Goal: Task Accomplishment & Management: Manage account settings

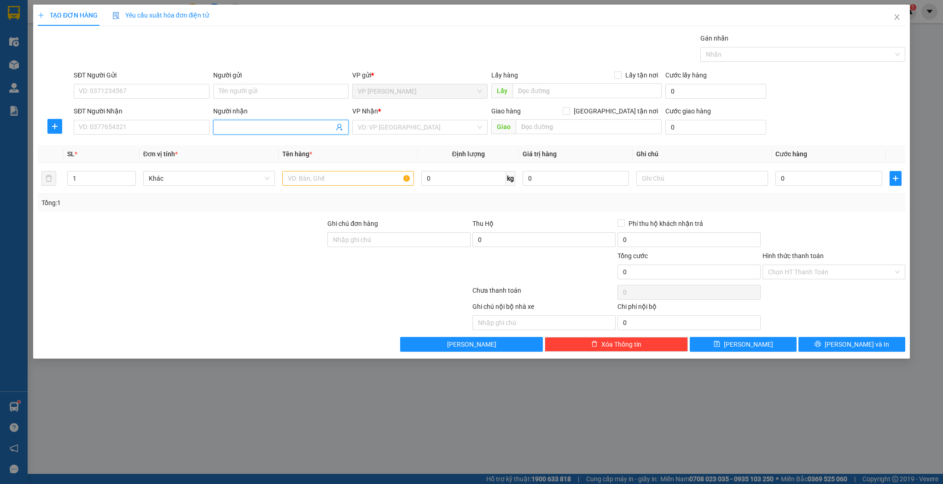
click at [268, 129] on input "Người nhận" at bounding box center [276, 127] width 115 height 10
type input "sơn nguyên"
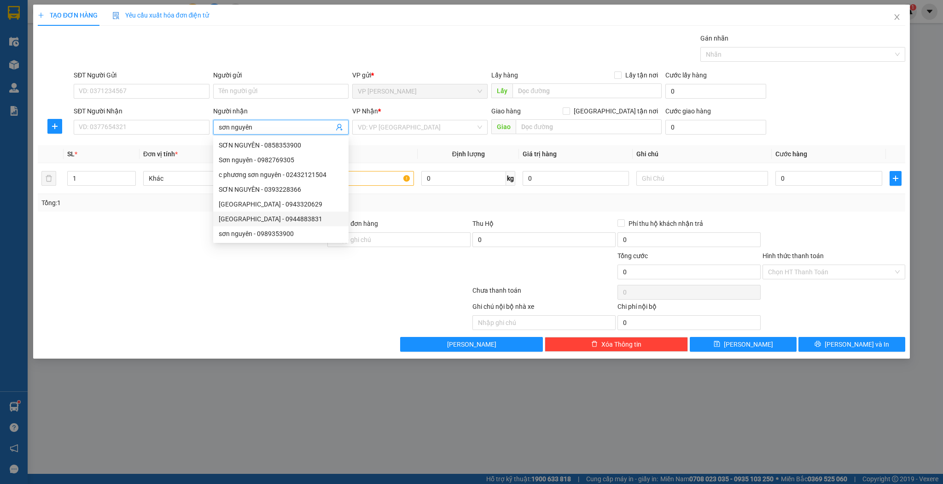
click at [282, 221] on div "[GEOGRAPHIC_DATA] - 0944883831" at bounding box center [281, 219] width 124 height 10
type input "0944883831"
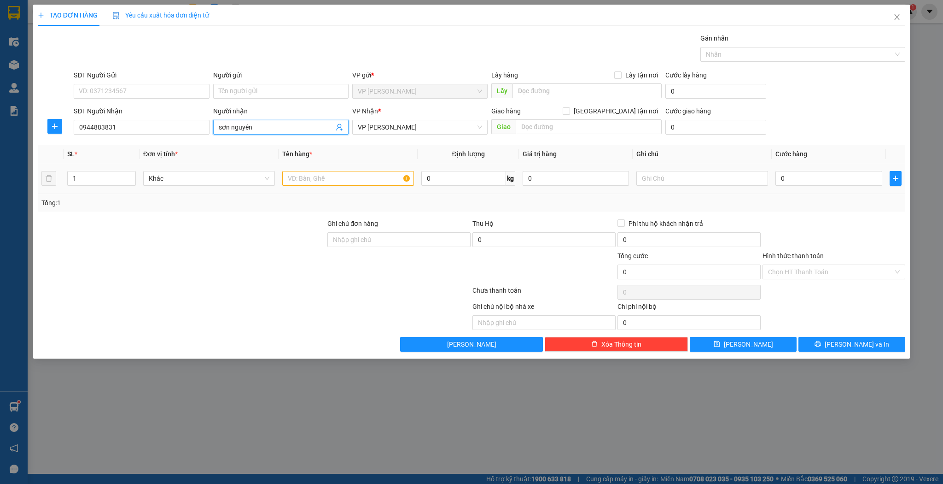
type input "sơn nguyên"
click at [368, 175] on input "text" at bounding box center [348, 178] width 132 height 15
click at [368, 175] on input "x" at bounding box center [348, 178] width 132 height 15
type input "xốp"
click at [832, 177] on input "0" at bounding box center [829, 178] width 106 height 15
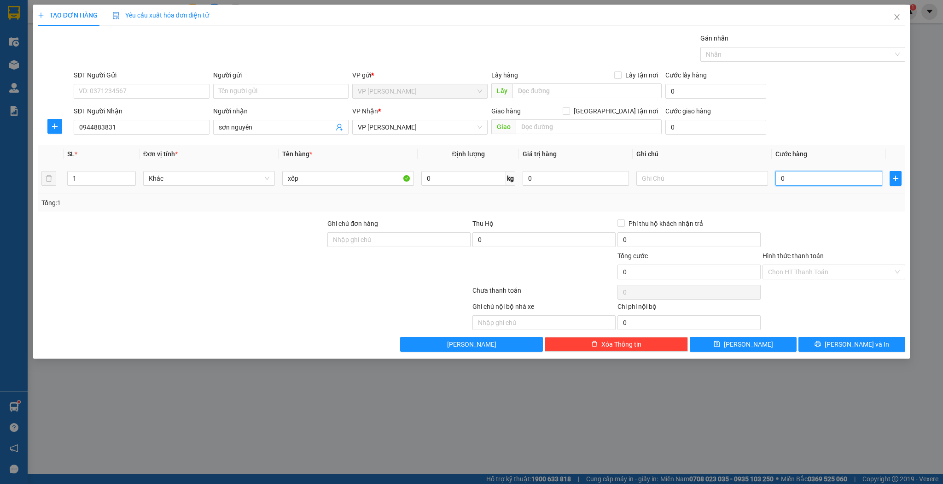
type input "4"
type input "40"
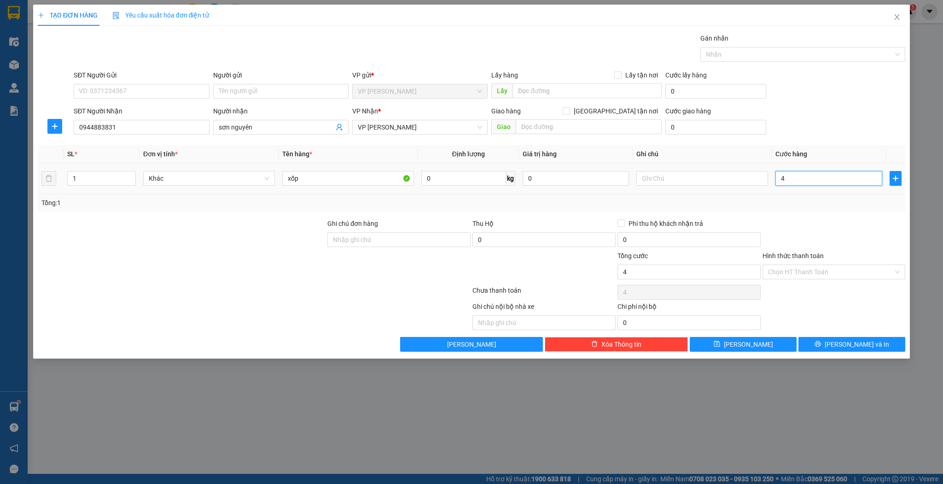
type input "40"
type input "40.000"
click at [704, 350] on div "TẠO ĐƠN HÀNG Yêu cầu xuất hóa đơn điện tử Transit Pickup Surcharge Ids Transit …" at bounding box center [471, 182] width 877 height 354
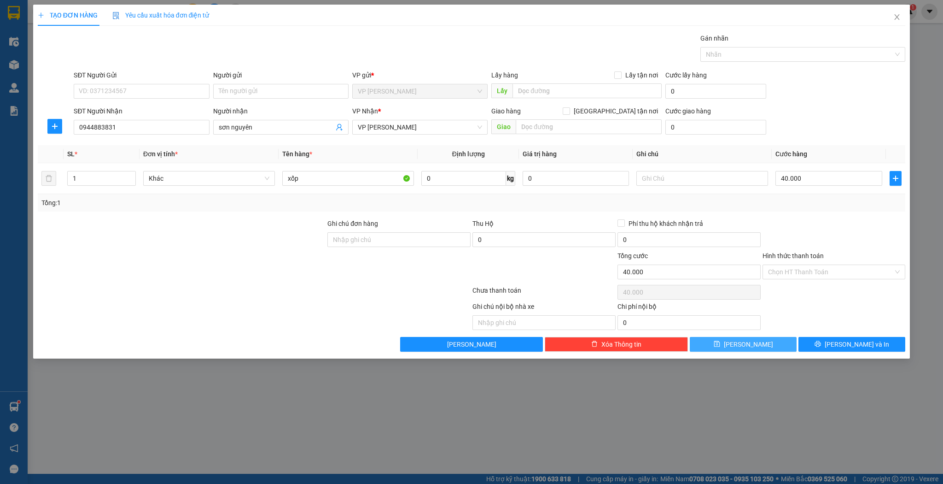
click at [709, 345] on button "[PERSON_NAME]" at bounding box center [743, 344] width 107 height 15
type input "0"
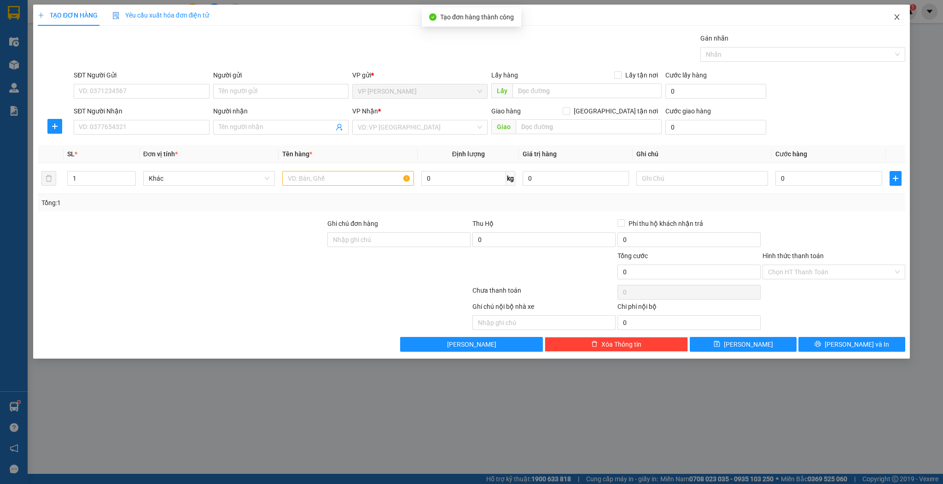
click at [892, 18] on span "Close" at bounding box center [897, 18] width 26 height 26
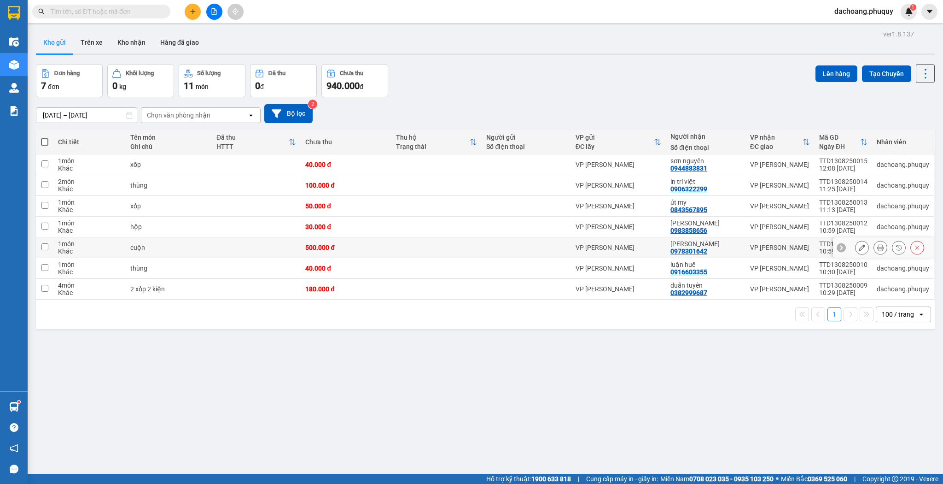
click at [859, 245] on icon at bounding box center [862, 247] width 6 height 6
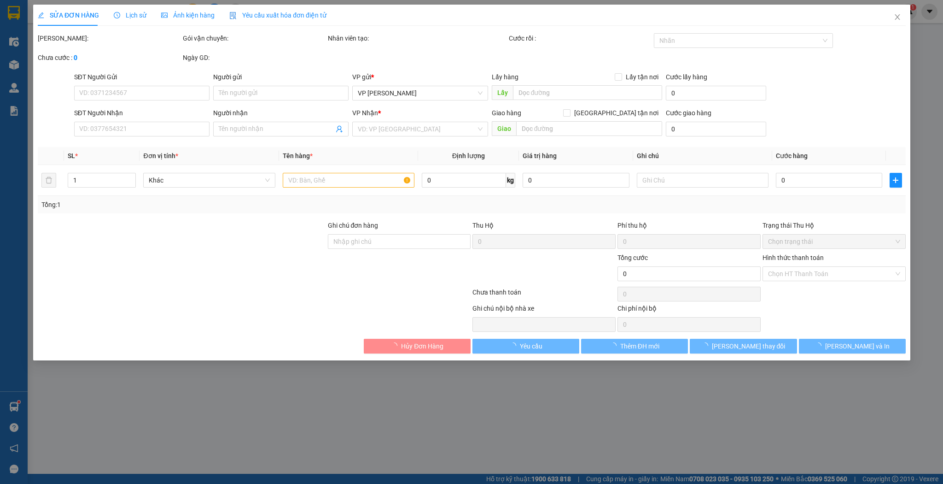
type input "0978301642"
type input "[PERSON_NAME]"
type input "500.000"
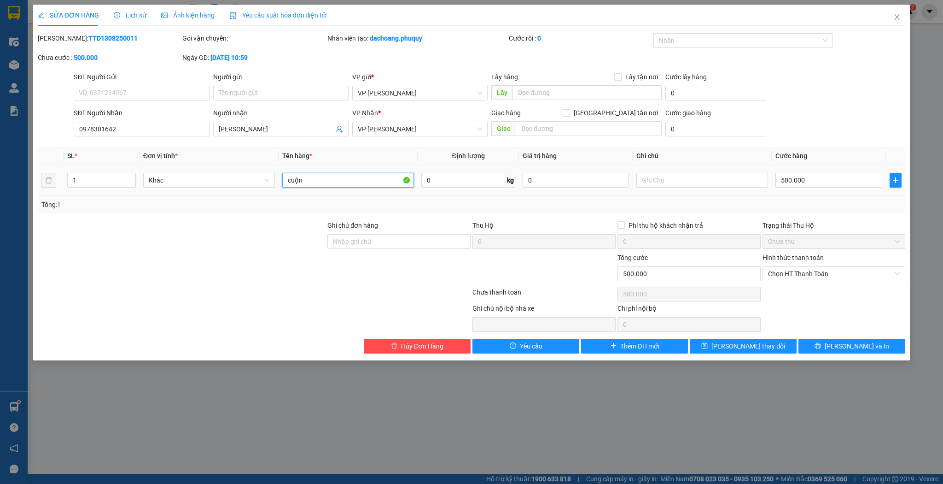
click at [334, 181] on input "cuộn" at bounding box center [348, 180] width 132 height 15
type input "cuộn dây điện"
click at [737, 355] on div "SỬA ĐƠN HÀNG Lịch sử Ảnh kiện hàng Yêu cầu xuất hóa đơn điện tử Total Paid Fee …" at bounding box center [471, 183] width 877 height 356
click at [709, 342] on button "[PERSON_NAME] thay đổi" at bounding box center [743, 346] width 107 height 15
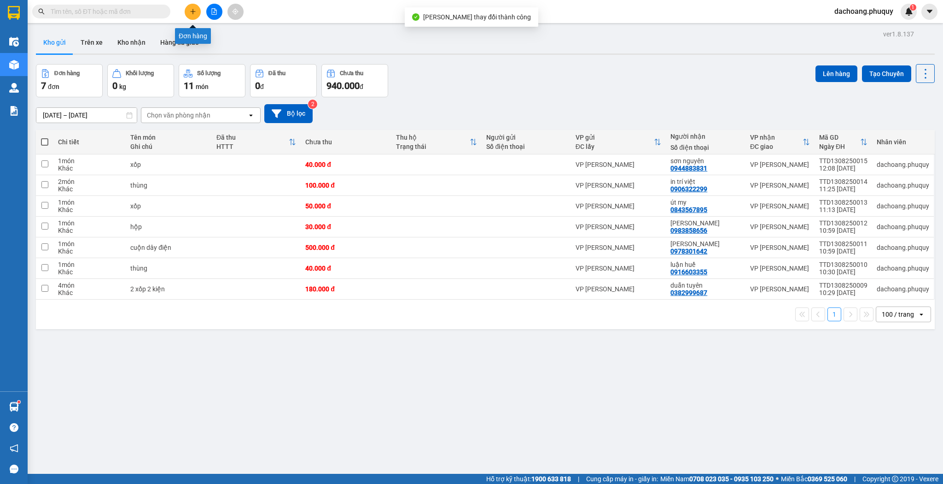
click at [199, 17] on button at bounding box center [193, 12] width 16 height 16
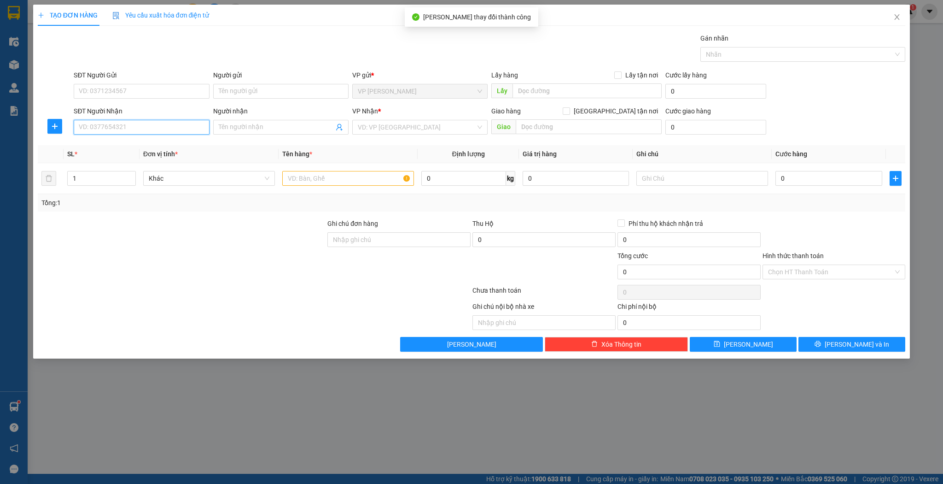
click at [162, 124] on input "SĐT Người Nhận" at bounding box center [141, 127] width 135 height 15
click at [241, 131] on input "Người nhận" at bounding box center [276, 127] width 115 height 10
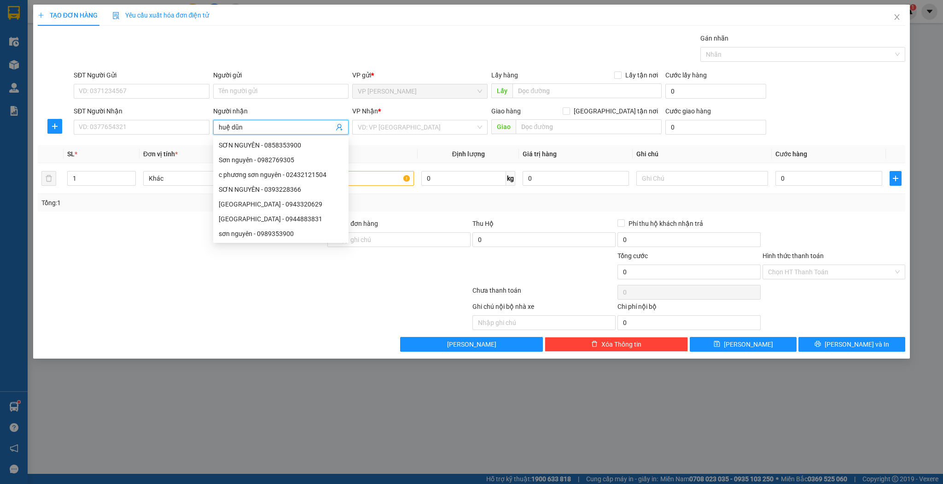
type input "[PERSON_NAME]"
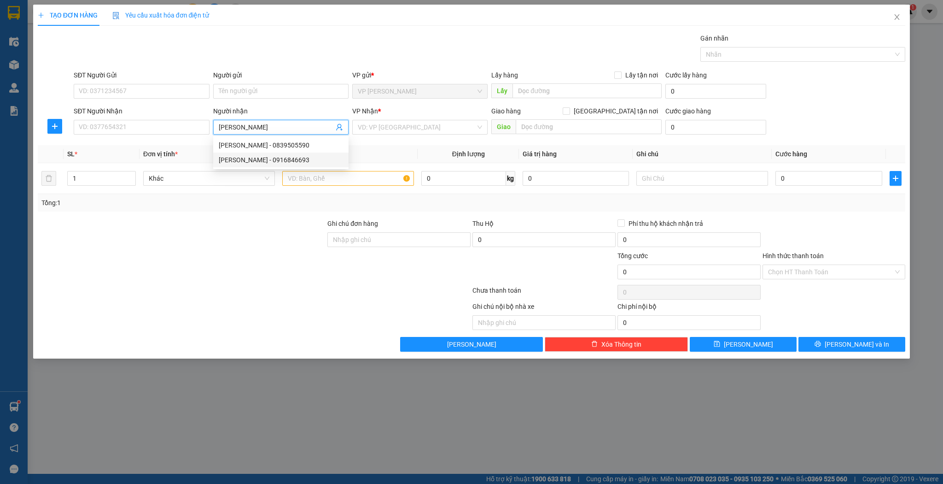
click at [276, 162] on div "[PERSON_NAME] - 0916846693" at bounding box center [281, 160] width 124 height 10
type input "0916846693"
type input "[PERSON_NAME]"
click at [308, 181] on input "text" at bounding box center [348, 178] width 132 height 15
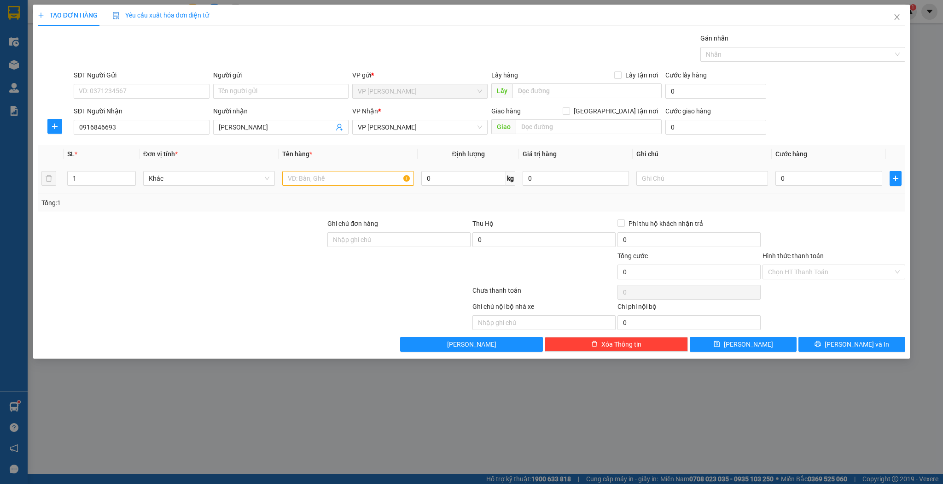
click at [114, 163] on td "1" at bounding box center [102, 178] width 76 height 31
click at [113, 172] on input "1" at bounding box center [102, 178] width 68 height 14
type input "2"
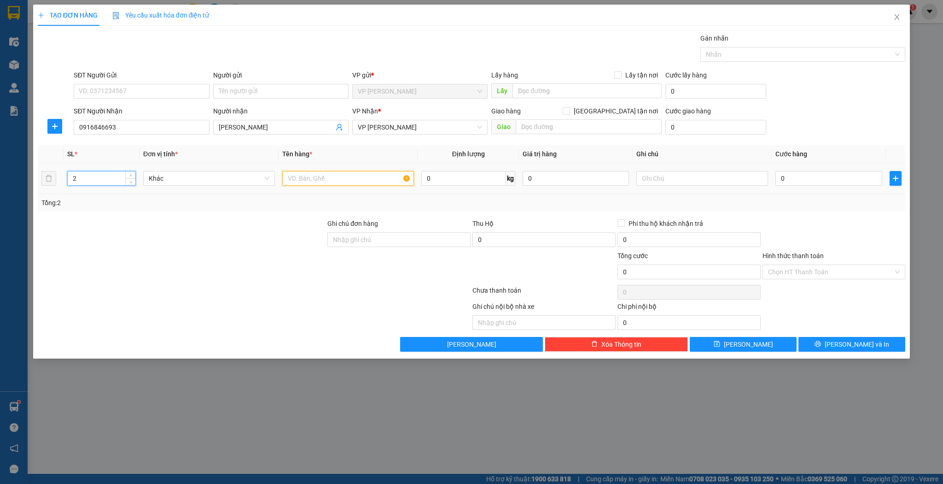
click at [321, 179] on input "text" at bounding box center [348, 178] width 132 height 15
type input "kiện"
click at [773, 172] on td "0" at bounding box center [829, 178] width 114 height 31
click at [783, 173] on input "0" at bounding box center [829, 178] width 106 height 15
type input "5"
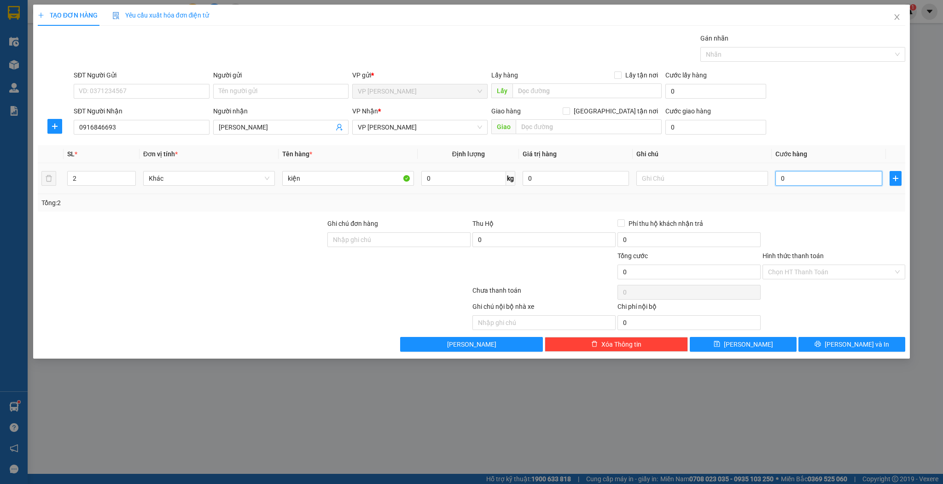
type input "5"
type input "50"
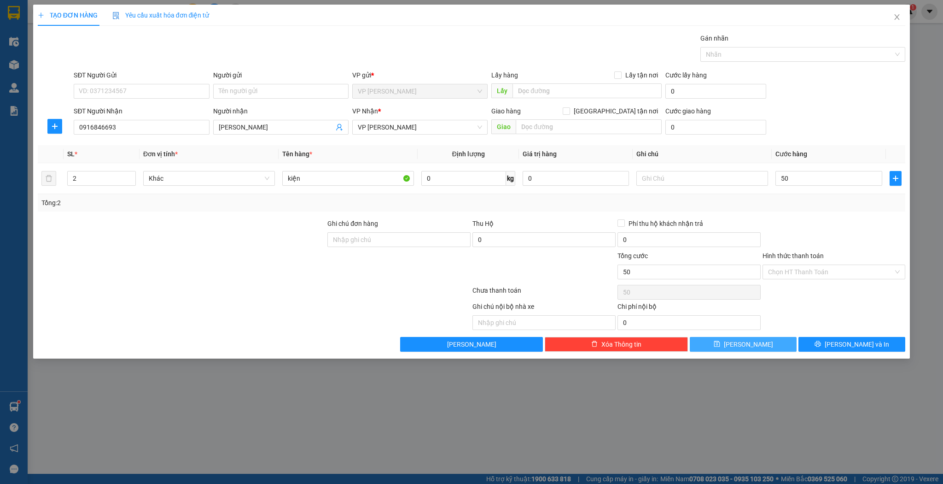
type input "50.000"
click at [765, 345] on button "[PERSON_NAME]" at bounding box center [743, 344] width 107 height 15
type input "1"
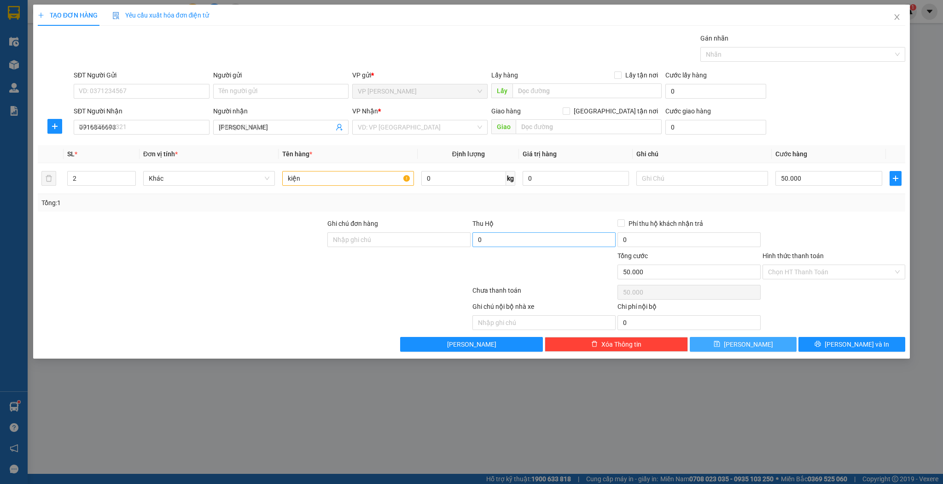
type input "0"
click at [314, 126] on input "Người nhận" at bounding box center [276, 127] width 115 height 10
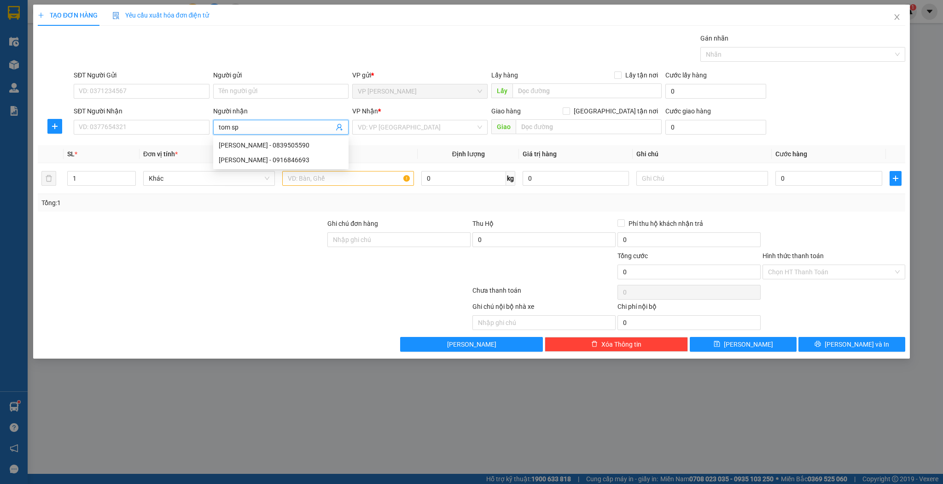
type input "tom spo"
click at [295, 140] on div "tom sport - 0978989653" at bounding box center [281, 145] width 124 height 10
type input "0978989653"
type input "tom sport"
click at [315, 175] on input "text" at bounding box center [348, 178] width 132 height 15
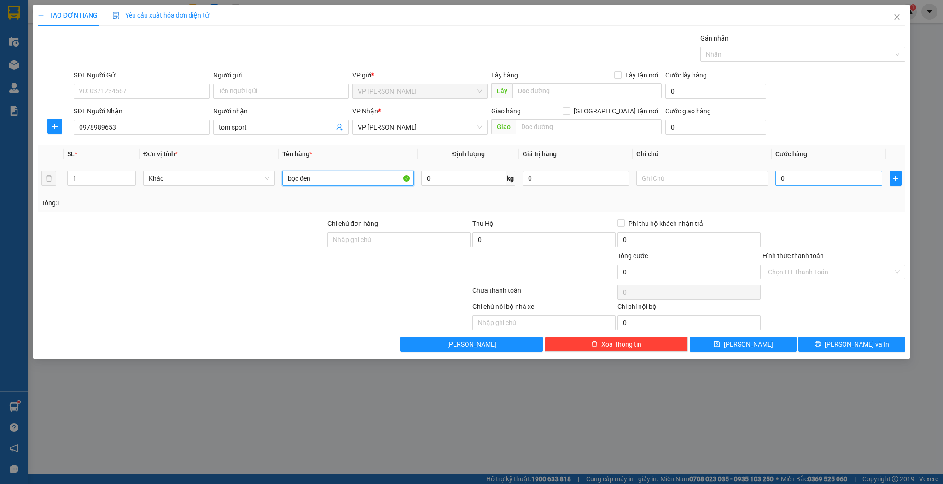
type input "bọc đen"
click at [788, 178] on input "0" at bounding box center [829, 178] width 106 height 15
type input "3"
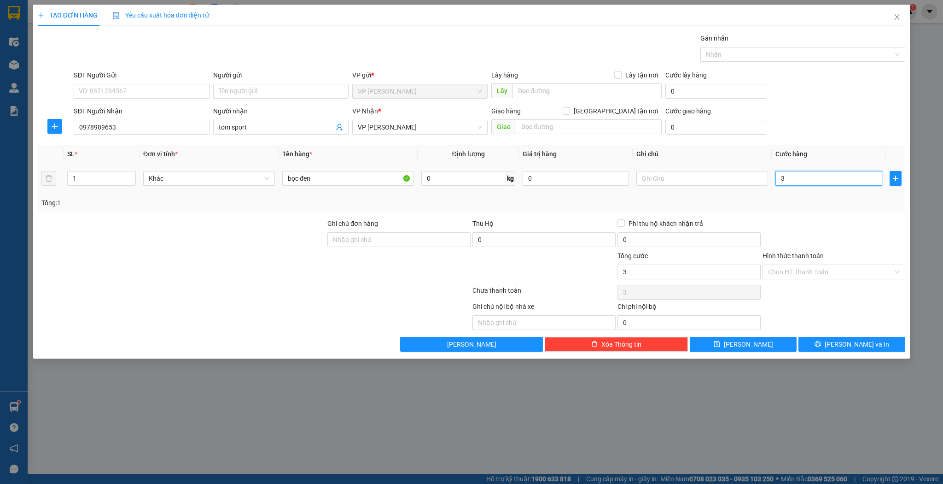
type input "30"
type input "30.000"
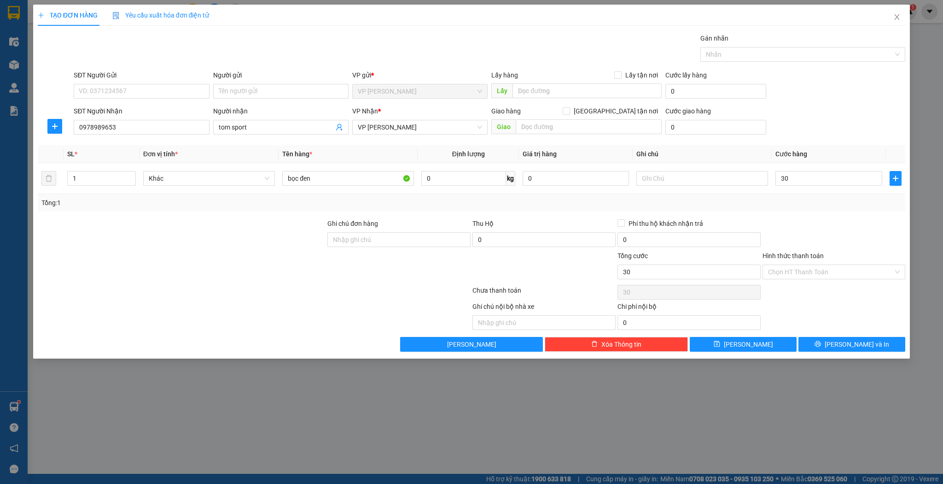
type input "30.000"
click at [734, 354] on div "TẠO ĐƠN HÀNG Yêu cầu xuất hóa đơn điện tử Transit Pickup Surcharge Ids Transit …" at bounding box center [471, 182] width 877 height 354
click at [720, 345] on icon "save" at bounding box center [717, 343] width 6 height 6
type input "0"
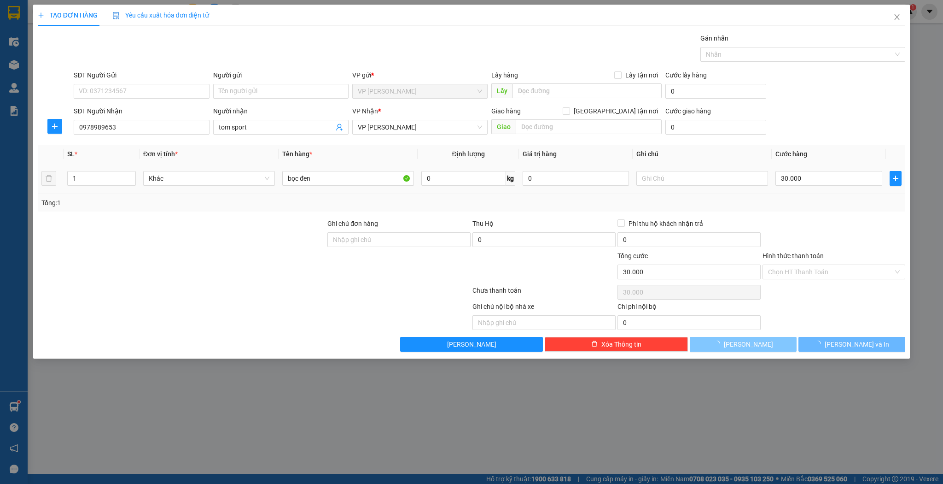
type input "0"
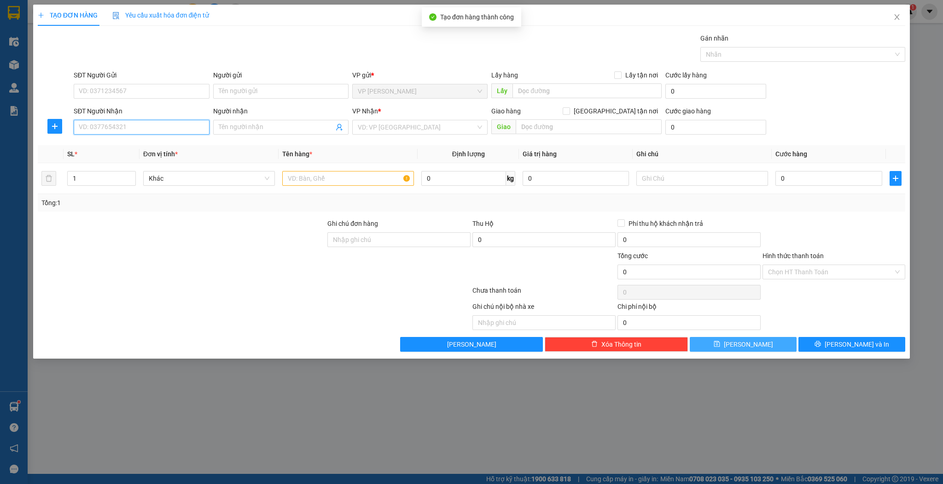
click at [120, 131] on input "SĐT Người Nhận" at bounding box center [141, 127] width 135 height 15
click at [157, 141] on div "0971848789 - trần linh" at bounding box center [141, 145] width 124 height 10
type input "0971848789"
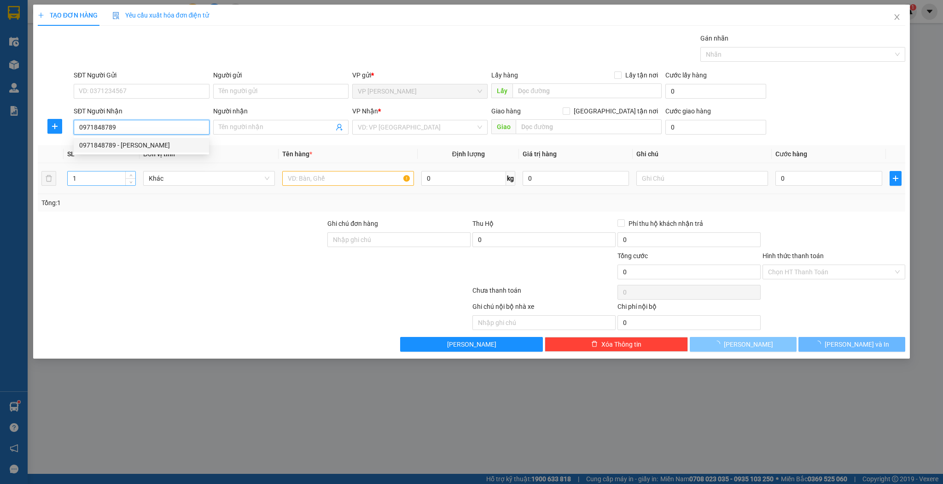
type input "[PERSON_NAME]"
checkbox input "true"
type input "cẩm xuyên"
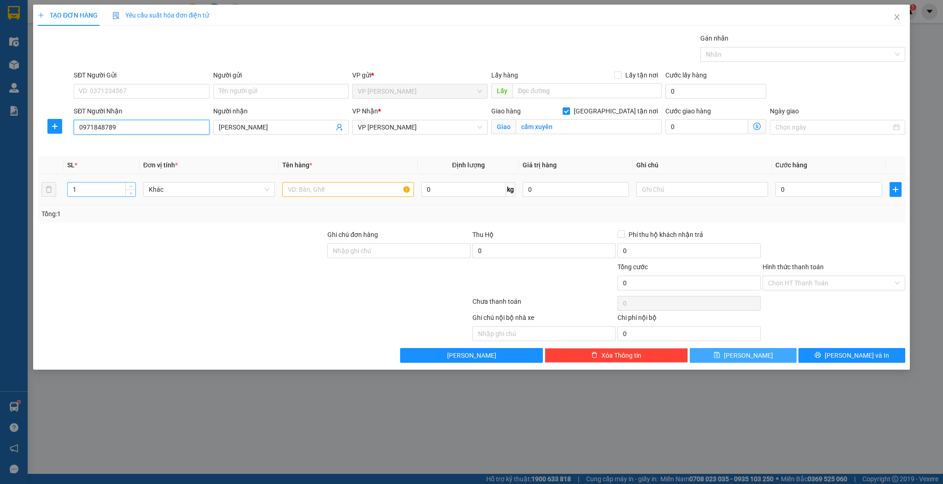
type input "0971848789"
click at [102, 193] on input "1" at bounding box center [102, 189] width 68 height 14
type input "2"
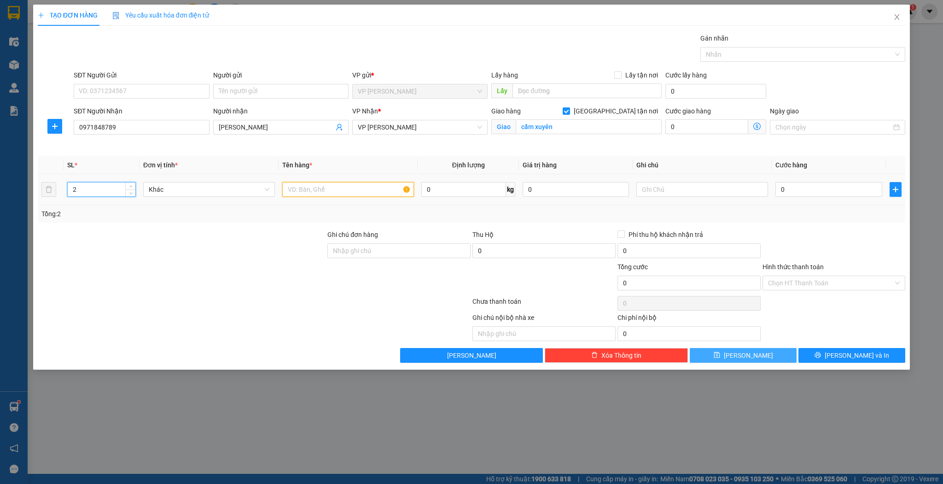
click at [308, 188] on input "text" at bounding box center [348, 189] width 132 height 15
type input "thùng"
click at [816, 204] on td "0" at bounding box center [829, 189] width 114 height 31
click at [817, 194] on input "0" at bounding box center [829, 189] width 106 height 15
type input "1"
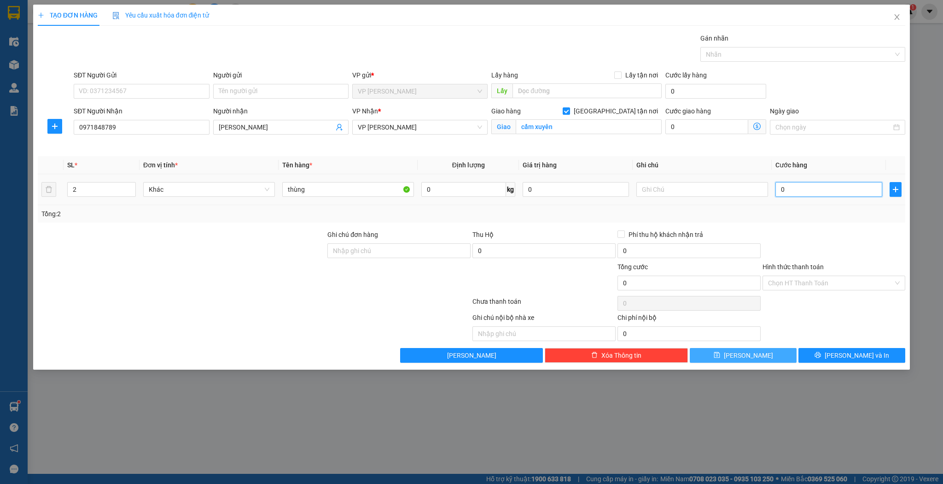
type input "1"
type input "10"
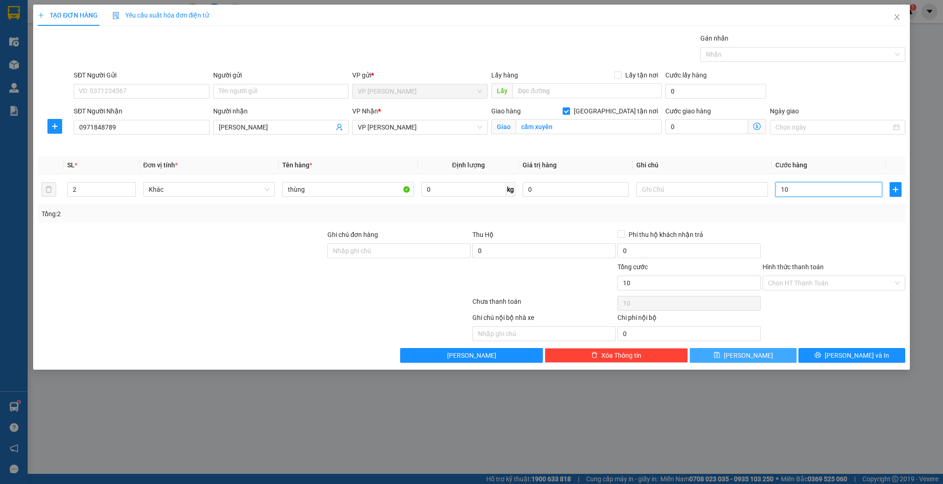
type input "100"
type input "100.000"
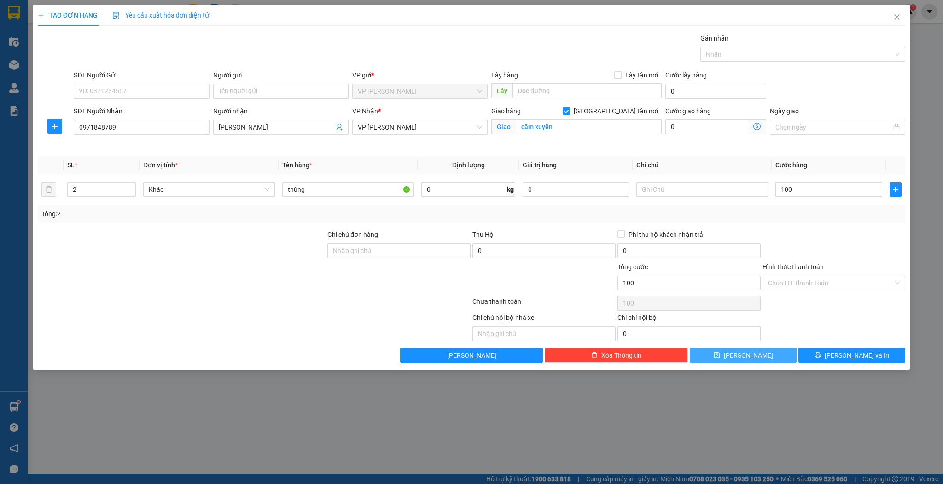
type input "100.000"
click at [770, 356] on button "[PERSON_NAME]" at bounding box center [743, 355] width 107 height 15
checkbox input "false"
type input "1"
type input "0"
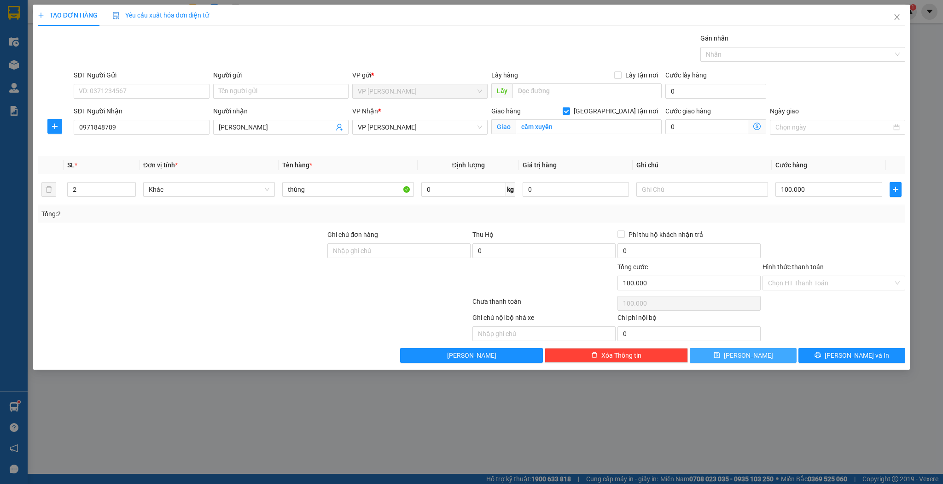
type input "0"
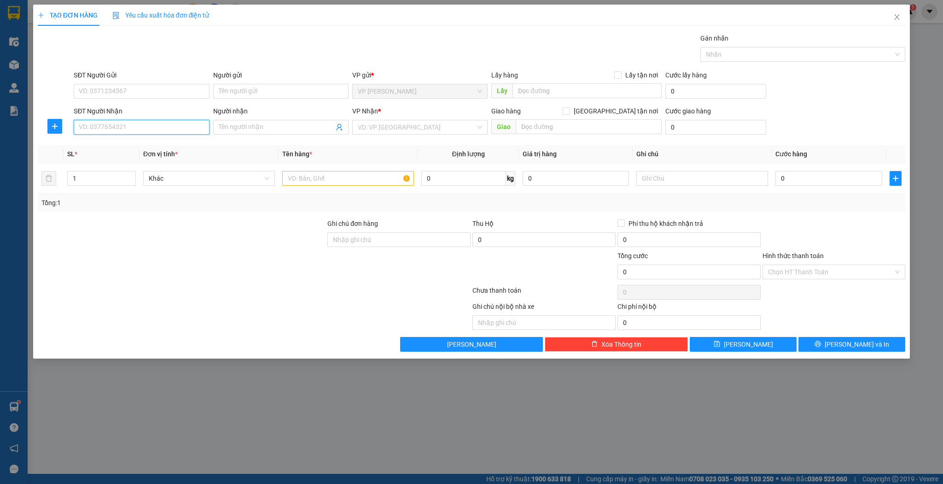
click at [182, 120] on input "SĐT Người Nhận" at bounding box center [141, 127] width 135 height 15
type input "45667"
click at [256, 124] on input "Người nhận" at bounding box center [276, 127] width 115 height 10
type input "e"
type input "ẻ"
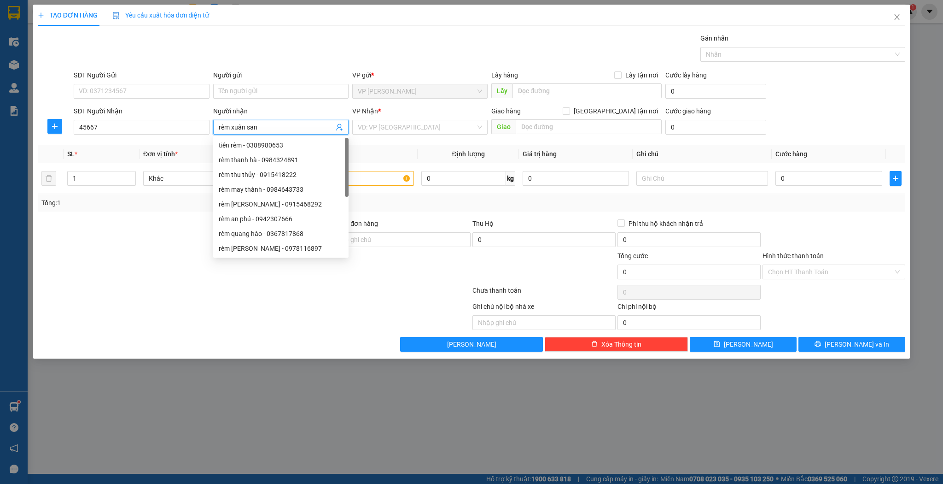
type input "rèm xuân sang"
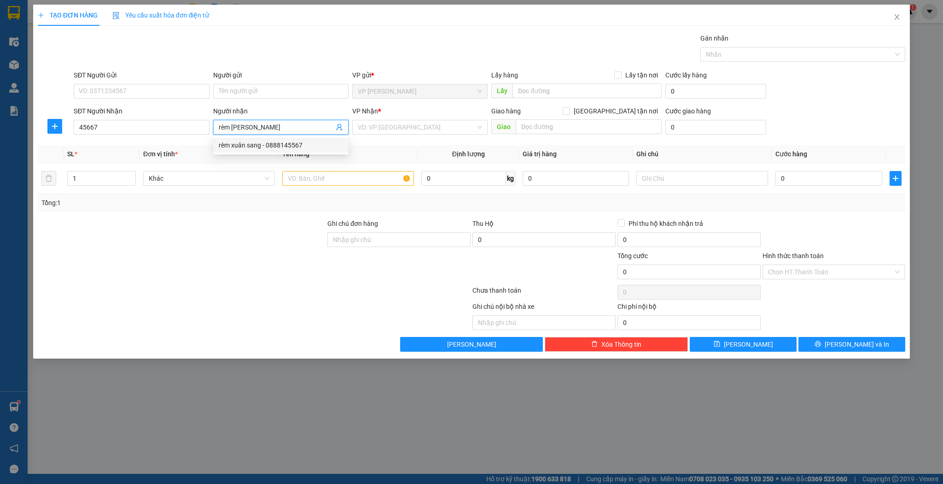
click at [257, 146] on div "rèm xuân sang - 0888145567" at bounding box center [281, 145] width 124 height 10
type input "0888145567"
type input "rèm xuân sang"
click at [98, 180] on input "1" at bounding box center [102, 178] width 68 height 14
click at [113, 177] on input "1" at bounding box center [102, 178] width 68 height 14
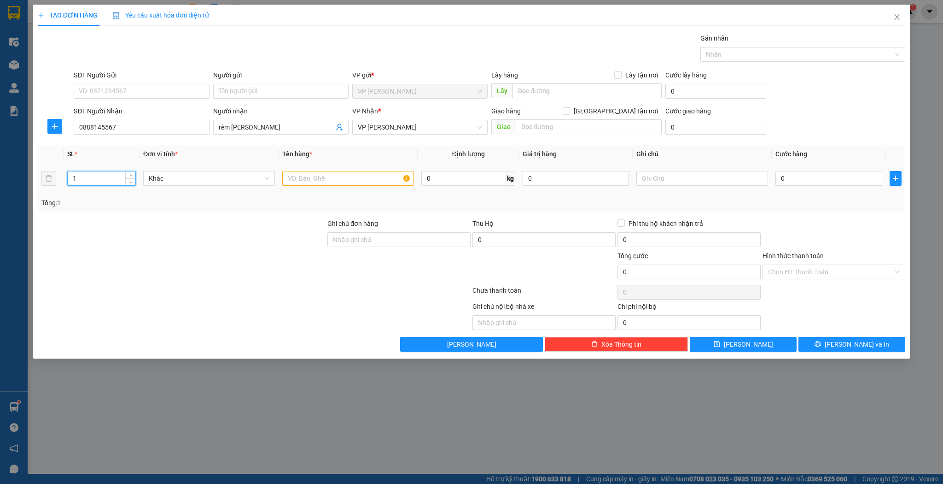
click at [113, 177] on input "1" at bounding box center [102, 178] width 68 height 14
type input "3"
click at [311, 182] on input "text" at bounding box center [348, 178] width 132 height 15
type input "g"
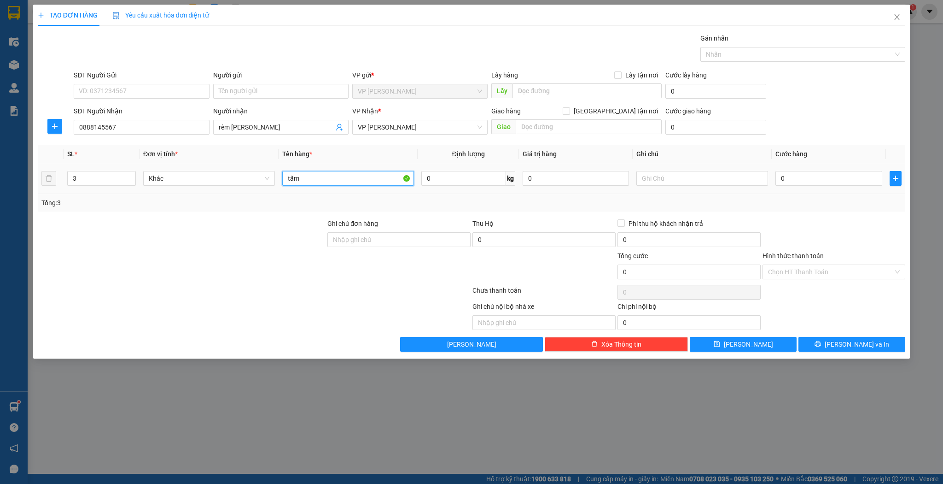
type input "tấm"
click at [788, 160] on th "Cước hàng" at bounding box center [829, 154] width 114 height 18
click at [793, 169] on div "0" at bounding box center [829, 178] width 106 height 18
click at [793, 172] on input "0" at bounding box center [829, 178] width 106 height 15
click at [794, 172] on input "0" at bounding box center [829, 178] width 106 height 15
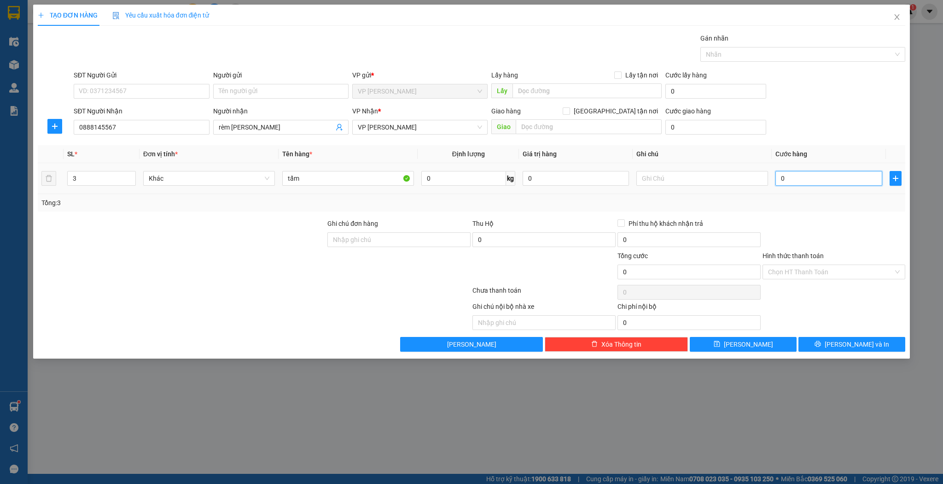
type input "1"
type input "14"
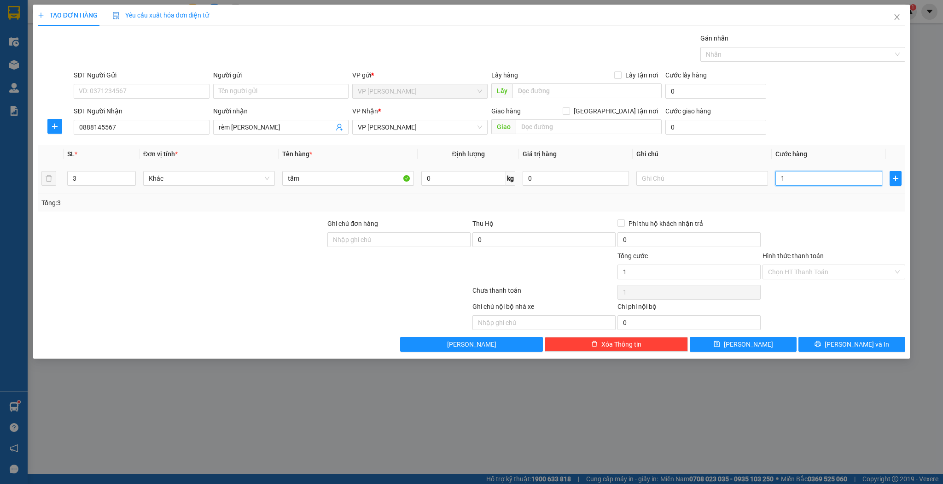
type input "14"
type input "140"
type input "140.000"
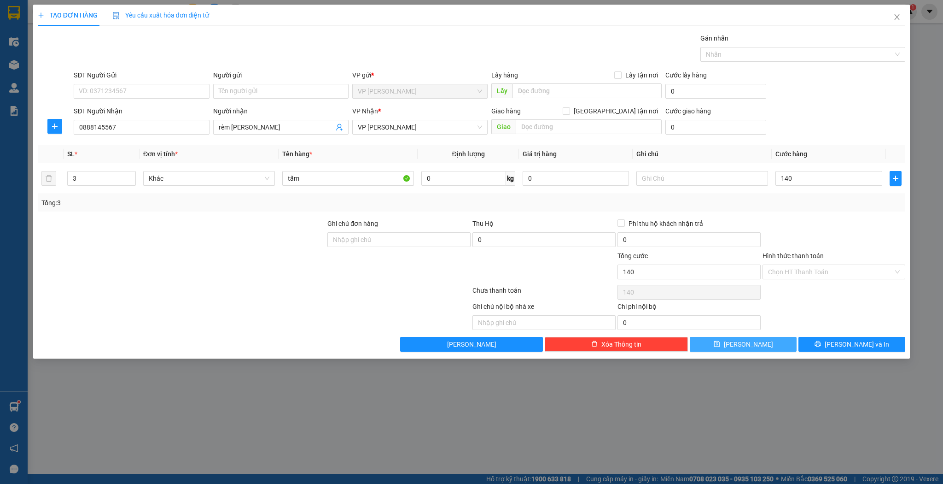
type input "140.000"
click at [726, 350] on button "[PERSON_NAME]" at bounding box center [743, 344] width 107 height 15
type input "1"
type input "0"
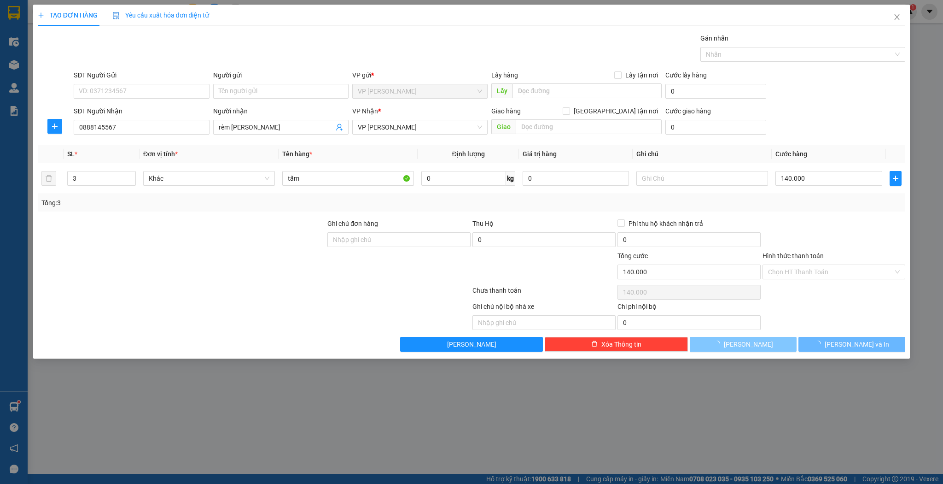
type input "0"
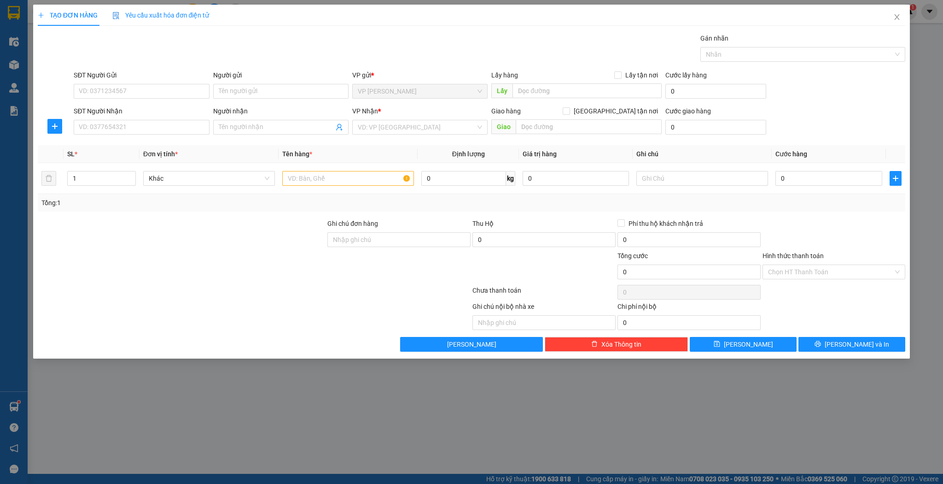
click at [210, 124] on div "SĐT Người Nhận VD: 0377654321" at bounding box center [141, 122] width 139 height 32
click at [202, 125] on input "SĐT Người Nhận" at bounding box center [141, 127] width 135 height 15
click at [188, 146] on div "0979802997 - a hoành 57 pđp" at bounding box center [141, 145] width 124 height 10
type input "0979802997"
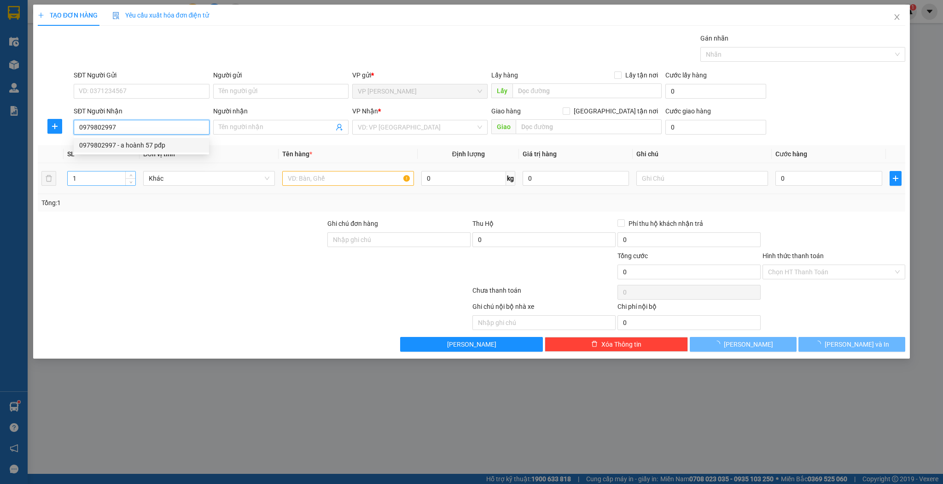
type input "a hoành 57 pđp"
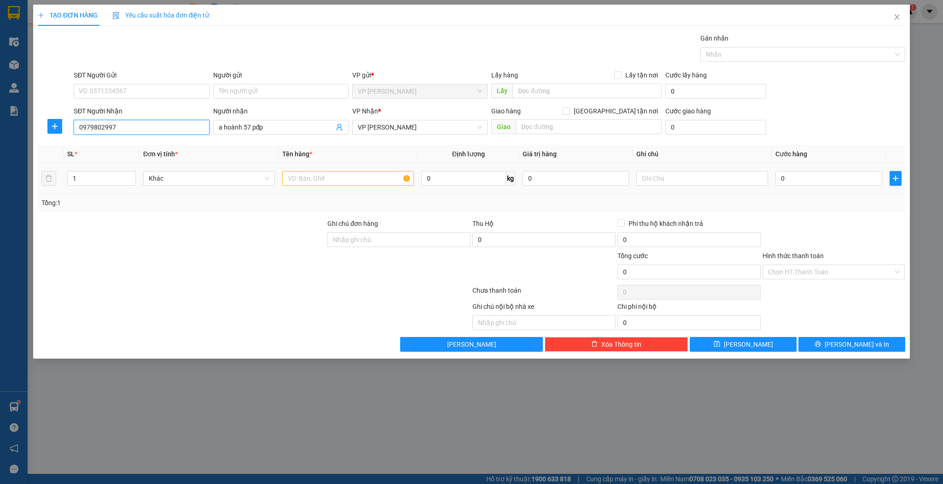
type input "0979802997"
click at [293, 166] on td at bounding box center [348, 178] width 139 height 31
click at [298, 173] on input "text" at bounding box center [348, 178] width 132 height 15
type input "kiện"
click at [847, 171] on input "0" at bounding box center [829, 178] width 106 height 15
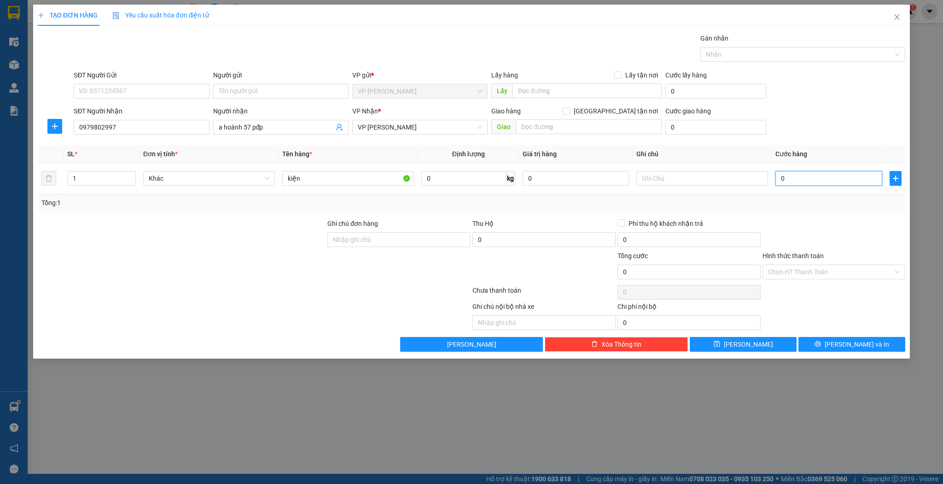
type input "5"
type input "50"
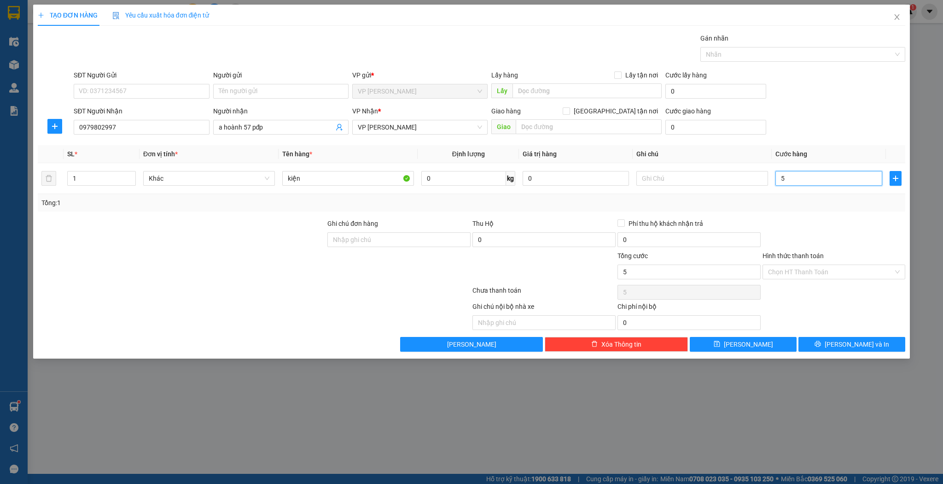
type input "50"
type input "50.000"
click at [720, 345] on icon "save" at bounding box center [717, 344] width 6 height 6
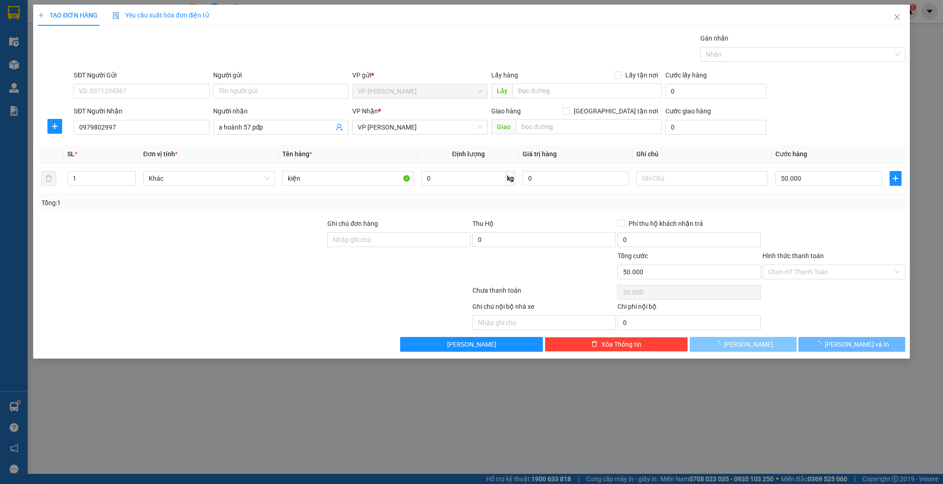
type input "0"
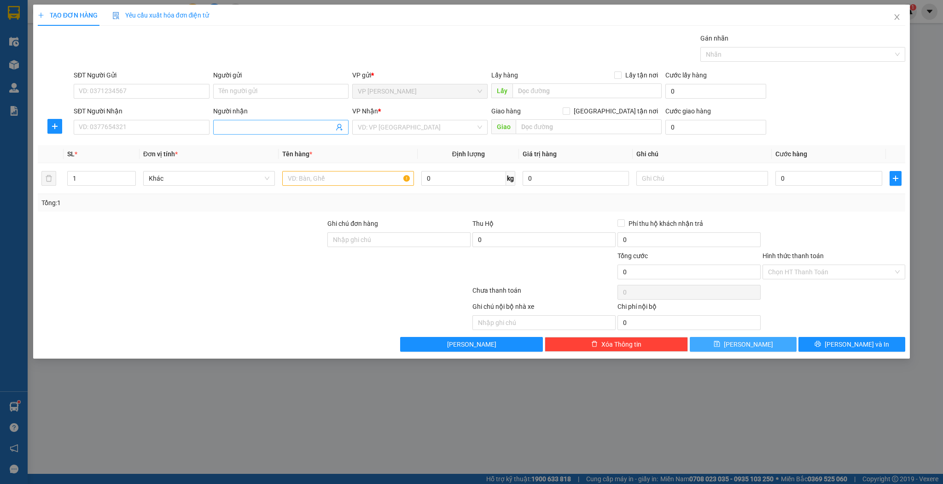
click at [229, 129] on input "Người nhận" at bounding box center [276, 127] width 115 height 10
click at [169, 120] on input "SĐT Người Nhận" at bounding box center [141, 127] width 135 height 15
click at [160, 144] on div "0972370132 - việt" at bounding box center [141, 145] width 124 height 10
type input "0972370132"
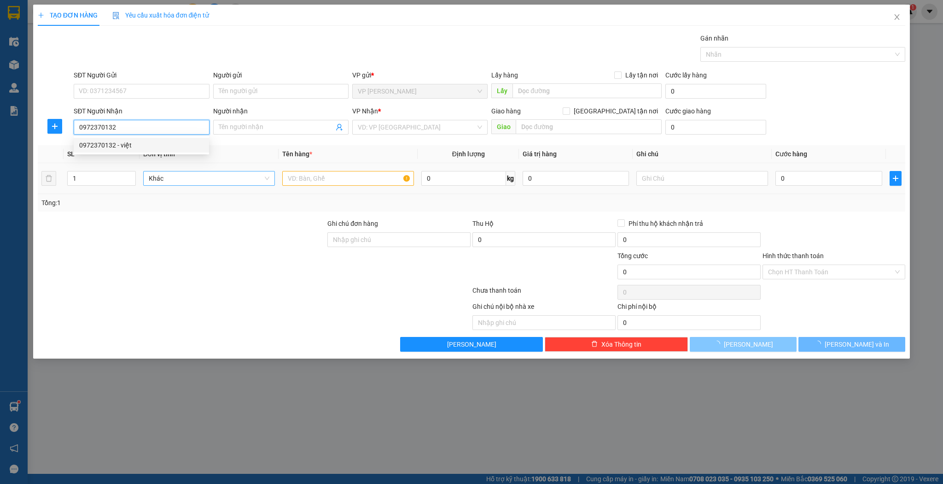
type input "việt"
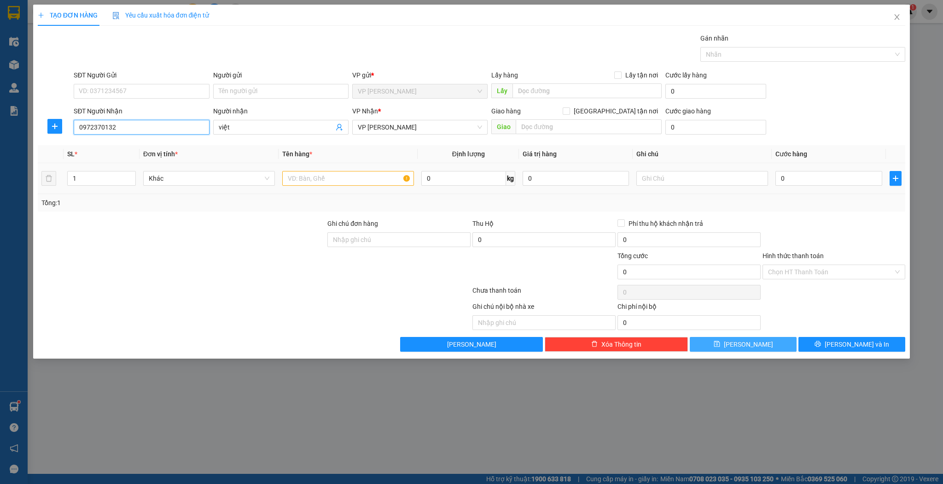
type input "0972370132"
click at [111, 185] on div "1" at bounding box center [101, 178] width 69 height 18
click at [281, 184] on td at bounding box center [348, 178] width 139 height 31
click at [298, 185] on input "text" at bounding box center [348, 178] width 132 height 15
type input "kiện"
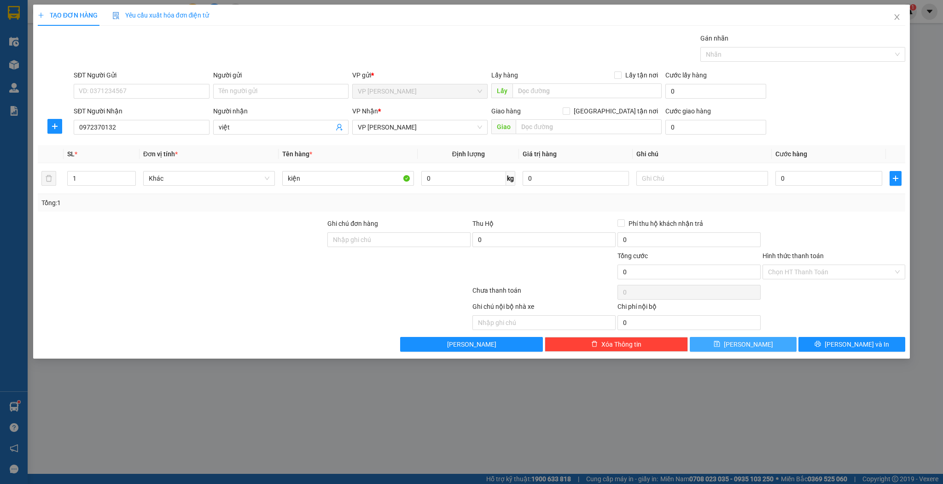
click at [721, 337] on button "[PERSON_NAME]" at bounding box center [743, 344] width 107 height 15
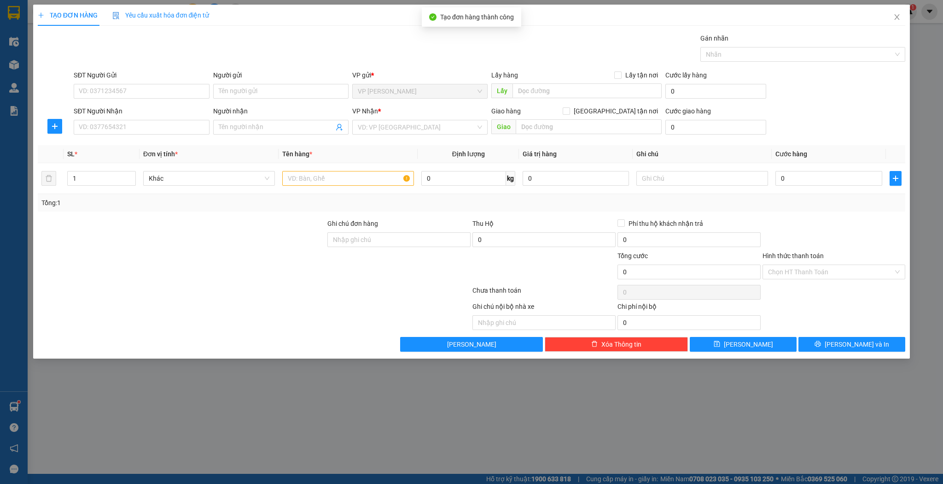
click at [265, 136] on div "Người nhận Tên người nhận" at bounding box center [280, 122] width 135 height 32
click at [265, 134] on div "Người nhận Tên người nhận" at bounding box center [280, 122] width 135 height 32
click at [269, 123] on input "Người nhận" at bounding box center [276, 127] width 115 height 10
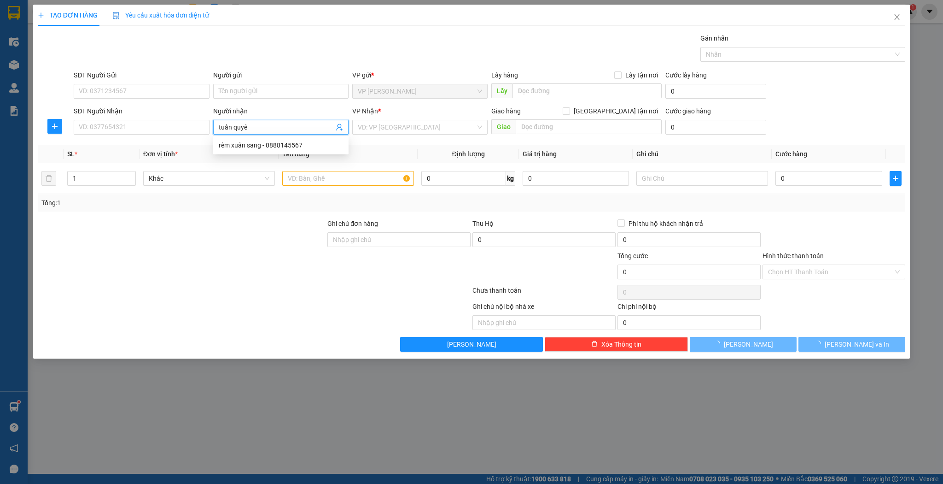
type input "[PERSON_NAME]"
click at [263, 147] on div "tuấn quyên - 0945530909" at bounding box center [281, 145] width 124 height 10
type input "0945530909"
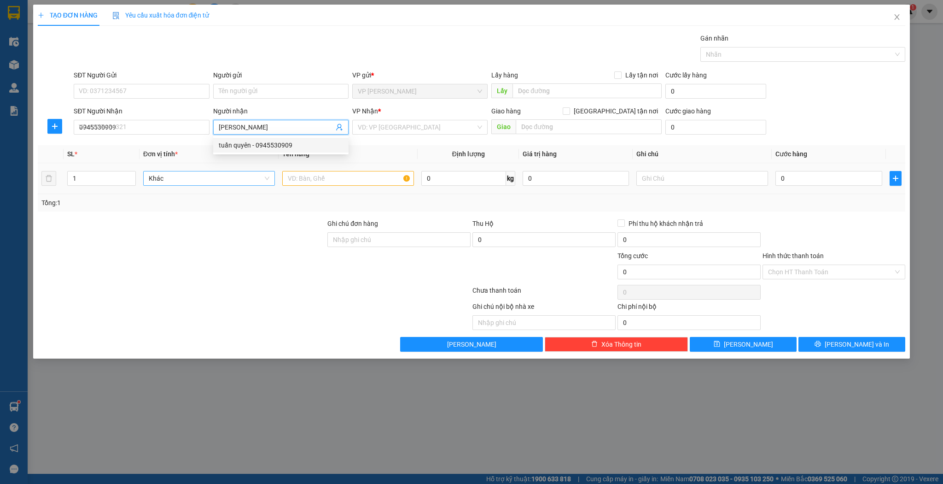
type input "can lộc"
type input "[PERSON_NAME]"
click at [324, 184] on input "text" at bounding box center [348, 178] width 132 height 15
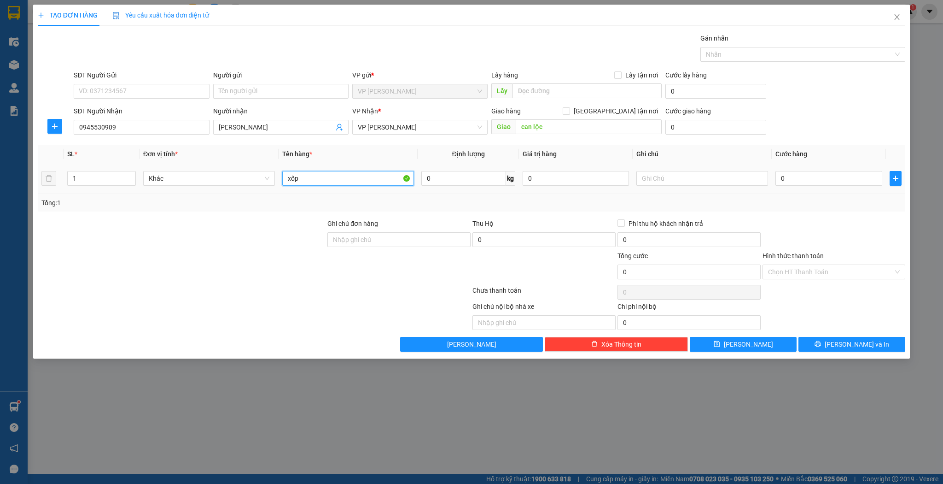
type input "xốp"
drag, startPoint x: 841, startPoint y: 192, endPoint x: 832, endPoint y: 186, distance: 11.0
click at [840, 191] on td "0" at bounding box center [829, 178] width 114 height 31
click at [832, 186] on div "0" at bounding box center [829, 178] width 106 height 18
click at [830, 175] on input "0" at bounding box center [829, 178] width 106 height 15
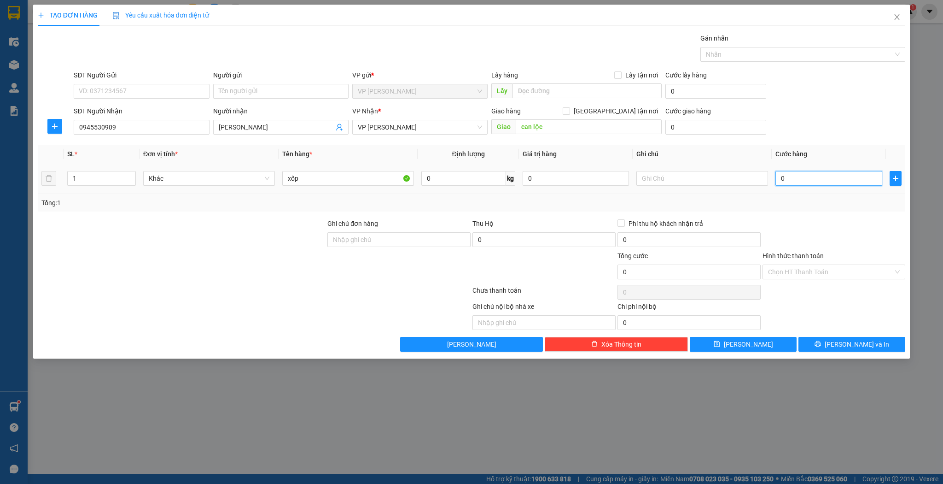
type input "1"
type input "0"
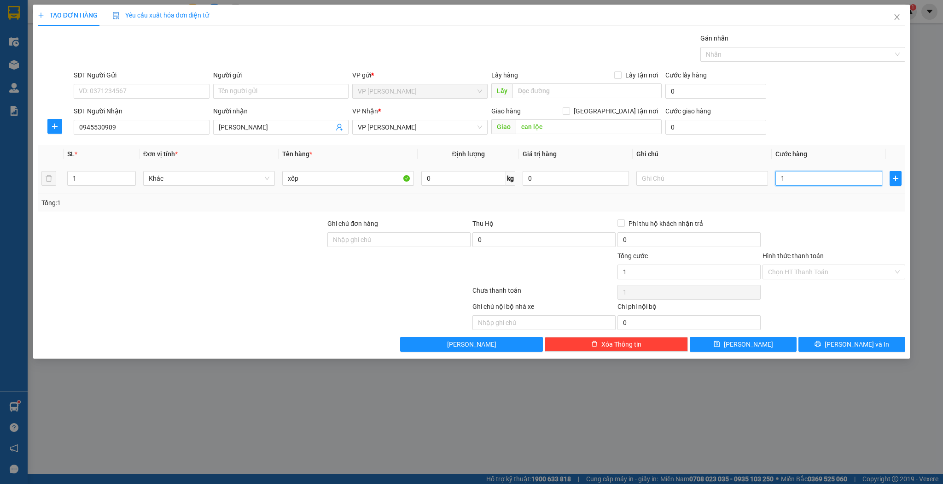
type input "0"
type input "04"
type input "4"
type input "040"
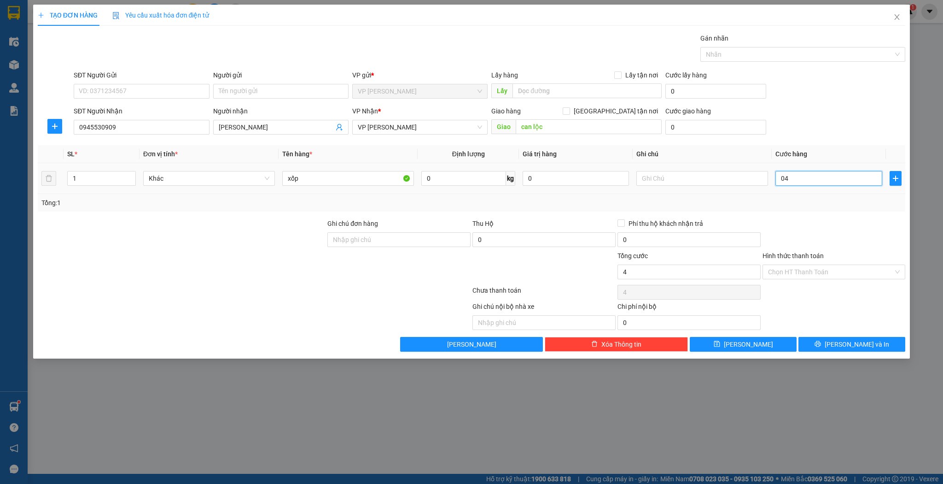
type input "40"
type input "40.000"
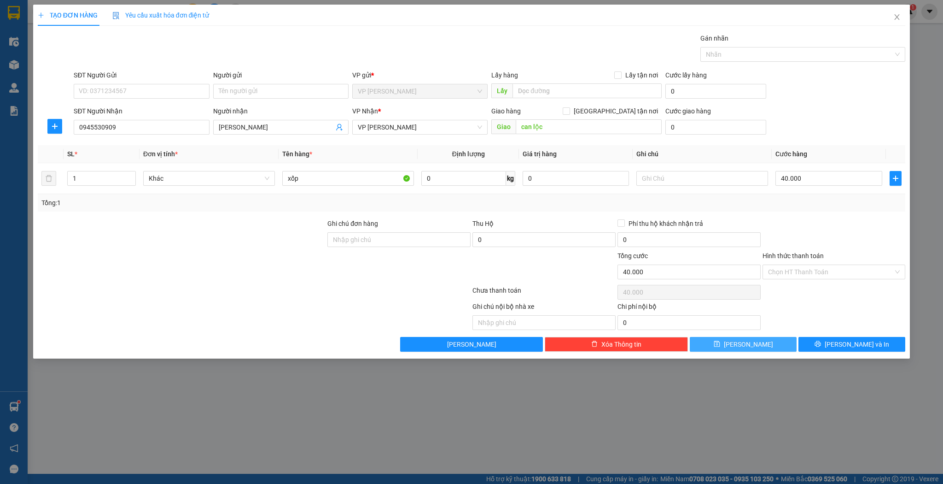
click at [741, 347] on button "[PERSON_NAME]" at bounding box center [743, 344] width 107 height 15
type input "0"
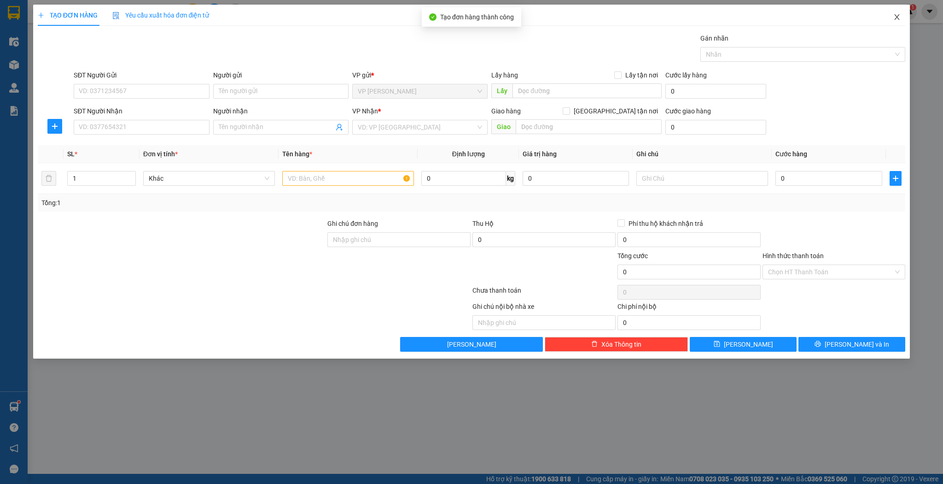
click at [897, 18] on icon "close" at bounding box center [896, 16] width 7 height 7
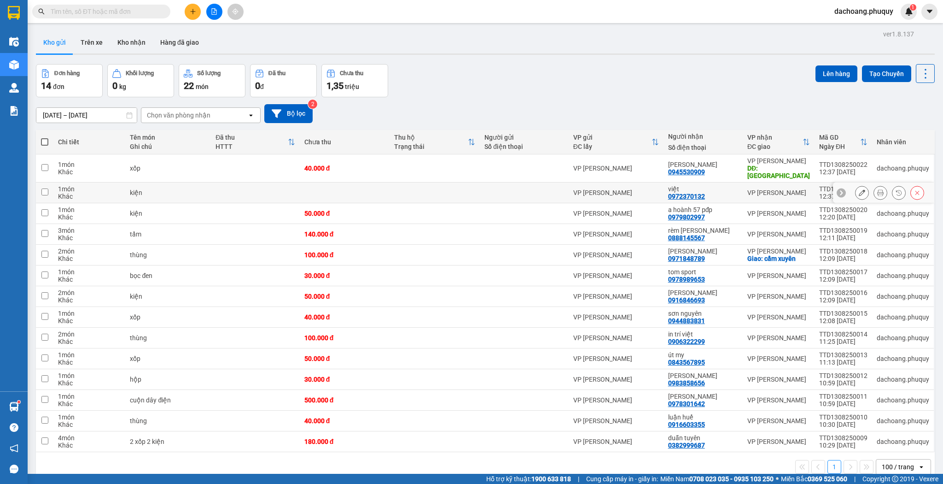
click at [864, 186] on div at bounding box center [889, 193] width 69 height 14
drag, startPoint x: 707, startPoint y: 191, endPoint x: 669, endPoint y: 191, distance: 38.7
click at [669, 191] on td "việt 0972370132" at bounding box center [703, 192] width 79 height 21
checkbox input "true"
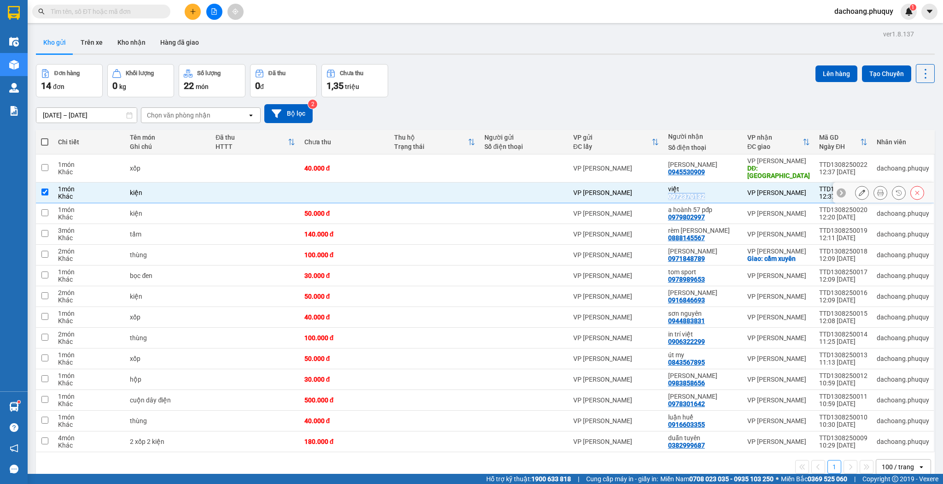
copy div "0972370132"
click at [114, 15] on input "text" at bounding box center [105, 11] width 109 height 10
paste input "0972370132"
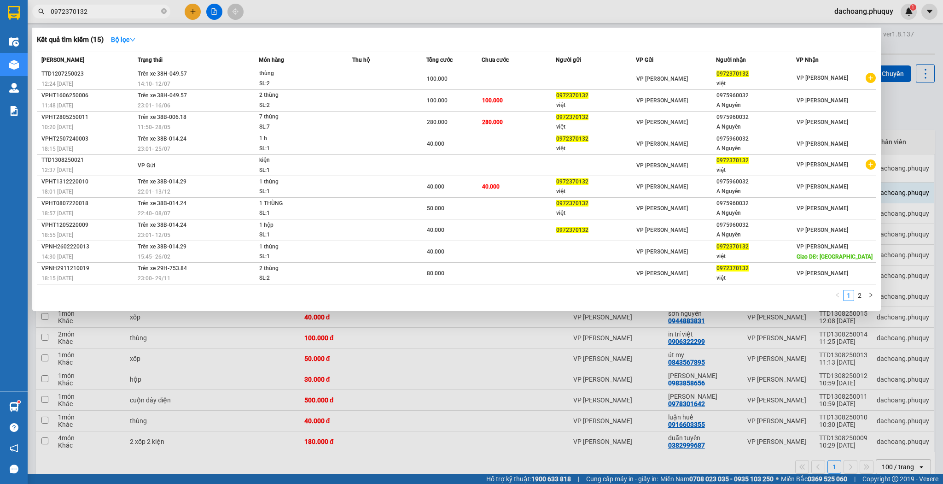
type input "0972370132"
drag, startPoint x: 452, startPoint y: 321, endPoint x: 488, endPoint y: 287, distance: 49.2
click at [453, 321] on div at bounding box center [471, 242] width 943 height 484
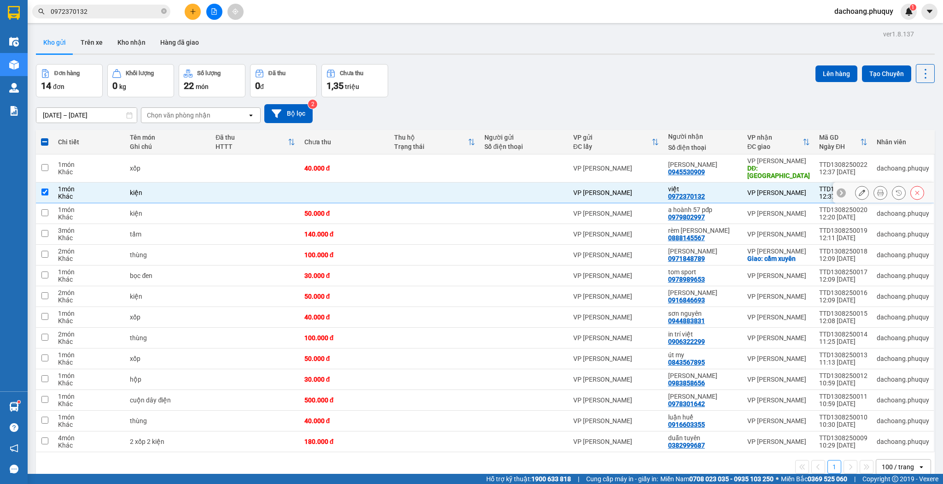
click at [859, 189] on icon at bounding box center [862, 192] width 6 height 6
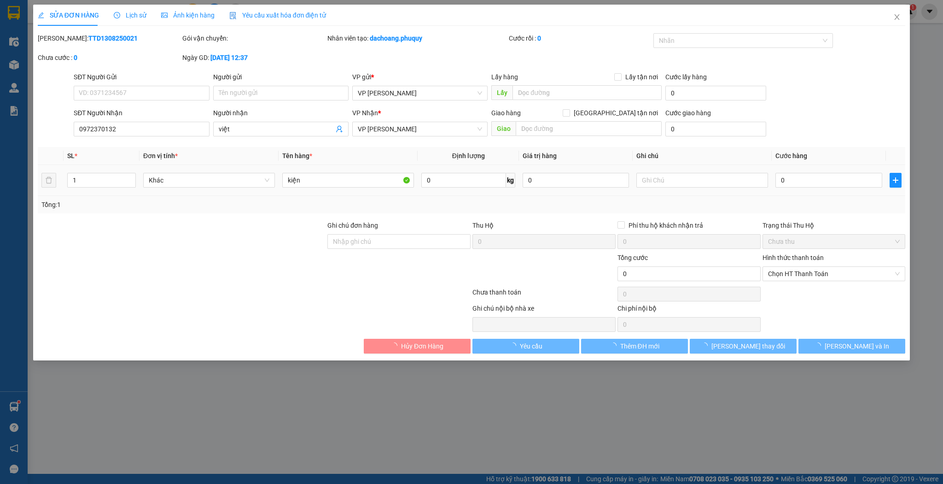
type input "0972370132"
type input "việt"
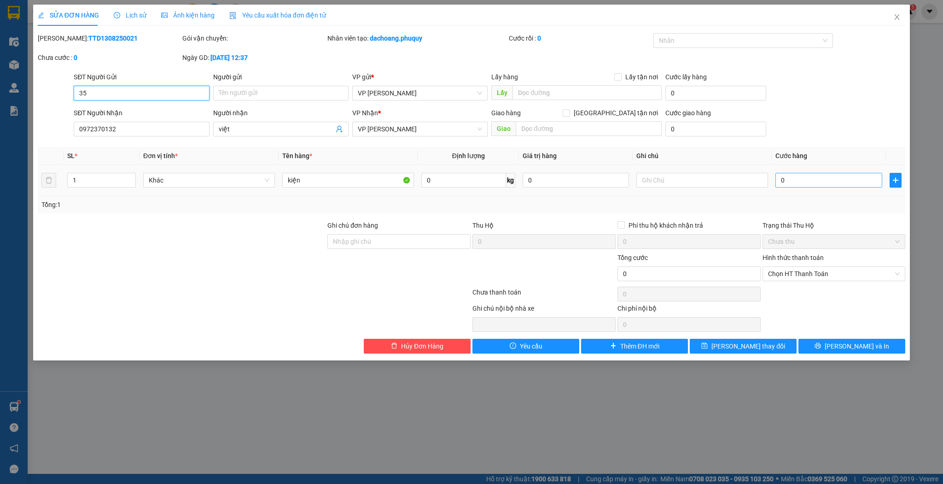
type input "35"
click at [814, 178] on input "0" at bounding box center [829, 180] width 106 height 15
type input "3"
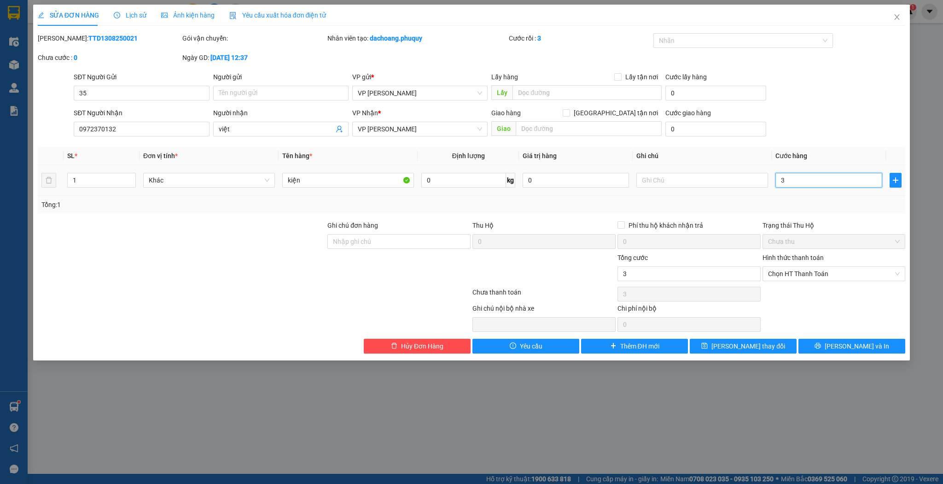
type input "35"
type input "350"
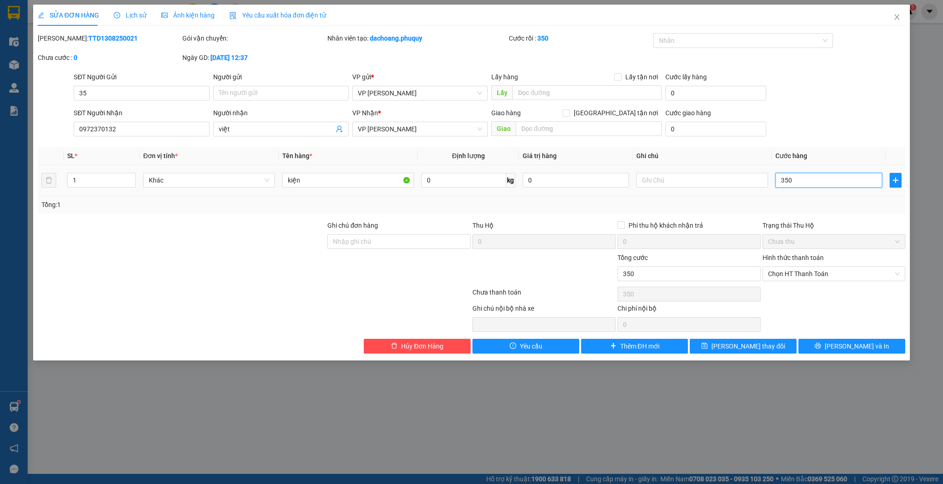
type input "350"
type input "350.000"
click at [118, 169] on td "1" at bounding box center [102, 180] width 76 height 31
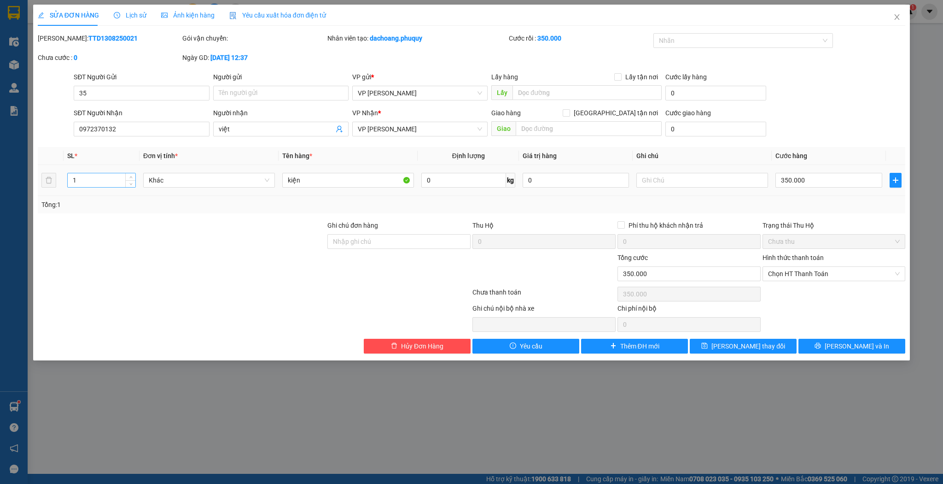
drag, startPoint x: 118, startPoint y: 171, endPoint x: 118, endPoint y: 180, distance: 8.3
click at [118, 172] on div "1" at bounding box center [101, 180] width 69 height 18
click at [118, 180] on input "1" at bounding box center [102, 180] width 68 height 14
click at [834, 270] on span "Chọn HT Thanh Toán" at bounding box center [834, 274] width 132 height 14
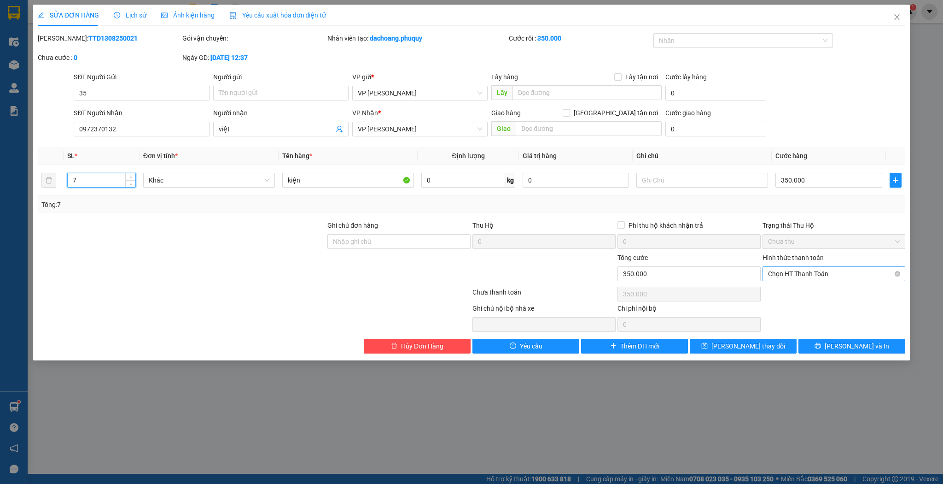
type input "7"
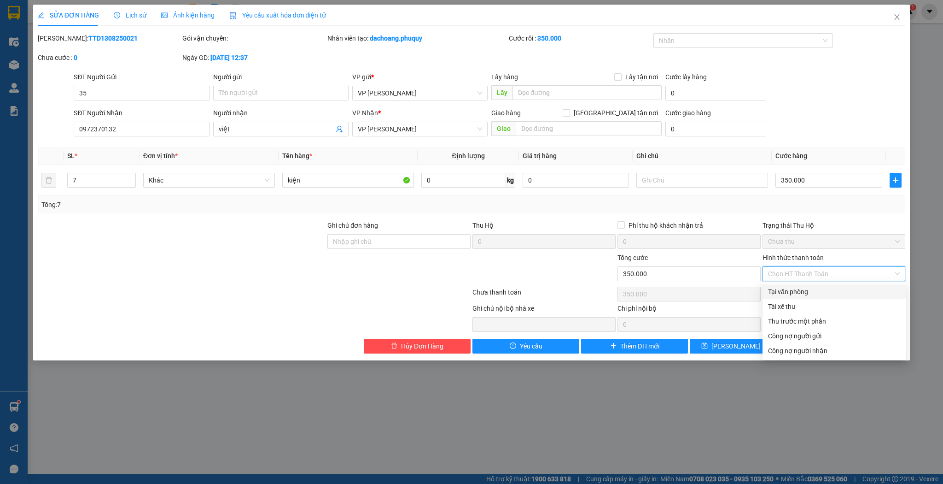
click at [806, 293] on div "Tại văn phòng" at bounding box center [834, 291] width 132 height 10
type input "0"
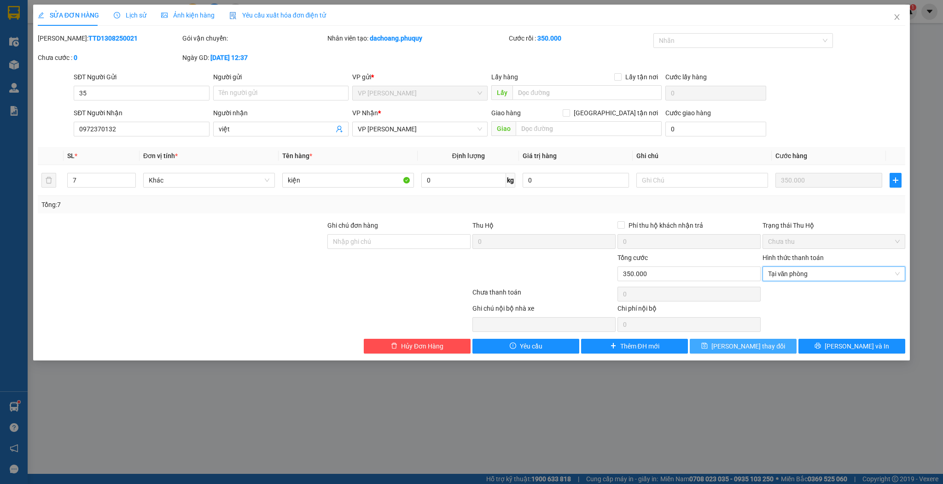
click at [750, 349] on span "[PERSON_NAME] thay đổi" at bounding box center [749, 346] width 74 height 10
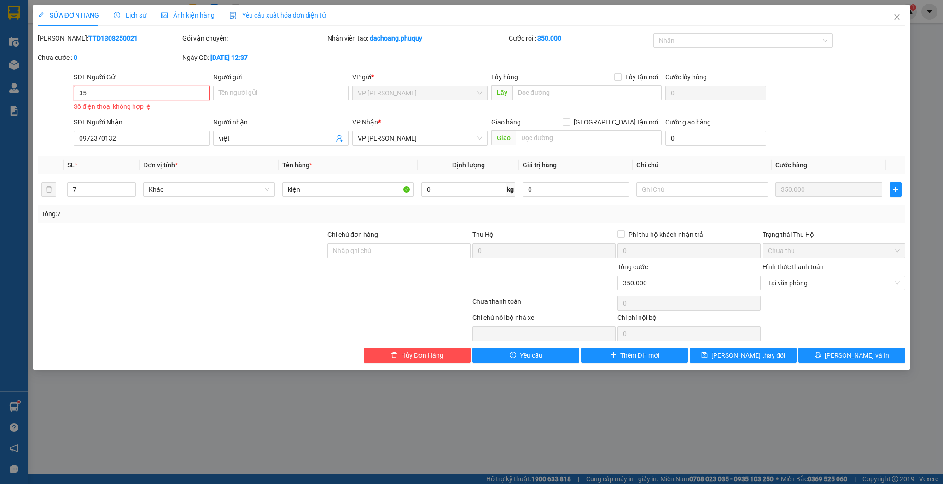
click at [150, 88] on input "35" at bounding box center [141, 93] width 135 height 15
click at [149, 90] on input "35" at bounding box center [141, 93] width 135 height 15
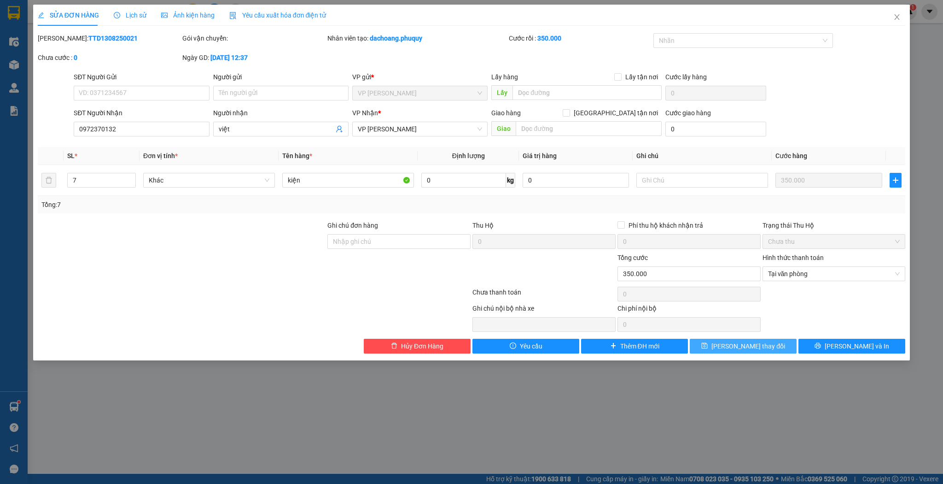
click at [717, 351] on button "[PERSON_NAME] thay đổi" at bounding box center [743, 346] width 107 height 15
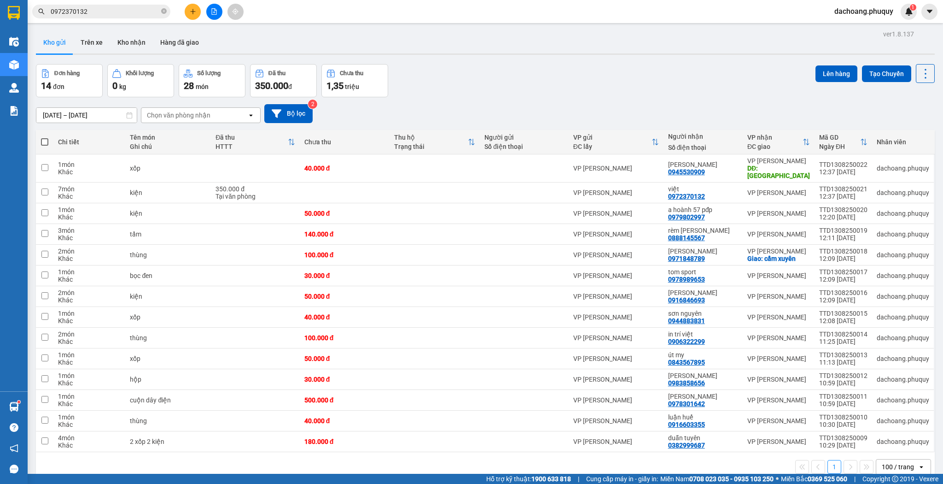
click at [195, 12] on icon "plus" at bounding box center [193, 11] width 6 height 6
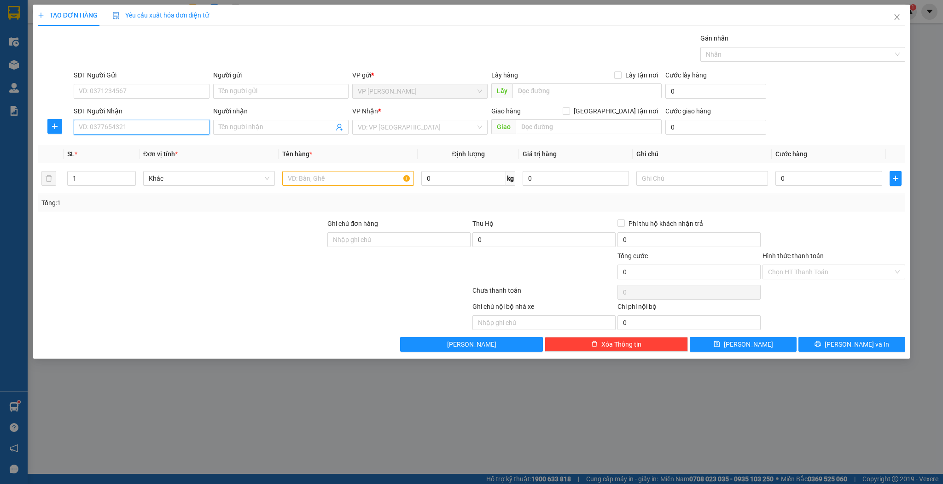
click at [151, 124] on input "SĐT Người Nhận" at bounding box center [141, 127] width 135 height 15
click at [144, 146] on div "0969939859 - a minh" at bounding box center [141, 145] width 124 height 10
type input "0969939859"
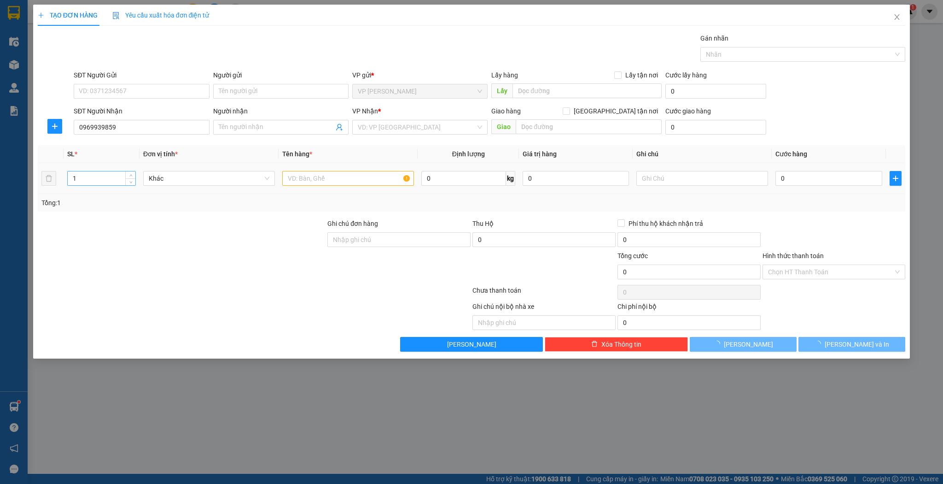
type input "a minh"
type input "thạch đồng"
click at [108, 175] on input "1" at bounding box center [102, 178] width 68 height 14
type input "10"
click at [345, 174] on input "text" at bounding box center [348, 178] width 132 height 15
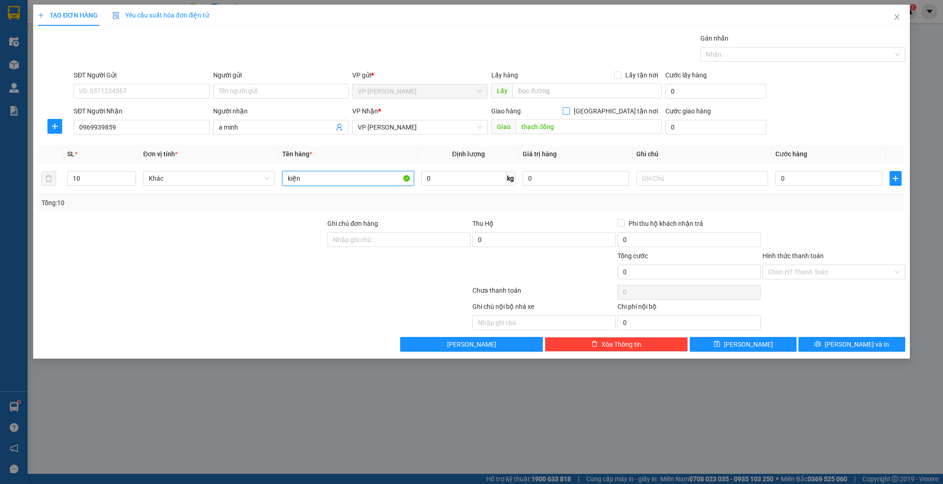
type input "kiện"
click at [622, 111] on span "[GEOGRAPHIC_DATA] tận nơi" at bounding box center [616, 111] width 92 height 10
click at [569, 111] on input "[GEOGRAPHIC_DATA] tận nơi" at bounding box center [566, 110] width 6 height 6
checkbox input "true"
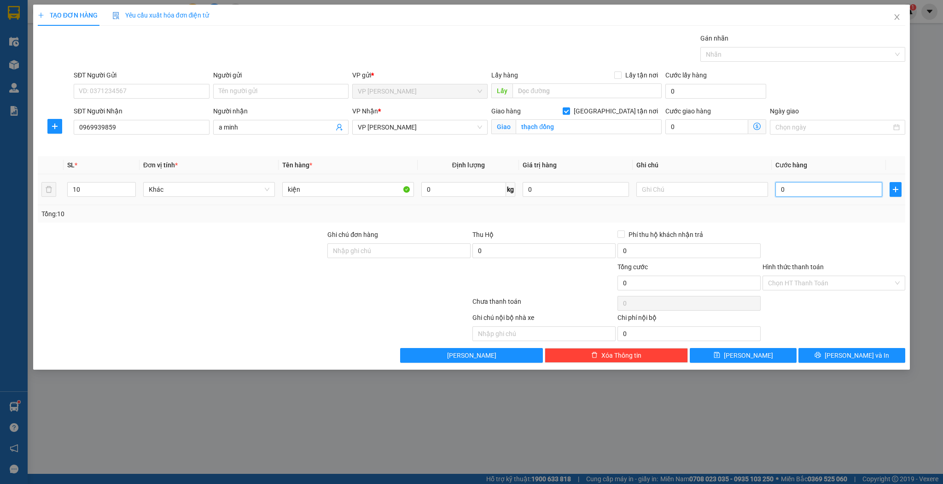
click at [785, 190] on input "0" at bounding box center [829, 189] width 106 height 15
type input "3"
click at [720, 352] on icon "save" at bounding box center [717, 355] width 6 height 6
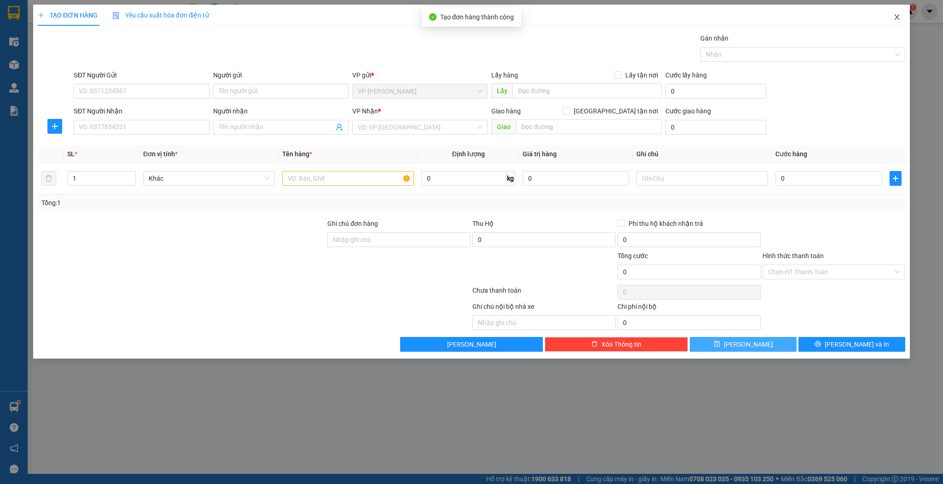
click at [893, 22] on span "Close" at bounding box center [897, 18] width 26 height 26
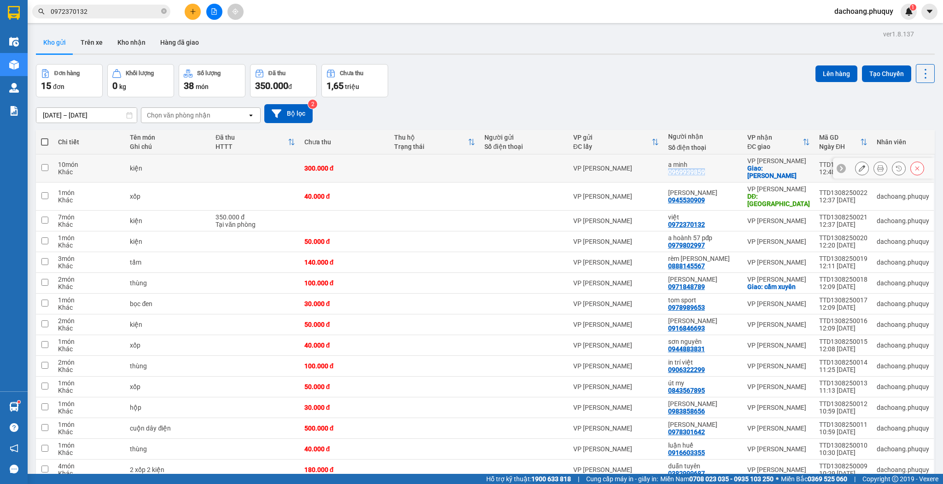
drag, startPoint x: 712, startPoint y: 169, endPoint x: 670, endPoint y: 171, distance: 42.4
click at [670, 171] on td "a minh 0969939859" at bounding box center [703, 168] width 79 height 28
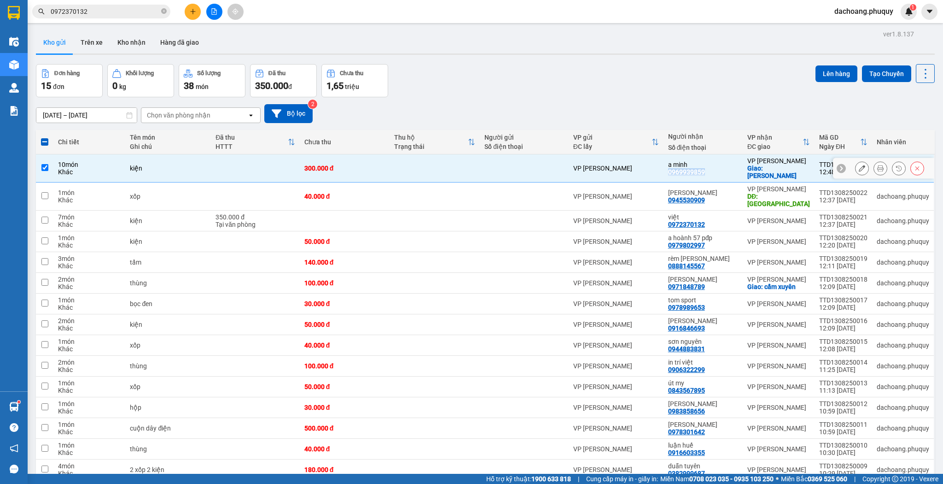
copy div "0969939859"
click at [89, 9] on input "0972370132" at bounding box center [105, 11] width 109 height 10
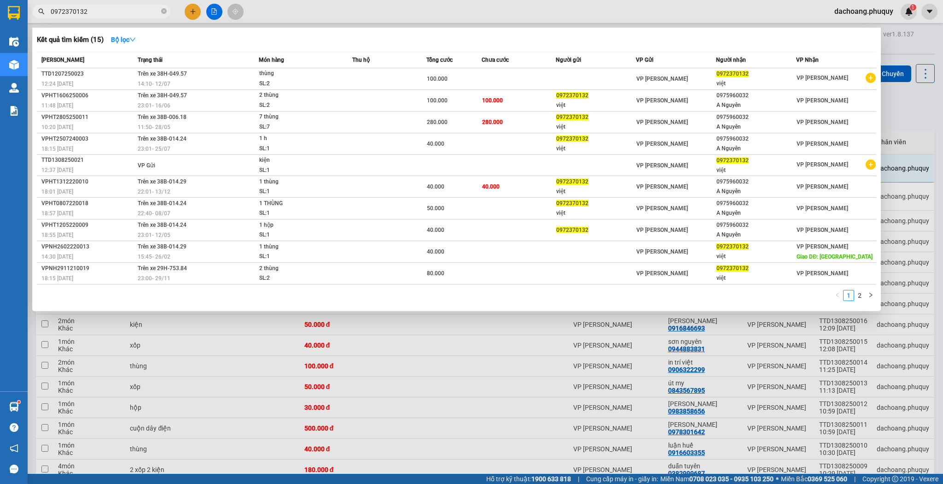
click at [89, 9] on input "0972370132" at bounding box center [105, 11] width 109 height 10
paste input "69939859"
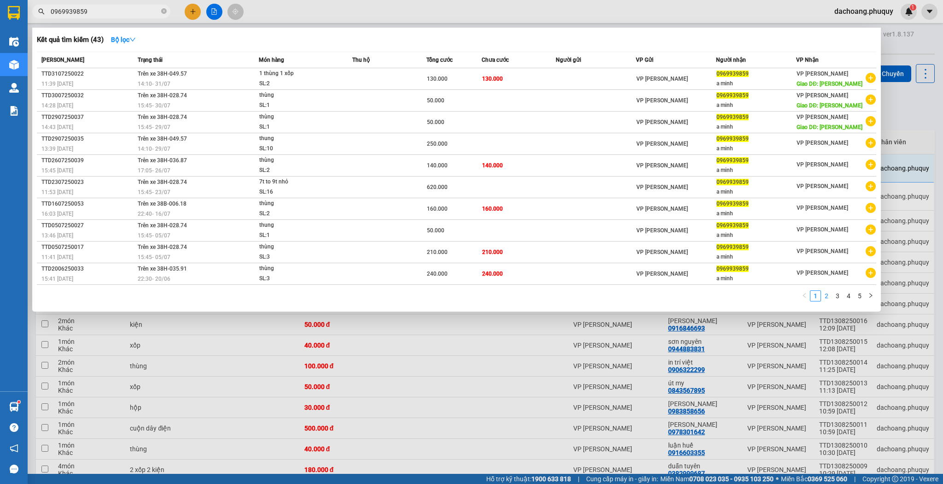
click at [825, 294] on link "2" at bounding box center [827, 296] width 10 height 10
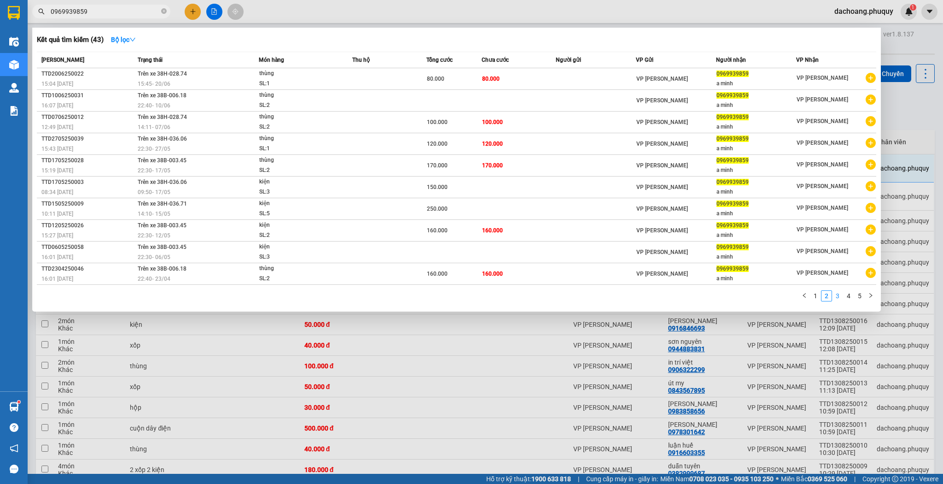
click at [836, 293] on link "3" at bounding box center [838, 296] width 10 height 10
click at [848, 293] on link "4" at bounding box center [849, 296] width 10 height 10
click at [857, 294] on link "5" at bounding box center [860, 296] width 10 height 10
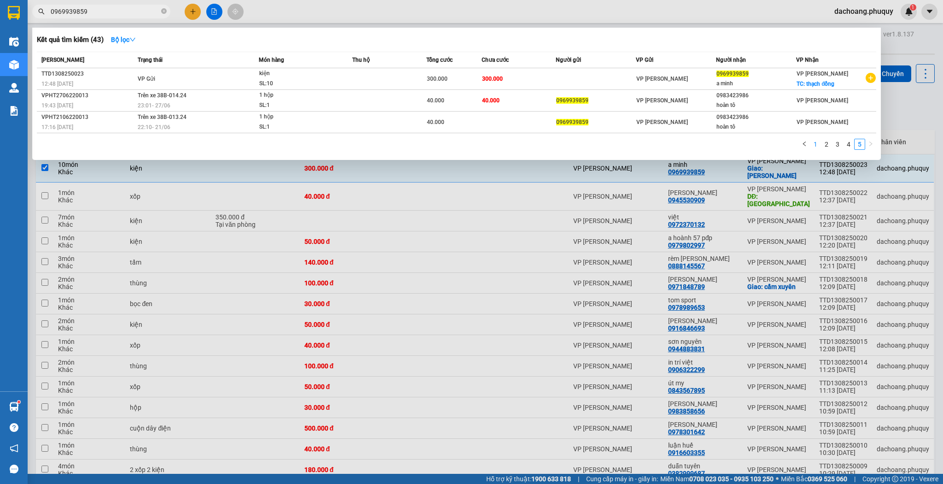
click at [815, 144] on link "1" at bounding box center [816, 144] width 10 height 10
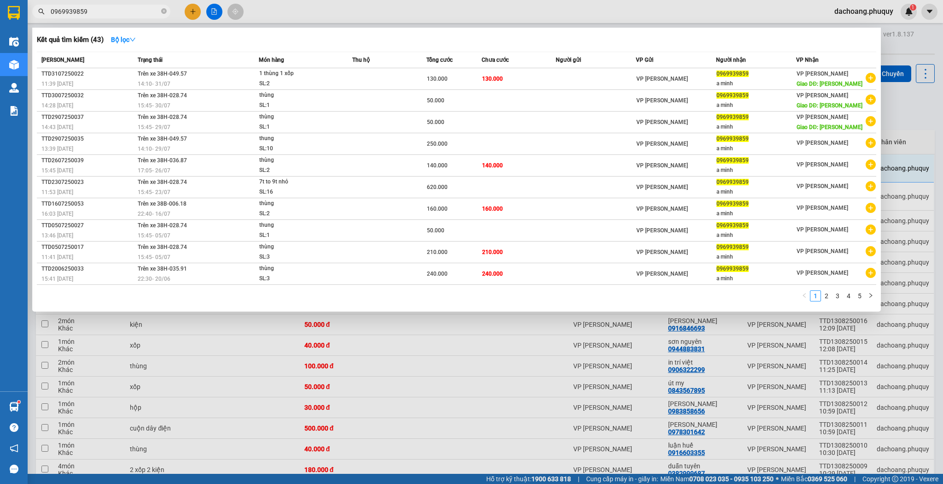
click at [483, 339] on div at bounding box center [471, 242] width 943 height 484
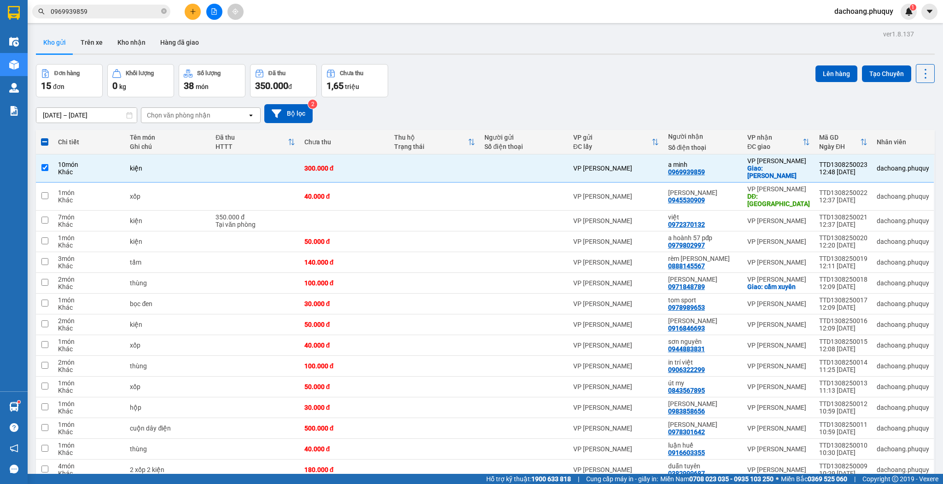
click at [112, 6] on input "0969939859" at bounding box center [105, 11] width 109 height 10
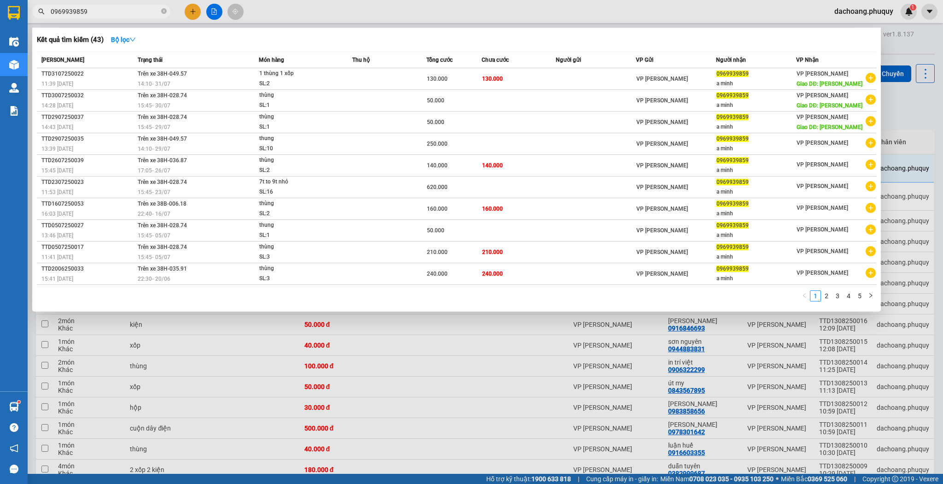
click at [454, 357] on div at bounding box center [471, 242] width 943 height 484
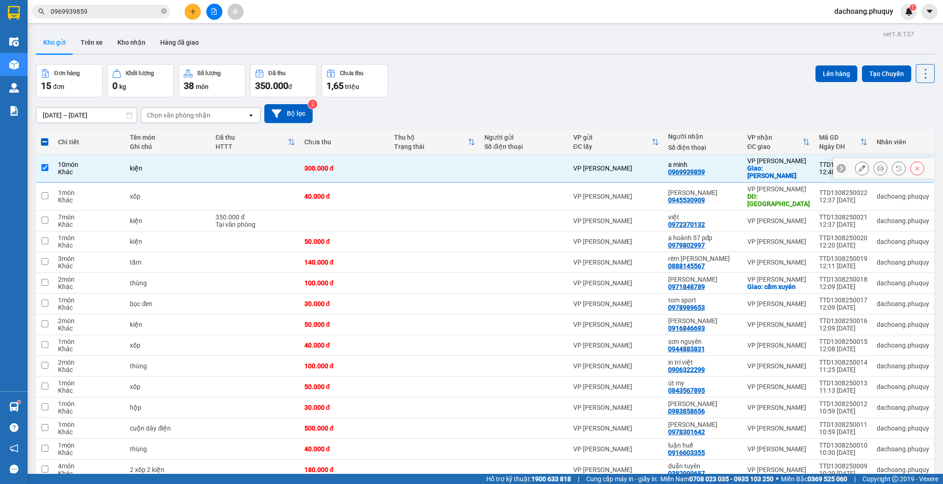
click at [859, 165] on icon at bounding box center [862, 168] width 6 height 6
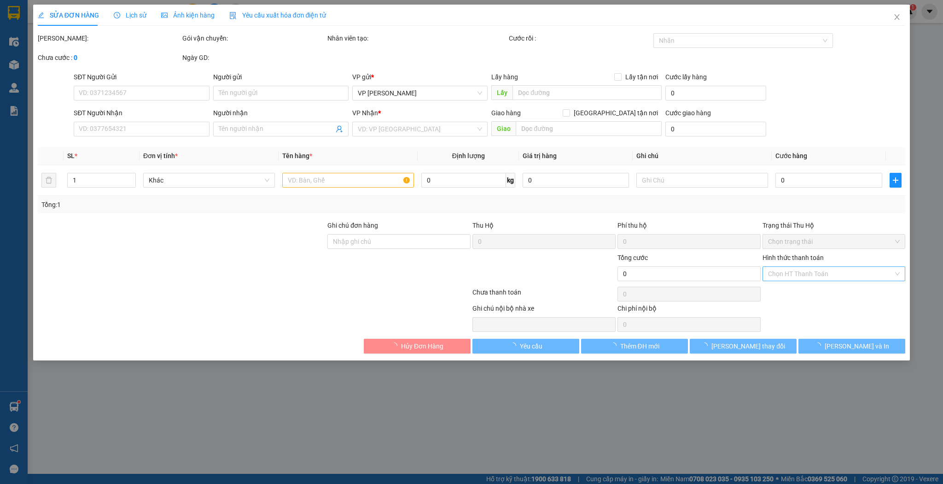
click at [810, 275] on input "Hình thức thanh toán" at bounding box center [831, 274] width 126 height 14
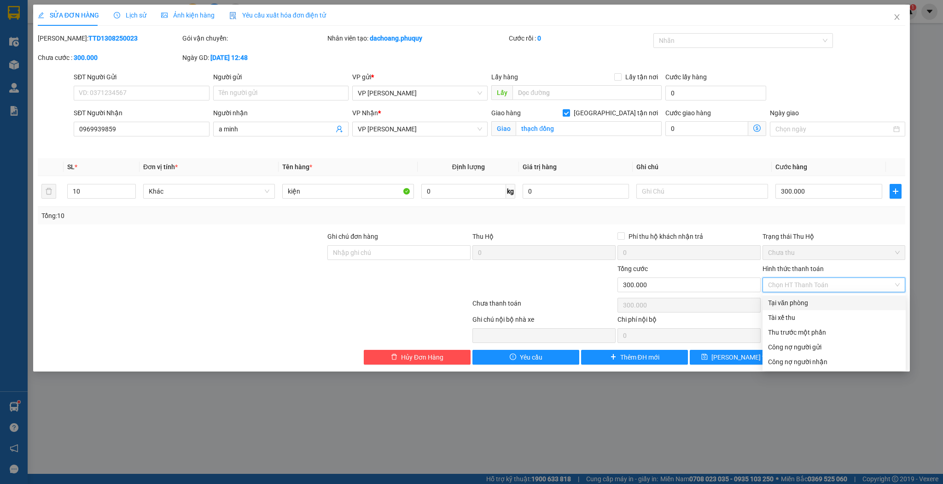
click at [804, 305] on div "Tại văn phòng" at bounding box center [834, 303] width 132 height 10
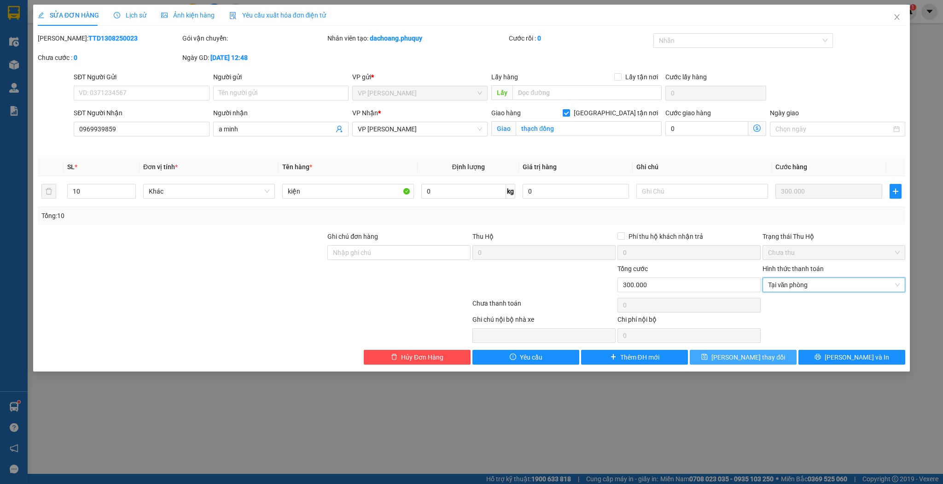
click at [743, 363] on button "[PERSON_NAME] thay đổi" at bounding box center [743, 357] width 107 height 15
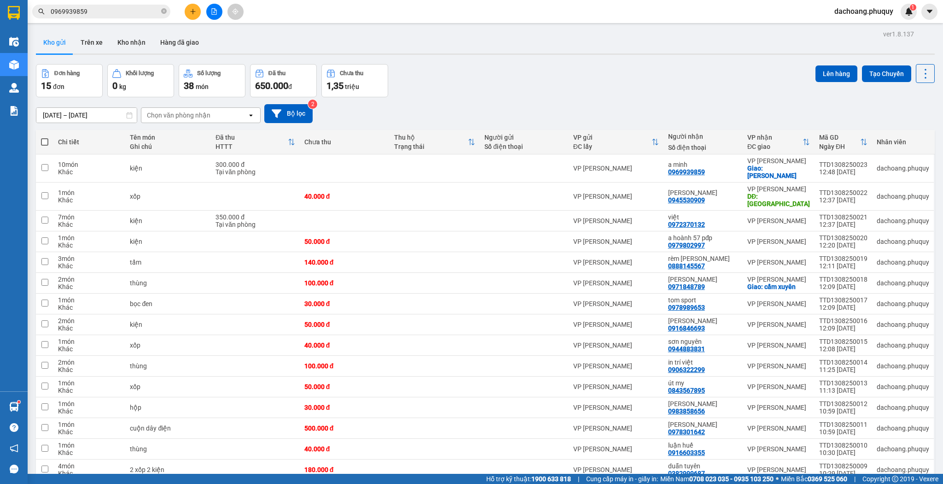
click at [45, 142] on span at bounding box center [44, 141] width 7 height 7
click at [45, 137] on input "checkbox" at bounding box center [45, 137] width 0 height 0
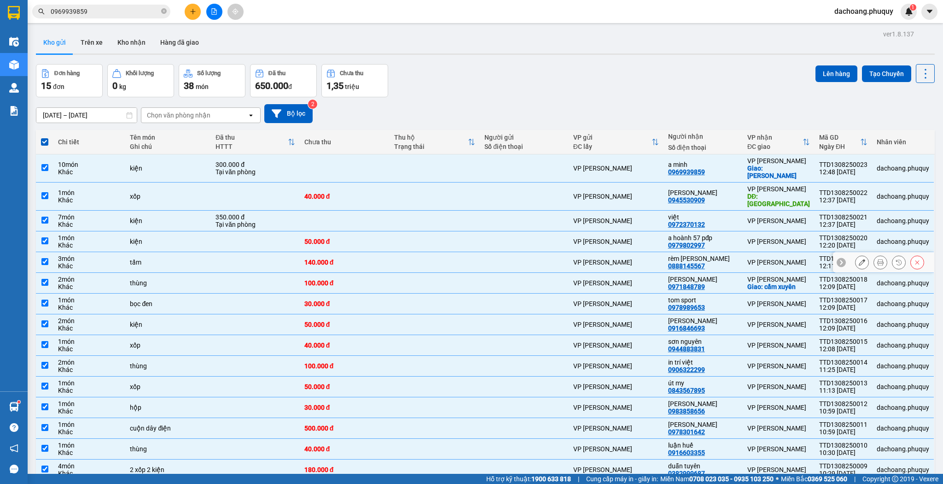
click at [216, 252] on td at bounding box center [255, 262] width 88 height 21
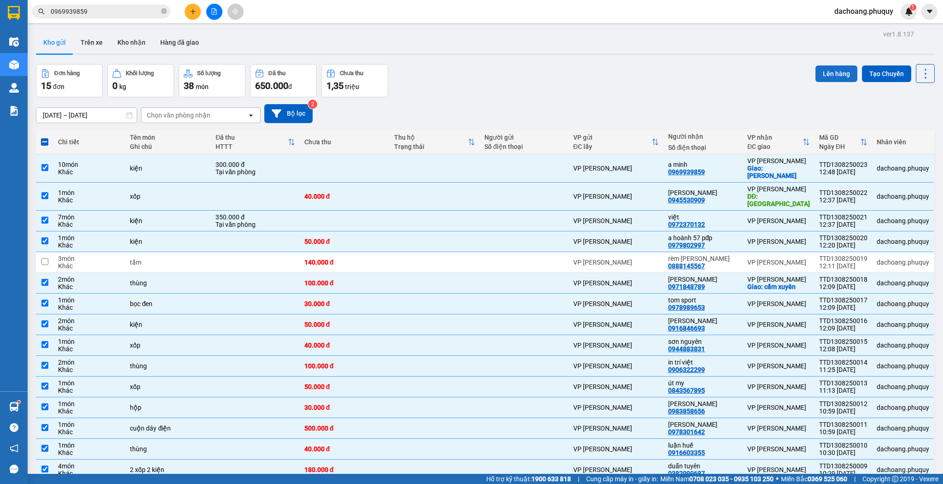
click at [832, 76] on button "Lên hàng" at bounding box center [837, 73] width 42 height 17
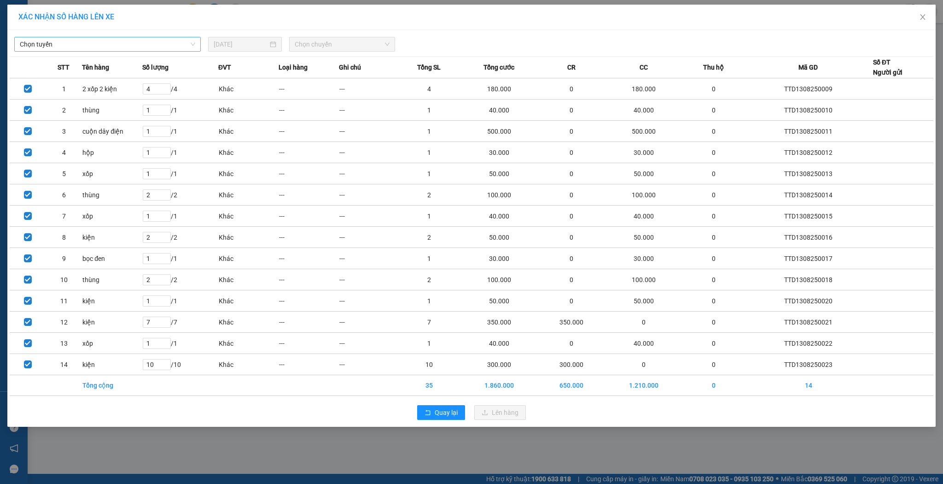
click at [141, 45] on span "Chọn tuyến" at bounding box center [107, 44] width 175 height 14
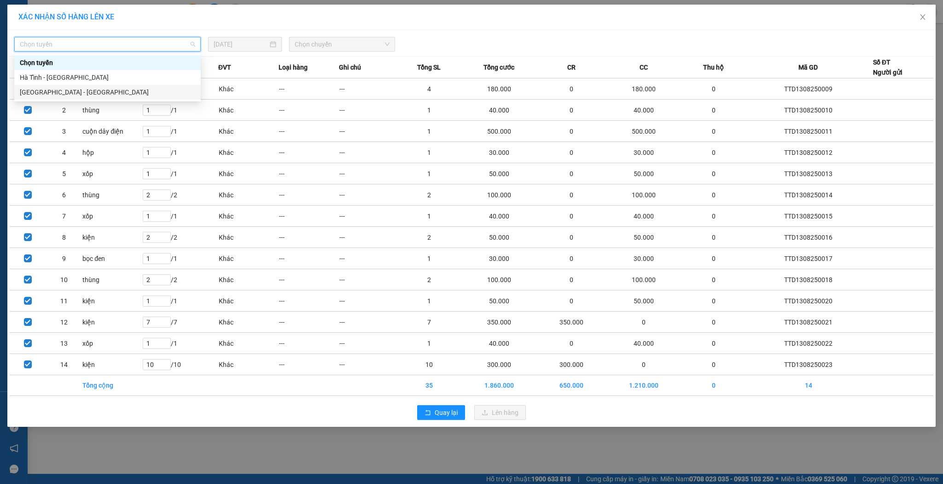
click at [89, 93] on div "[GEOGRAPHIC_DATA] - [GEOGRAPHIC_DATA]" at bounding box center [107, 92] width 175 height 10
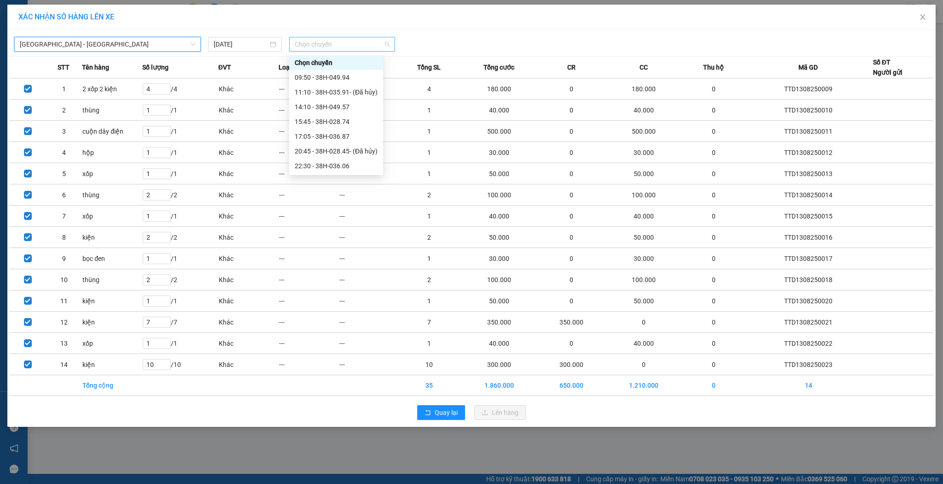
click at [326, 42] on span "Chọn chuyến" at bounding box center [342, 44] width 95 height 14
click at [303, 103] on div "14:10 - 38H-049.57" at bounding box center [336, 107] width 83 height 10
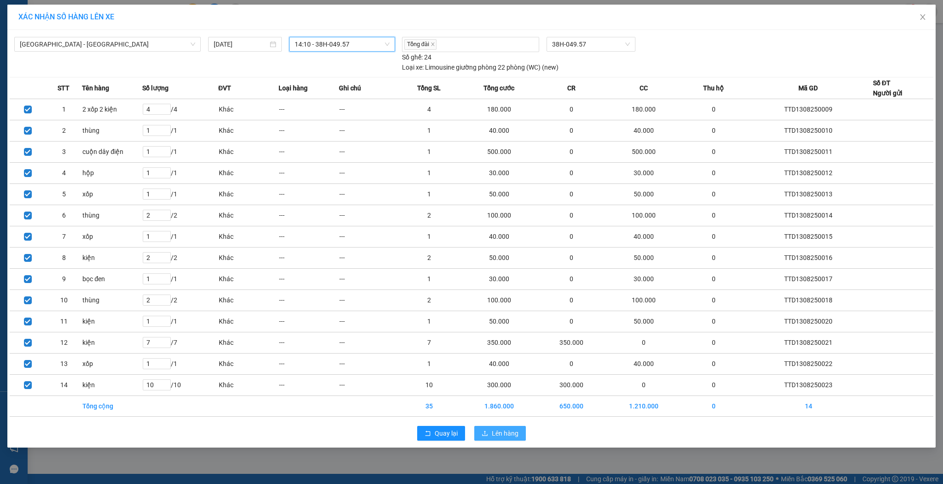
click at [503, 430] on span "Lên hàng" at bounding box center [505, 433] width 27 height 10
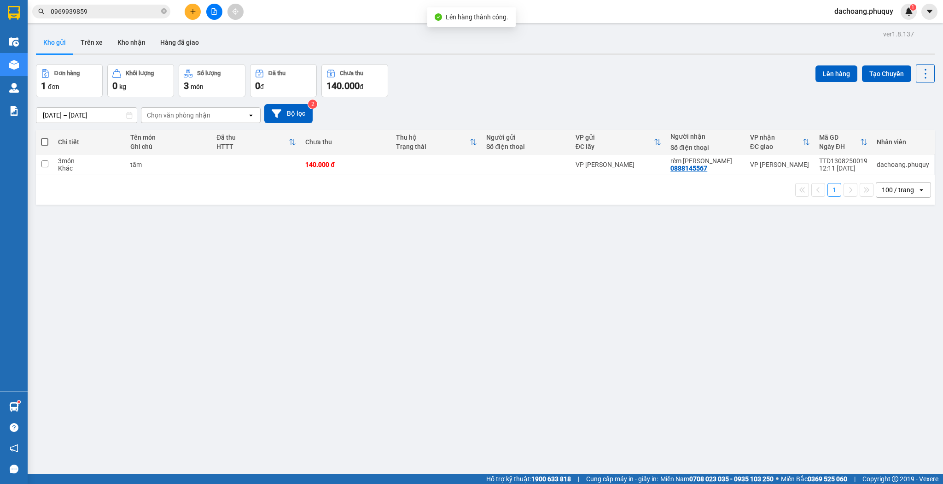
click at [59, 41] on button "Kho gửi" at bounding box center [54, 42] width 37 height 22
click at [15, 38] on img at bounding box center [14, 42] width 10 height 10
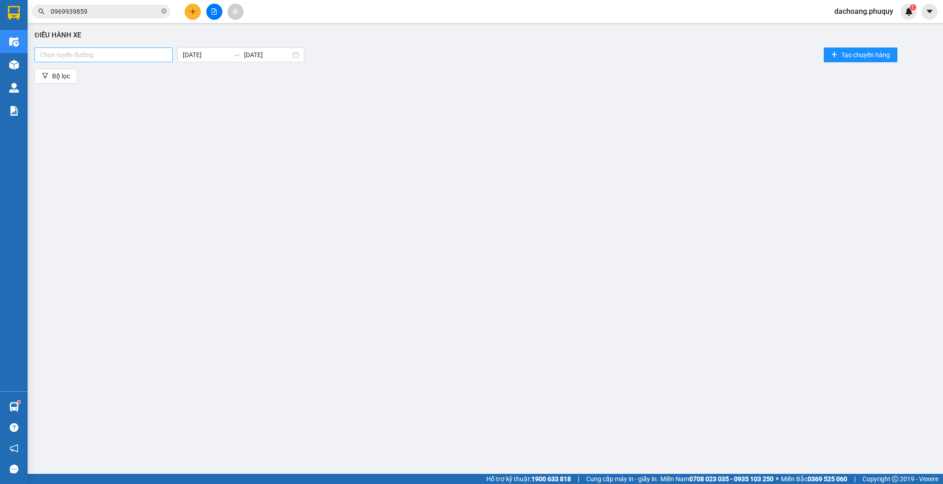
click at [158, 54] on div at bounding box center [104, 54] width 134 height 11
click at [113, 77] on div "[GEOGRAPHIC_DATA] - [GEOGRAPHIC_DATA]" at bounding box center [104, 73] width 129 height 10
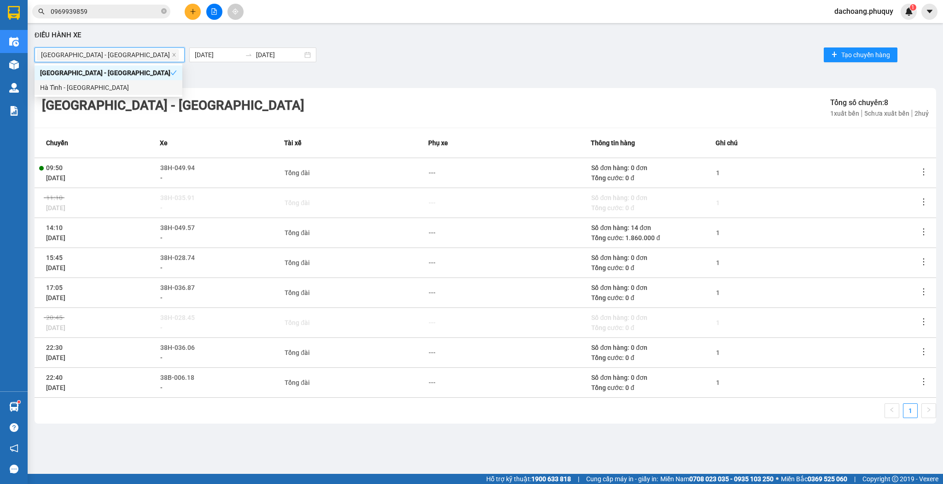
click at [927, 230] on icon "more" at bounding box center [923, 231] width 9 height 9
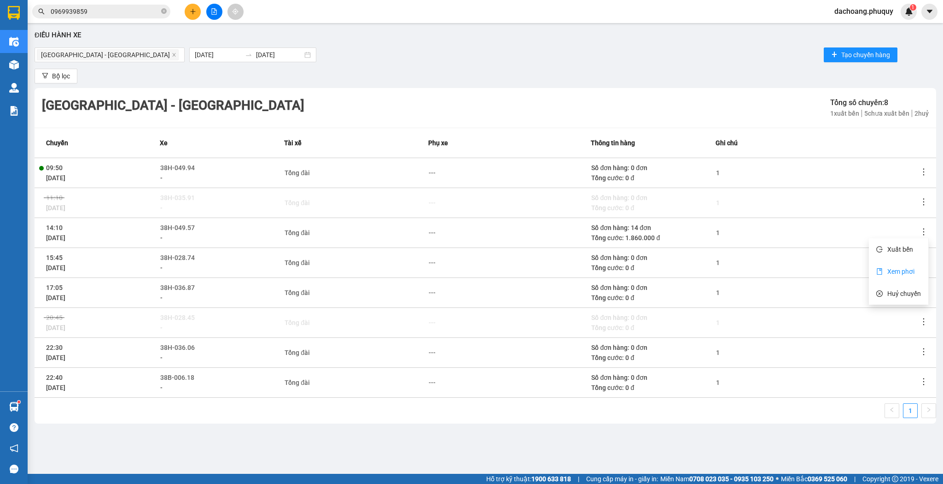
click at [893, 273] on span "Xem phơi" at bounding box center [901, 271] width 27 height 7
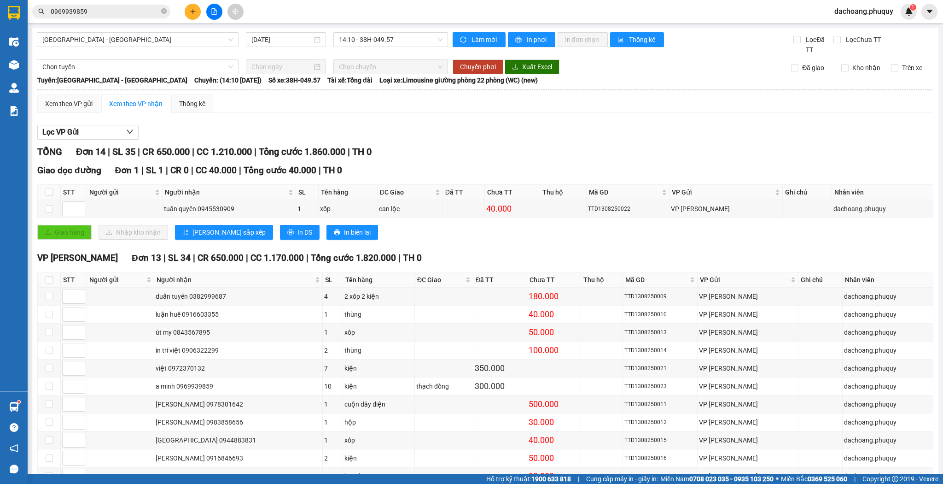
click at [183, 9] on div at bounding box center [214, 12] width 69 height 16
click at [197, 12] on button at bounding box center [193, 12] width 16 height 16
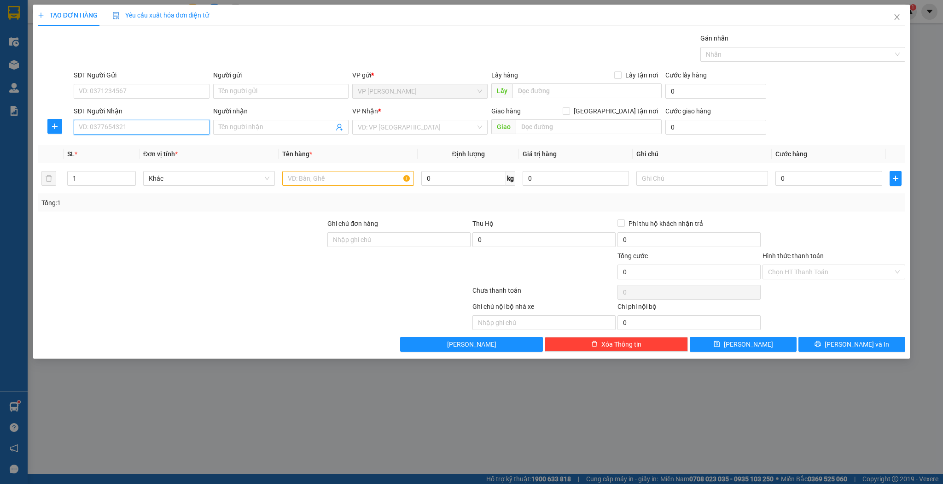
click at [122, 125] on input "SĐT Người Nhận" at bounding box center [141, 127] width 135 height 15
click at [123, 141] on div "0879419555 - npp hồng thương" at bounding box center [141, 145] width 124 height 10
click at [354, 181] on input "text" at bounding box center [348, 178] width 132 height 15
click at [807, 178] on input "0" at bounding box center [829, 178] width 106 height 15
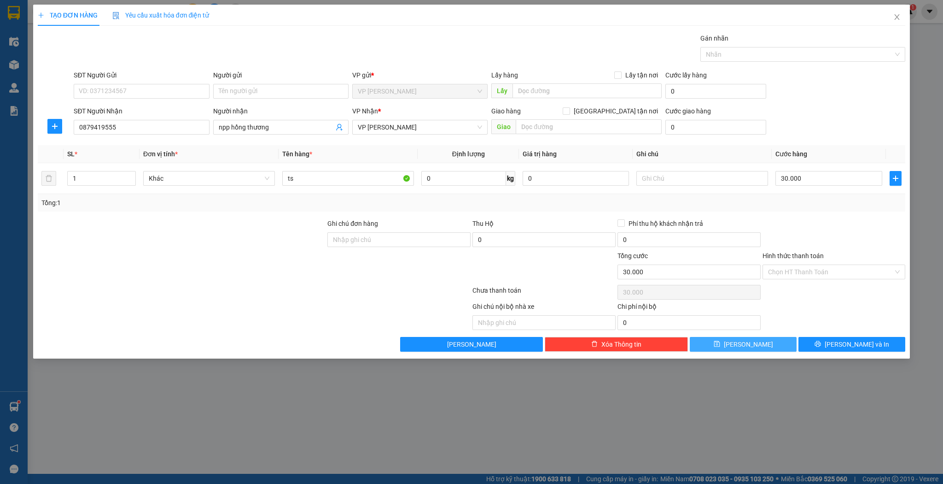
click at [747, 344] on span "[PERSON_NAME]" at bounding box center [748, 344] width 49 height 10
click at [901, 17] on span "Close" at bounding box center [897, 18] width 26 height 26
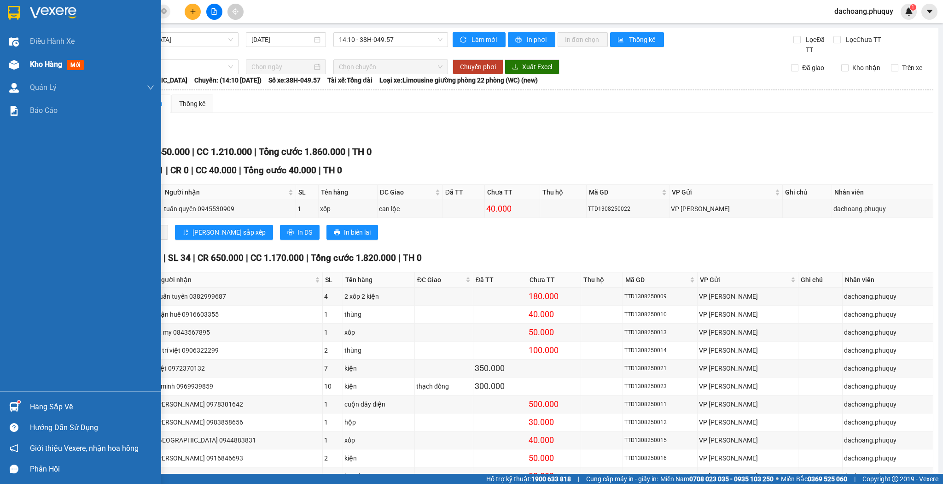
click at [19, 62] on div at bounding box center [14, 65] width 16 height 16
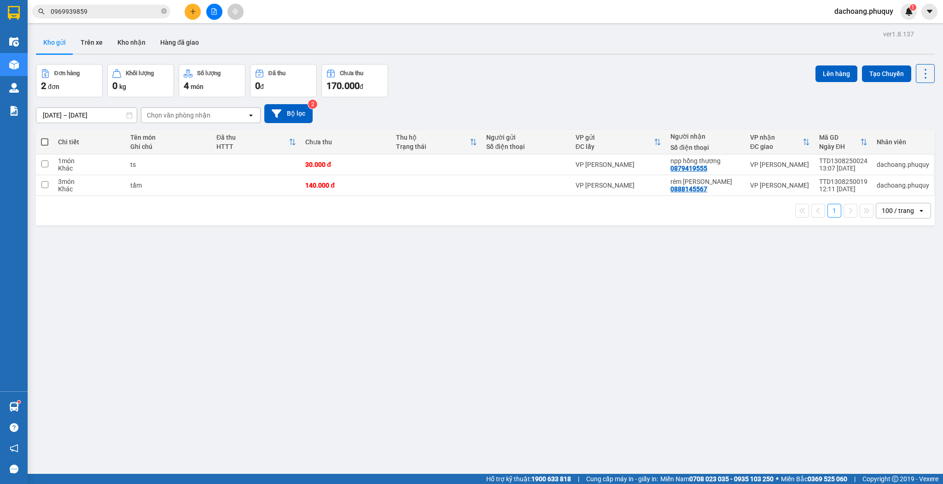
click at [188, 17] on button at bounding box center [193, 12] width 16 height 16
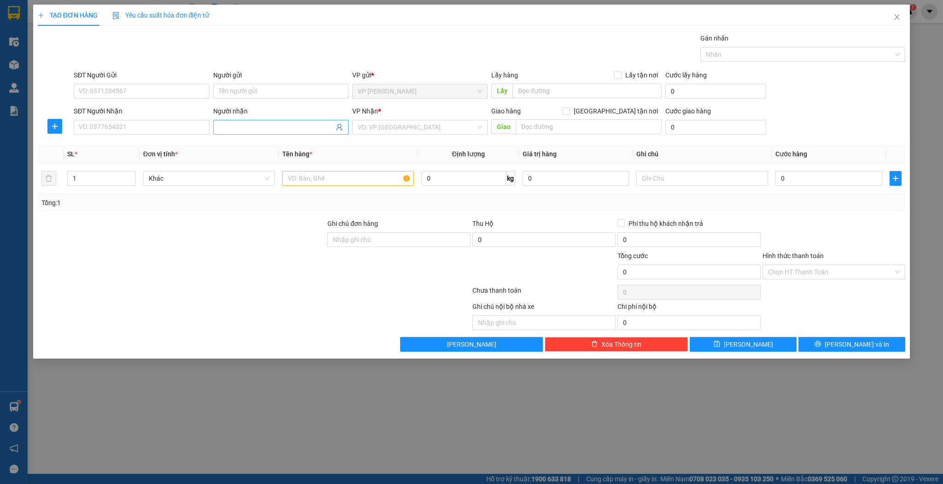
click at [251, 122] on span at bounding box center [280, 127] width 135 height 15
click at [251, 123] on input "Người nhận" at bounding box center [276, 127] width 115 height 10
click at [252, 176] on div "thảo kính - 0389604309" at bounding box center [281, 174] width 124 height 10
click at [377, 176] on input "text" at bounding box center [348, 178] width 132 height 15
click at [848, 186] on div "0" at bounding box center [829, 178] width 106 height 18
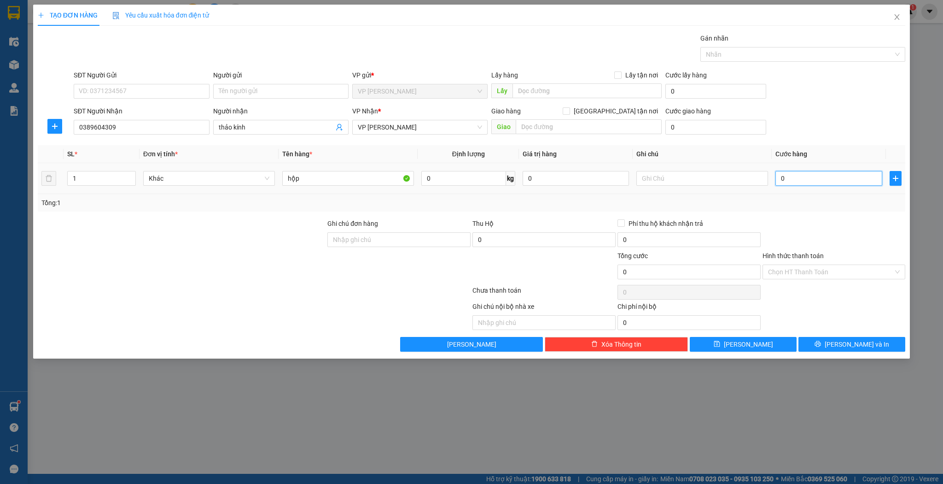
click at [849, 181] on input "0" at bounding box center [829, 178] width 106 height 15
click at [709, 346] on button "[PERSON_NAME]" at bounding box center [743, 344] width 107 height 15
click at [903, 17] on span "Close" at bounding box center [897, 18] width 26 height 26
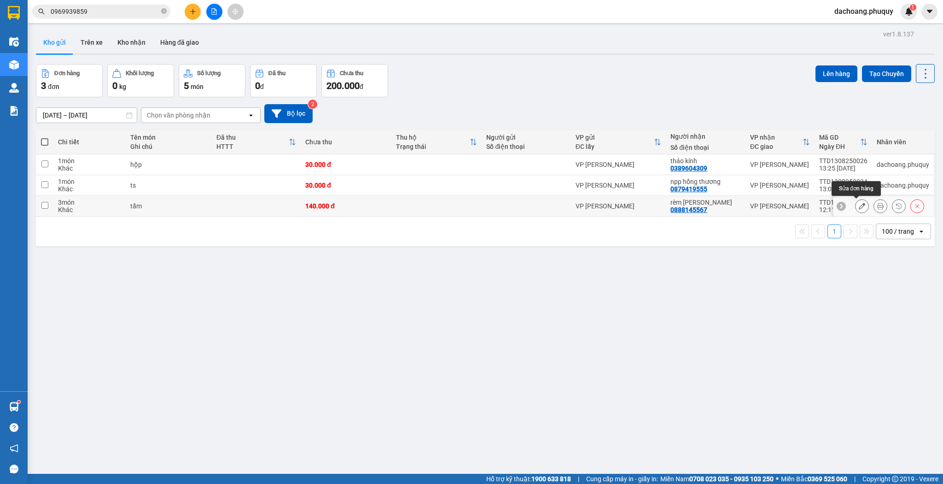
click at [859, 206] on icon at bounding box center [862, 206] width 6 height 6
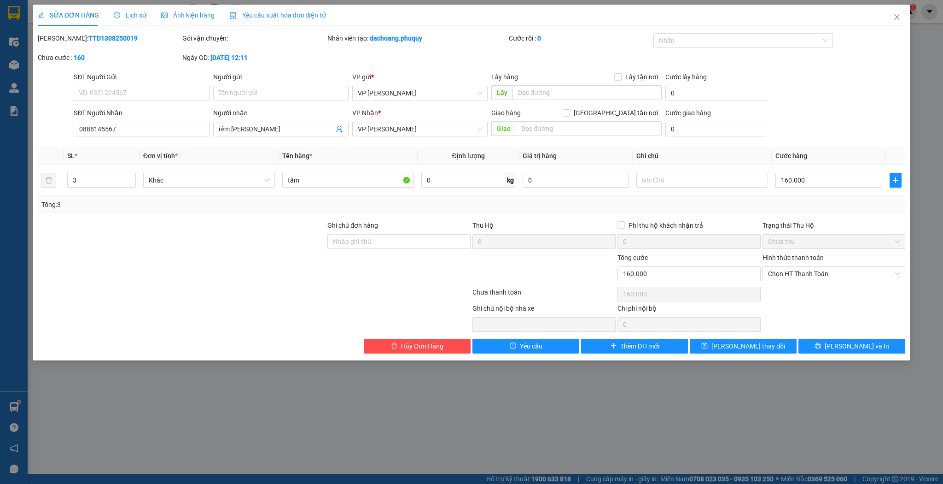
click at [755, 354] on div "SỬA ĐƠN HÀNG Lịch sử Ảnh kiện hàng Yêu cầu xuất hóa đơn điện tử Total Paid Fee …" at bounding box center [471, 183] width 877 height 356
click at [758, 350] on span "[PERSON_NAME] thay đổi" at bounding box center [749, 346] width 74 height 10
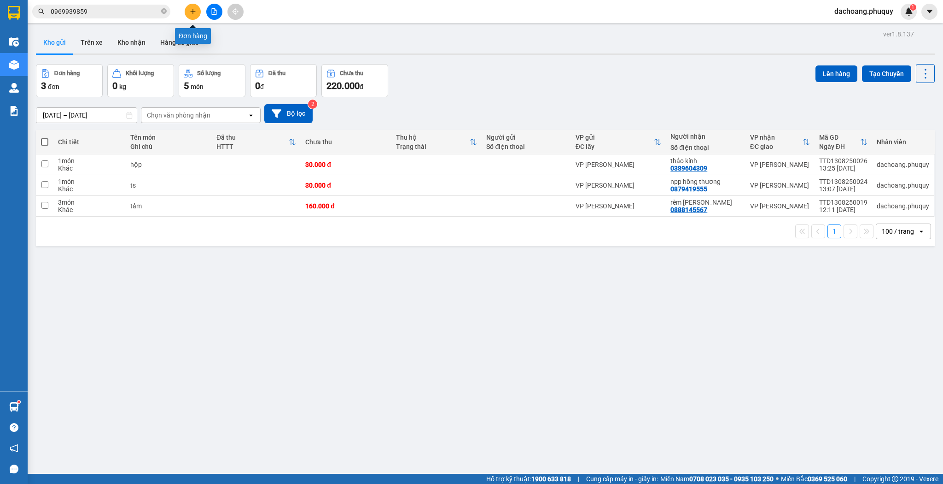
click at [191, 9] on icon "plus" at bounding box center [193, 11] width 6 height 6
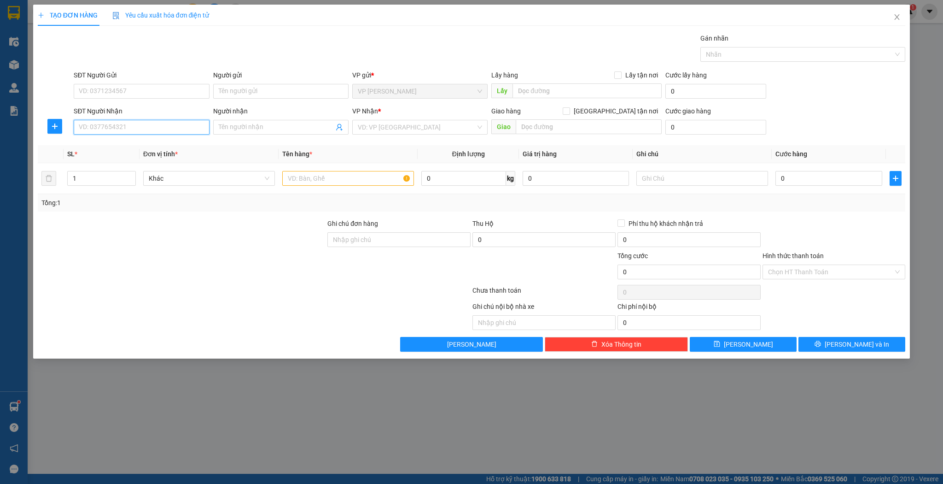
click at [189, 125] on input "SĐT Người Nhận" at bounding box center [141, 127] width 135 height 15
click at [168, 144] on div "0962737885 - rèm an giang" at bounding box center [141, 145] width 124 height 10
click at [298, 175] on input "text" at bounding box center [348, 178] width 132 height 15
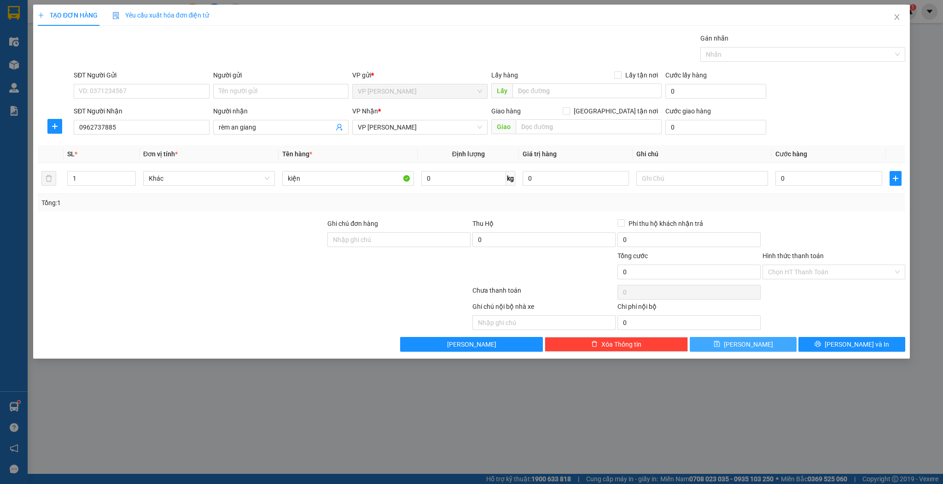
click at [720, 344] on icon "save" at bounding box center [717, 344] width 6 height 6
click at [135, 129] on input "SĐT Người Nhận" at bounding box center [141, 127] width 135 height 15
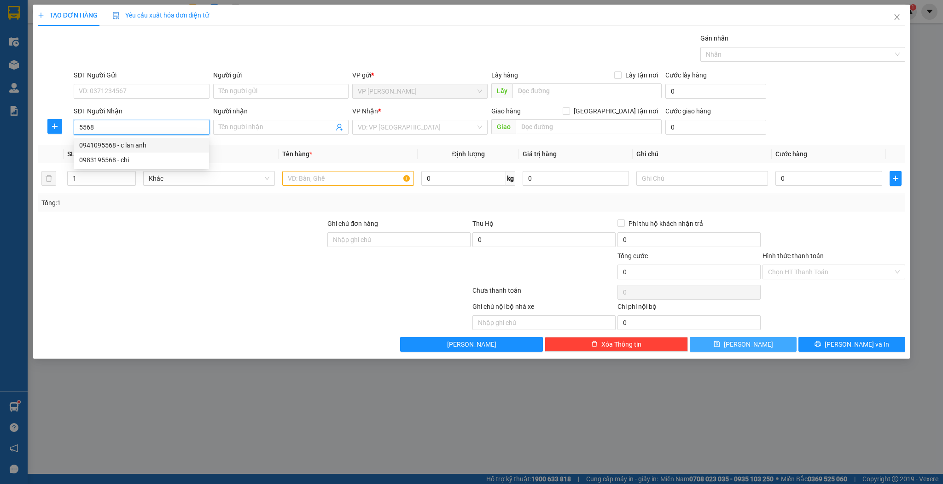
click at [131, 145] on div "0941095568 - c lan anh" at bounding box center [141, 145] width 124 height 10
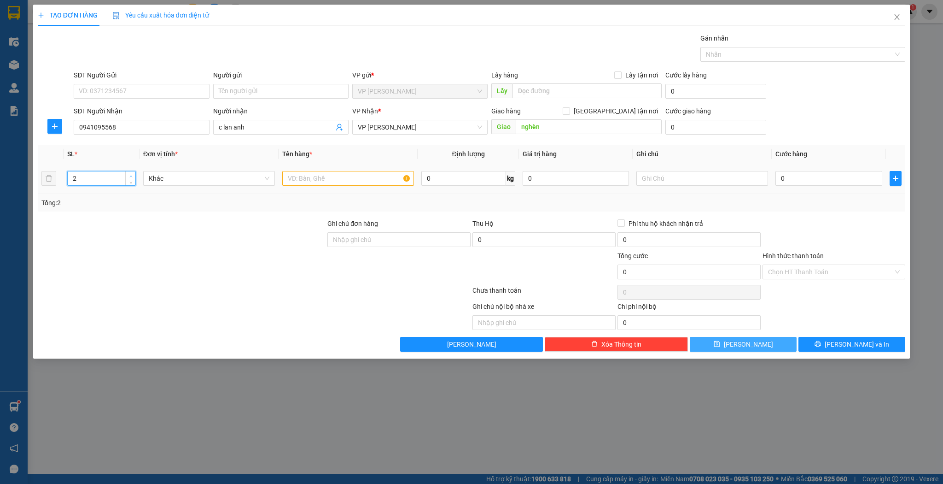
click at [129, 175] on icon "up" at bounding box center [130, 176] width 3 height 3
click at [295, 178] on input "text" at bounding box center [348, 178] width 132 height 15
click at [731, 344] on button "[PERSON_NAME]" at bounding box center [743, 344] width 107 height 15
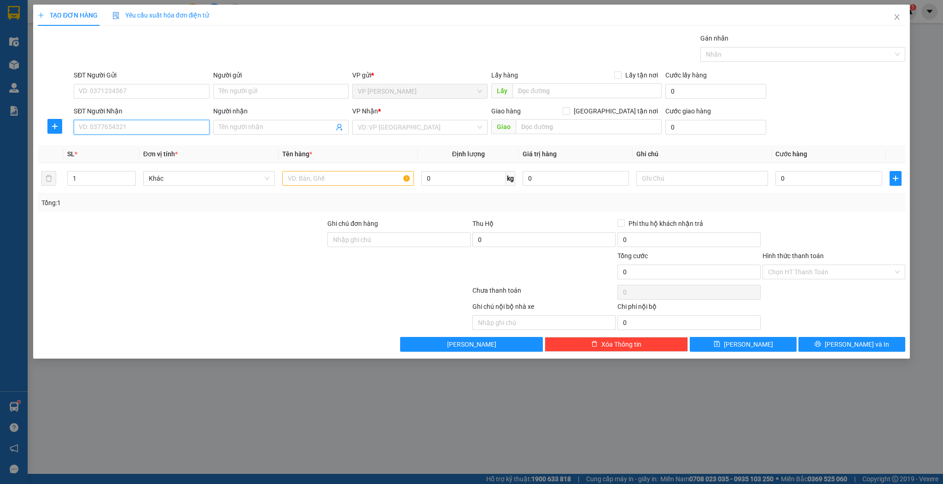
click at [186, 129] on input "SĐT Người Nhận" at bounding box center [141, 127] width 135 height 15
click at [143, 147] on div "0969939859 - a minh" at bounding box center [141, 145] width 124 height 10
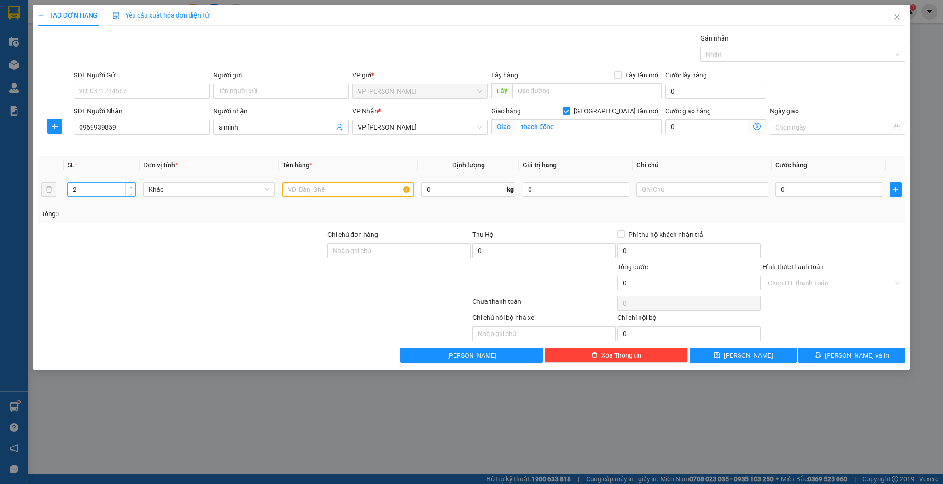
click at [129, 186] on span "up" at bounding box center [131, 187] width 6 height 6
click at [291, 188] on input "text" at bounding box center [348, 189] width 132 height 15
click at [720, 357] on span "save" at bounding box center [717, 354] width 6 height 7
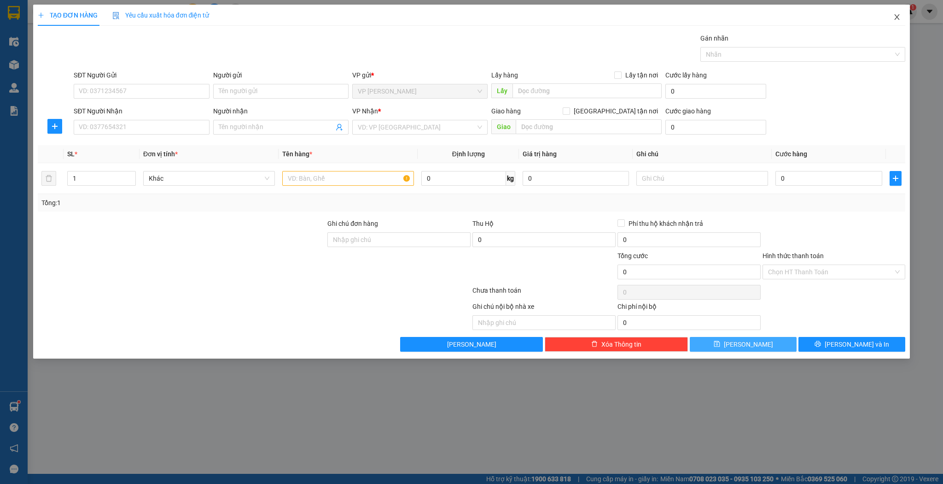
click at [899, 16] on icon "close" at bounding box center [897, 17] width 5 height 6
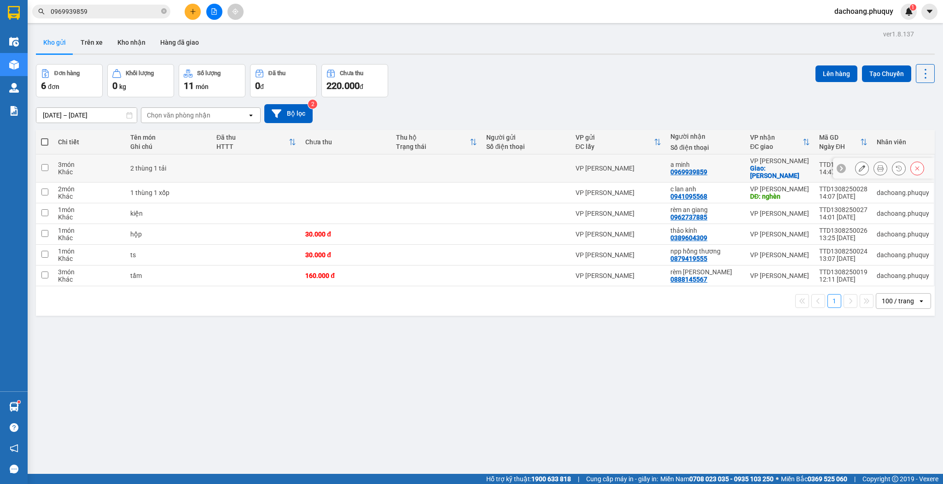
click at [697, 169] on div "0969939859" at bounding box center [689, 171] width 37 height 7
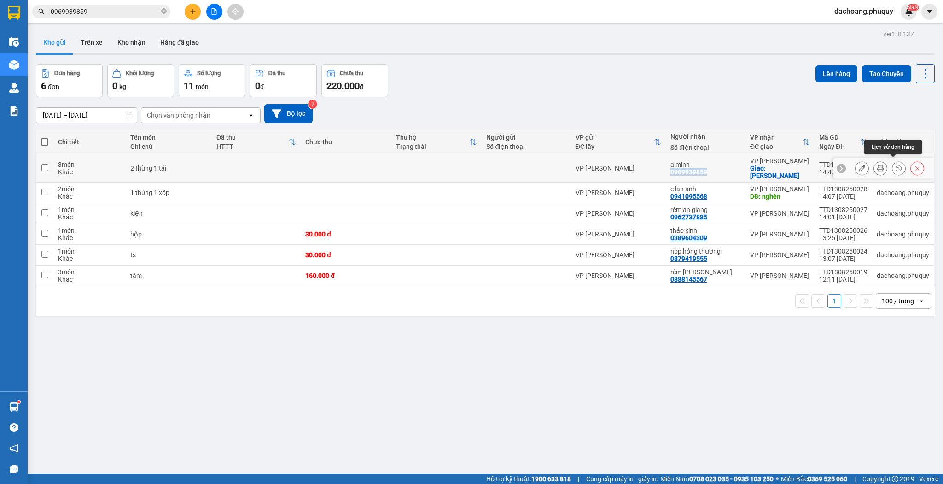
click at [896, 166] on icon at bounding box center [899, 168] width 6 height 6
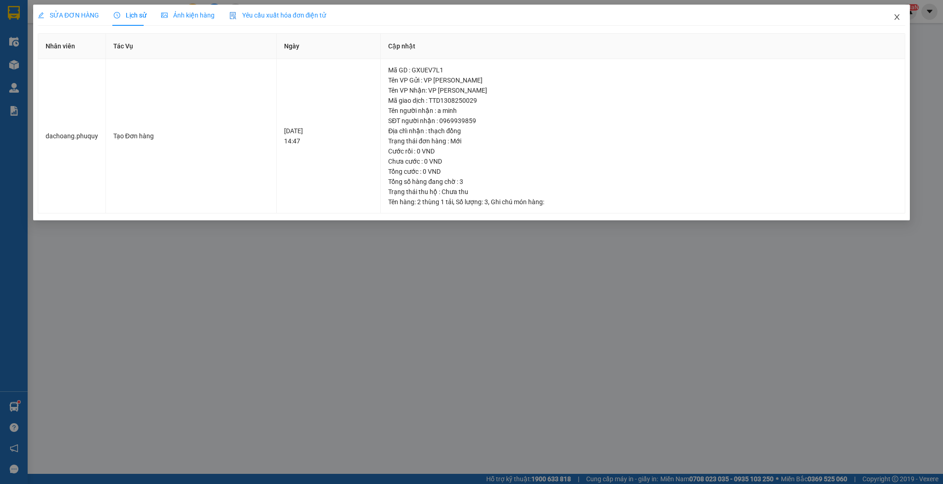
click at [894, 15] on icon "close" at bounding box center [896, 16] width 7 height 7
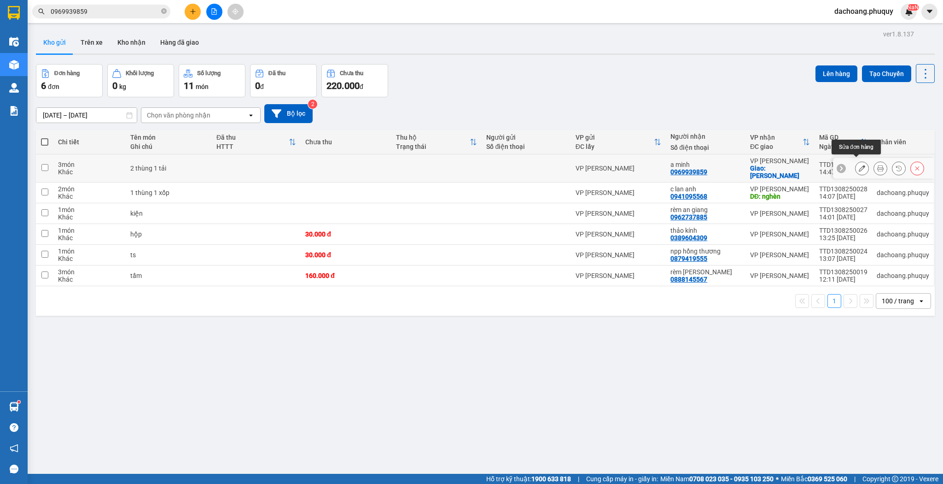
click at [859, 165] on icon at bounding box center [862, 168] width 6 height 6
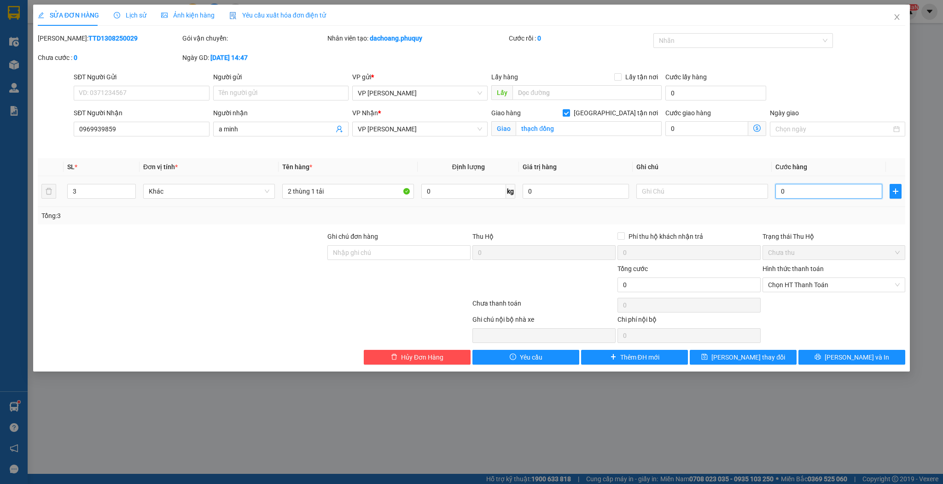
click at [785, 188] on input "0" at bounding box center [829, 191] width 106 height 15
click at [782, 287] on span "Chọn HT Thanh Toán" at bounding box center [834, 285] width 132 height 14
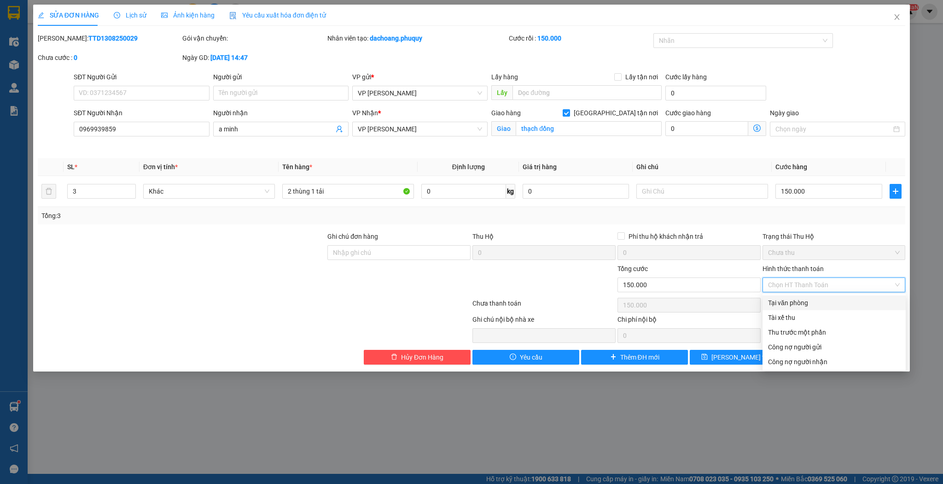
click at [784, 304] on div "Tại văn phòng" at bounding box center [834, 303] width 132 height 10
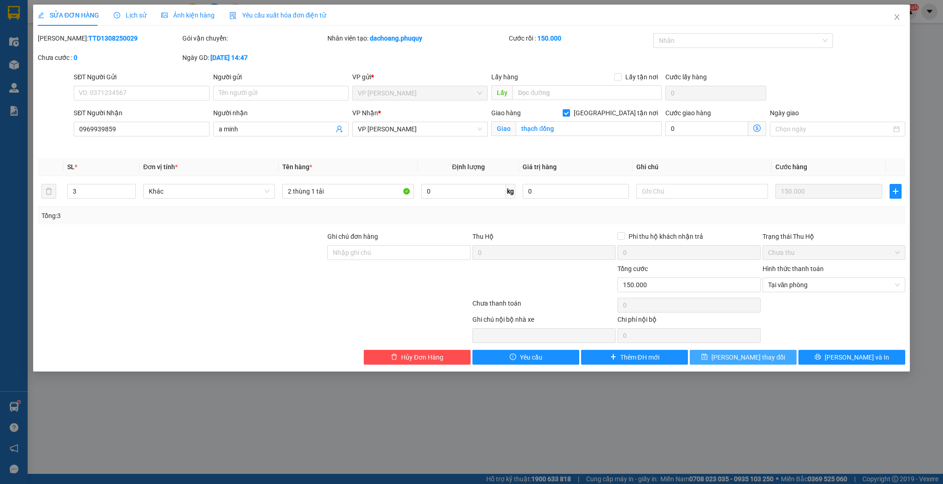
click at [748, 353] on span "[PERSON_NAME] thay đổi" at bounding box center [749, 357] width 74 height 10
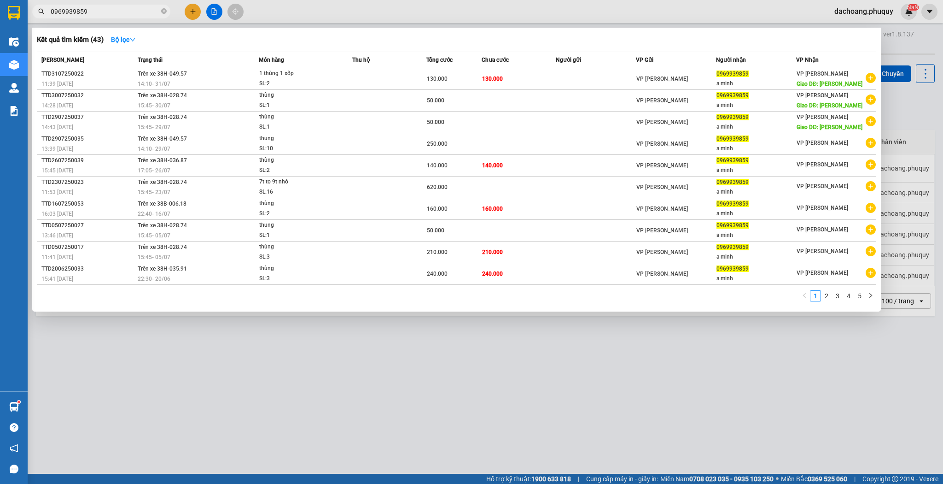
click at [99, 9] on input "0969939859" at bounding box center [105, 11] width 109 height 10
click at [825, 294] on link "2" at bounding box center [827, 296] width 10 height 10
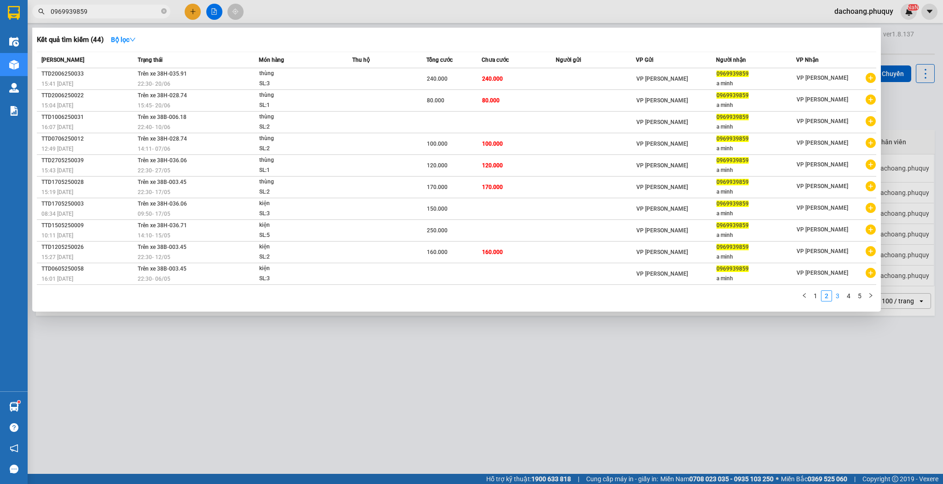
click at [837, 291] on link "3" at bounding box center [838, 296] width 10 height 10
click at [829, 293] on link "2" at bounding box center [827, 296] width 10 height 10
click at [817, 296] on link "1" at bounding box center [816, 296] width 10 height 10
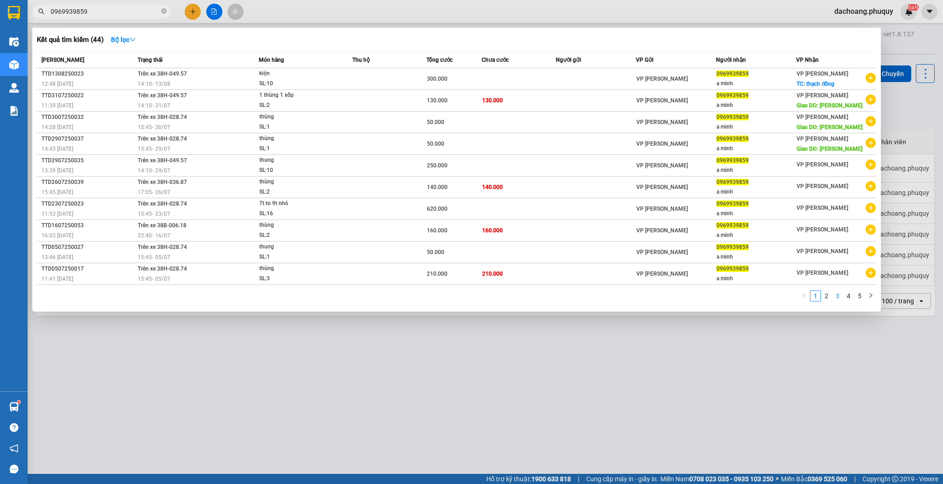
click at [840, 292] on link "3" at bounding box center [838, 296] width 10 height 10
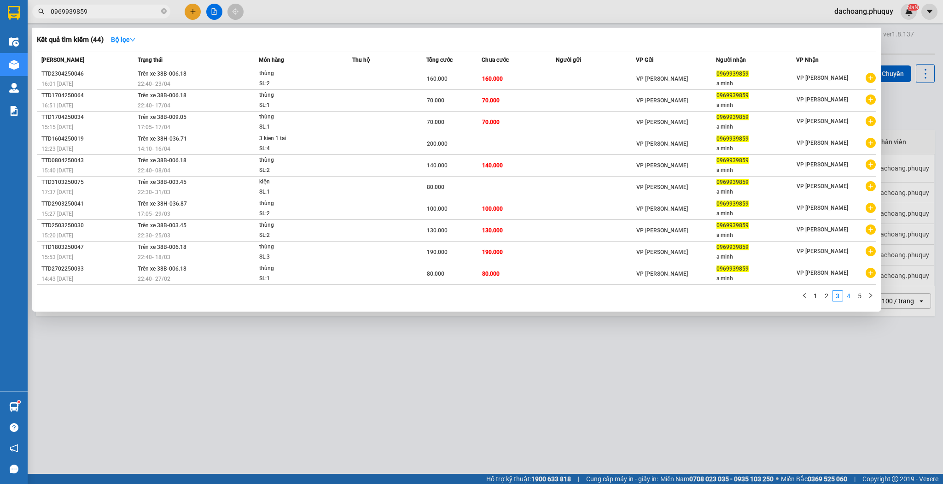
click at [853, 295] on link "4" at bounding box center [849, 296] width 10 height 10
click at [858, 294] on link "5" at bounding box center [860, 296] width 10 height 10
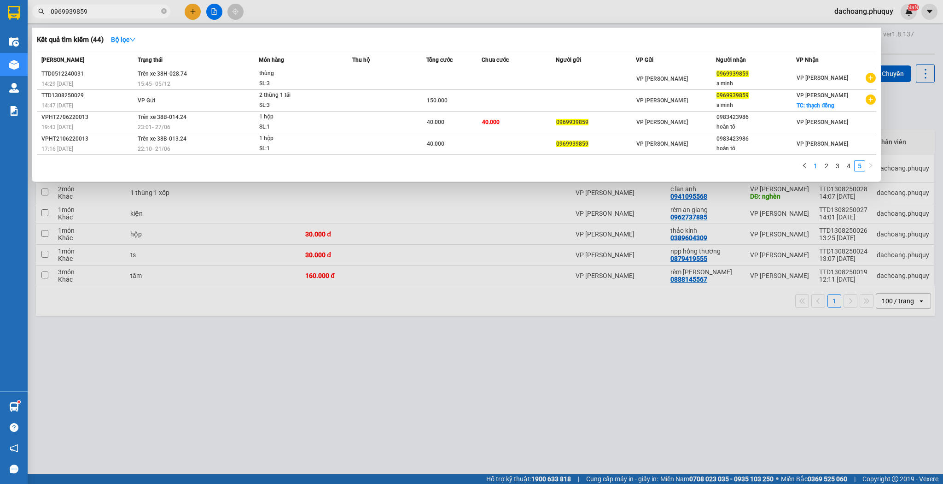
click at [815, 161] on link "1" at bounding box center [816, 166] width 10 height 10
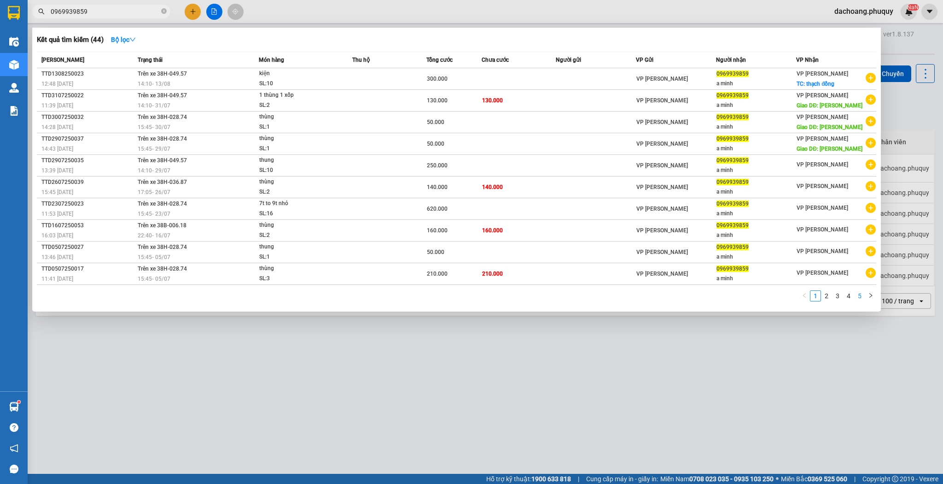
click at [857, 294] on link "5" at bounding box center [860, 296] width 10 height 10
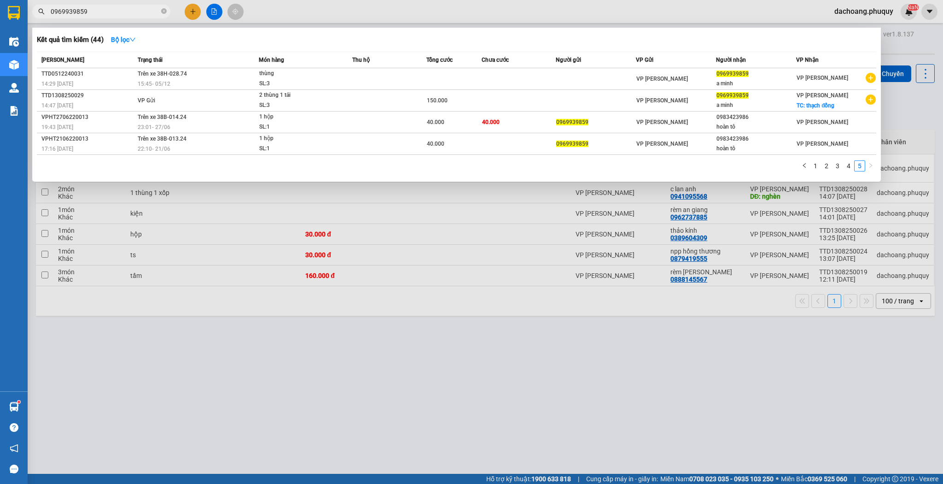
click at [828, 291] on div at bounding box center [471, 242] width 943 height 484
click at [163, 11] on icon "close-circle" at bounding box center [164, 11] width 6 height 6
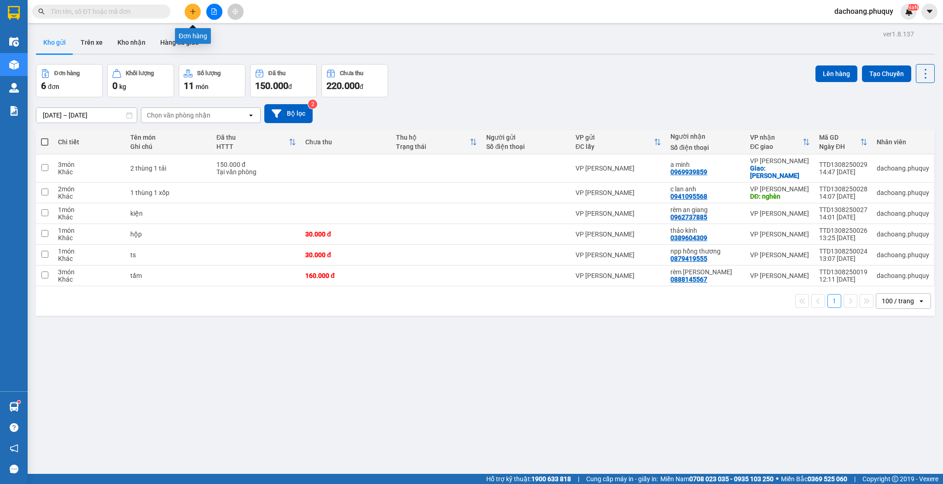
click at [191, 13] on icon "plus" at bounding box center [193, 11] width 6 height 6
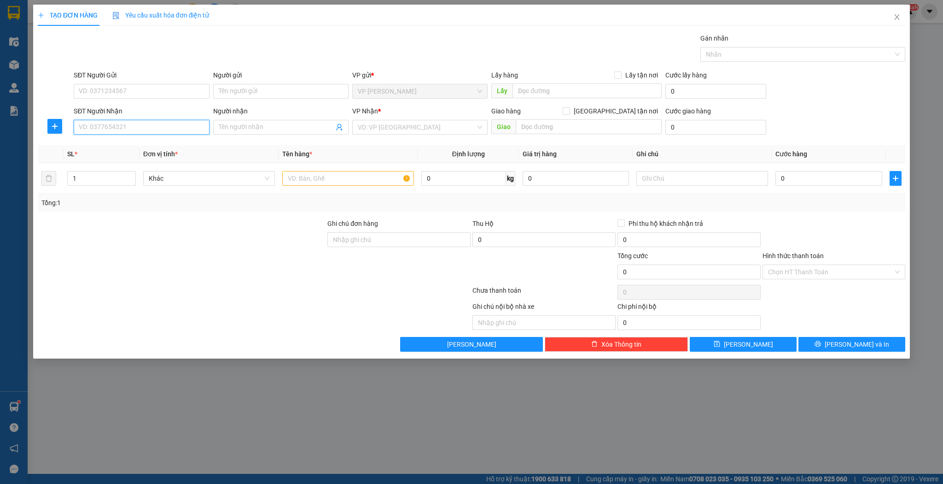
click at [142, 125] on input "SĐT Người Nhận" at bounding box center [141, 127] width 135 height 15
click at [140, 146] on div "0587351999 - hải đăng" at bounding box center [141, 145] width 124 height 10
click at [305, 181] on input "text" at bounding box center [348, 178] width 132 height 15
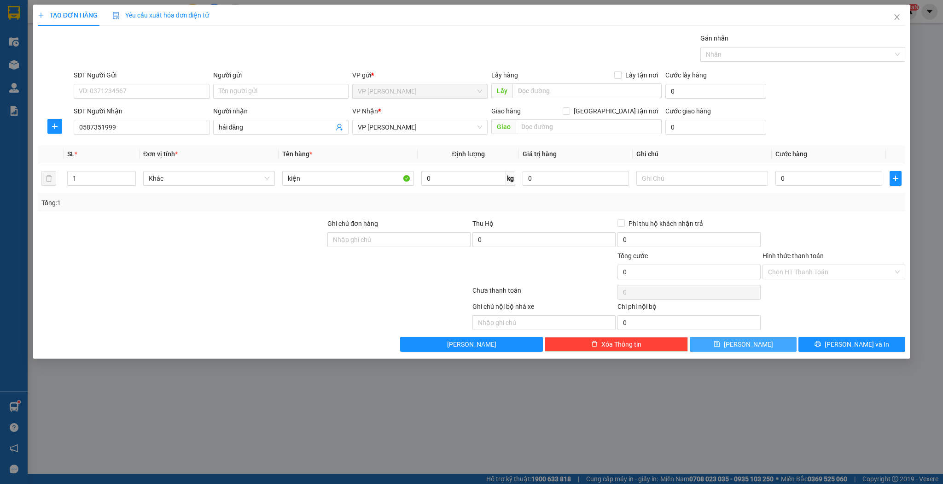
click at [722, 344] on button "[PERSON_NAME]" at bounding box center [743, 344] width 107 height 15
click at [898, 18] on icon "close" at bounding box center [897, 17] width 5 height 6
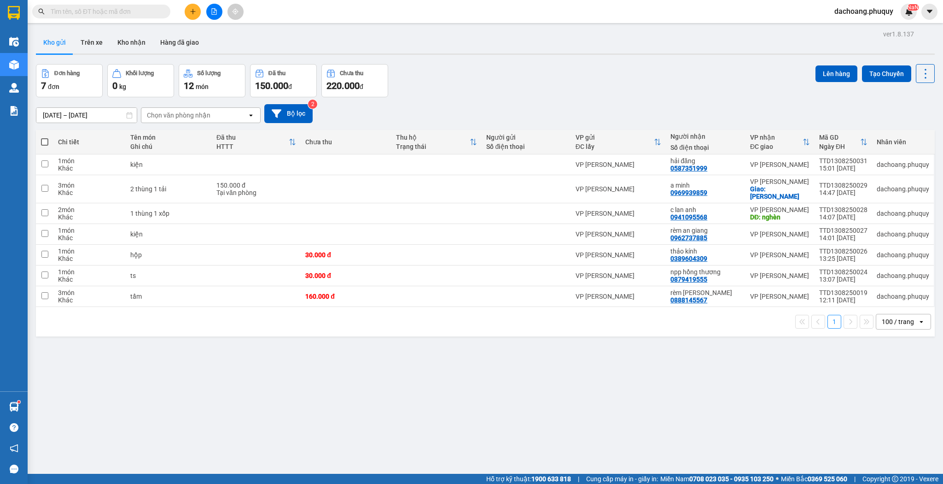
click at [145, 7] on input "text" at bounding box center [105, 11] width 109 height 10
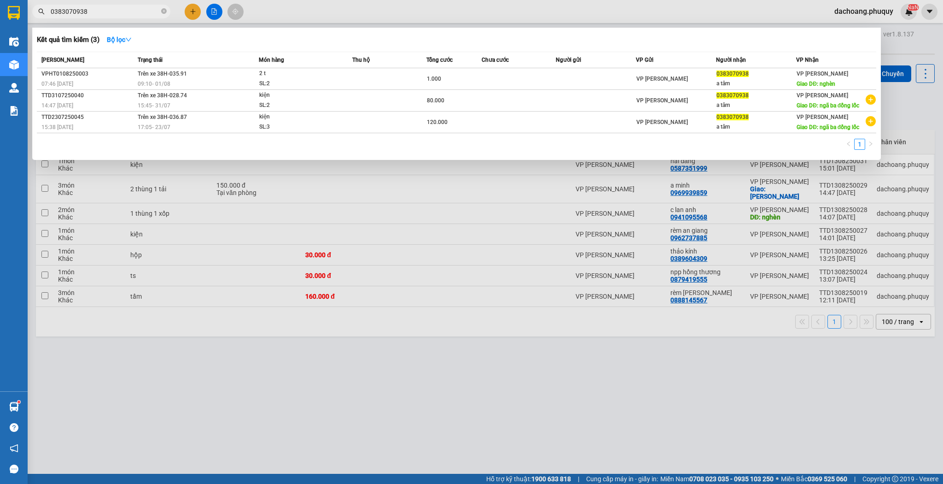
click at [526, 388] on div at bounding box center [471, 242] width 943 height 484
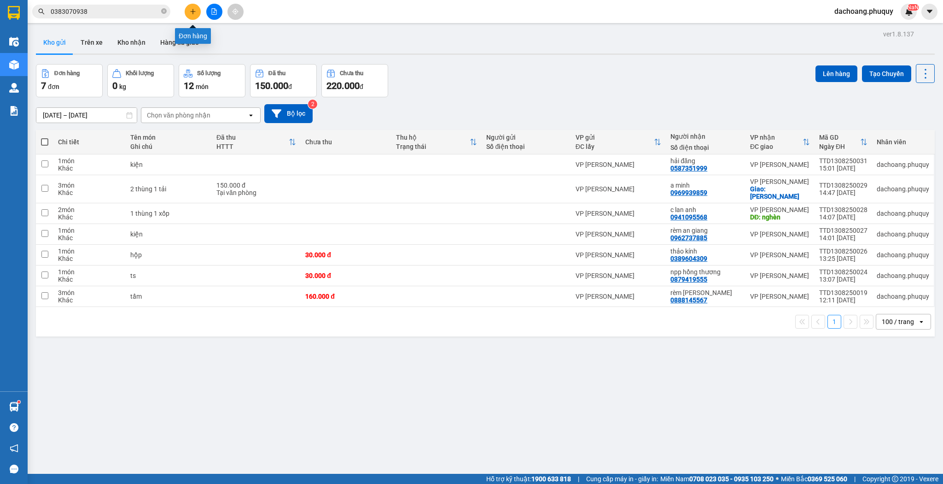
click at [190, 13] on icon "plus" at bounding box center [193, 11] width 6 height 6
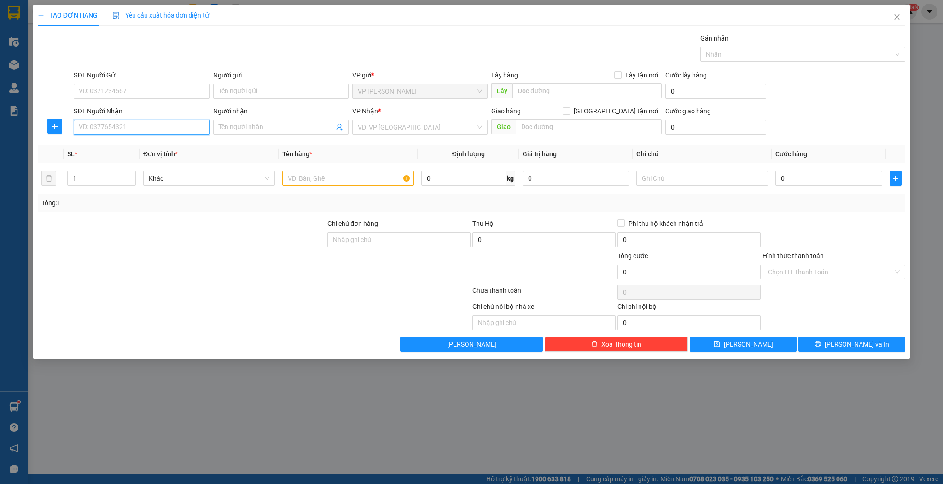
click at [165, 124] on input "SĐT Người Nhận" at bounding box center [141, 127] width 135 height 15
click at [266, 420] on div "TẠO ĐƠN HÀNG Yêu cầu xuất hóa đơn điện tử Transit Pickup Surcharge Ids Transit …" at bounding box center [471, 242] width 943 height 484
click at [896, 15] on icon "close" at bounding box center [896, 16] width 7 height 7
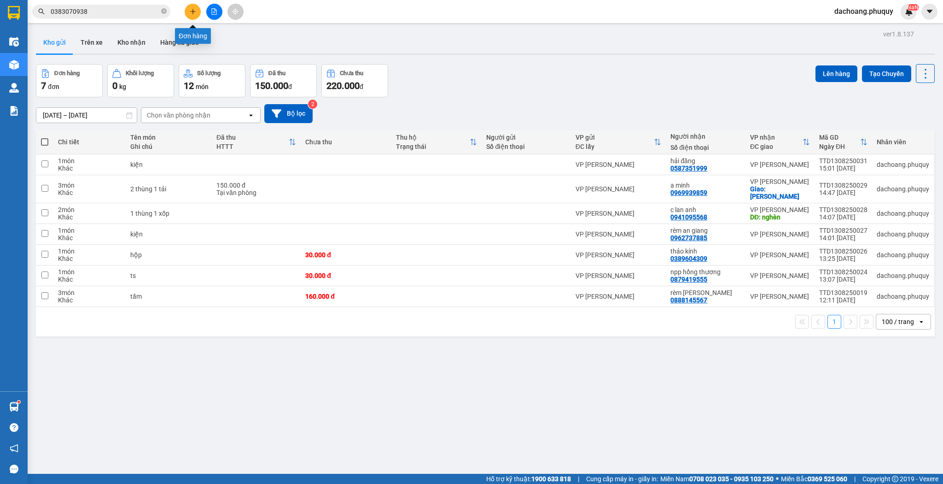
click at [192, 16] on button at bounding box center [193, 12] width 16 height 16
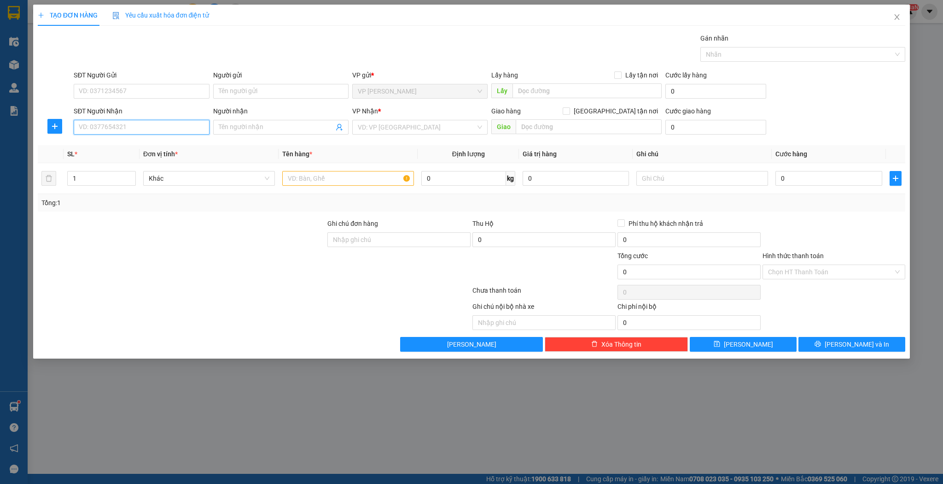
click at [148, 129] on input "SĐT Người Nhận" at bounding box center [141, 127] width 135 height 15
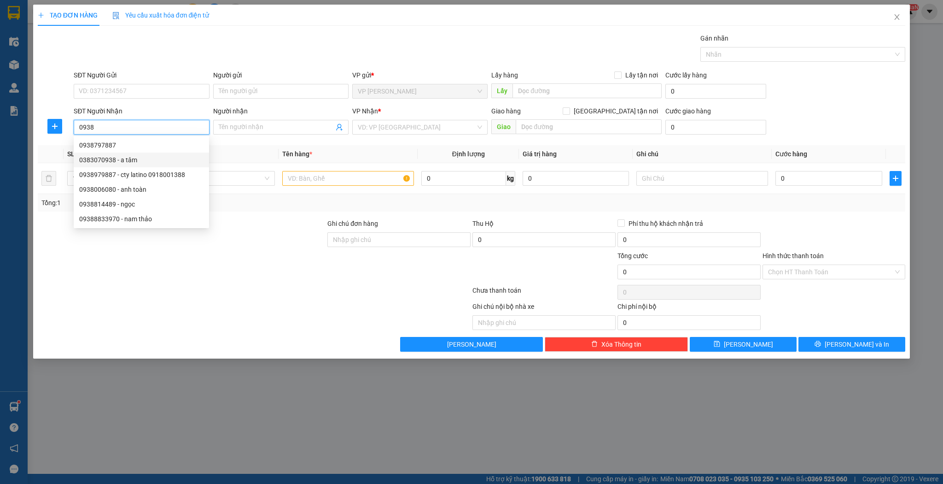
click at [144, 159] on div "0383070938 - a tâm" at bounding box center [141, 160] width 124 height 10
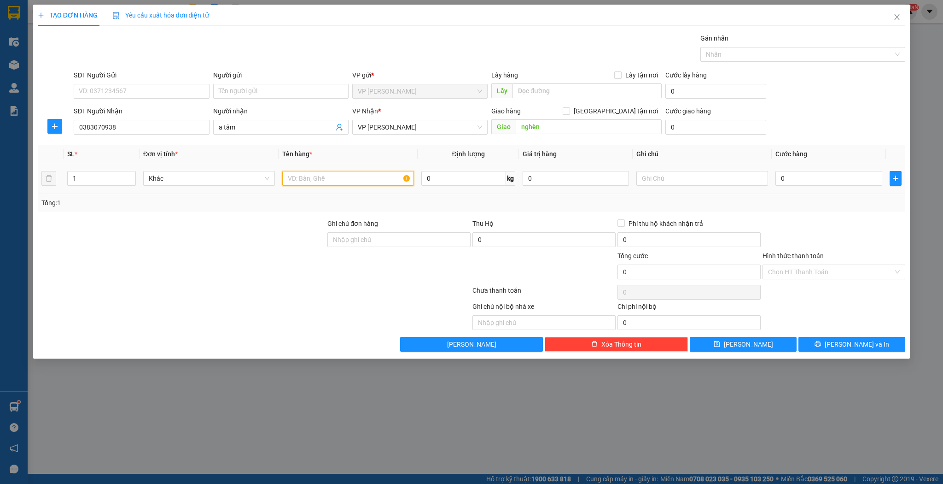
click at [311, 178] on input "text" at bounding box center [348, 178] width 132 height 15
click at [129, 175] on icon "up" at bounding box center [130, 176] width 3 height 3
click at [131, 180] on icon "down" at bounding box center [130, 181] width 3 height 3
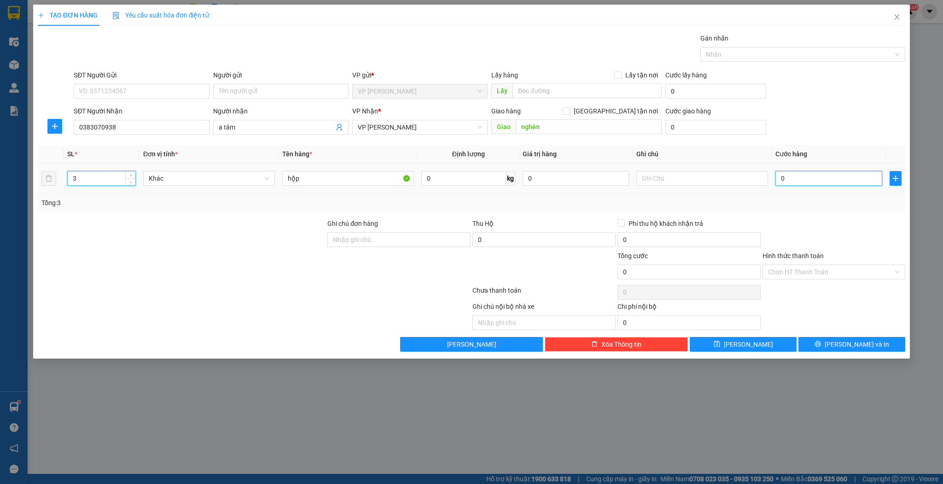
click at [790, 177] on input "0" at bounding box center [829, 178] width 106 height 15
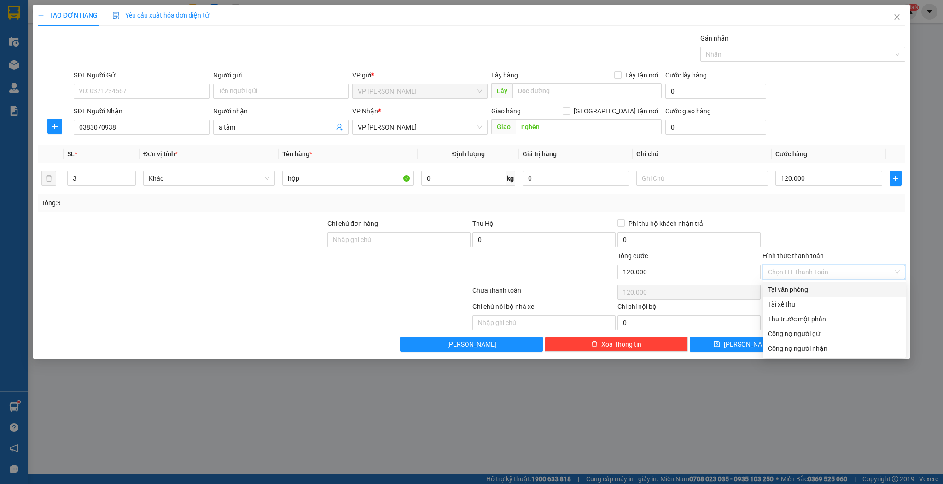
click at [787, 269] on input "Hình thức thanh toán" at bounding box center [831, 272] width 126 height 14
click at [782, 288] on div "Tại văn phòng" at bounding box center [834, 289] width 132 height 10
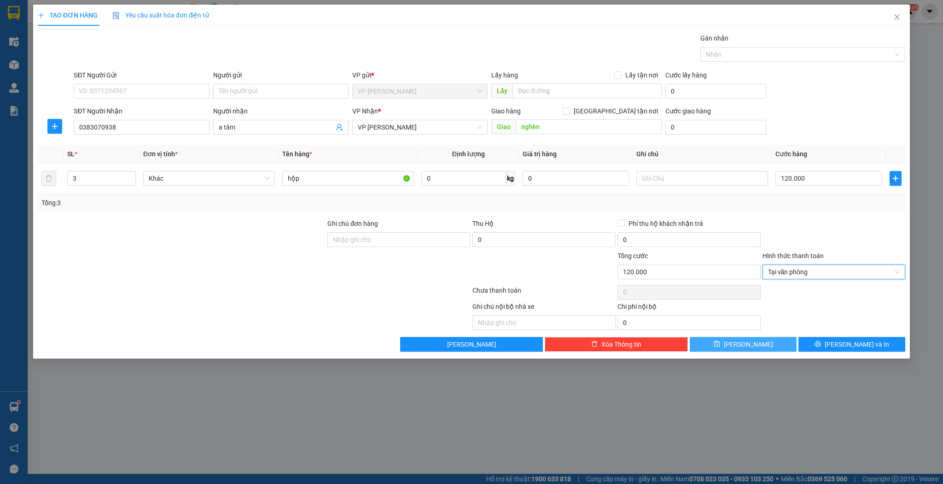
click at [720, 342] on icon "save" at bounding box center [717, 343] width 6 height 6
click at [897, 19] on icon "close" at bounding box center [896, 16] width 7 height 7
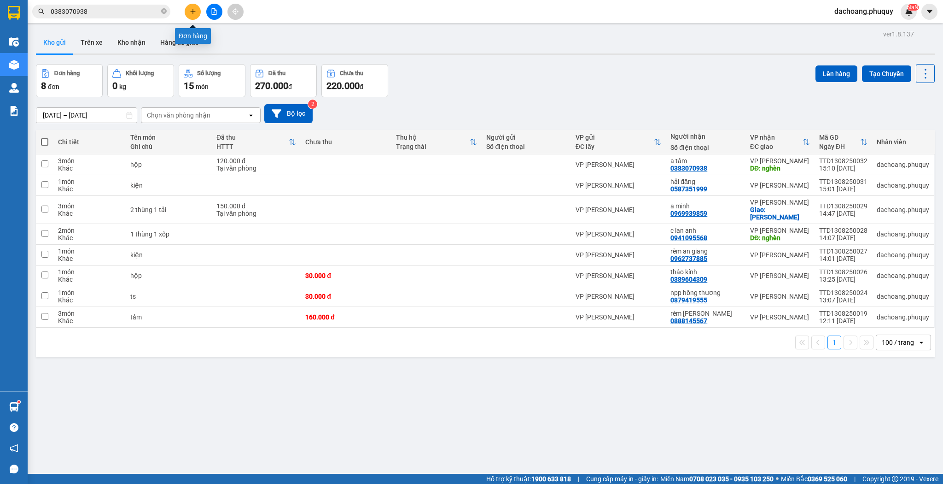
click at [193, 13] on icon "plus" at bounding box center [193, 11] width 0 height 5
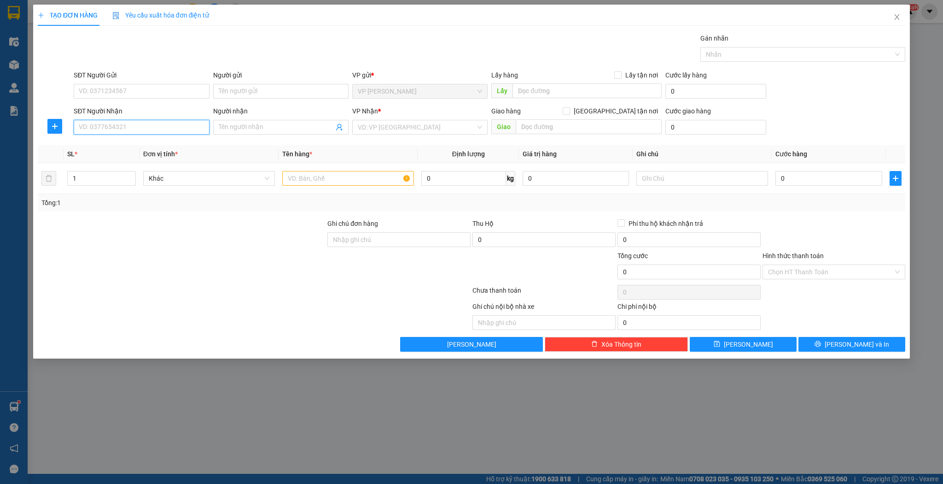
click at [167, 123] on input "SĐT Người Nhận" at bounding box center [141, 127] width 135 height 15
click at [153, 147] on div "0969939859 - a minh" at bounding box center [141, 145] width 124 height 10
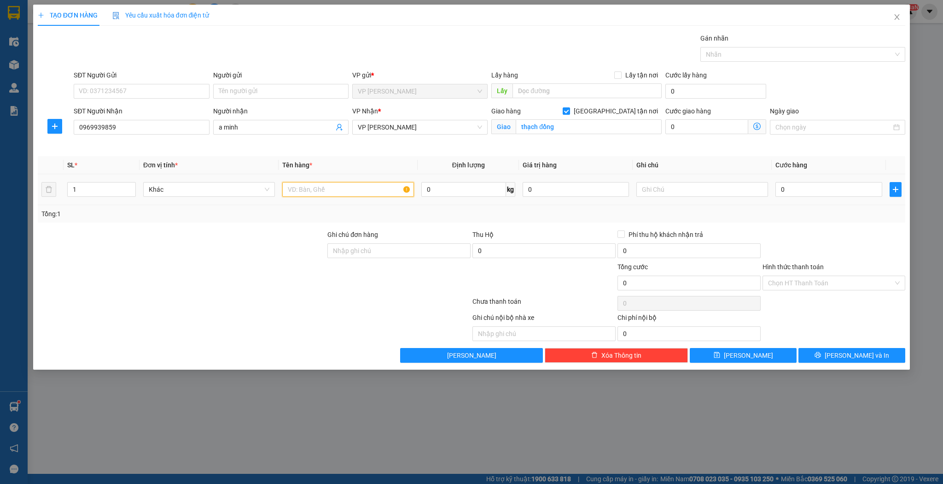
click at [299, 186] on input "text" at bounding box center [348, 189] width 132 height 15
click at [731, 352] on button "[PERSON_NAME]" at bounding box center [743, 355] width 107 height 15
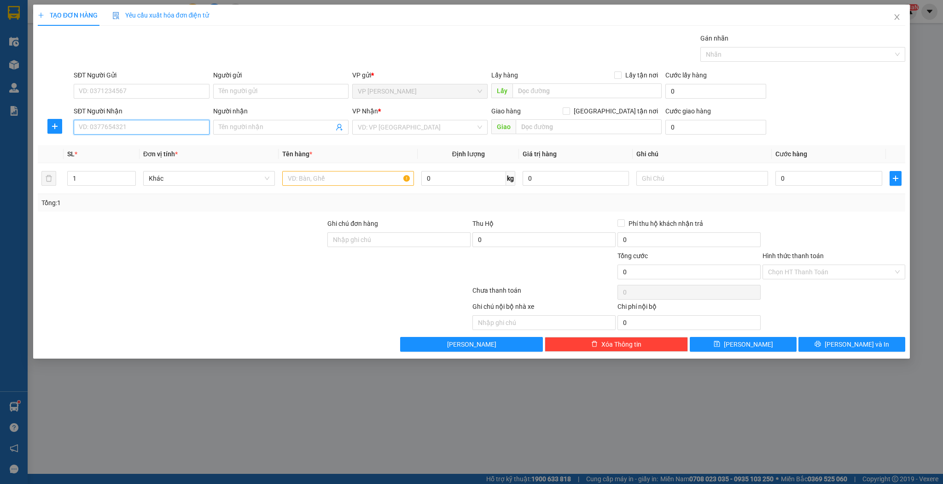
click at [155, 125] on input "SĐT Người Nhận" at bounding box center [141, 127] width 135 height 15
click at [146, 143] on div "0835158456 - c trúc" at bounding box center [141, 145] width 124 height 10
click at [327, 175] on input "text" at bounding box center [348, 178] width 132 height 15
click at [130, 177] on icon "up" at bounding box center [130, 176] width 3 height 3
click at [292, 176] on input "text" at bounding box center [348, 178] width 132 height 15
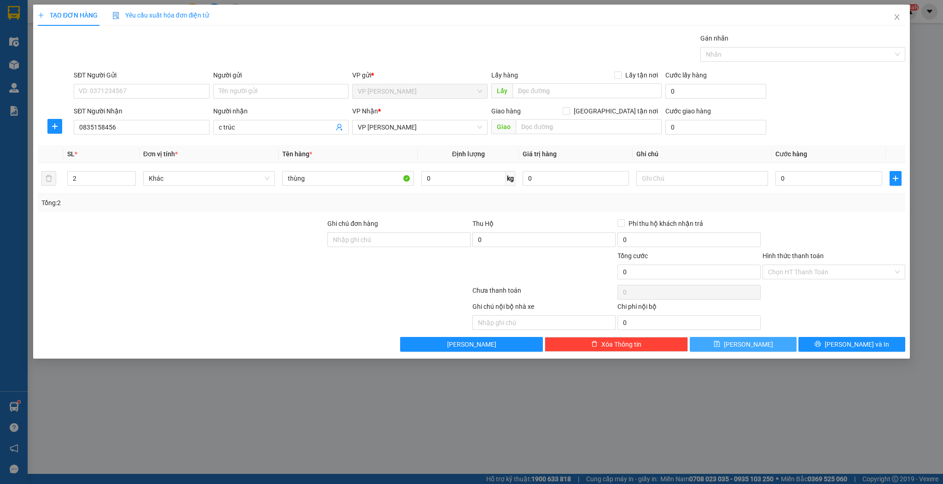
click at [718, 339] on button "[PERSON_NAME]" at bounding box center [743, 344] width 107 height 15
click at [888, 20] on span "Close" at bounding box center [897, 18] width 26 height 26
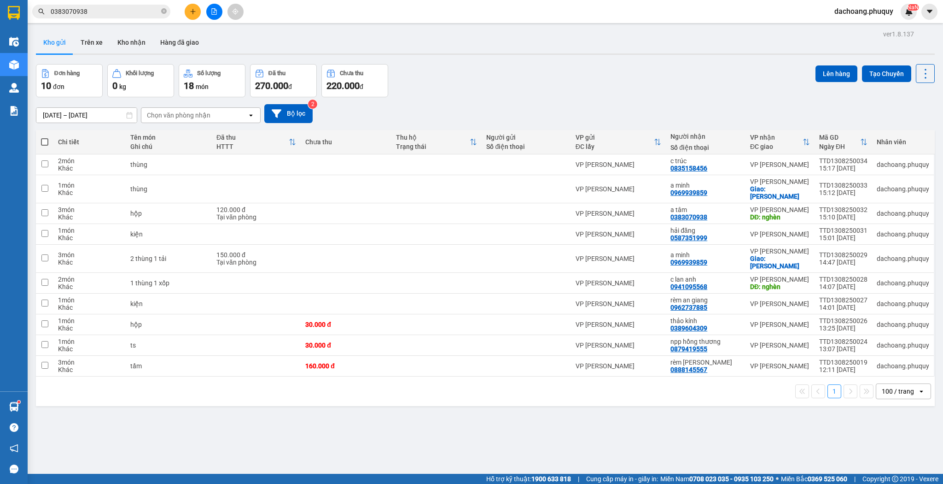
click at [191, 6] on button at bounding box center [193, 12] width 16 height 16
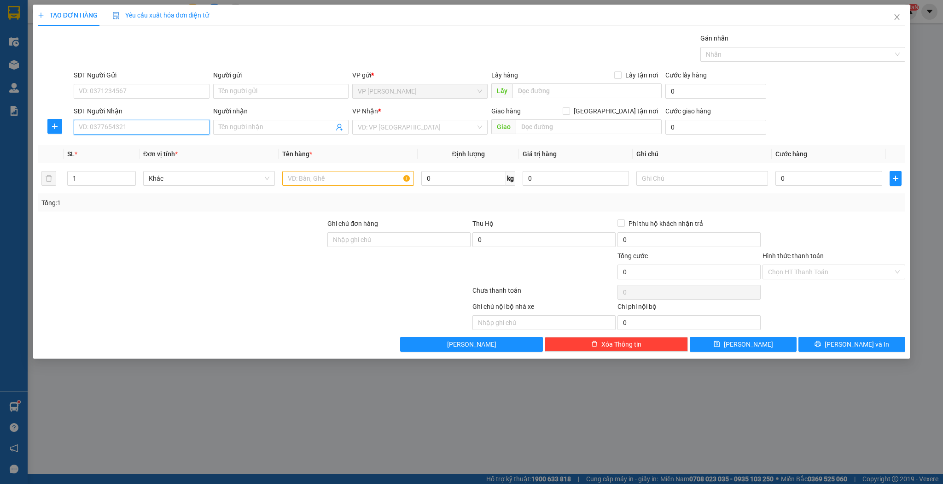
click at [166, 127] on input "SĐT Người Nhận" at bounding box center [141, 127] width 135 height 15
click at [148, 143] on div "0989070592 - nhật vượng" at bounding box center [141, 145] width 124 height 10
click at [292, 179] on input "text" at bounding box center [348, 178] width 132 height 15
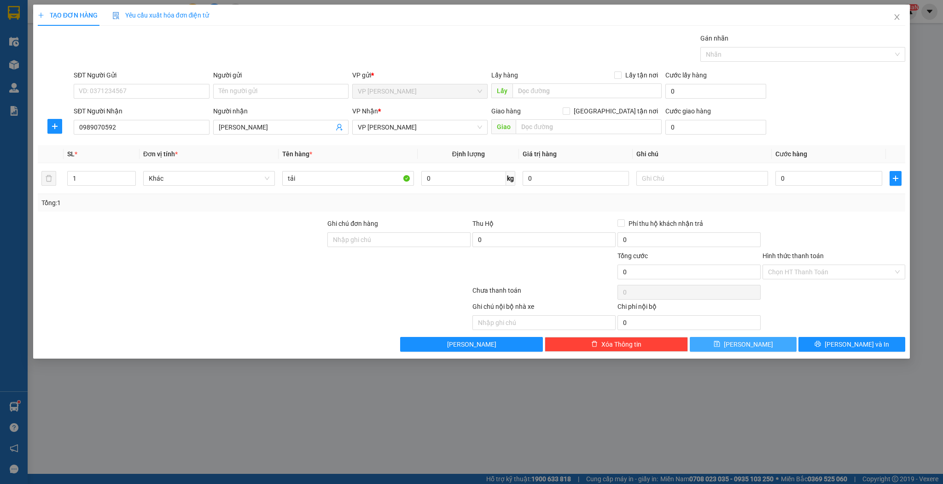
click at [720, 345] on icon "save" at bounding box center [717, 344] width 6 height 6
click at [895, 19] on icon "close" at bounding box center [896, 16] width 7 height 7
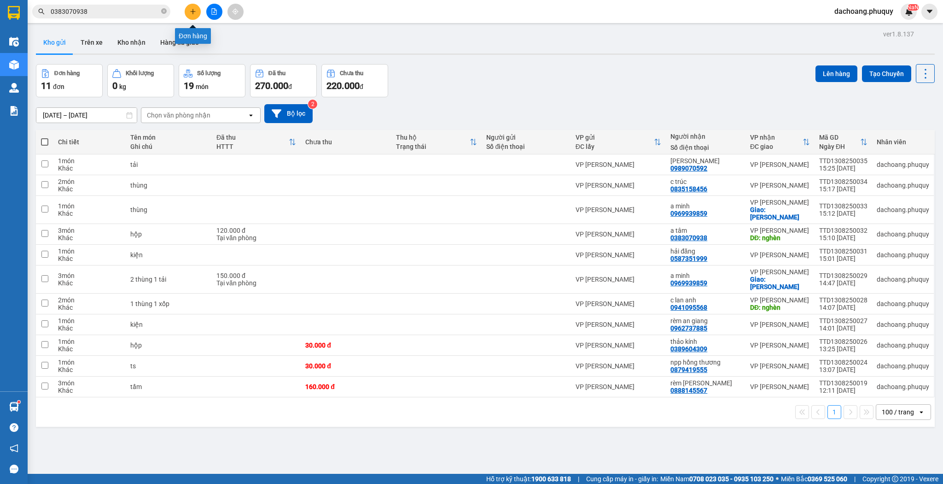
click at [193, 6] on button at bounding box center [193, 12] width 16 height 16
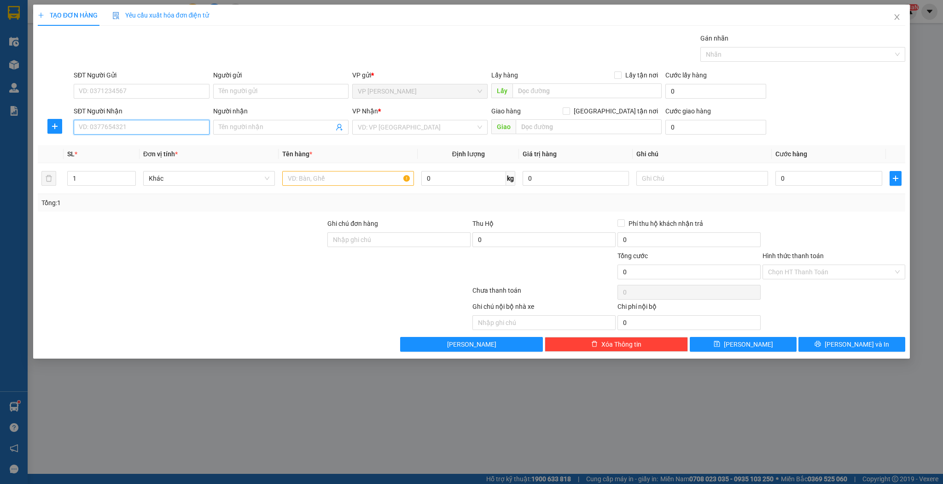
click at [148, 125] on input "SĐT Người Nhận" at bounding box center [141, 127] width 135 height 15
click at [132, 143] on div "0944314208 - a hội" at bounding box center [141, 145] width 124 height 10
click at [293, 173] on input "text" at bounding box center [348, 178] width 132 height 15
click at [787, 180] on input "0" at bounding box center [829, 178] width 106 height 15
click at [787, 270] on input "Hình thức thanh toán" at bounding box center [831, 272] width 126 height 14
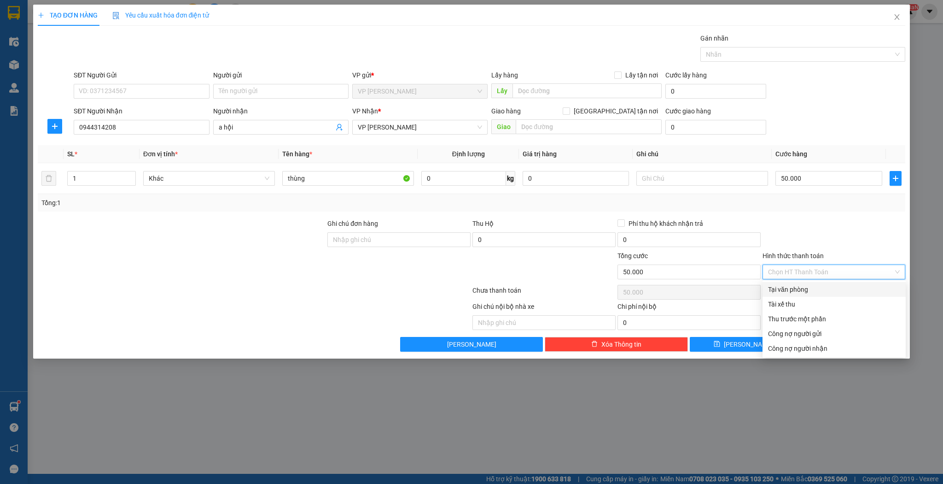
click at [785, 289] on div "Tại văn phòng" at bounding box center [834, 289] width 132 height 10
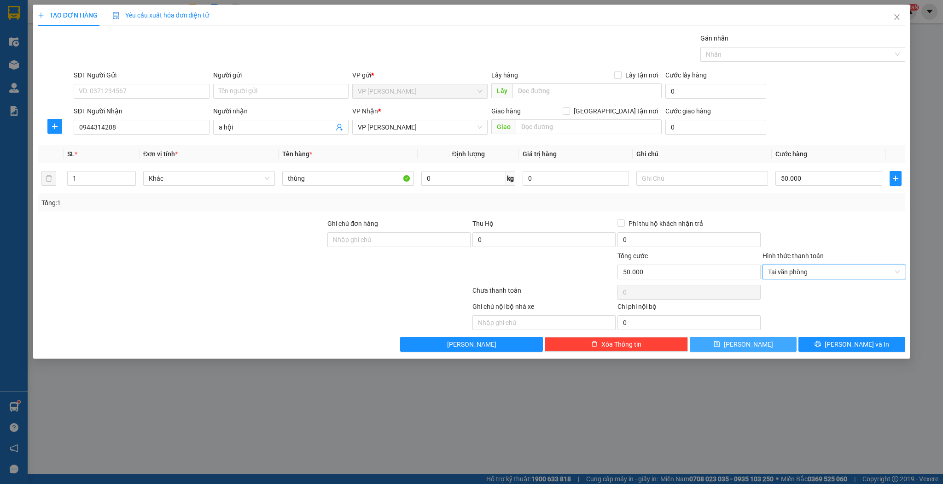
click at [721, 345] on button "[PERSON_NAME]" at bounding box center [743, 344] width 107 height 15
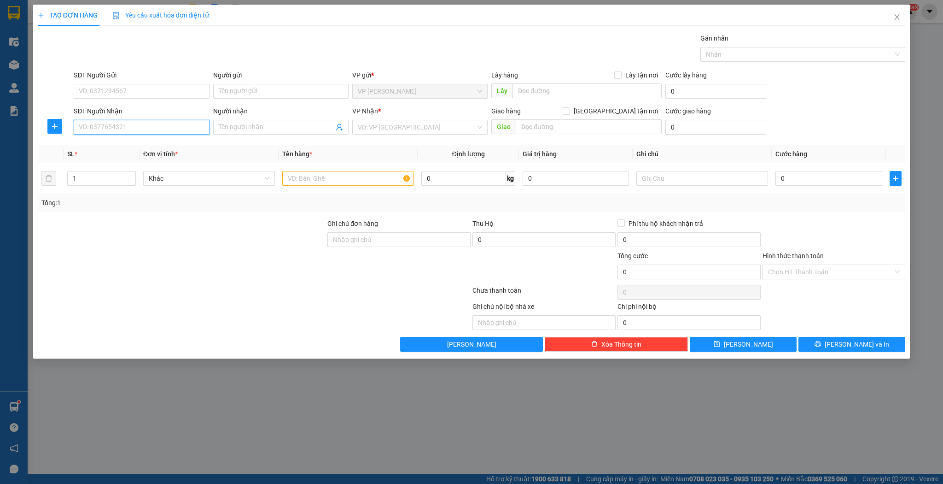
click at [159, 126] on input "SĐT Người Nhận" at bounding box center [141, 127] width 135 height 15
click at [135, 145] on div "0988525150 - đức việt" at bounding box center [141, 145] width 124 height 10
click at [133, 174] on span "up" at bounding box center [131, 176] width 6 height 6
click at [297, 174] on input "text" at bounding box center [348, 178] width 132 height 15
click at [752, 342] on span "[PERSON_NAME]" at bounding box center [748, 344] width 49 height 10
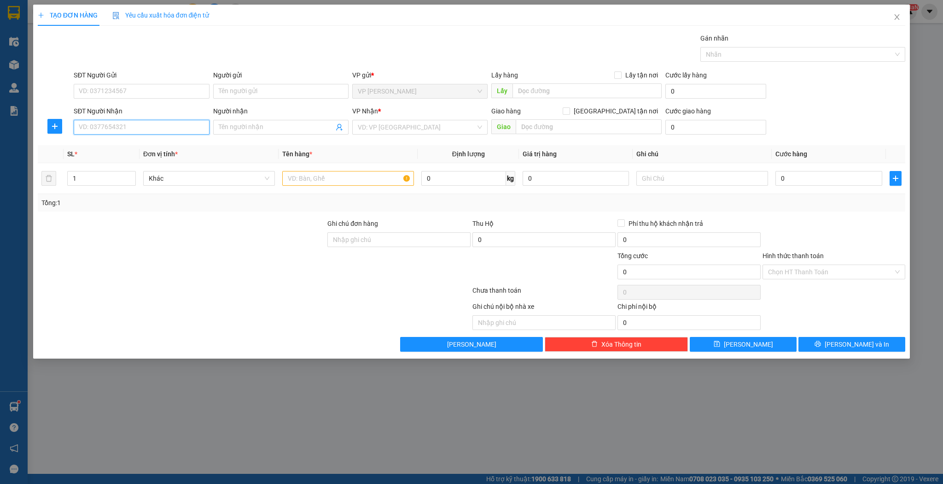
click at [162, 127] on input "SĐT Người Nhận" at bounding box center [141, 127] width 135 height 15
click at [155, 148] on div "0832691993 - chị hoài" at bounding box center [141, 145] width 124 height 10
click at [294, 175] on input "text" at bounding box center [348, 178] width 132 height 15
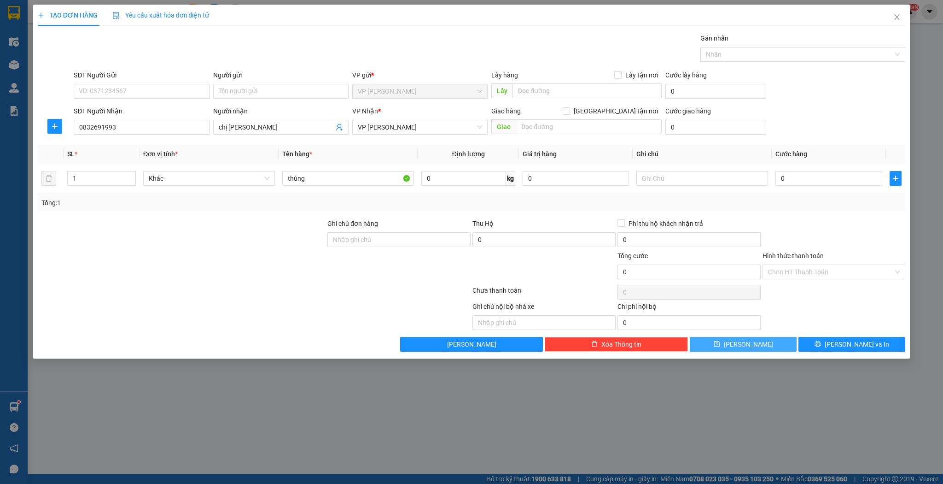
click at [741, 345] on button "[PERSON_NAME]" at bounding box center [743, 344] width 107 height 15
click at [897, 17] on icon "close" at bounding box center [897, 17] width 5 height 6
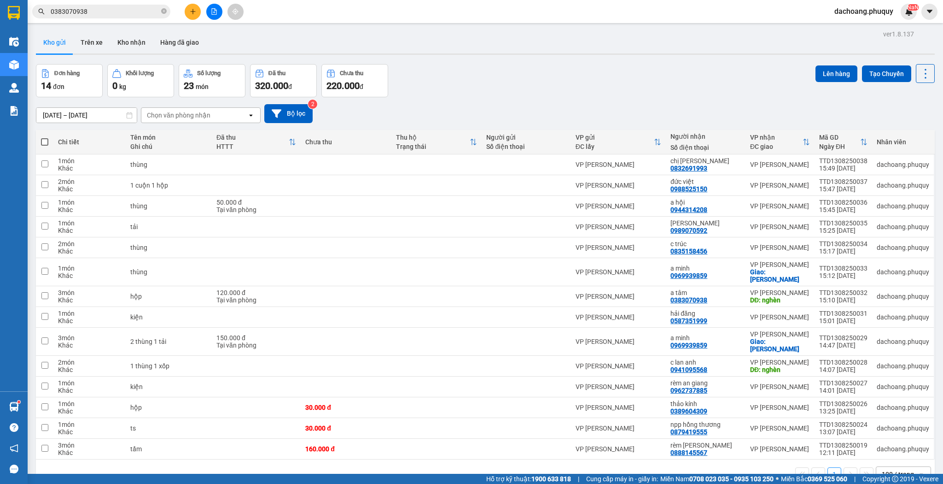
click at [41, 140] on span at bounding box center [44, 141] width 7 height 7
click at [45, 137] on input "checkbox" at bounding box center [45, 137] width 0 height 0
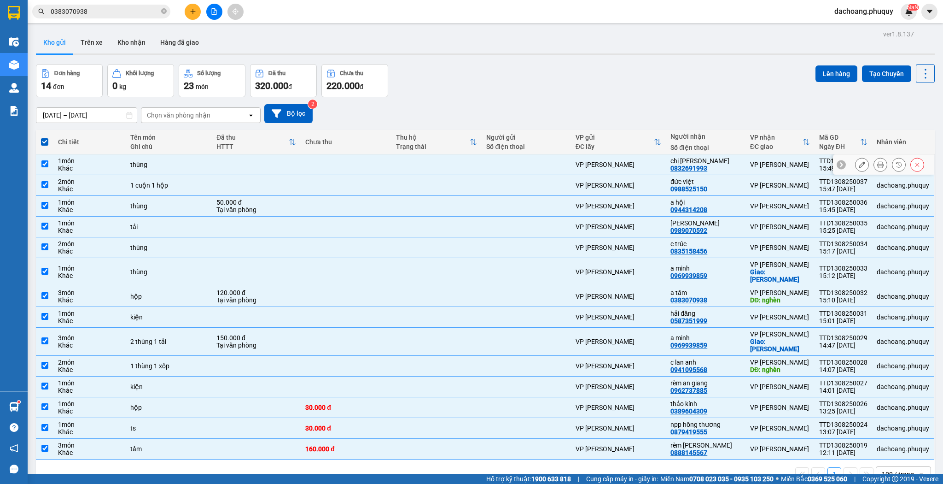
click at [48, 163] on td at bounding box center [45, 164] width 18 height 21
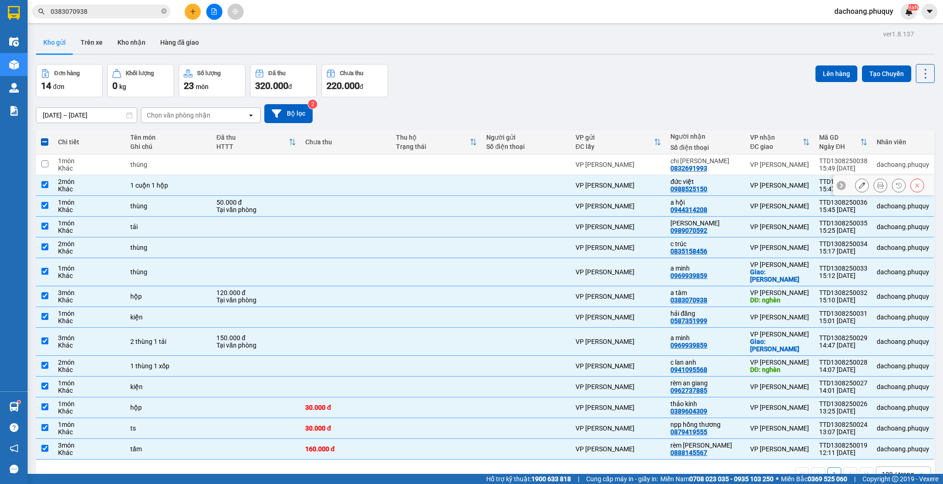
click at [47, 184] on input "checkbox" at bounding box center [44, 184] width 7 height 7
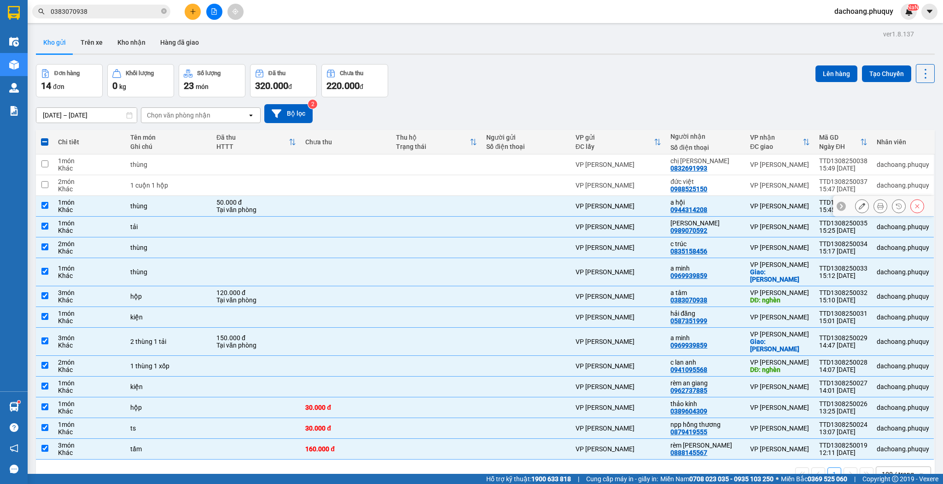
click at [45, 203] on input "checkbox" at bounding box center [44, 205] width 7 height 7
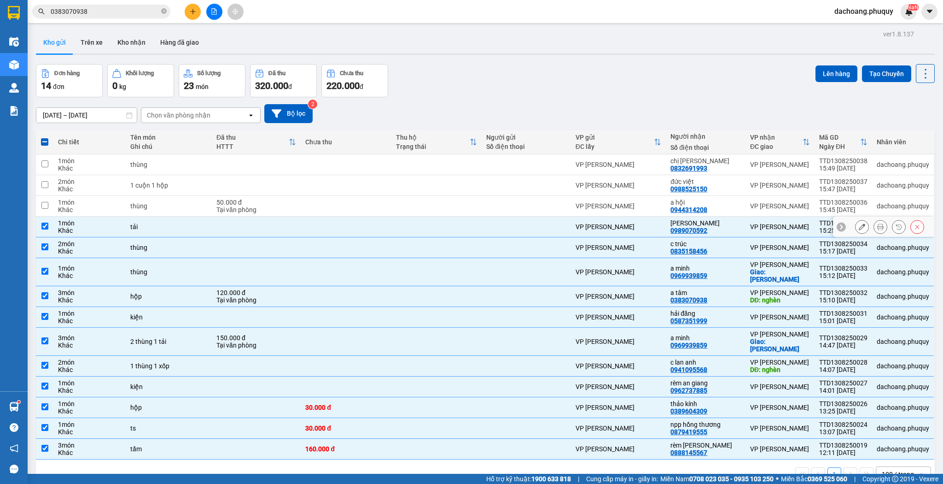
click at [42, 223] on input "checkbox" at bounding box center [44, 225] width 7 height 7
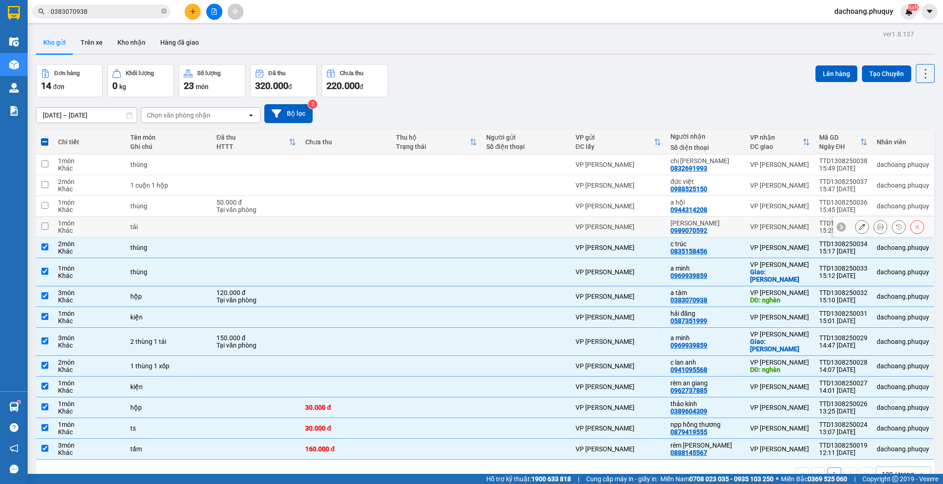
click at [44, 225] on input "checkbox" at bounding box center [44, 225] width 7 height 7
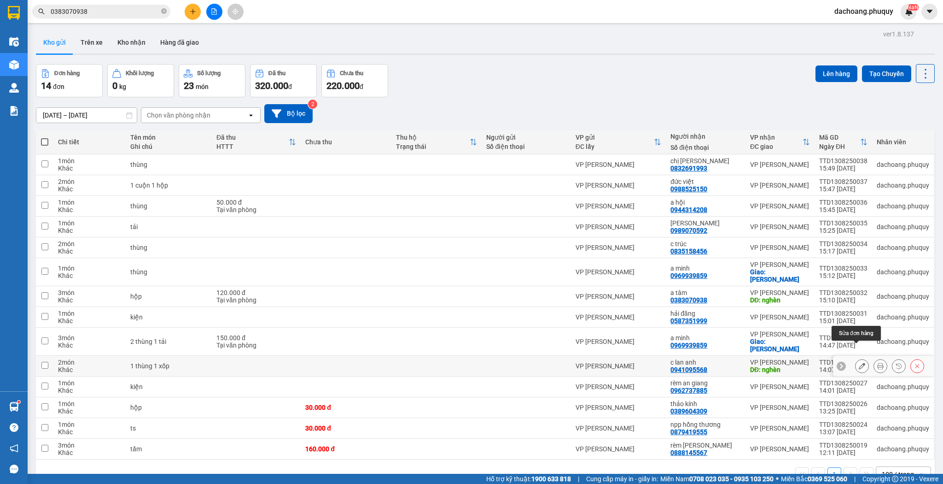
click at [860, 358] on button at bounding box center [862, 366] width 13 height 16
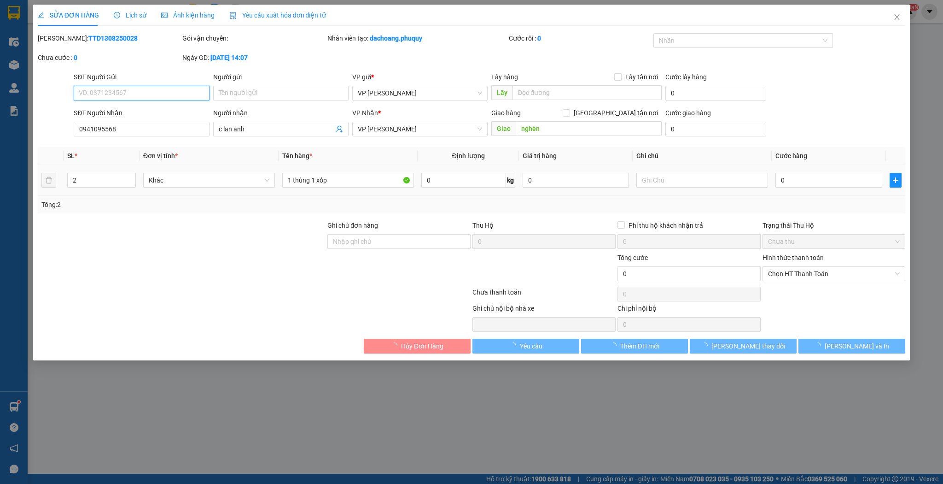
click at [811, 188] on div "0" at bounding box center [829, 180] width 106 height 18
click at [811, 184] on input "0" at bounding box center [829, 180] width 106 height 15
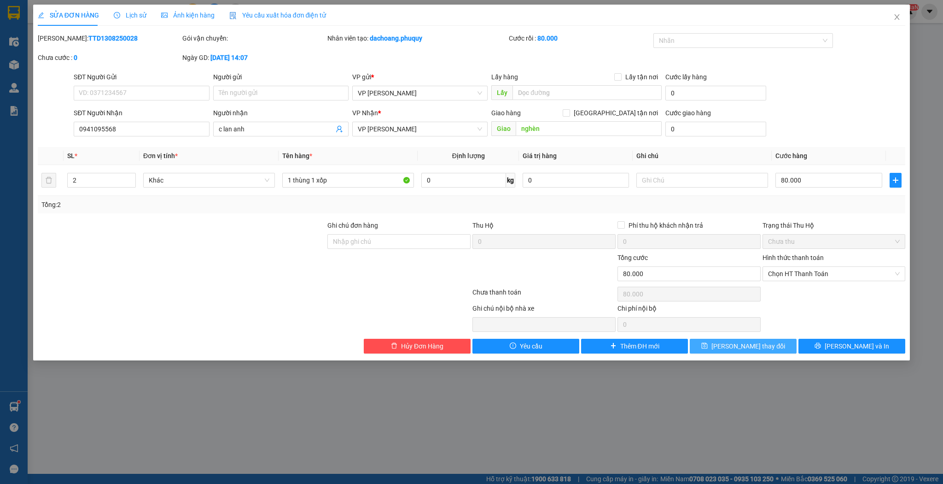
drag, startPoint x: 747, startPoint y: 345, endPoint x: 745, endPoint y: 322, distance: 22.6
click at [746, 345] on span "[PERSON_NAME] thay đổi" at bounding box center [749, 346] width 74 height 10
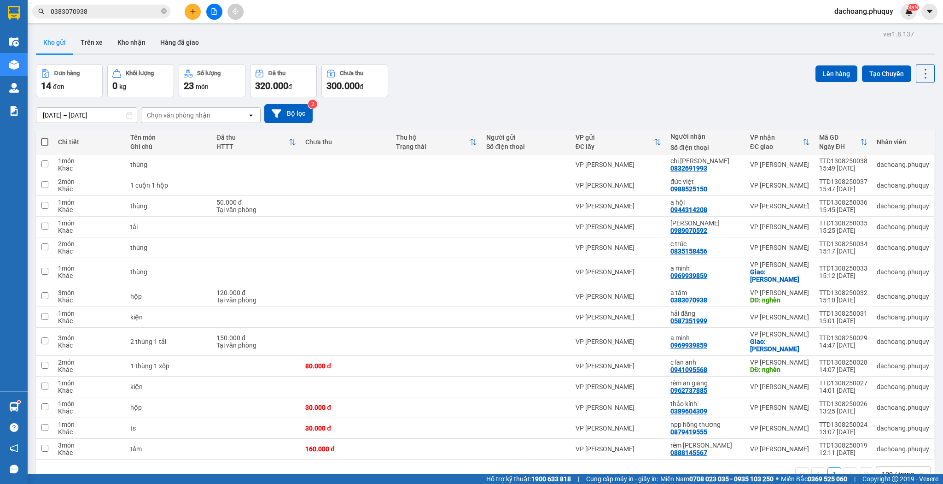
click at [44, 142] on span at bounding box center [44, 141] width 7 height 7
click at [45, 137] on input "checkbox" at bounding box center [45, 137] width 0 height 0
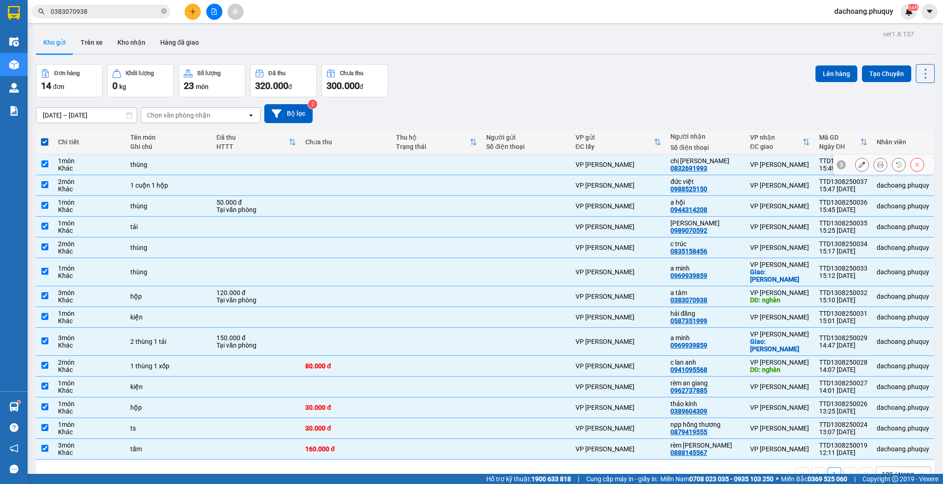
click at [155, 161] on div "thùng" at bounding box center [168, 164] width 77 height 7
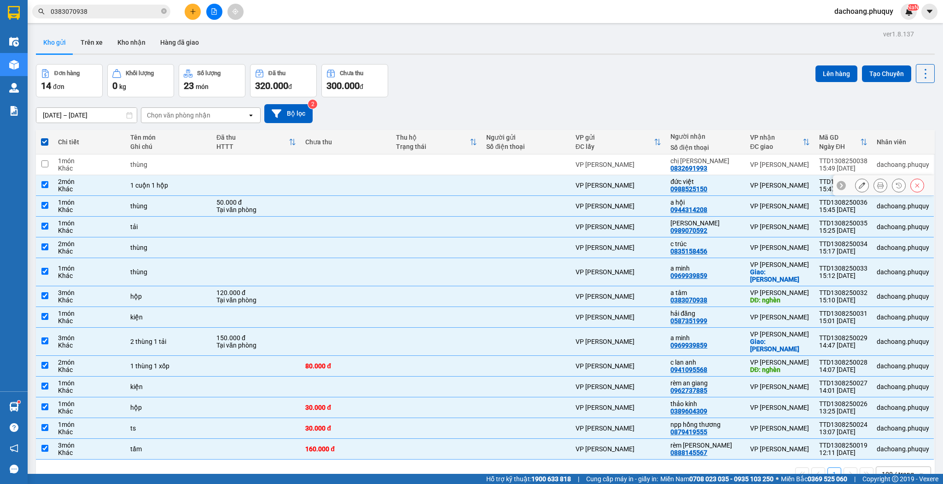
click at [148, 175] on td "1 cuộn 1 hộp" at bounding box center [169, 185] width 86 height 21
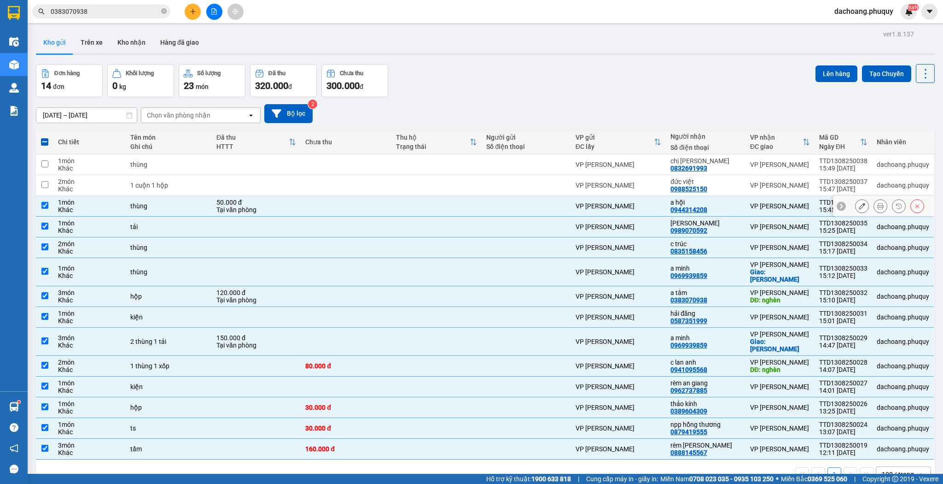
click at [134, 208] on div "thùng" at bounding box center [168, 205] width 77 height 7
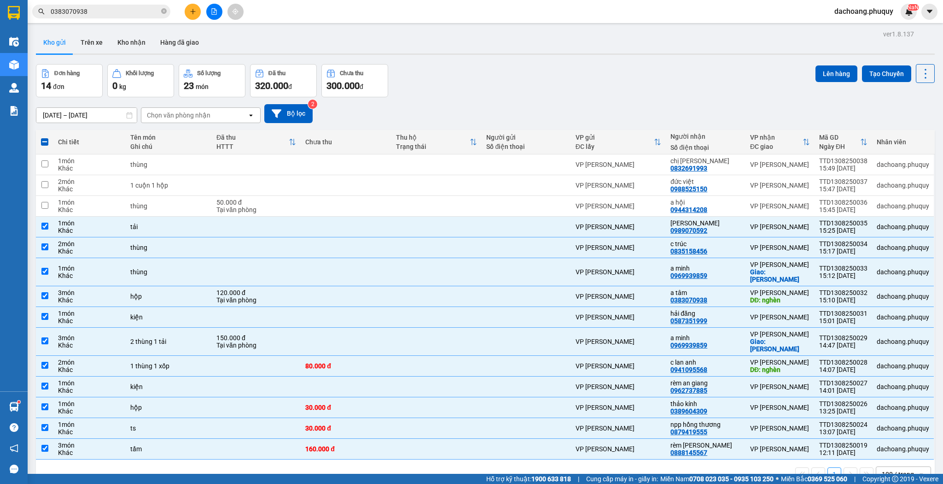
click at [816, 64] on div "Lên hàng Tạo Chuyến" at bounding box center [875, 73] width 119 height 19
click at [816, 68] on button "Lên hàng" at bounding box center [837, 73] width 42 height 17
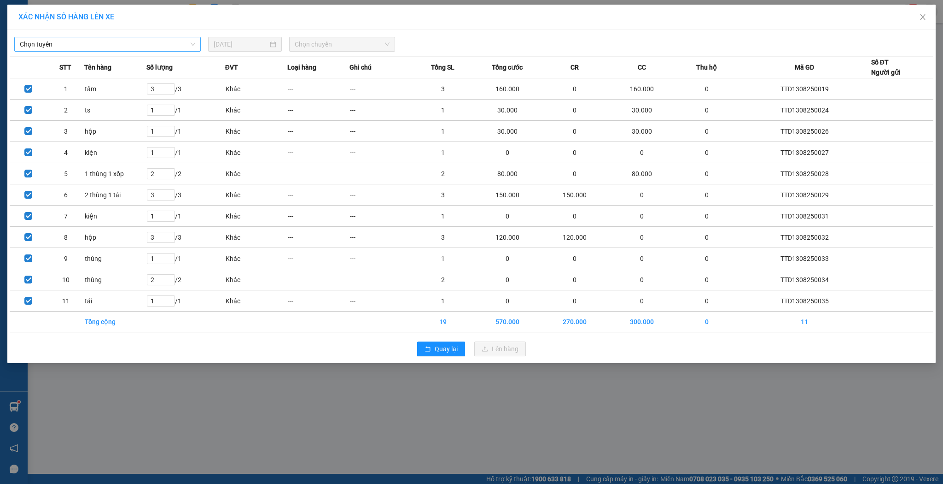
click at [151, 47] on span "Chọn tuyến" at bounding box center [107, 44] width 175 height 14
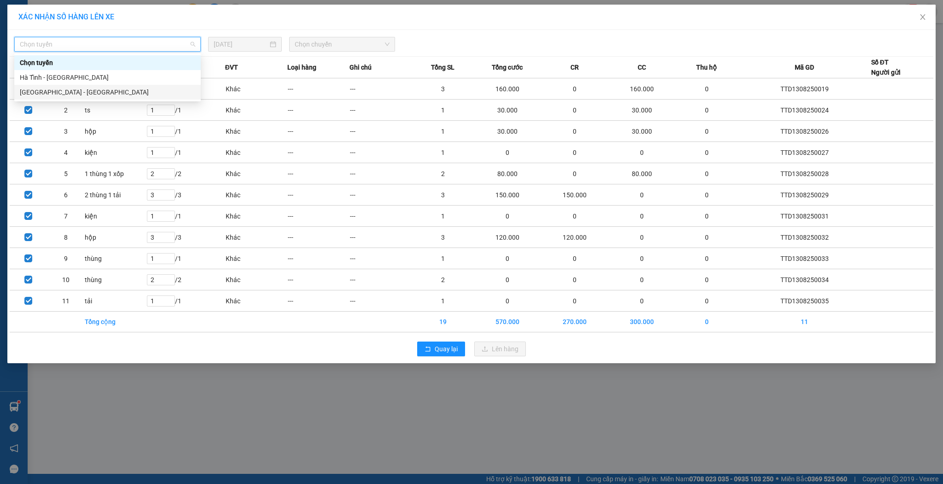
click at [82, 96] on div "[GEOGRAPHIC_DATA] - [GEOGRAPHIC_DATA]" at bounding box center [107, 92] width 175 height 10
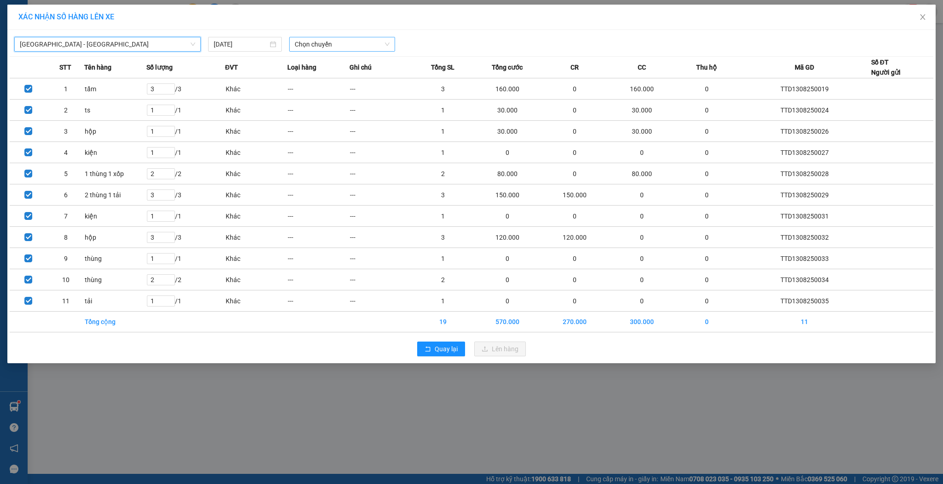
click at [304, 38] on span "Chọn chuyến" at bounding box center [342, 44] width 95 height 14
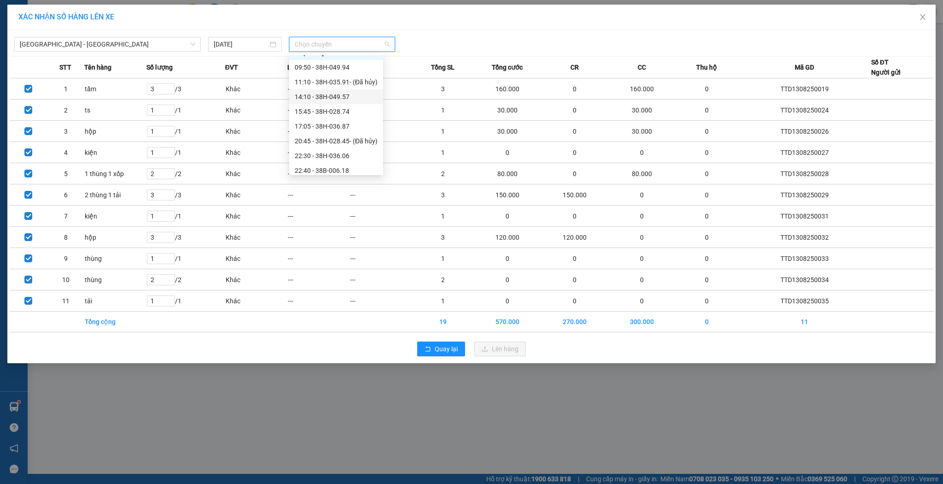
scroll to position [15, 0]
click at [332, 105] on div "15:45 - 38H-028.74" at bounding box center [336, 107] width 83 height 10
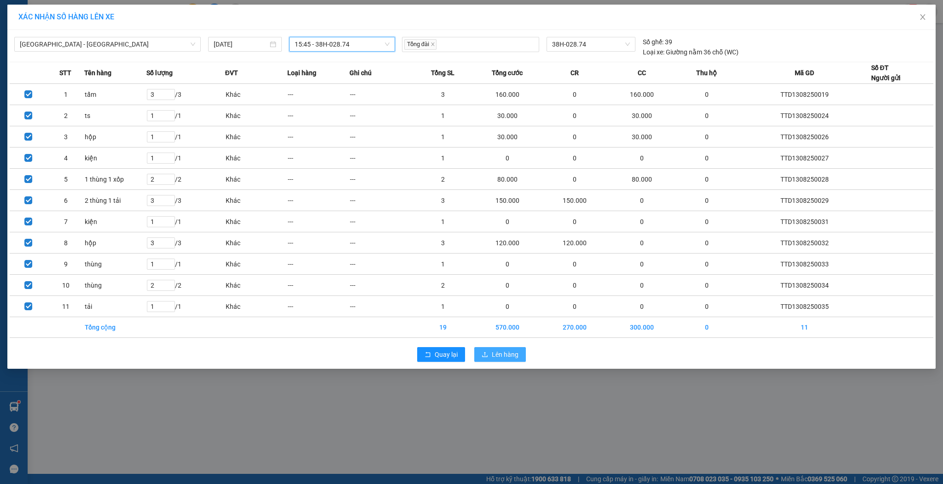
click at [507, 350] on span "Lên hàng" at bounding box center [505, 354] width 27 height 10
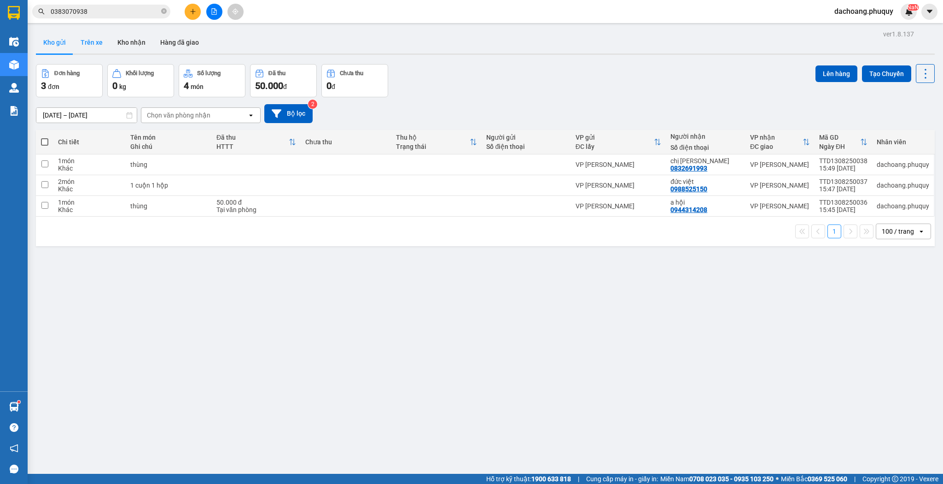
click at [99, 49] on button "Trên xe" at bounding box center [91, 42] width 37 height 22
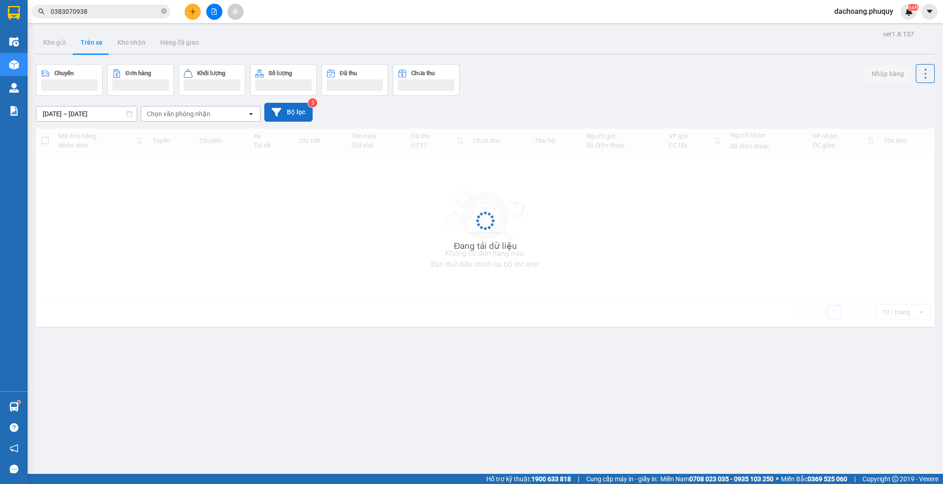
click at [292, 113] on button "Bộ lọc" at bounding box center [288, 112] width 48 height 19
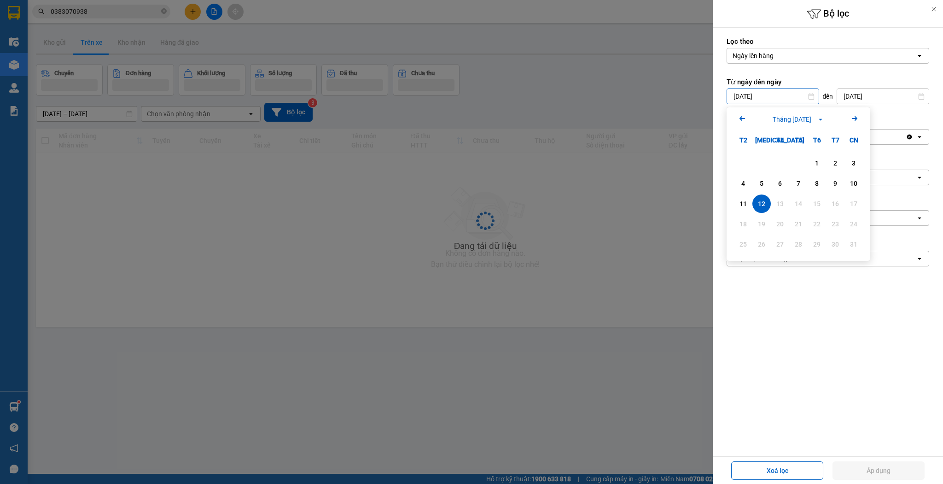
click at [787, 97] on input "12/08/2025" at bounding box center [773, 96] width 92 height 15
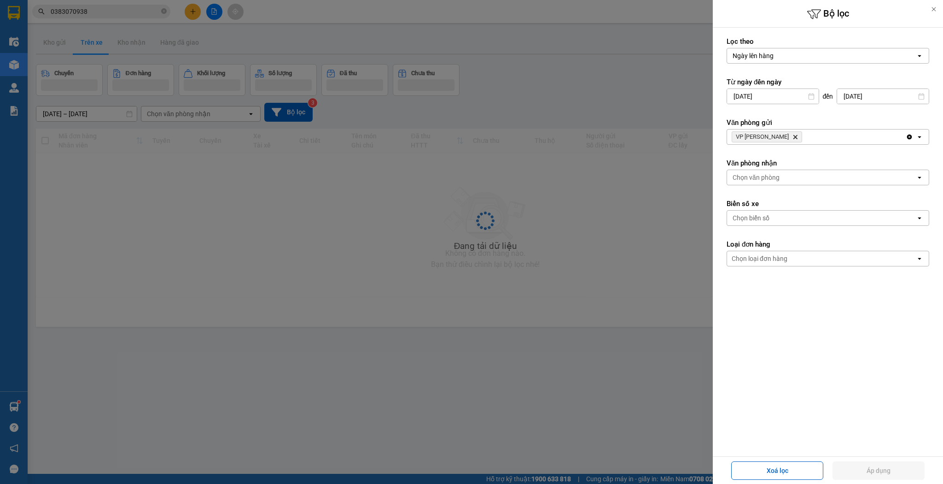
drag, startPoint x: 871, startPoint y: 86, endPoint x: 867, endPoint y: 100, distance: 15.0
click at [871, 87] on div "Từ ngày đến ngày 12/08/2025 Press the down arrow key to interact with the calen…" at bounding box center [828, 90] width 203 height 27
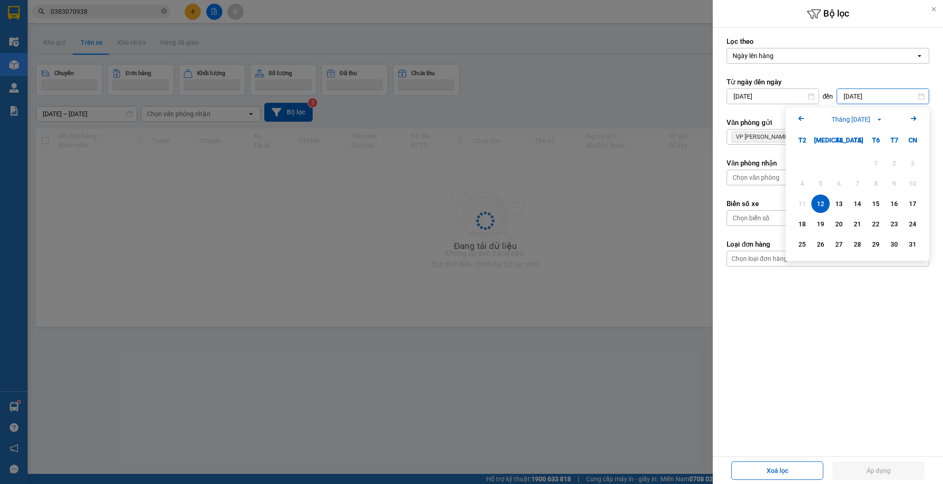
click at [847, 201] on div "13" at bounding box center [839, 203] width 18 height 18
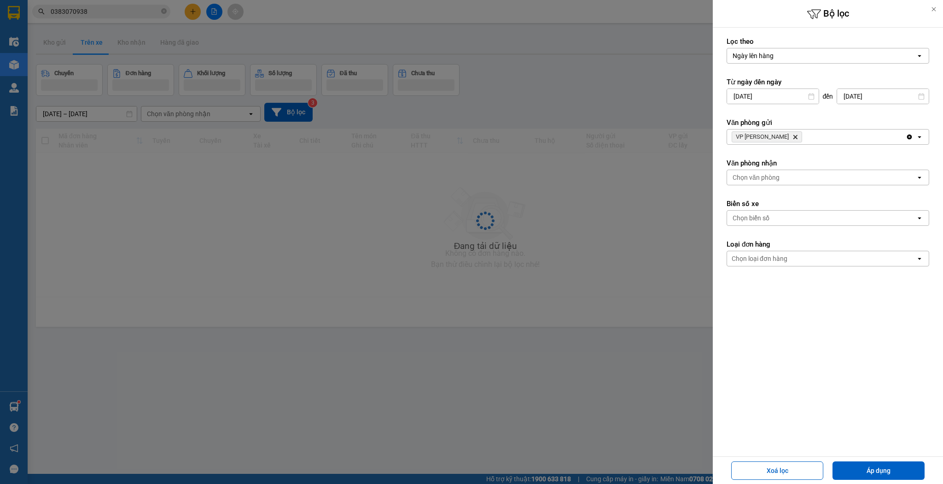
click at [804, 94] on input "12/08/2025" at bounding box center [773, 96] width 92 height 15
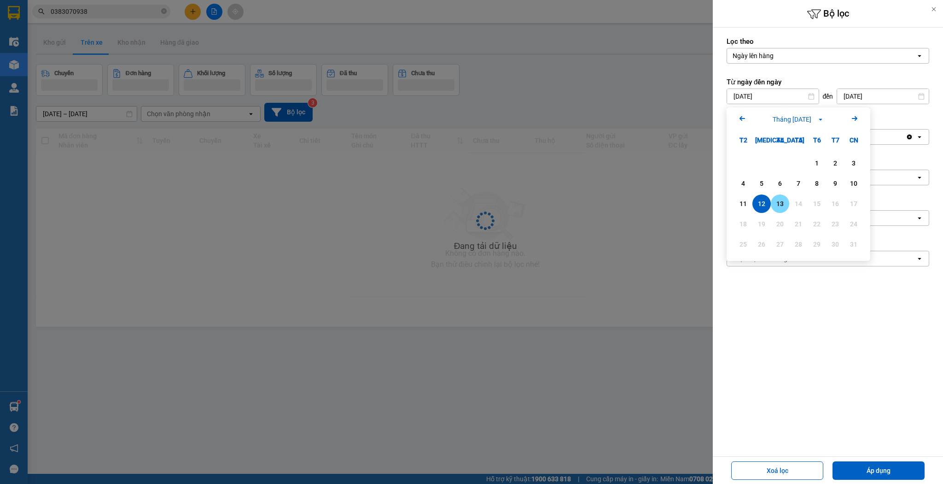
click at [778, 206] on div "13" at bounding box center [780, 203] width 13 height 11
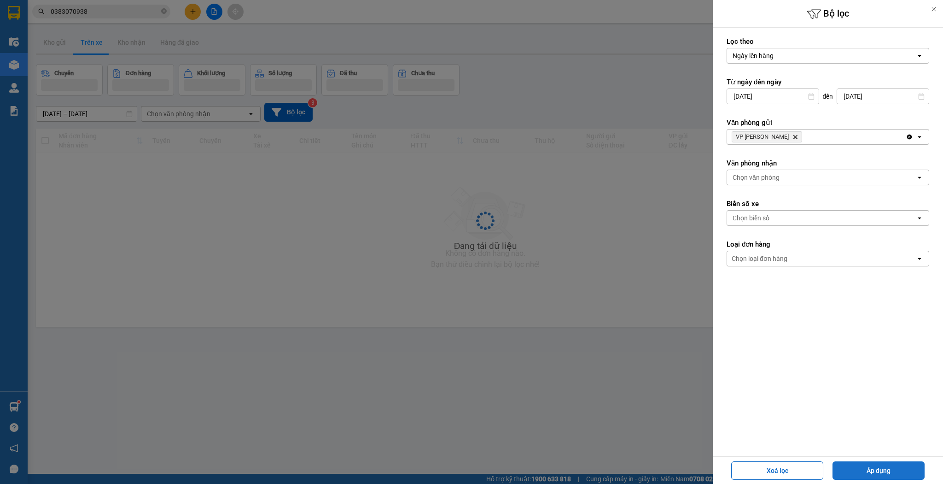
click at [862, 471] on button "Áp dụng" at bounding box center [879, 470] width 92 height 18
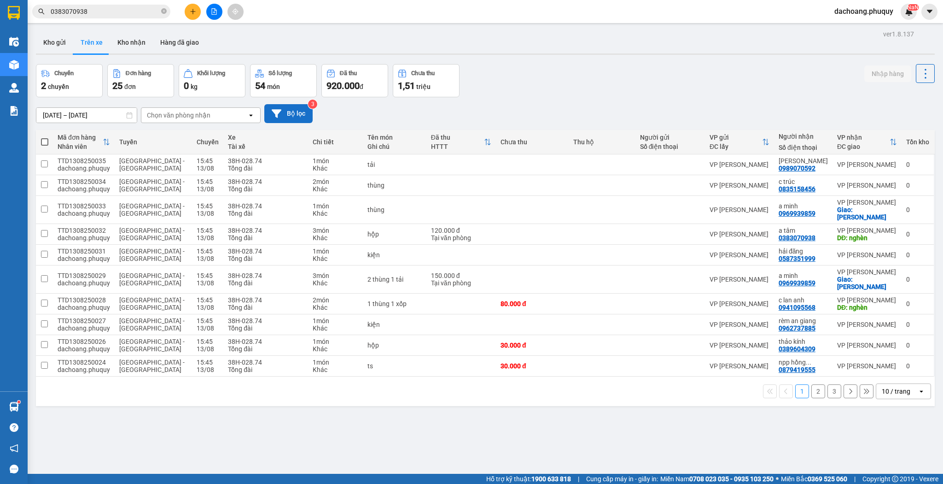
click at [292, 113] on button "Bộ lọc" at bounding box center [288, 113] width 48 height 19
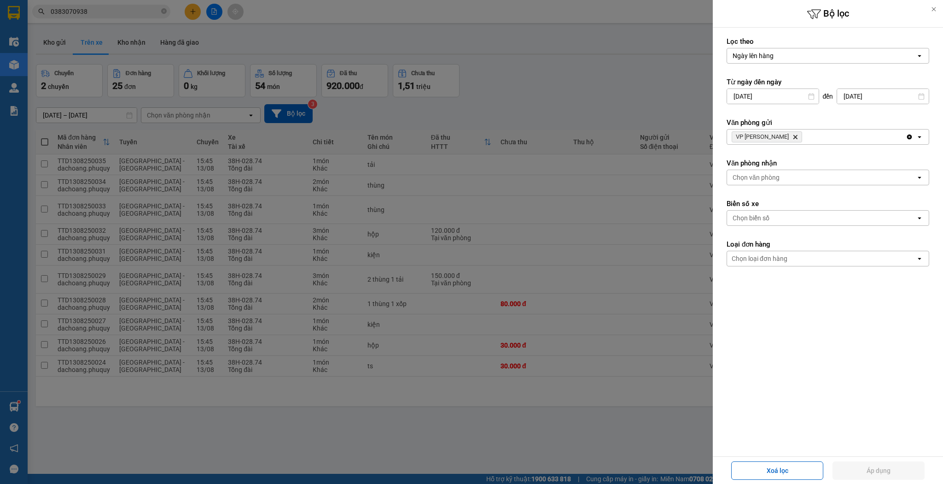
click at [541, 88] on div at bounding box center [471, 242] width 943 height 484
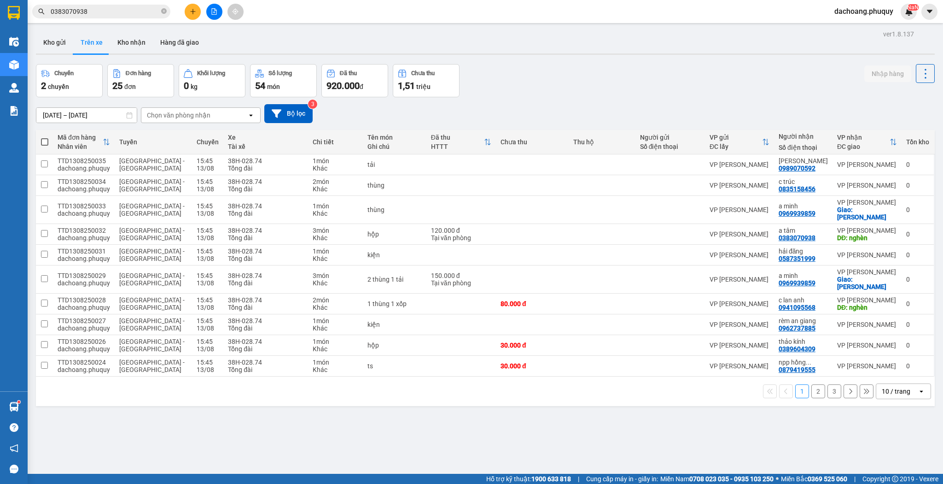
click at [884, 386] on div "10 / trang" at bounding box center [896, 390] width 29 height 9
click at [893, 357] on span "100 / trang" at bounding box center [894, 354] width 33 height 9
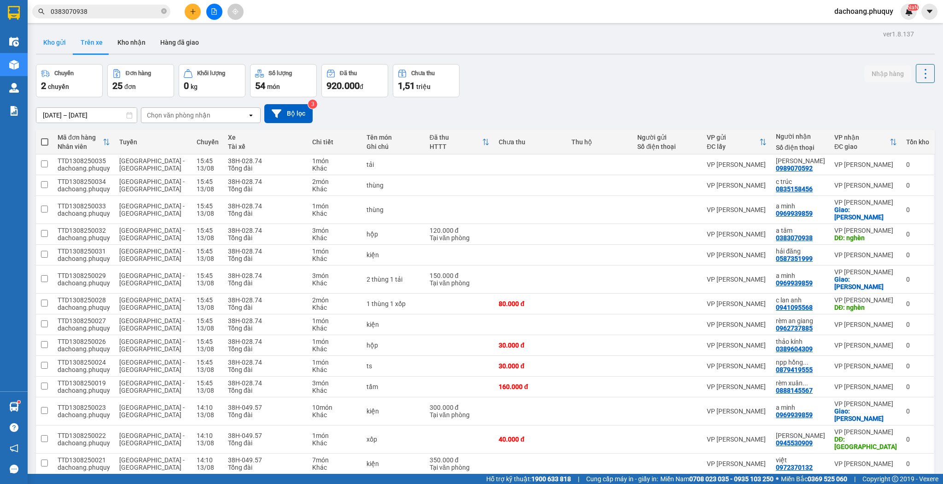
click at [57, 32] on button "Kho gửi" at bounding box center [54, 42] width 37 height 22
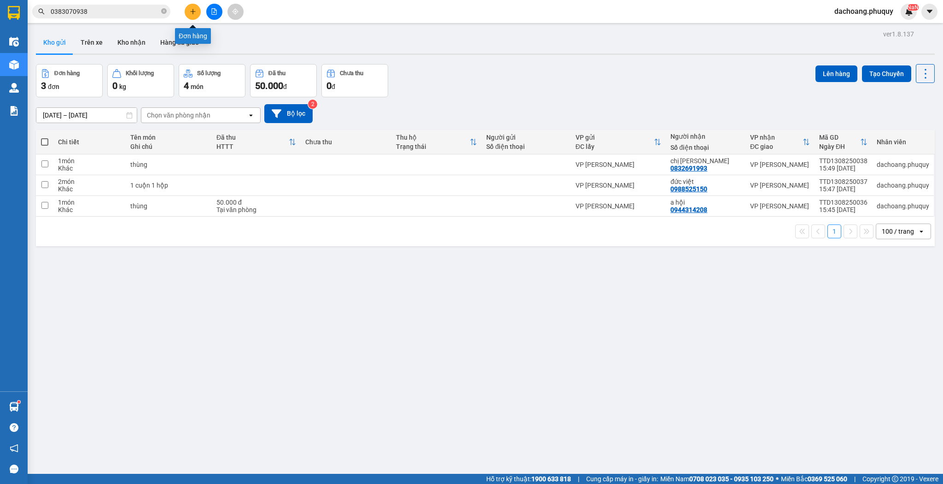
click at [195, 8] on icon "plus" at bounding box center [193, 11] width 6 height 6
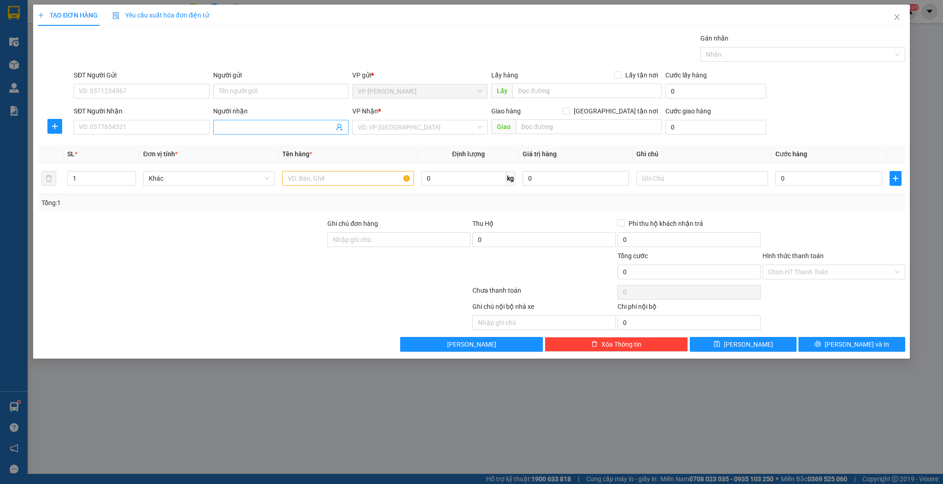
click at [278, 121] on span at bounding box center [280, 127] width 135 height 15
click at [285, 143] on div "[PERSON_NAME] - 0915960926" at bounding box center [281, 145] width 124 height 10
click at [330, 145] on div "[PERSON_NAME] - 0915960926" at bounding box center [281, 145] width 124 height 10
click at [345, 176] on input "text" at bounding box center [348, 178] width 132 height 15
drag, startPoint x: 772, startPoint y: 342, endPoint x: 767, endPoint y: 343, distance: 5.1
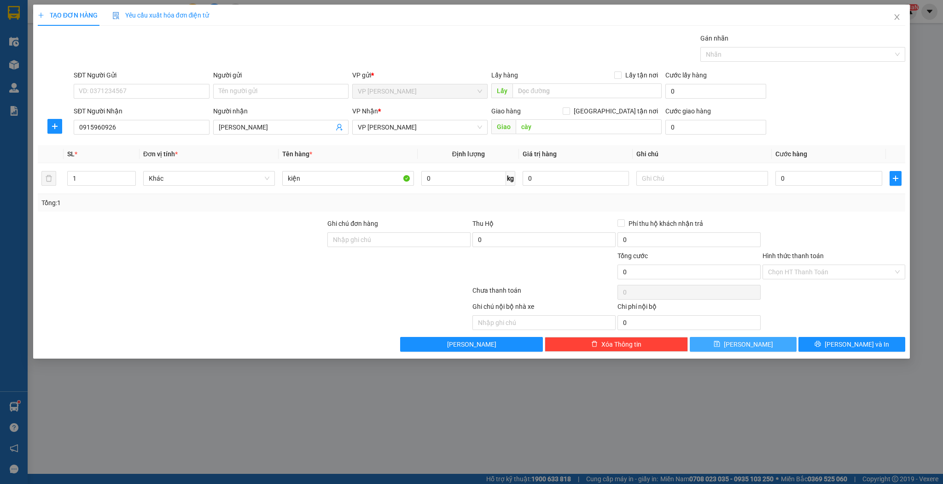
click at [772, 342] on button "[PERSON_NAME]" at bounding box center [743, 344] width 107 height 15
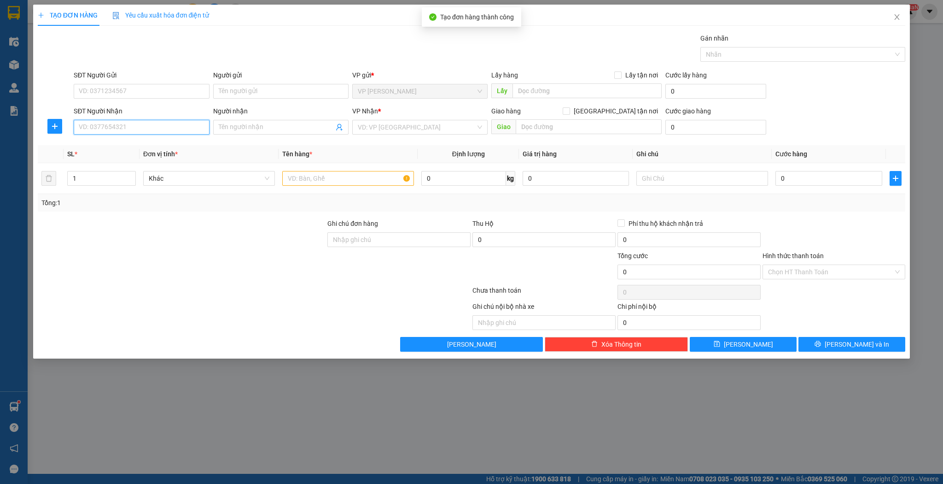
click at [142, 127] on input "SĐT Người Nhận" at bounding box center [141, 127] width 135 height 15
click at [166, 147] on div "0985165965 - đèn khánh thảo" at bounding box center [141, 145] width 124 height 10
click at [343, 176] on input "text" at bounding box center [348, 178] width 132 height 15
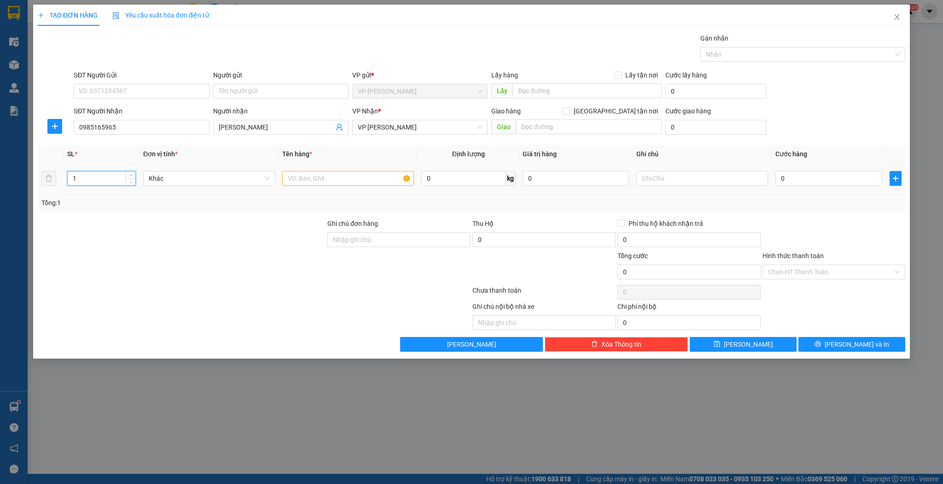
click at [111, 179] on input "1" at bounding box center [102, 178] width 68 height 14
click at [358, 180] on input "text" at bounding box center [348, 178] width 132 height 15
click at [819, 184] on input "0" at bounding box center [829, 178] width 106 height 15
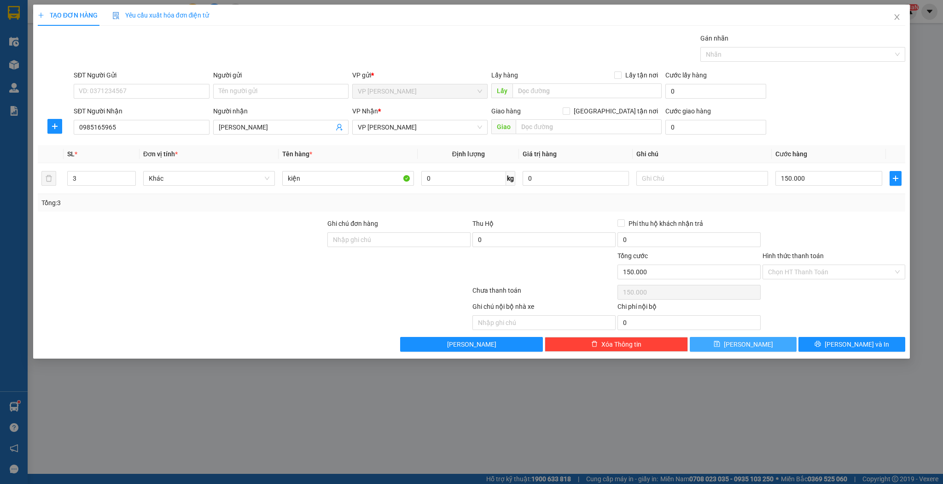
click at [720, 341] on icon "save" at bounding box center [717, 343] width 6 height 6
click at [918, 19] on div "TẠO ĐƠN HÀNG Yêu cầu xuất hóa đơn điện tử Transit Pickup Surcharge Ids Transit …" at bounding box center [471, 242] width 943 height 484
click at [898, 19] on icon "close" at bounding box center [896, 16] width 7 height 7
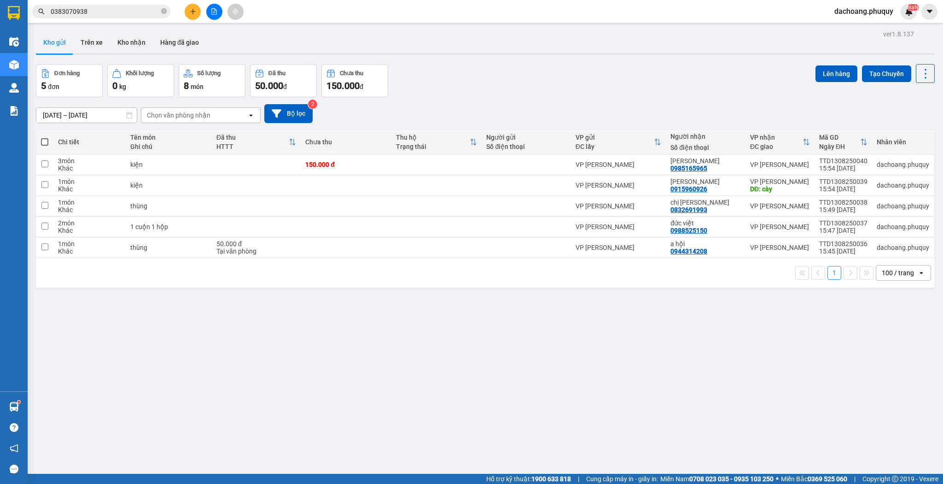
drag, startPoint x: 852, startPoint y: 166, endPoint x: 760, endPoint y: 106, distance: 109.5
click at [760, 106] on div "11/08/2025 – 13/08/2025 Press the down arrow key to interact with the calendar …" at bounding box center [485, 113] width 899 height 19
click at [858, 160] on button at bounding box center [862, 165] width 13 height 16
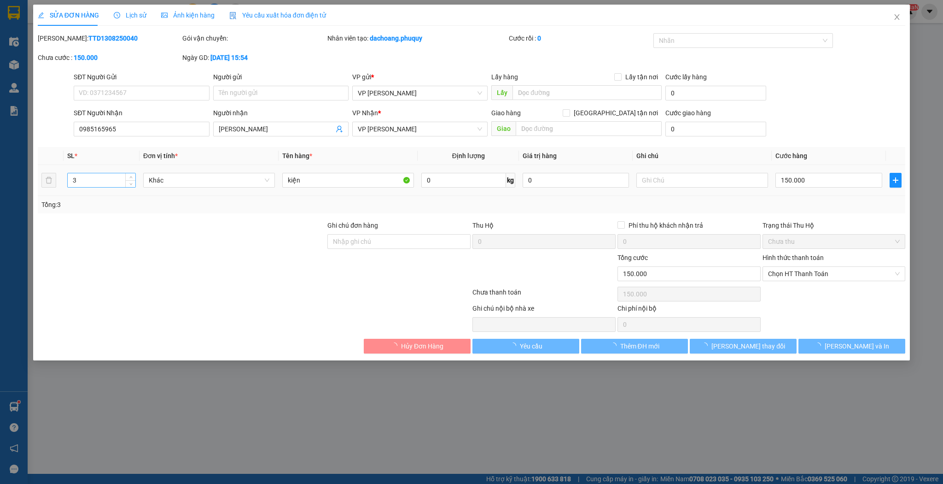
click at [92, 180] on input "3" at bounding box center [102, 180] width 68 height 14
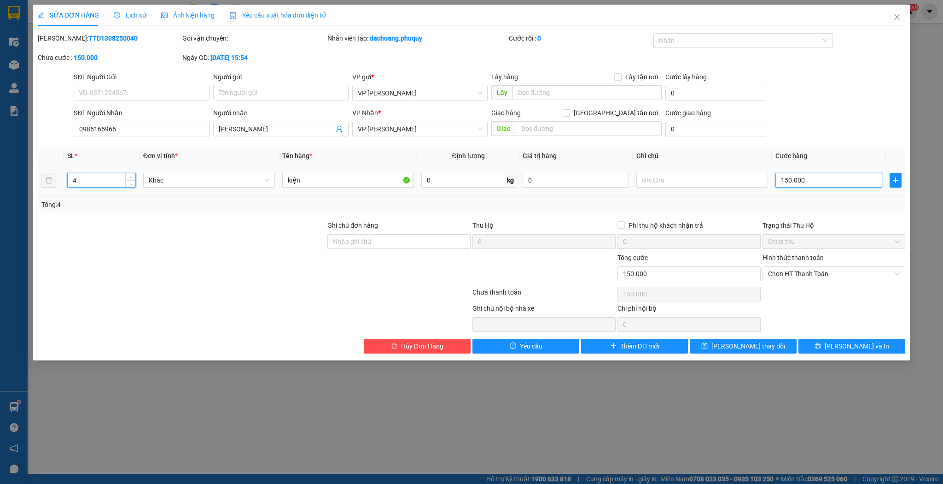
click at [806, 173] on input "150.000" at bounding box center [829, 180] width 106 height 15
click at [765, 350] on span "[PERSON_NAME] thay đổi" at bounding box center [749, 346] width 74 height 10
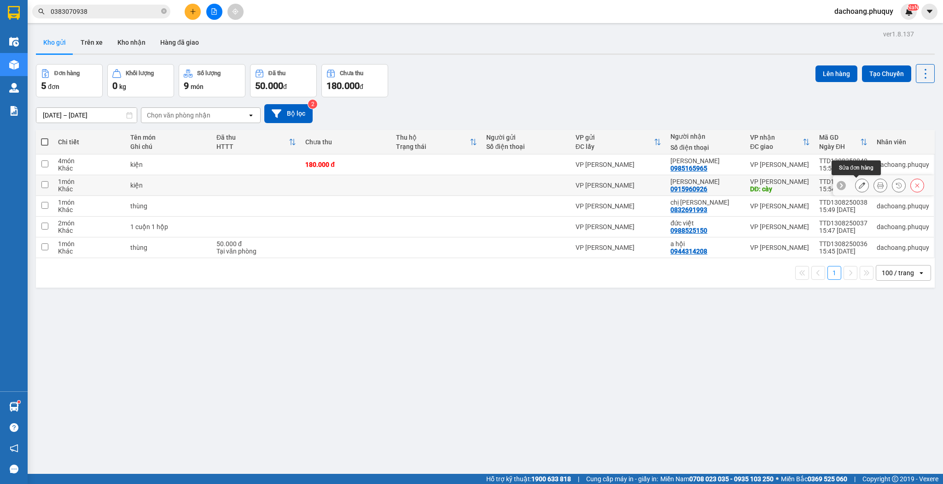
click at [859, 182] on icon at bounding box center [862, 185] width 6 height 6
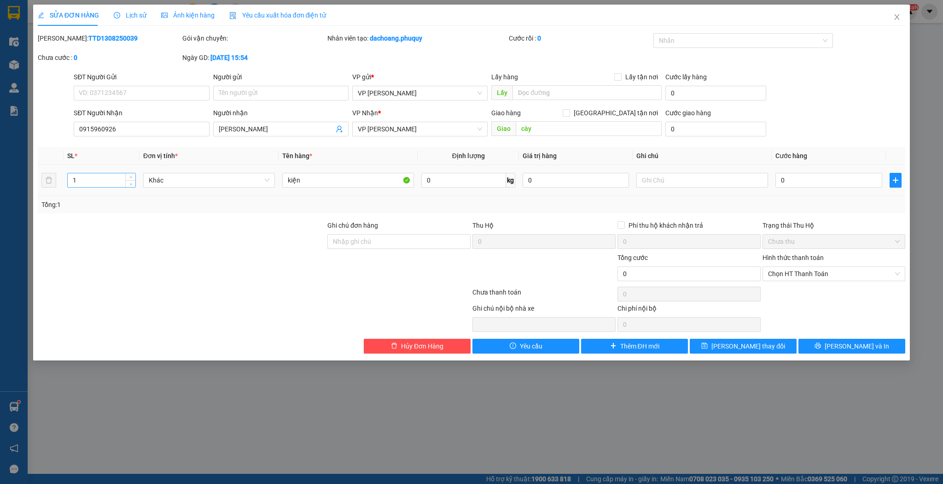
click at [106, 179] on input "1" at bounding box center [102, 180] width 68 height 14
click at [806, 190] on td "0" at bounding box center [829, 180] width 114 height 31
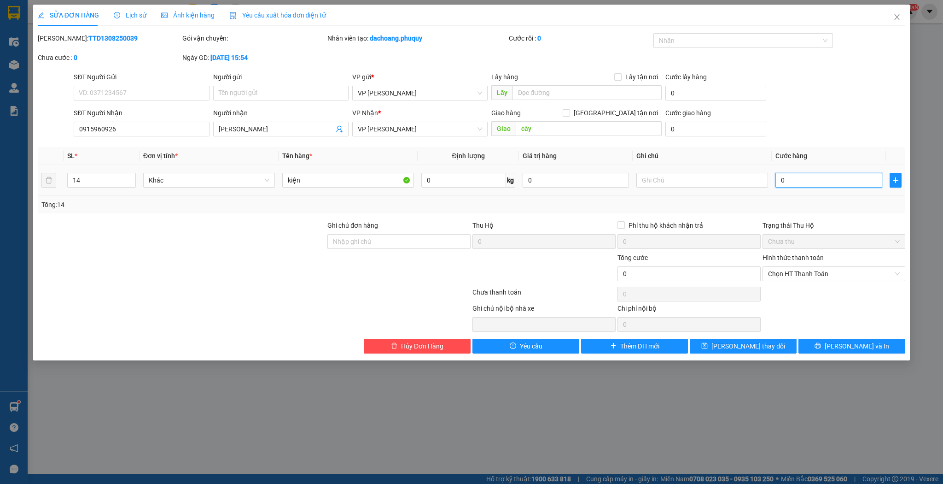
click at [807, 185] on input "0" at bounding box center [829, 180] width 106 height 15
click at [736, 345] on span "[PERSON_NAME] thay đổi" at bounding box center [749, 346] width 74 height 10
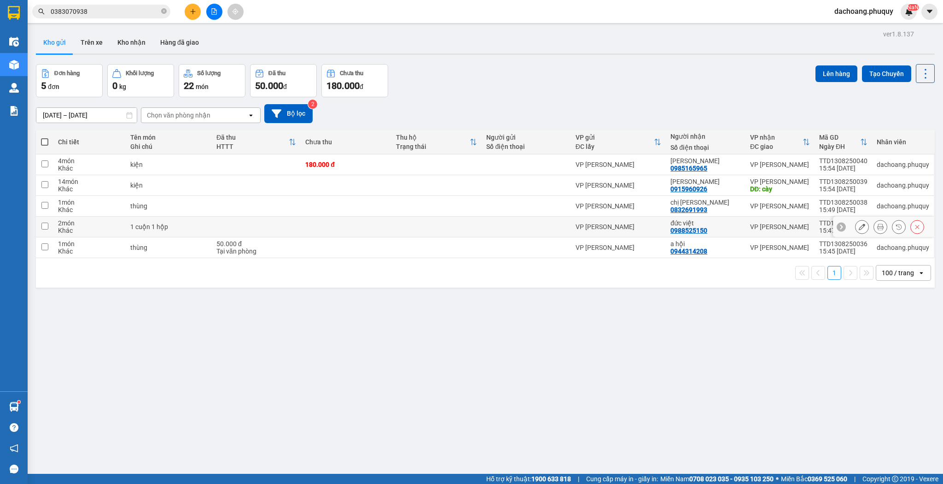
click at [861, 230] on button at bounding box center [862, 227] width 13 height 16
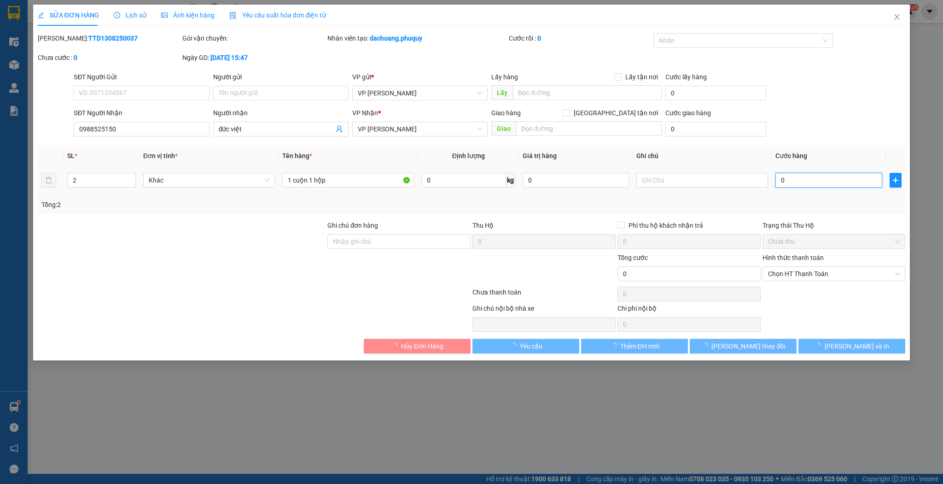
click at [794, 179] on input "0" at bounding box center [829, 180] width 106 height 15
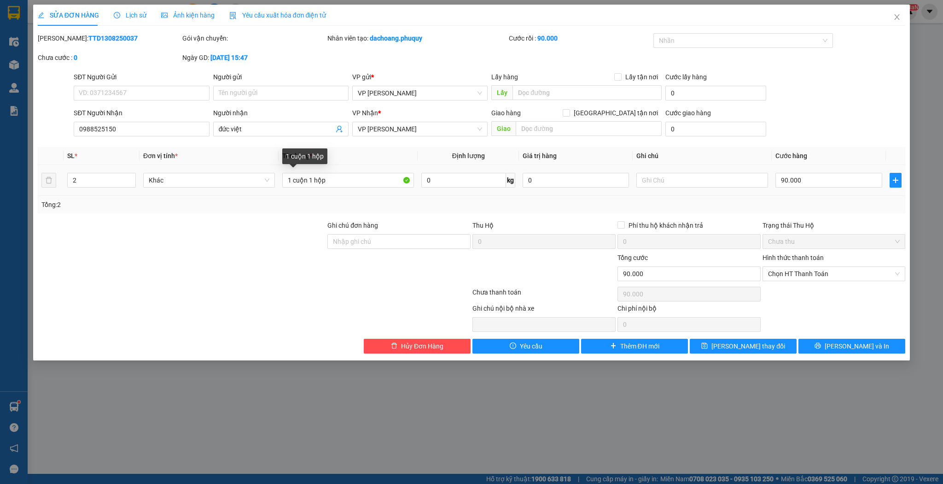
click at [377, 188] on div "1 cuộn 1 hộp" at bounding box center [348, 180] width 132 height 18
click at [359, 173] on input "1 cuộn 1 hộp" at bounding box center [348, 180] width 132 height 15
click at [762, 339] on button "[PERSON_NAME] thay đổi" at bounding box center [743, 346] width 107 height 15
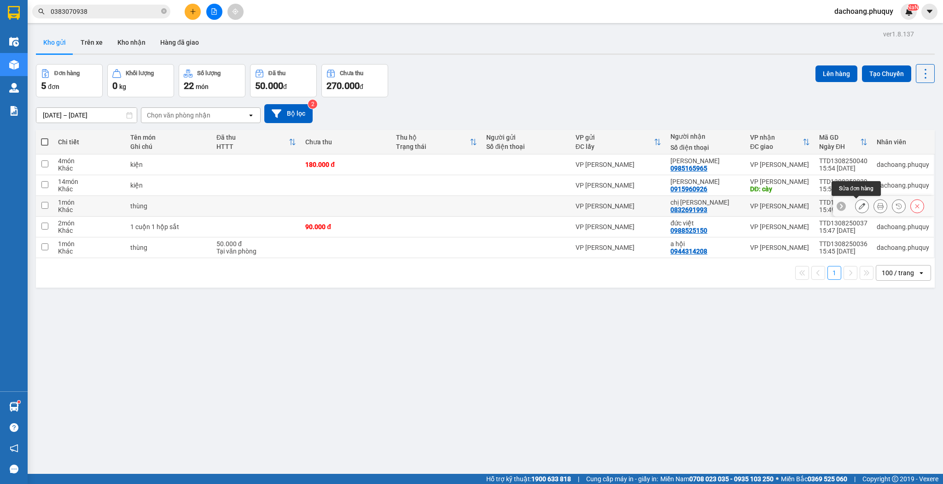
click at [857, 202] on button at bounding box center [862, 206] width 13 height 16
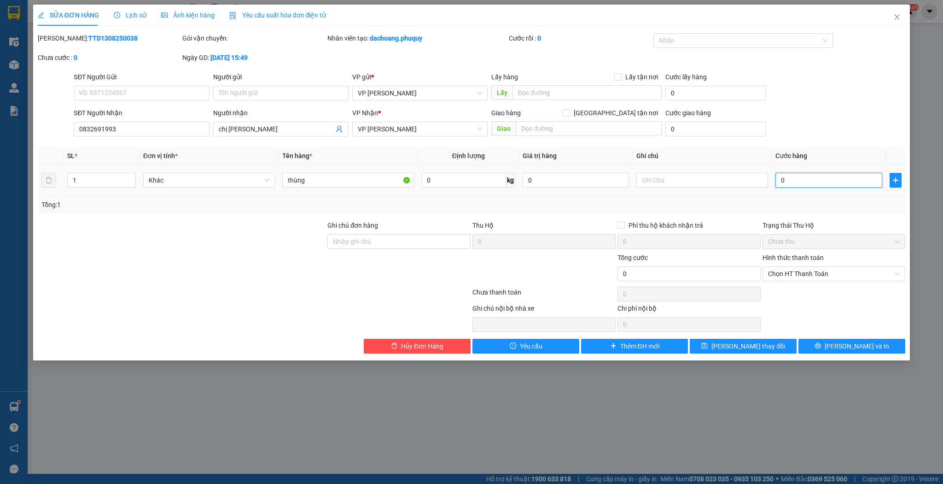
click at [784, 175] on input "0" at bounding box center [829, 180] width 106 height 15
click at [760, 347] on span "[PERSON_NAME] thay đổi" at bounding box center [749, 346] width 74 height 10
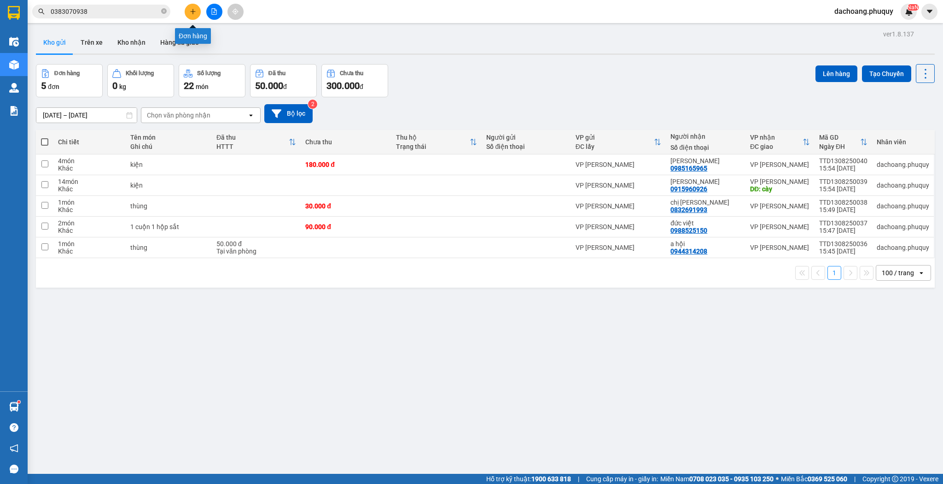
click at [192, 9] on icon "plus" at bounding box center [193, 11] width 6 height 6
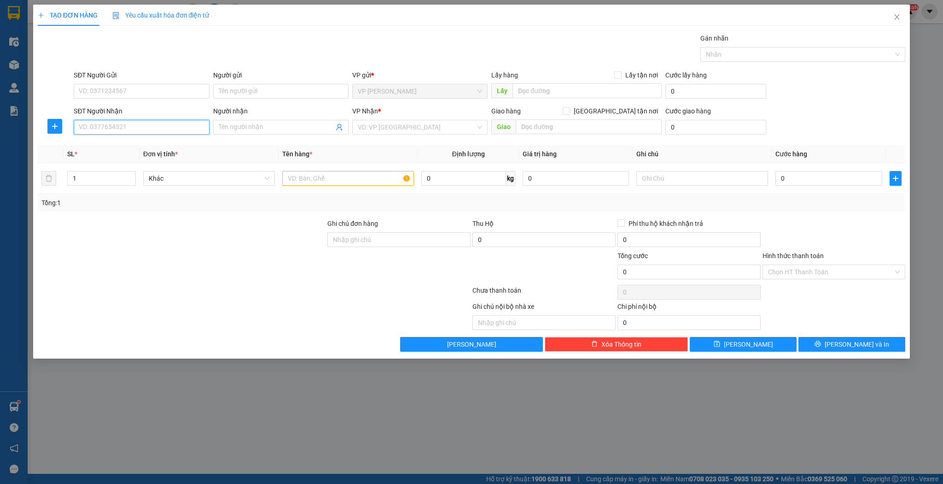
click at [156, 128] on input "SĐT Người Nhận" at bounding box center [141, 127] width 135 height 15
click at [153, 145] on div "0969939859 - a minh" at bounding box center [141, 145] width 124 height 10
type input "0969939859"
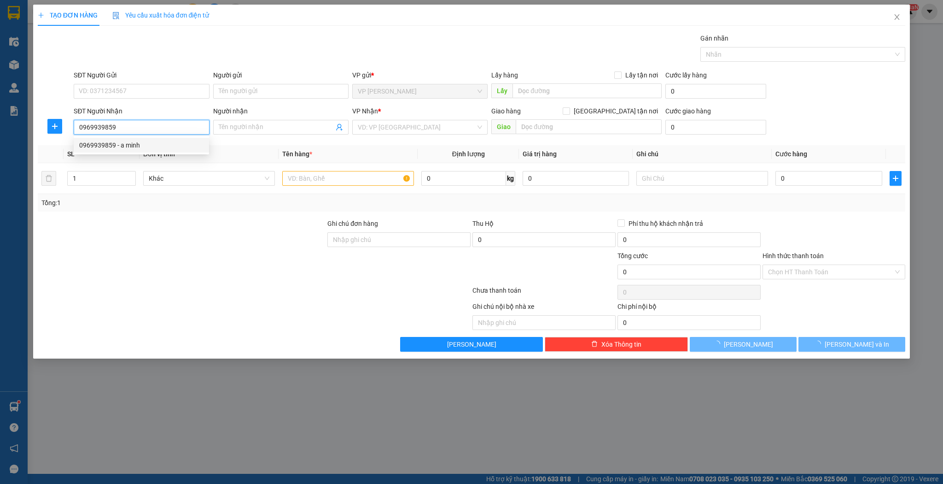
type input "a minh"
checkbox input "true"
type input "thạch đồng"
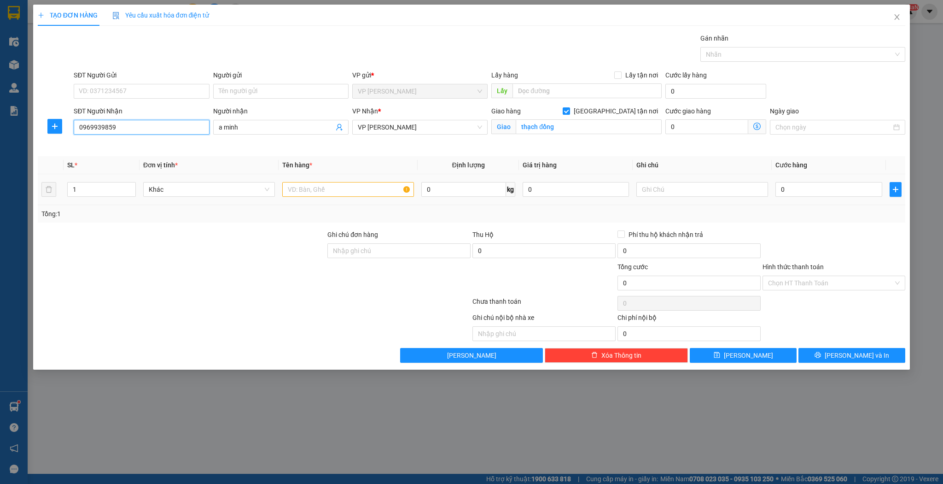
type input "0969939859"
click at [332, 190] on input "text" at bounding box center [348, 189] width 132 height 15
type input "thùng"
click at [749, 354] on span "[PERSON_NAME]" at bounding box center [748, 355] width 49 height 10
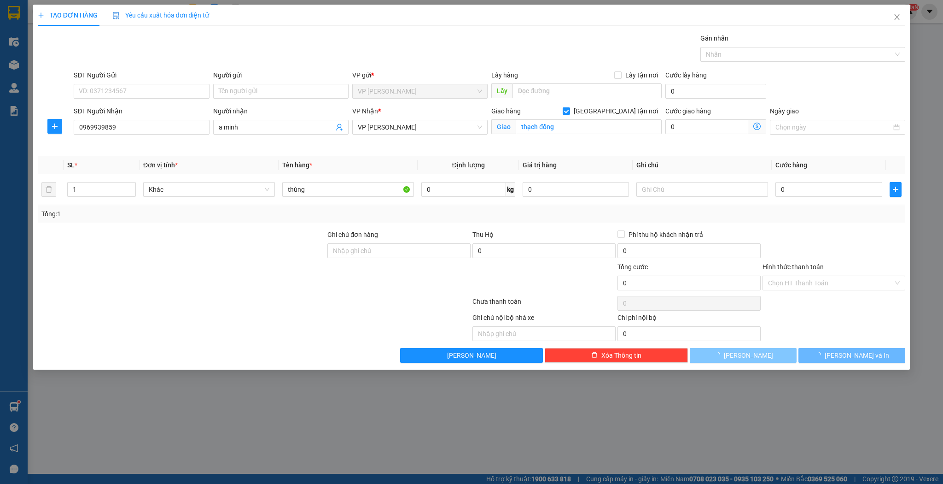
checkbox input "false"
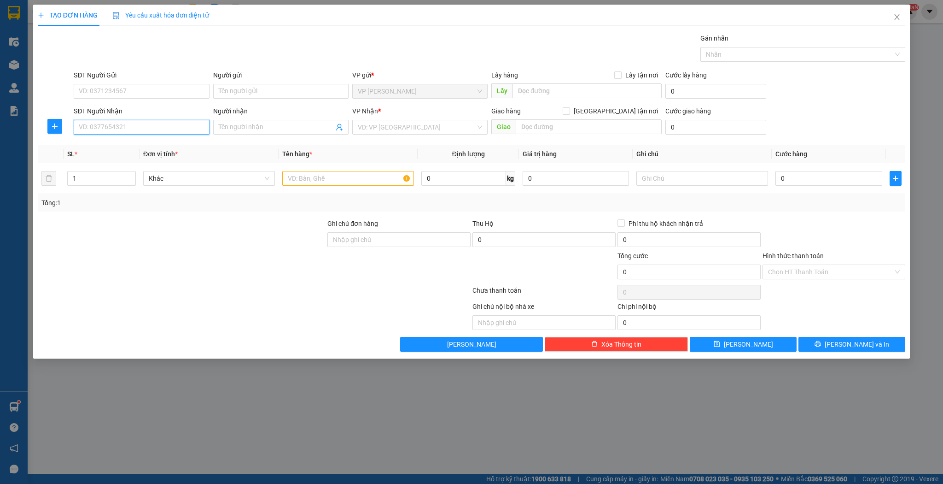
click at [177, 128] on input "SĐT Người Nhận" at bounding box center [141, 127] width 135 height 15
click at [160, 146] on div "0335735422 - [PERSON_NAME]" at bounding box center [141, 145] width 124 height 10
type input "0335735422"
type input "[PERSON_NAME]"
type input "0335735422"
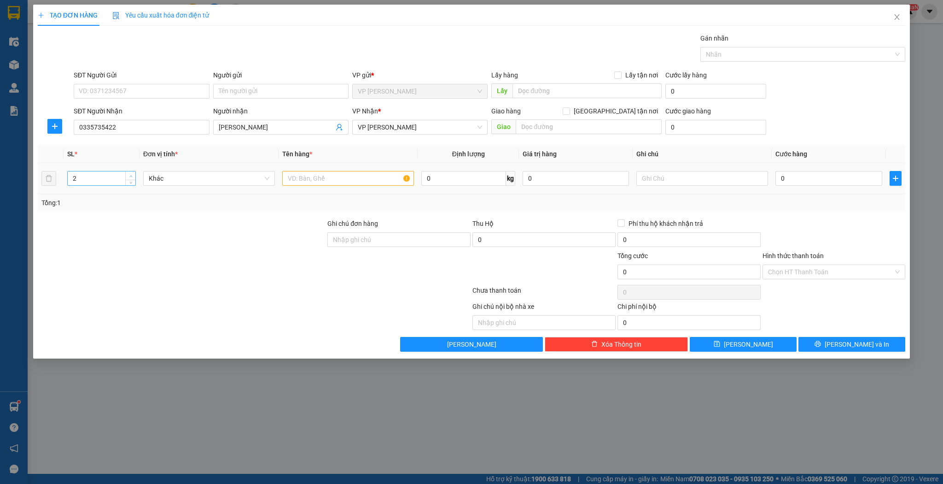
click at [134, 176] on span "Increase Value" at bounding box center [130, 175] width 10 height 8
type input "3"
click at [306, 176] on input "text" at bounding box center [348, 178] width 132 height 15
type input "s"
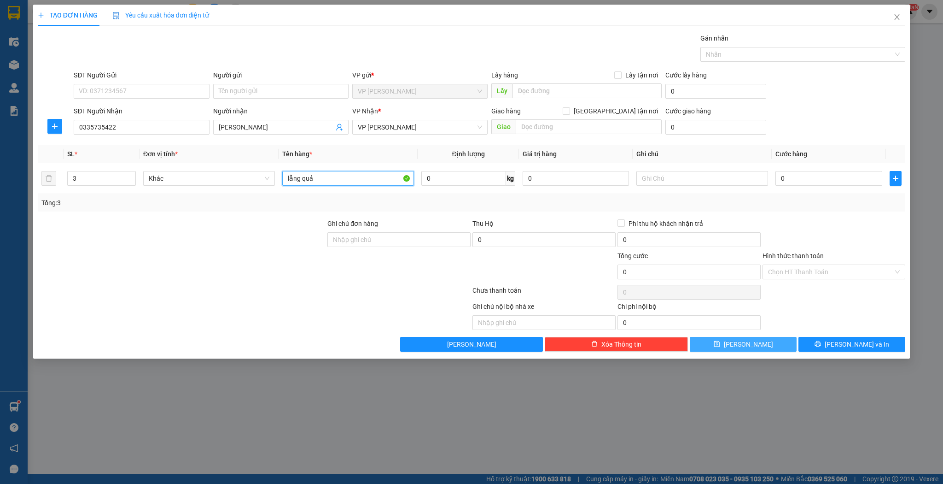
type input "lẵng quả"
click at [746, 341] on span "[PERSON_NAME]" at bounding box center [748, 344] width 49 height 10
type input "1"
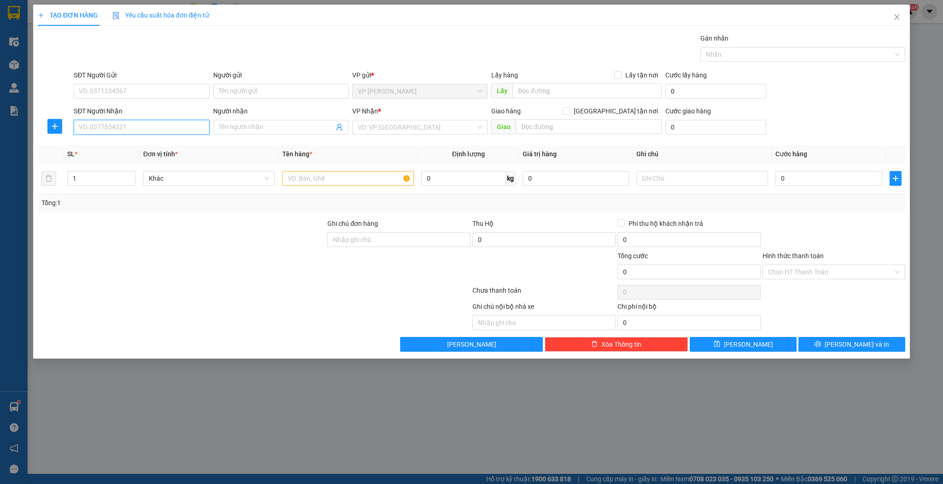
click at [159, 129] on input "SĐT Người Nhận" at bounding box center [141, 127] width 135 height 15
click at [153, 143] on div "0947015100 - c hằng mèo" at bounding box center [141, 145] width 124 height 10
type input "0947015100"
type input "c hằng mèo"
type input "0947015100"
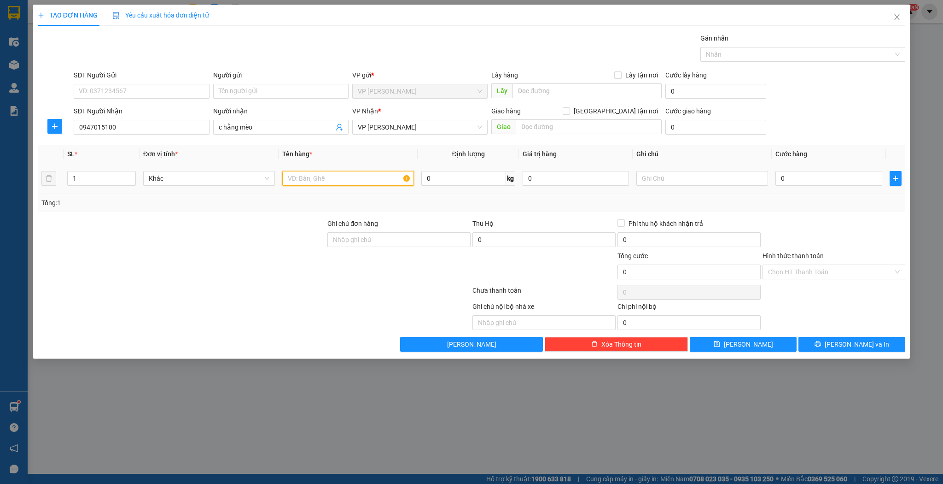
click at [302, 176] on input "text" at bounding box center [348, 178] width 132 height 15
type input "xốp"
click at [744, 340] on span "[PERSON_NAME]" at bounding box center [748, 344] width 49 height 10
click at [125, 127] on input "SĐT Người Nhận" at bounding box center [141, 127] width 135 height 15
click at [130, 144] on div "0911069588 - [PERSON_NAME]" at bounding box center [141, 145] width 124 height 10
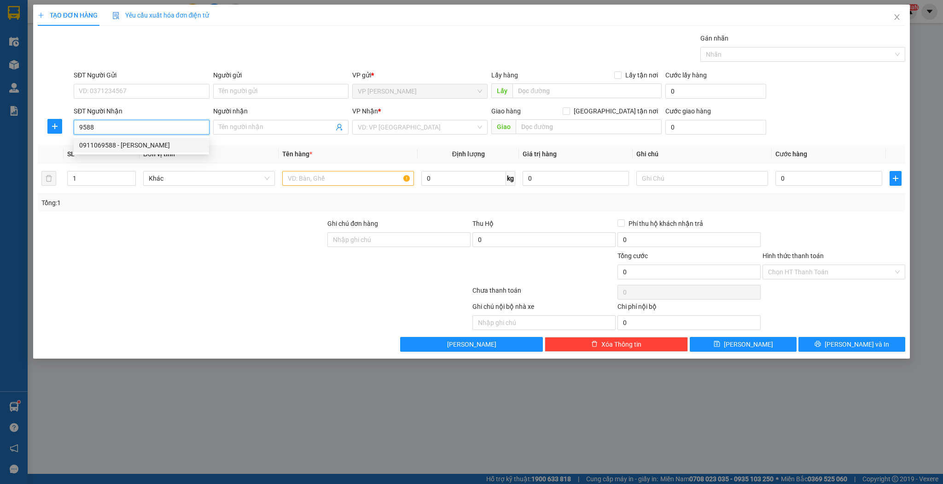
type input "0911069588"
type input "[PERSON_NAME]"
type input "0911069588"
click at [292, 175] on input "text" at bounding box center [348, 178] width 132 height 15
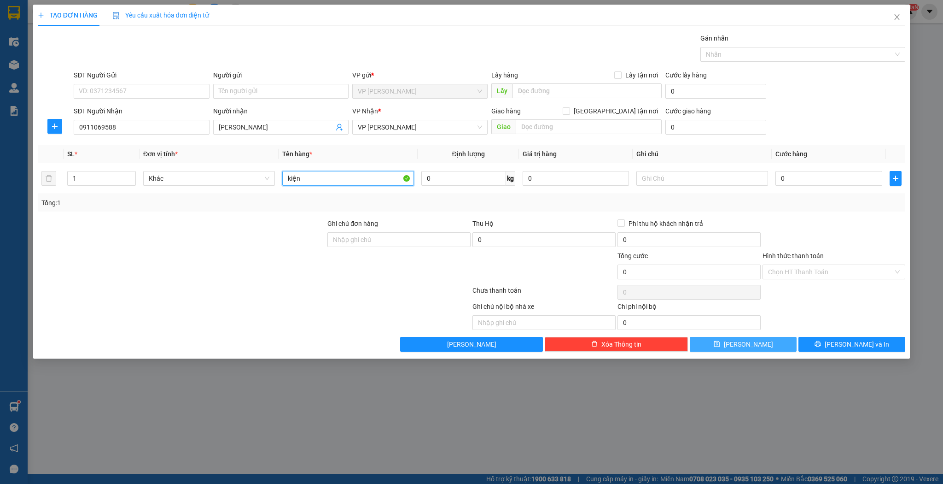
type input "kiện"
click at [722, 345] on button "[PERSON_NAME]" at bounding box center [743, 344] width 107 height 15
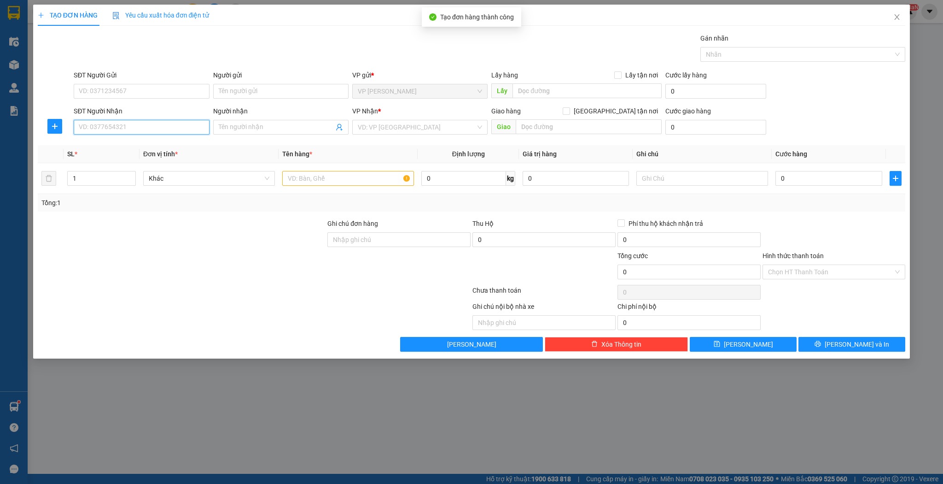
click at [130, 128] on input "SĐT Người Nhận" at bounding box center [141, 127] width 135 height 15
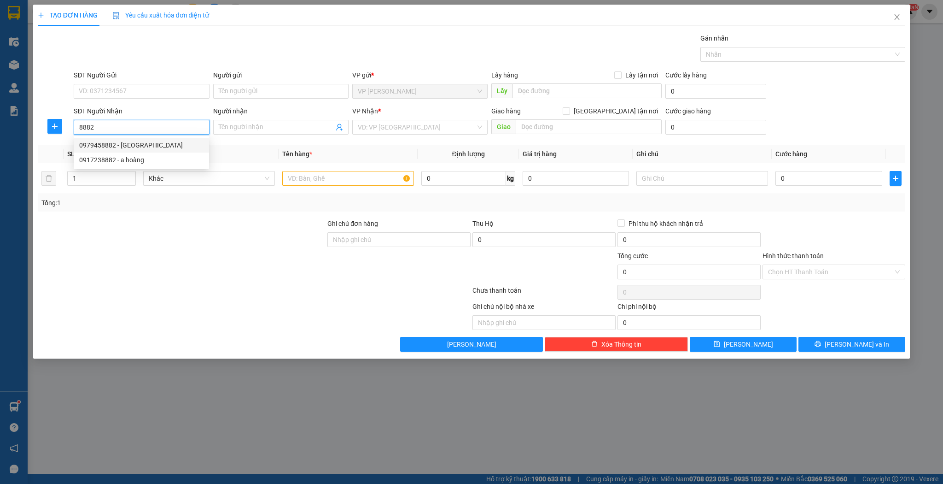
click at [134, 146] on div "0979458882 - [GEOGRAPHIC_DATA]" at bounding box center [141, 145] width 124 height 10
type input "0979458882"
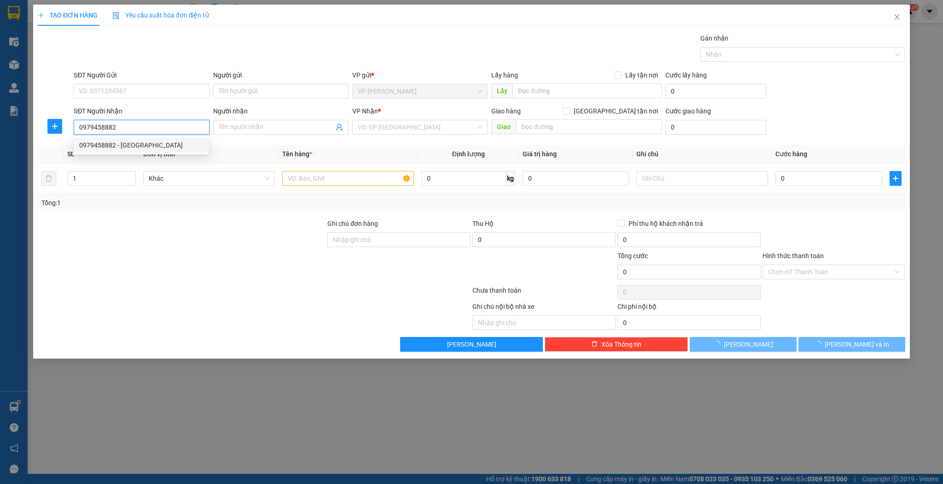
type input "long hà"
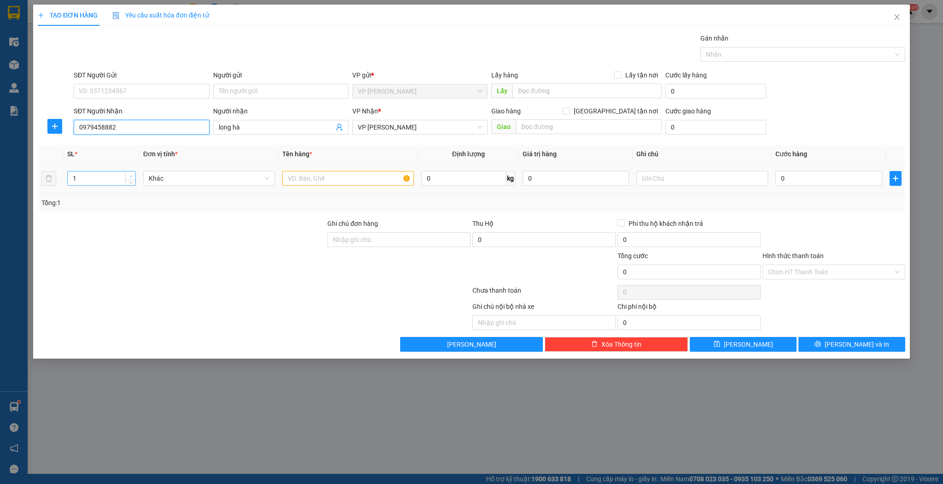
type input "0979458882"
click at [131, 175] on icon "up" at bounding box center [130, 176] width 3 height 3
type input "3"
click at [131, 175] on icon "up" at bounding box center [130, 176] width 3 height 3
click at [291, 180] on input "text" at bounding box center [348, 178] width 132 height 15
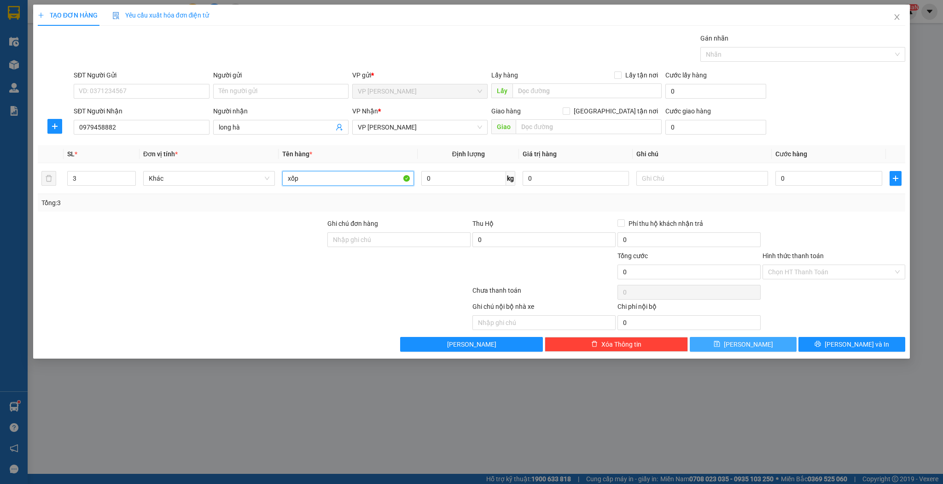
type input "xốp"
click at [720, 341] on icon "save" at bounding box center [717, 343] width 6 height 6
type input "1"
click at [291, 125] on input "Người nhận" at bounding box center [276, 127] width 115 height 10
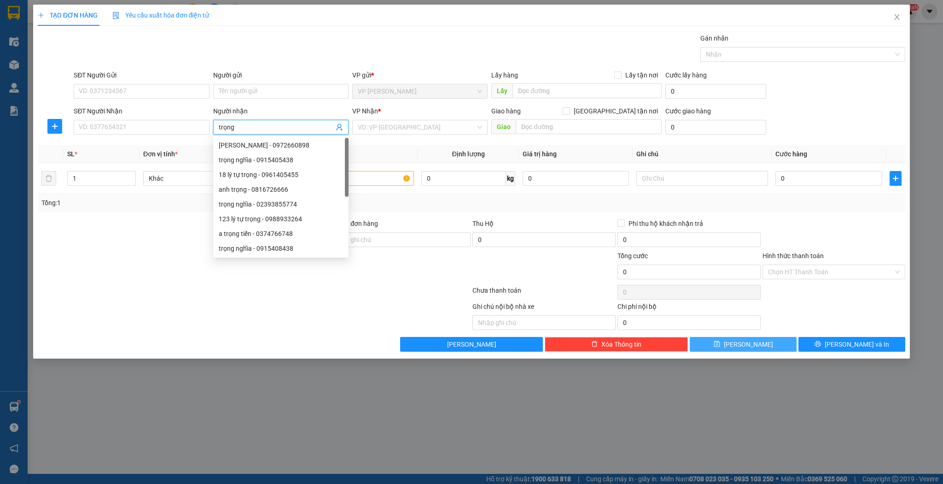
type input "trọng"
click at [269, 159] on div "trọng nghĩa - 0915405438" at bounding box center [281, 160] width 124 height 10
type input "0915405438"
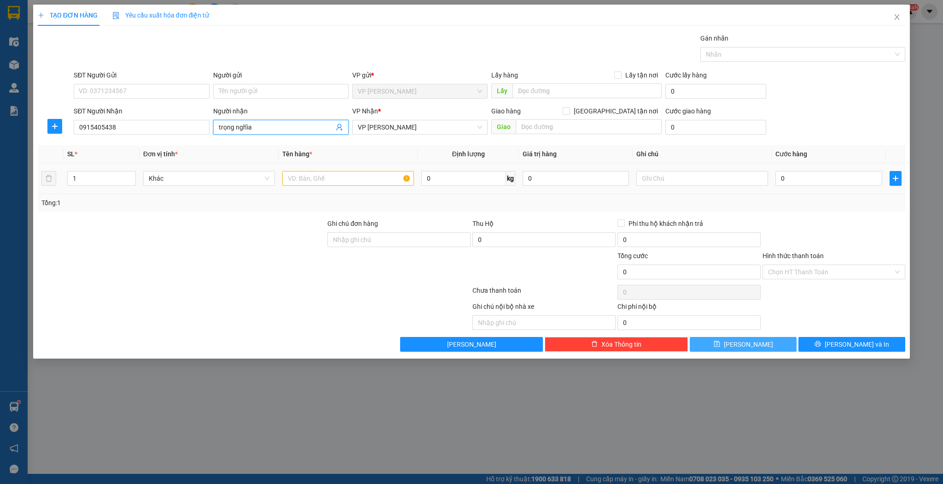
type input "trọng nghĩa"
click at [327, 179] on input "text" at bounding box center [348, 178] width 132 height 15
type input "bì"
click at [718, 342] on button "[PERSON_NAME]" at bounding box center [743, 344] width 107 height 15
click at [140, 126] on input "SĐT Người Nhận" at bounding box center [141, 127] width 135 height 15
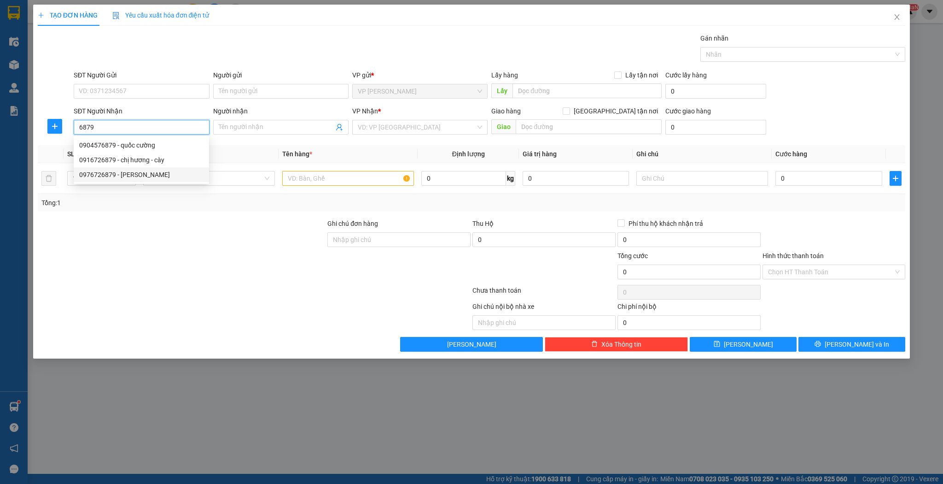
click at [134, 177] on div "0976726879 - [PERSON_NAME]" at bounding box center [141, 174] width 124 height 10
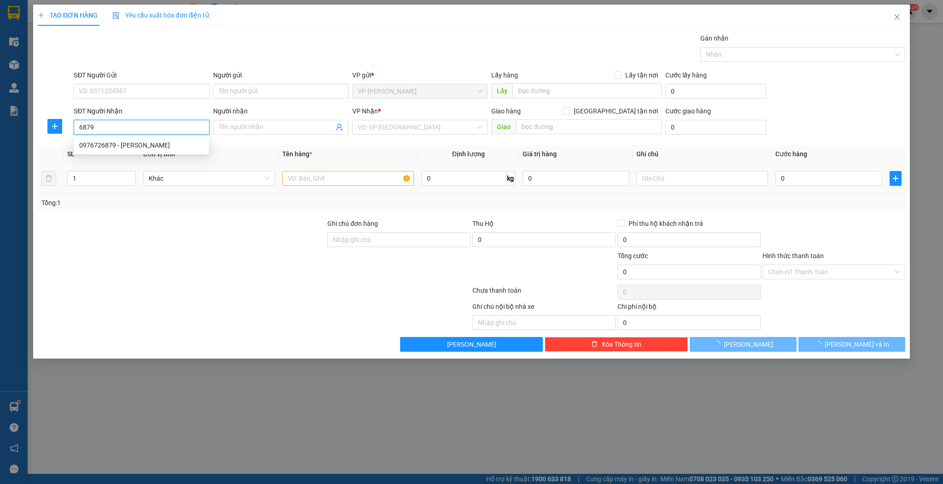
type input "0976726879"
type input "[PERSON_NAME]"
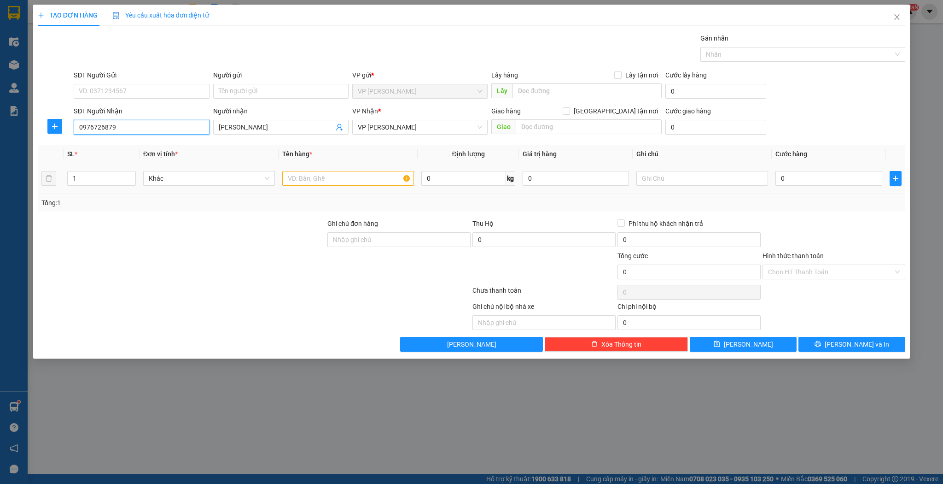
type input "0976726879"
click at [307, 177] on input "text" at bounding box center [348, 178] width 132 height 15
type input "thùng"
click at [785, 182] on input "0" at bounding box center [829, 178] width 106 height 15
type input "5"
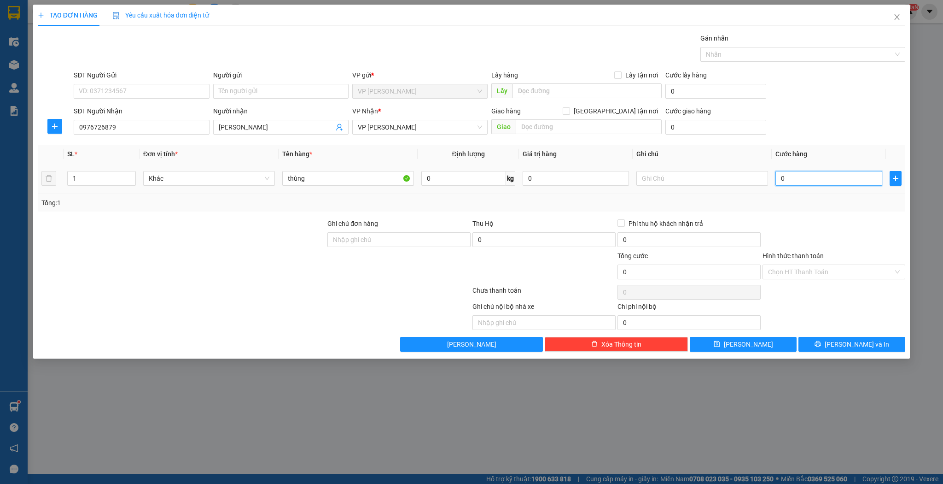
type input "5"
type input "50"
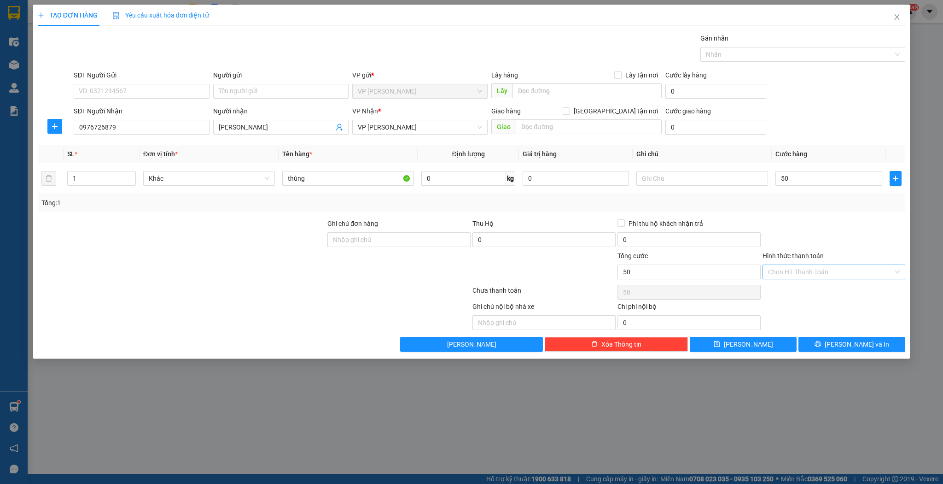
type input "50.000"
click at [785, 271] on input "Hình thức thanh toán" at bounding box center [831, 272] width 126 height 14
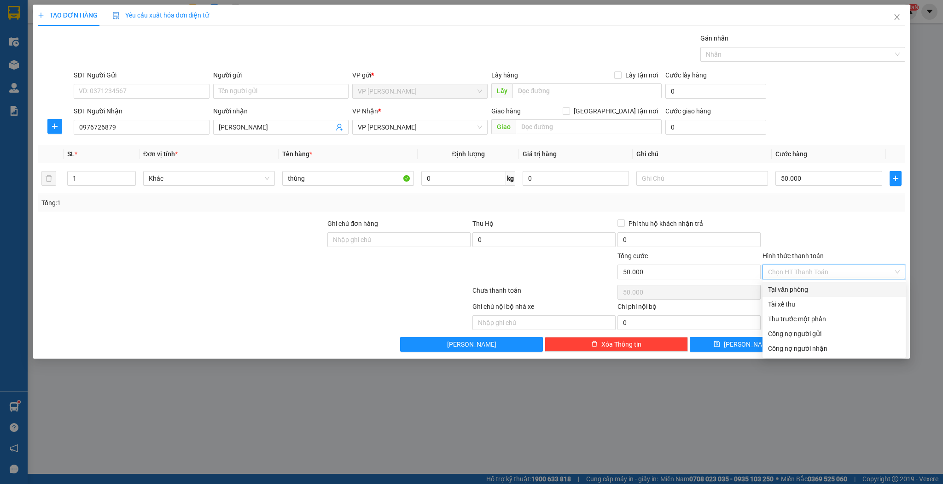
click at [783, 289] on div "Tại văn phòng" at bounding box center [834, 289] width 132 height 10
type input "0"
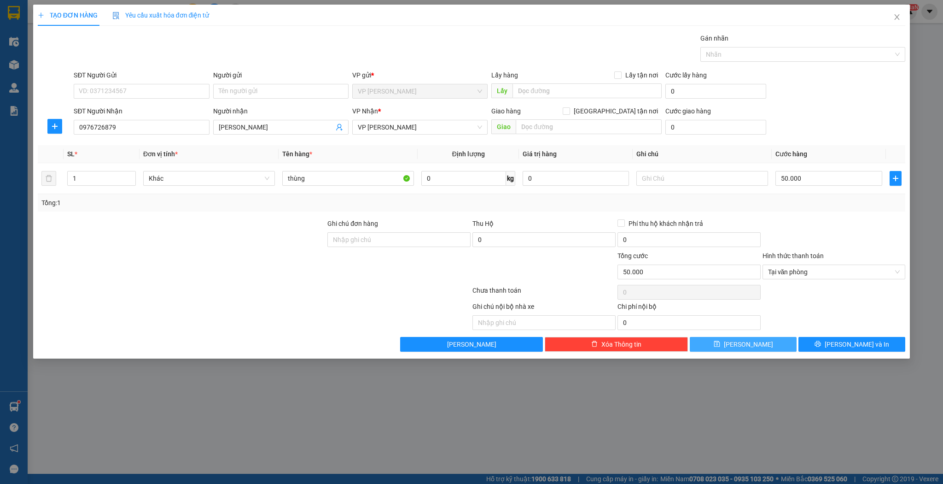
click at [746, 345] on span "[PERSON_NAME]" at bounding box center [748, 344] width 49 height 10
type input "0"
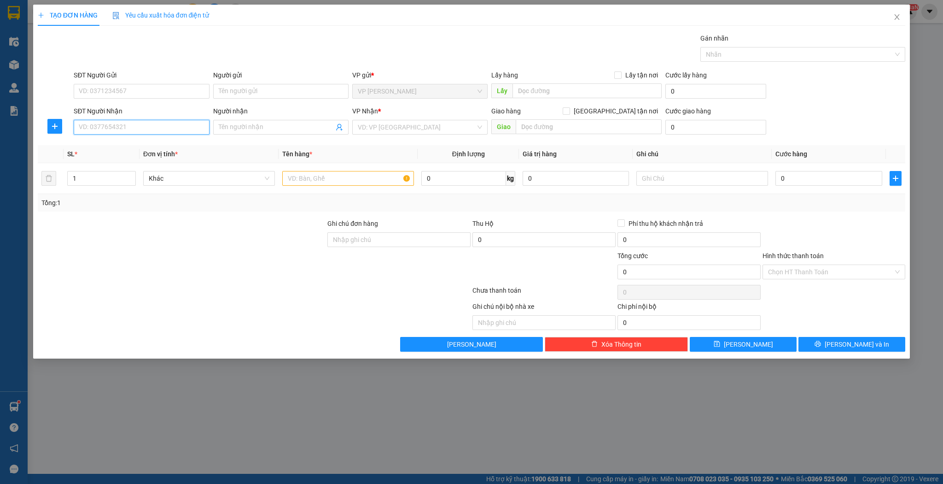
click at [101, 123] on input "SĐT Người Nhận" at bounding box center [141, 127] width 135 height 15
click at [129, 140] on div "0946506421 - a huy" at bounding box center [141, 145] width 124 height 10
type input "0946506421"
type input "a huy"
type input "0946506421"
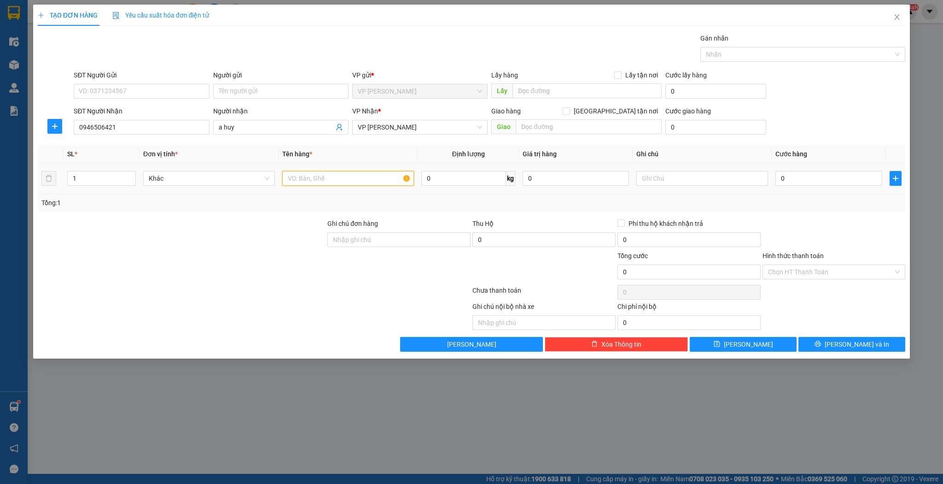
click at [307, 177] on input "text" at bounding box center [348, 178] width 132 height 15
type input "hộp"
click at [719, 342] on button "[PERSON_NAME]" at bounding box center [743, 344] width 107 height 15
click at [144, 124] on input "SĐT Người Nhận" at bounding box center [141, 127] width 135 height 15
click at [77, 130] on input "2898" at bounding box center [141, 127] width 135 height 15
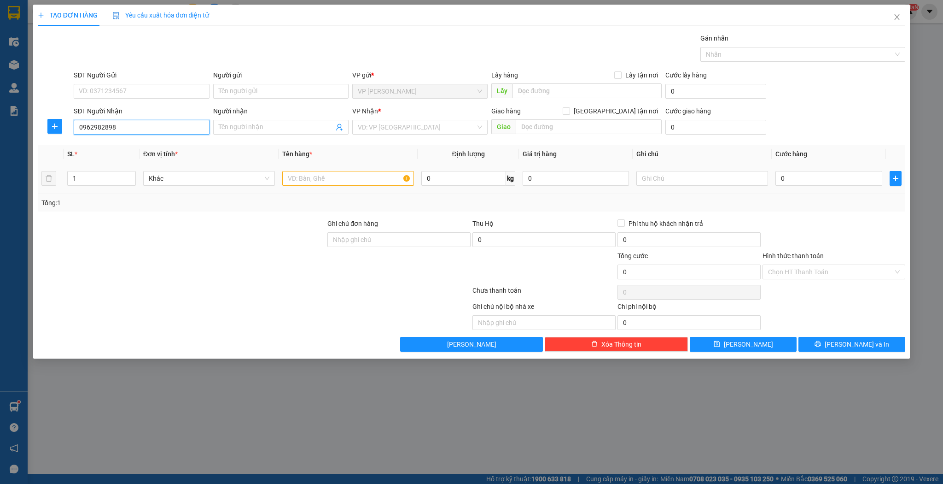
type input "0962982898"
click at [314, 178] on input "text" at bounding box center [348, 178] width 132 height 15
type input "bọc"
click at [273, 124] on input "Người nhận" at bounding box center [276, 127] width 115 height 10
click at [480, 128] on div "VD: VP [GEOGRAPHIC_DATA]" at bounding box center [419, 127] width 135 height 15
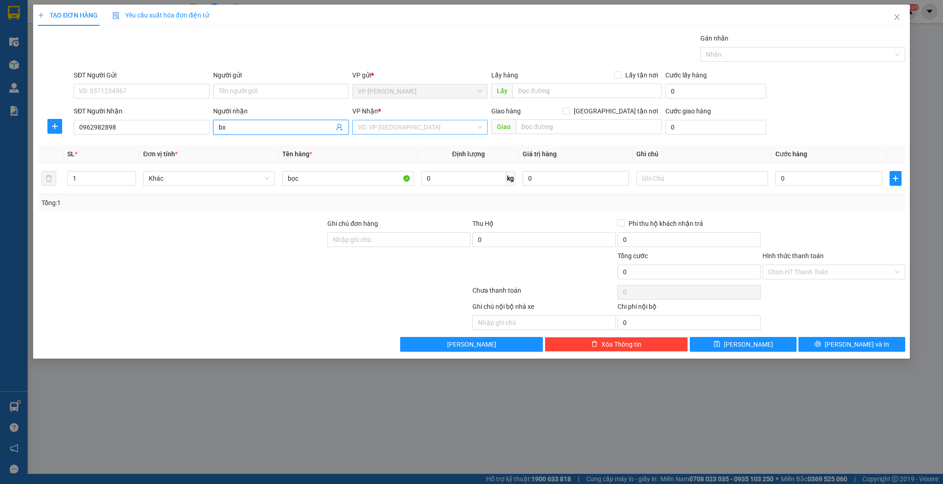
type input "bx"
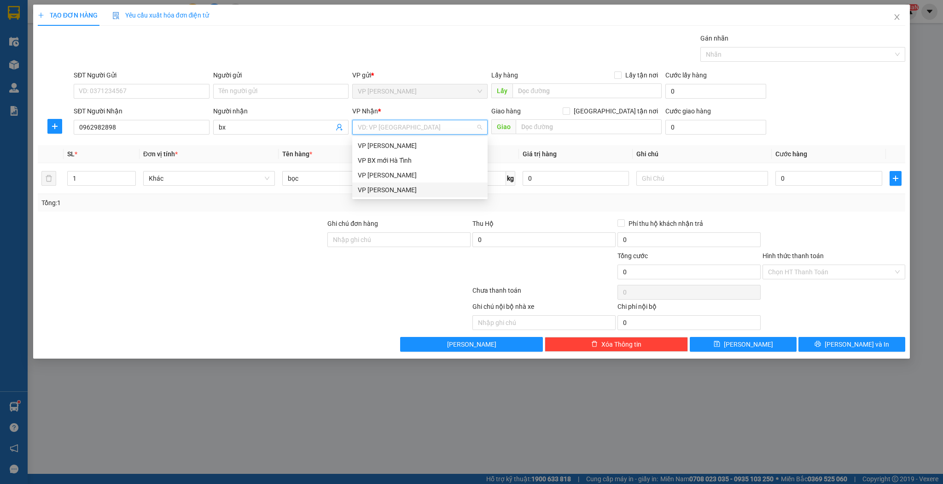
click at [420, 191] on div "VP [PERSON_NAME]" at bounding box center [420, 190] width 124 height 10
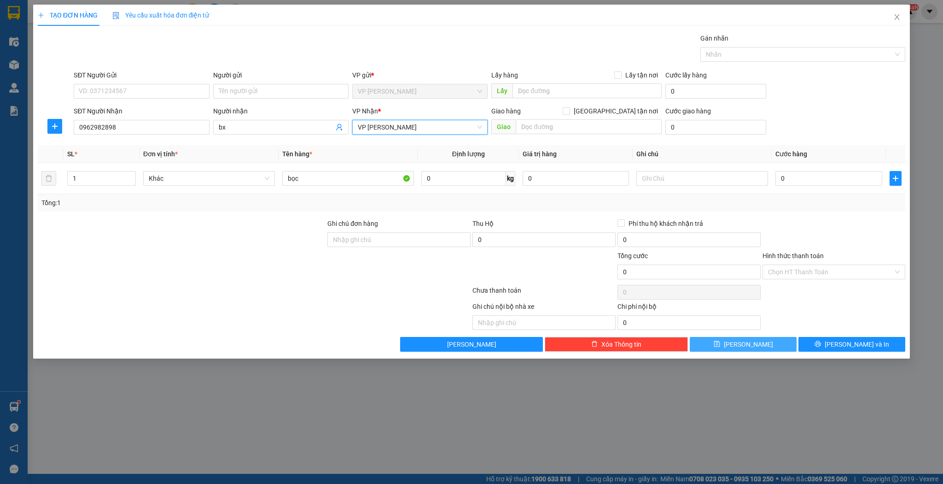
click at [720, 345] on icon "save" at bounding box center [717, 343] width 6 height 6
click at [92, 130] on input "SĐT Người Nhận" at bounding box center [141, 127] width 135 height 15
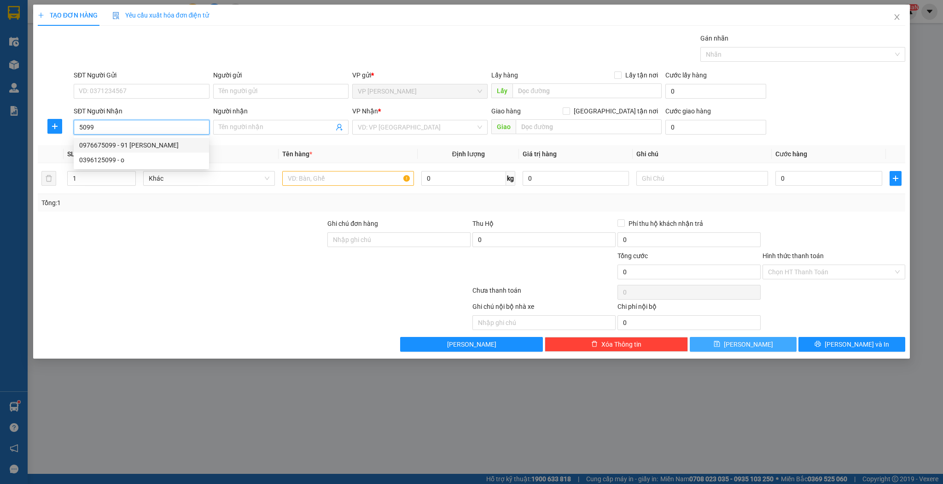
click at [129, 148] on div "0976675099 - 91 [PERSON_NAME]" at bounding box center [141, 145] width 124 height 10
type input "0976675099"
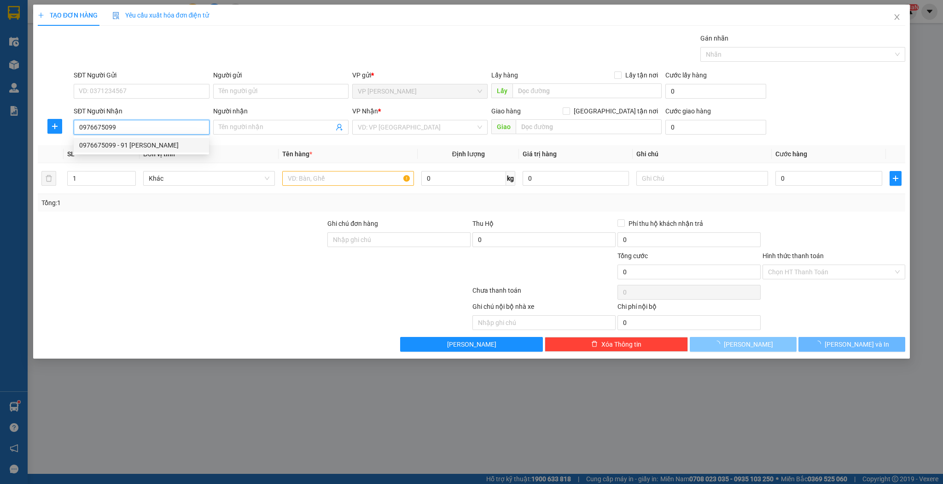
type input "91 [PERSON_NAME]"
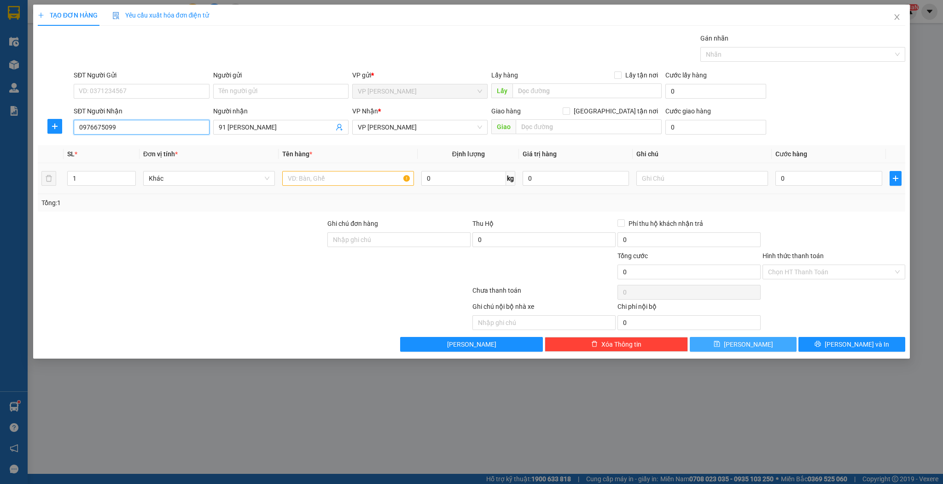
type input "0976675099"
click at [302, 179] on input "text" at bounding box center [348, 178] width 132 height 15
type input "kiện"
click at [746, 344] on span "[PERSON_NAME]" at bounding box center [748, 344] width 49 height 10
click at [142, 127] on input "SĐT Người Nhận" at bounding box center [141, 127] width 135 height 15
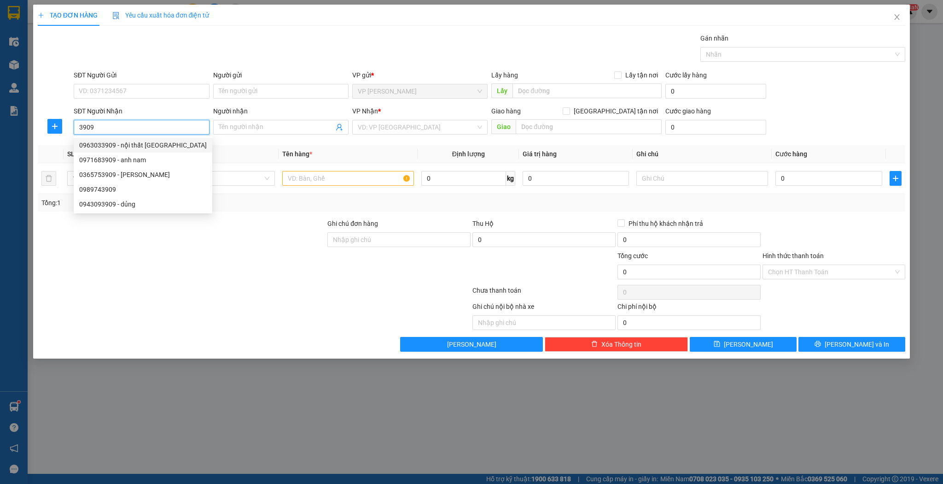
click at [132, 146] on div "0963033909 - nội thất [GEOGRAPHIC_DATA]" at bounding box center [143, 145] width 128 height 10
type input "0963033909"
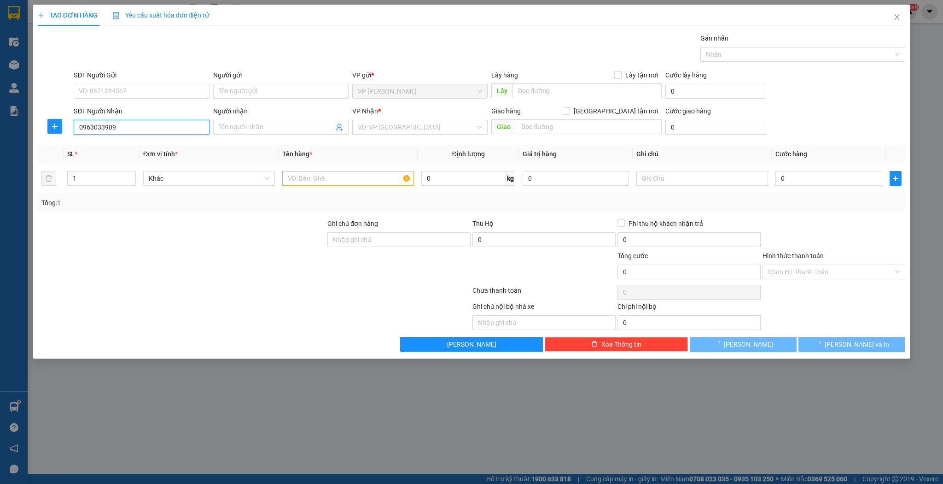
type input "nội thất việt hà"
type input "0963033909"
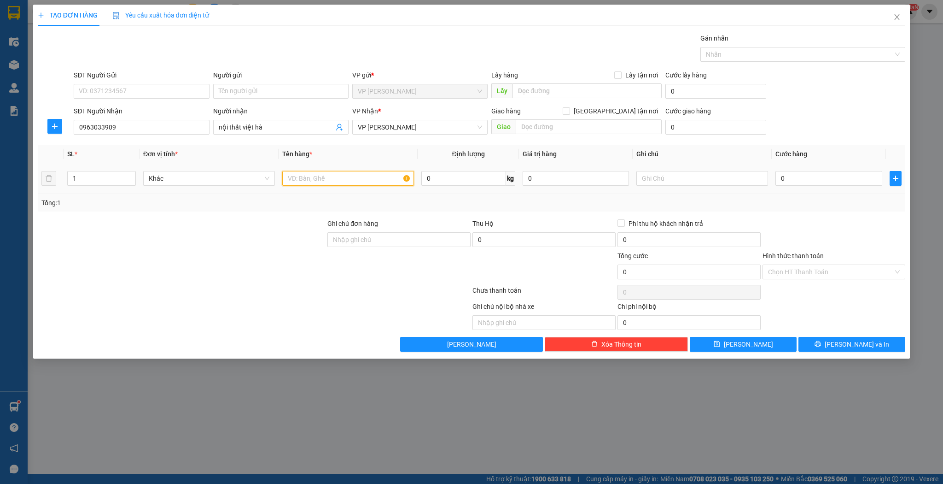
click at [303, 182] on input "text" at bounding box center [348, 178] width 132 height 15
type input "bó"
click at [715, 340] on button "[PERSON_NAME]" at bounding box center [743, 344] width 107 height 15
click at [112, 129] on input "SĐT Người Nhận" at bounding box center [141, 127] width 135 height 15
click at [129, 144] on div "0914163750 - [PERSON_NAME]" at bounding box center [141, 145] width 124 height 10
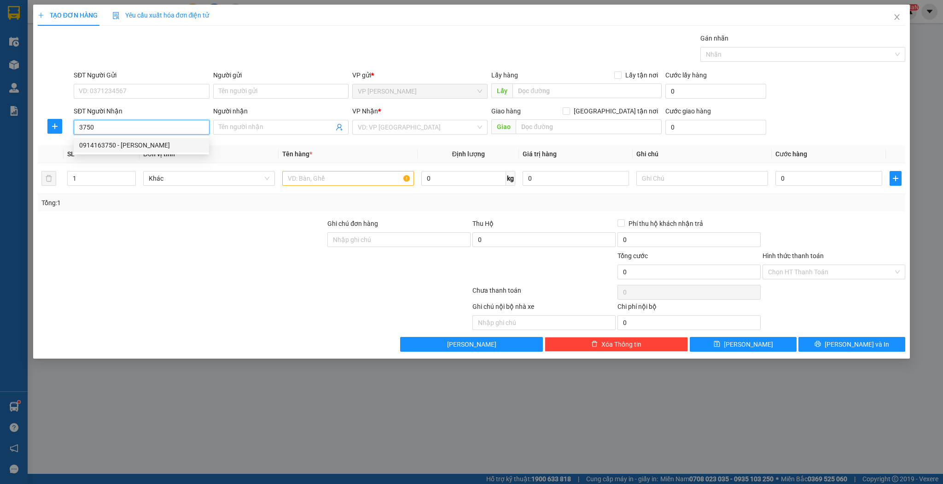
type input "0914163750"
type input "rèm [PERSON_NAME]"
type input "0914163750"
type input "2"
click at [133, 174] on span "up" at bounding box center [131, 176] width 6 height 6
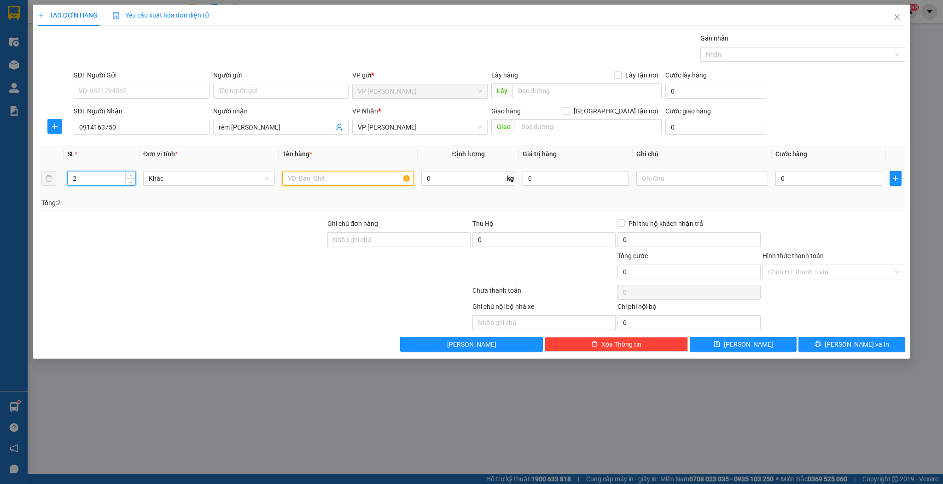
click at [298, 181] on input "text" at bounding box center [348, 178] width 132 height 15
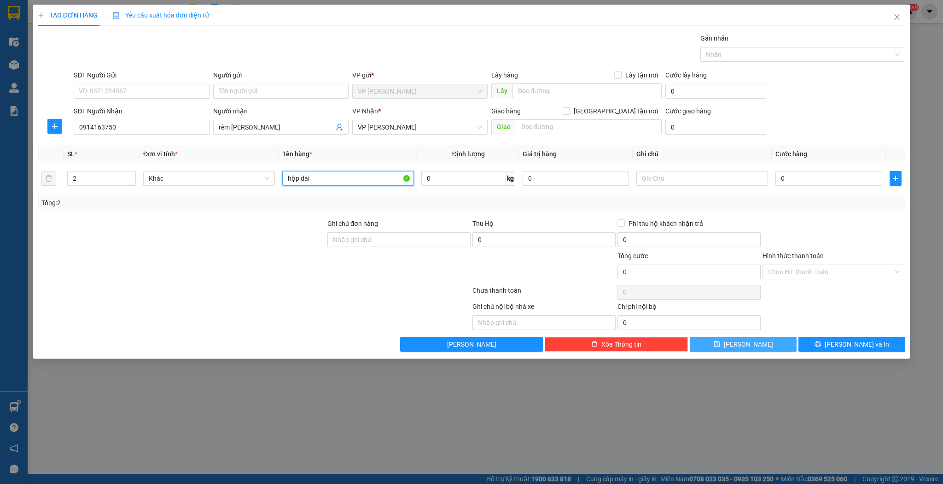
type input "hộp dài"
click at [721, 337] on button "[PERSON_NAME]" at bounding box center [743, 344] width 107 height 15
type input "1"
click at [245, 127] on input "Người nhận" at bounding box center [276, 127] width 115 height 10
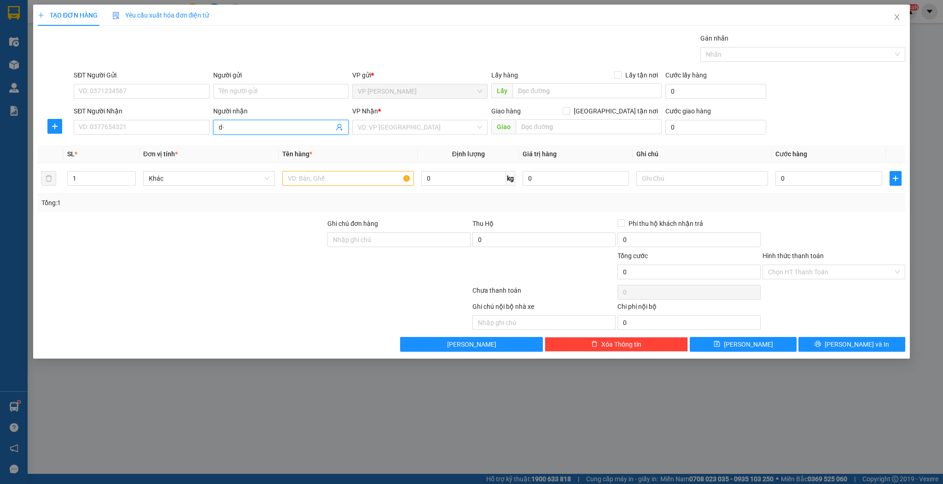
type input "d"
type input "đ"
type input "d"
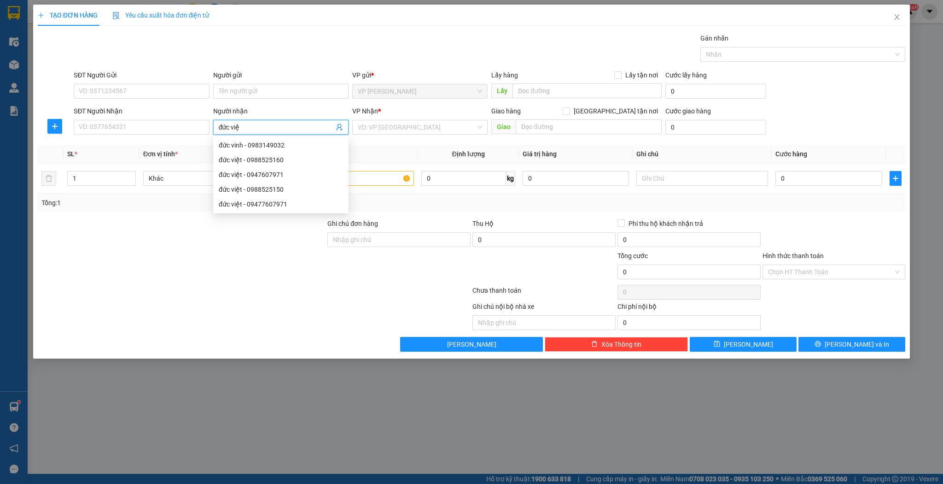
type input "đức việt"
click at [249, 188] on div "đức việt - 09477607971" at bounding box center [281, 189] width 124 height 10
type input "09477607971"
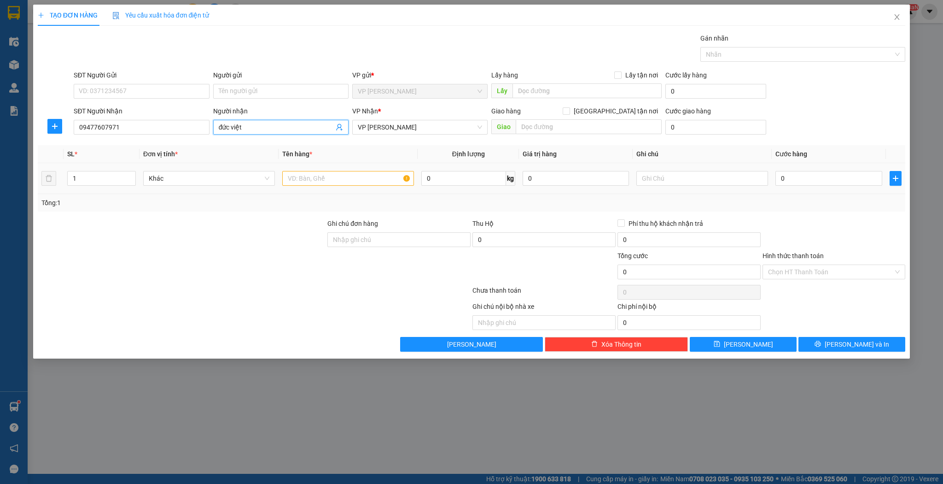
type input "đức việt"
click at [315, 181] on input "text" at bounding box center [348, 178] width 132 height 15
type input "hộp"
click at [720, 343] on icon "save" at bounding box center [717, 343] width 6 height 6
click at [114, 125] on input "SĐT Người Nhận" at bounding box center [141, 127] width 135 height 15
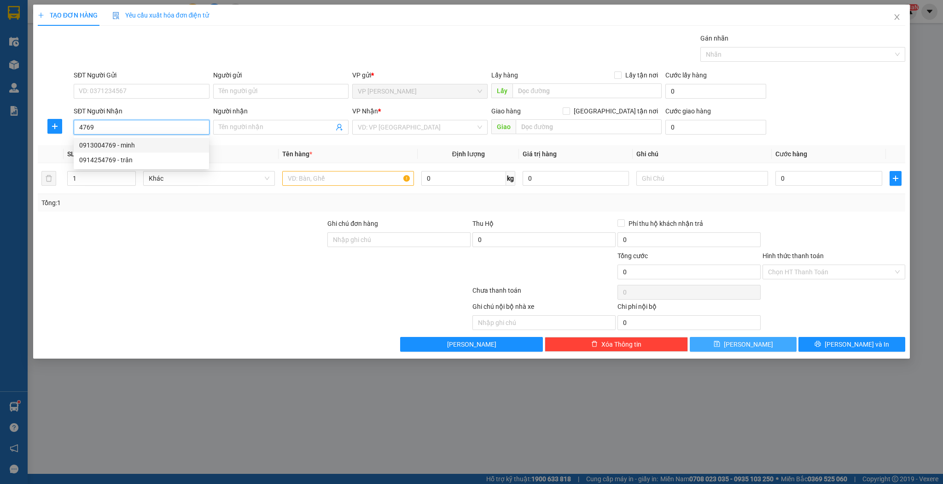
click at [125, 144] on div "0913004769 - minh" at bounding box center [141, 145] width 124 height 10
type input "0913004769"
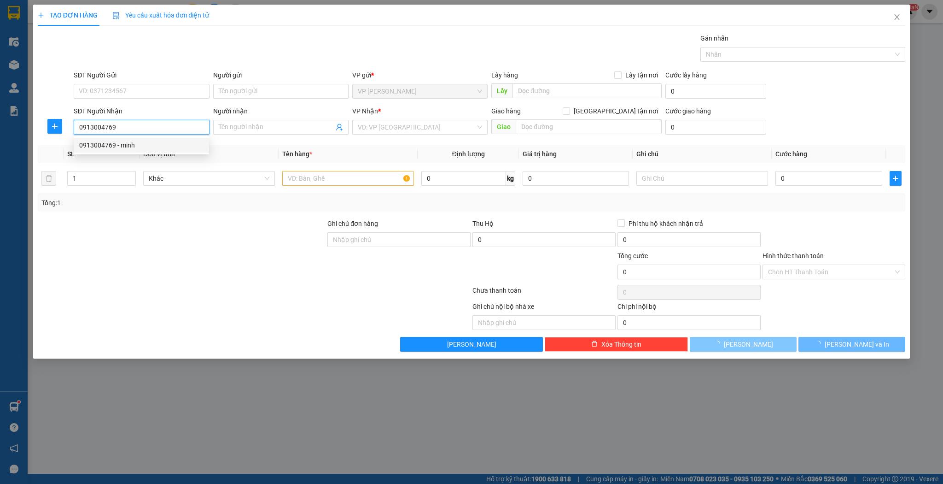
type input "minh"
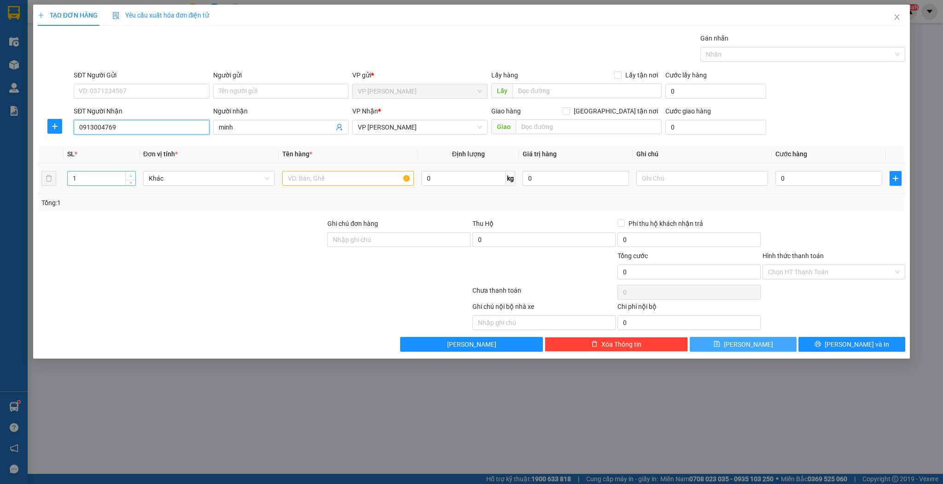
type input "0913004769"
type input "2"
click at [130, 176] on icon "up" at bounding box center [130, 176] width 3 height 3
click at [296, 180] on input "text" at bounding box center [348, 178] width 132 height 15
type input "1 thùng 1 hộp"
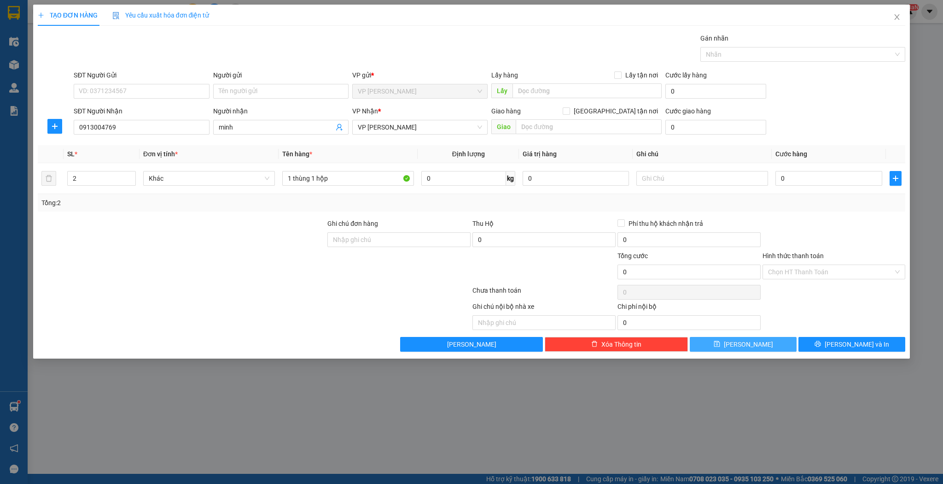
click at [722, 343] on button "[PERSON_NAME]" at bounding box center [743, 344] width 107 height 15
type input "1"
click at [101, 126] on input "SĐT Người Nhận" at bounding box center [141, 127] width 135 height 15
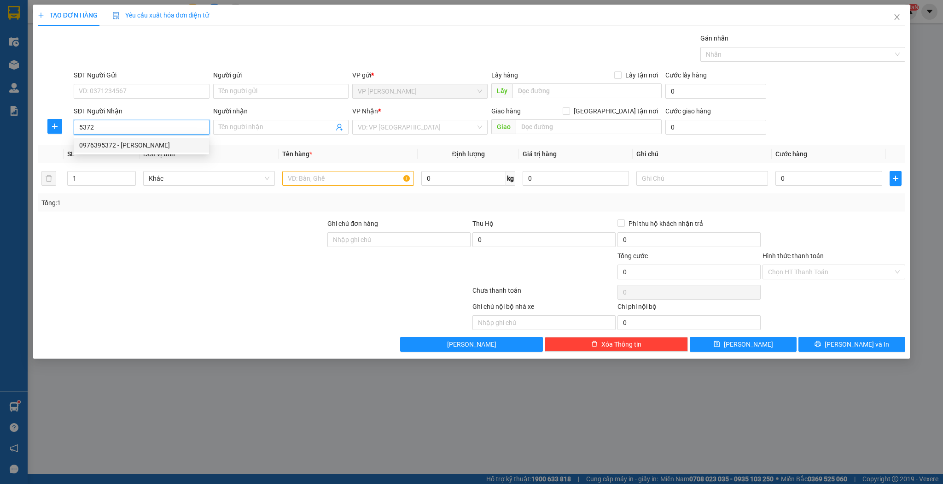
click at [115, 142] on div "0976395372 - [PERSON_NAME]" at bounding box center [141, 145] width 124 height 10
type input "0976395372"
type input "rèm [PERSON_NAME]"
type input "0976395372"
click at [315, 182] on input "text" at bounding box center [348, 178] width 132 height 15
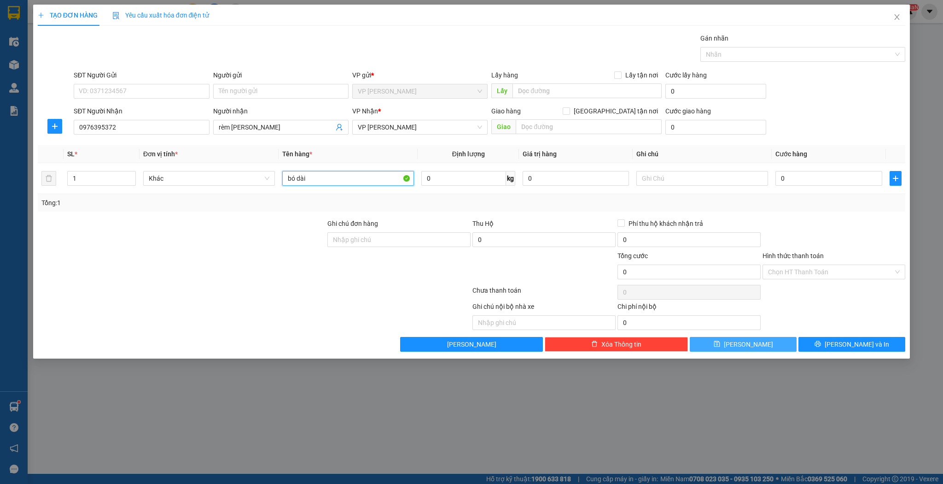
type input "bó dài"
click at [717, 344] on button "[PERSON_NAME]" at bounding box center [743, 344] width 107 height 15
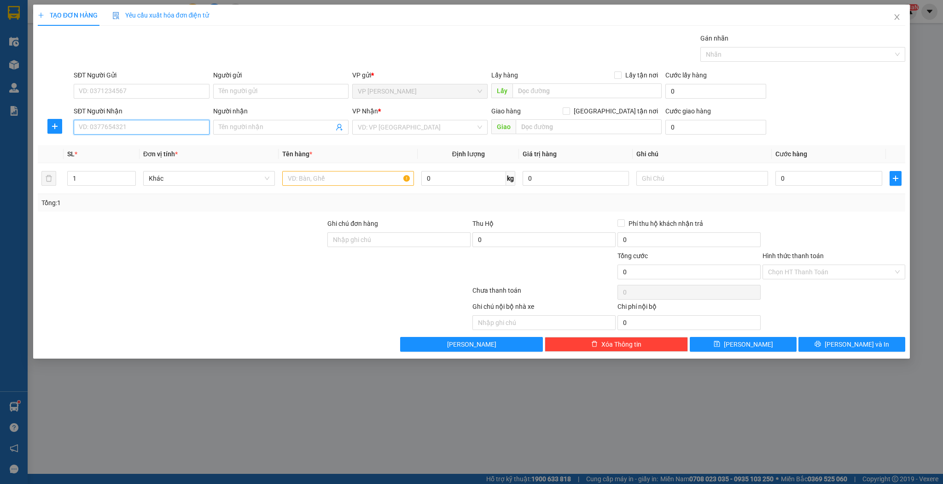
click at [172, 121] on input "SĐT Người Nhận" at bounding box center [141, 127] width 135 height 15
click at [150, 145] on div "0912257766 - a hoàn" at bounding box center [141, 145] width 124 height 10
type input "0912257766"
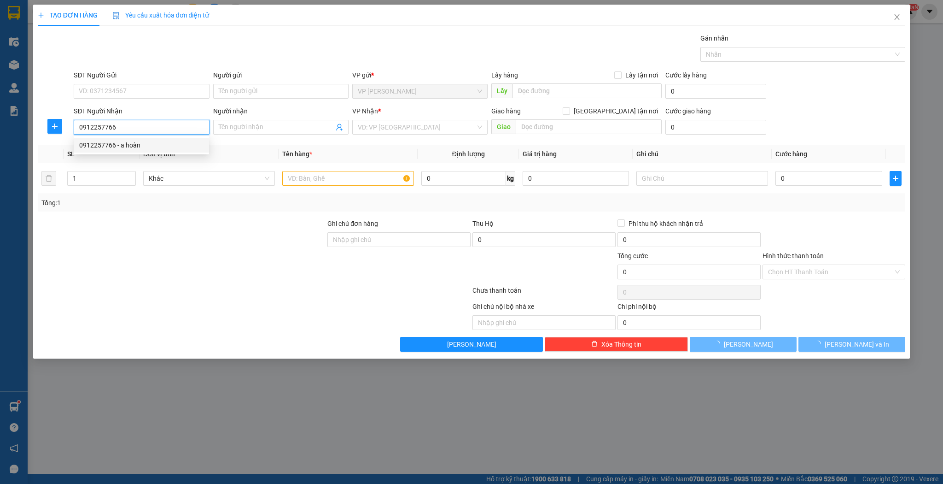
type input "a hoàn"
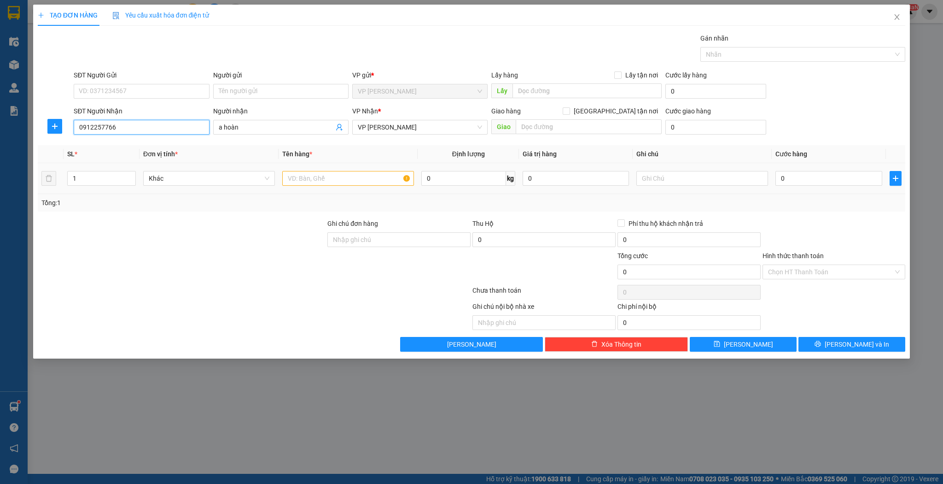
type input "0912257766"
click at [298, 179] on input "text" at bounding box center [348, 178] width 132 height 15
type input "cuộn"
click at [712, 342] on button "[PERSON_NAME]" at bounding box center [743, 344] width 107 height 15
click at [99, 130] on input "SĐT Người Nhận" at bounding box center [141, 127] width 135 height 15
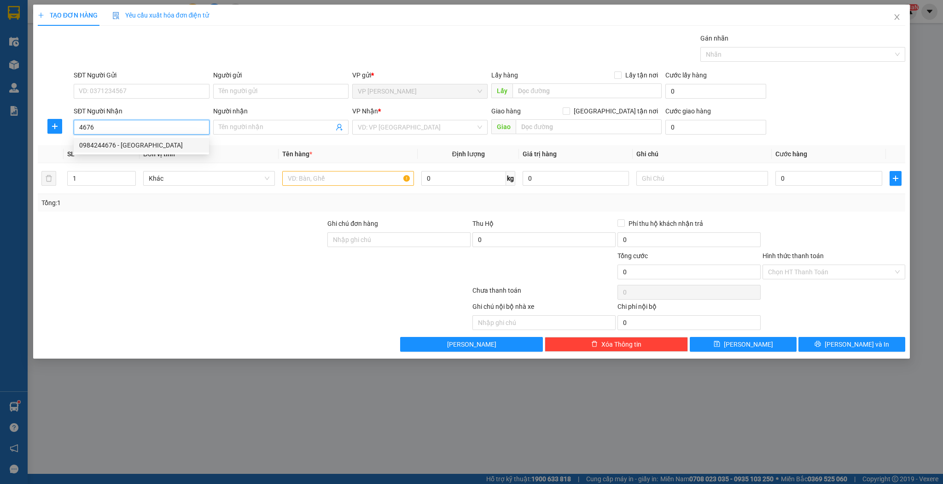
click at [128, 140] on div "0984244676 - [GEOGRAPHIC_DATA]" at bounding box center [141, 145] width 124 height 10
type input "0984244676"
type input "[PERSON_NAME]"
type input "0984244676"
click at [131, 175] on icon "up" at bounding box center [130, 176] width 3 height 3
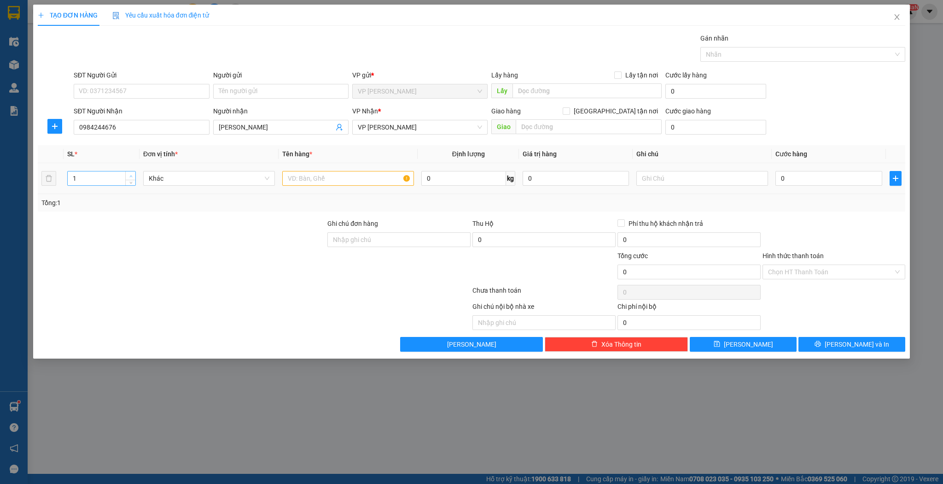
type input "2"
click at [300, 179] on input "text" at bounding box center [348, 178] width 132 height 15
type input "thùng"
click at [726, 345] on button "[PERSON_NAME]" at bounding box center [743, 344] width 107 height 15
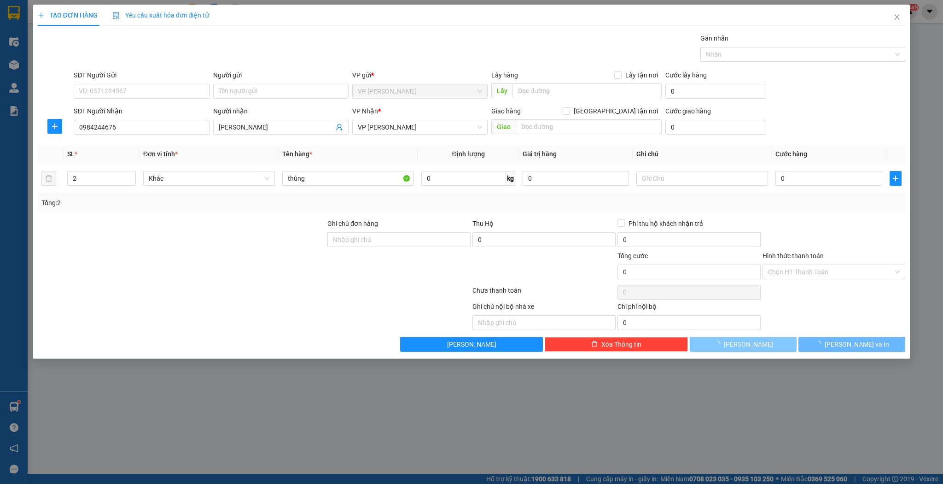
type input "1"
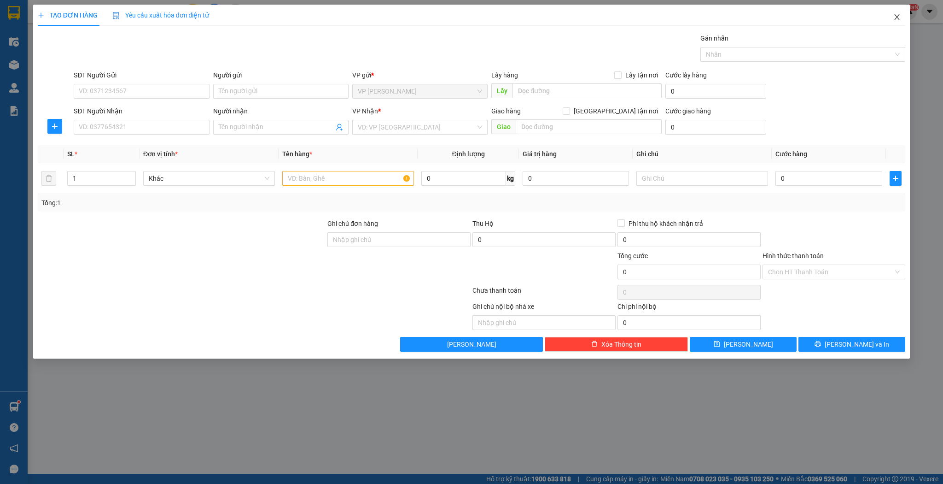
click at [898, 16] on icon "close" at bounding box center [896, 16] width 7 height 7
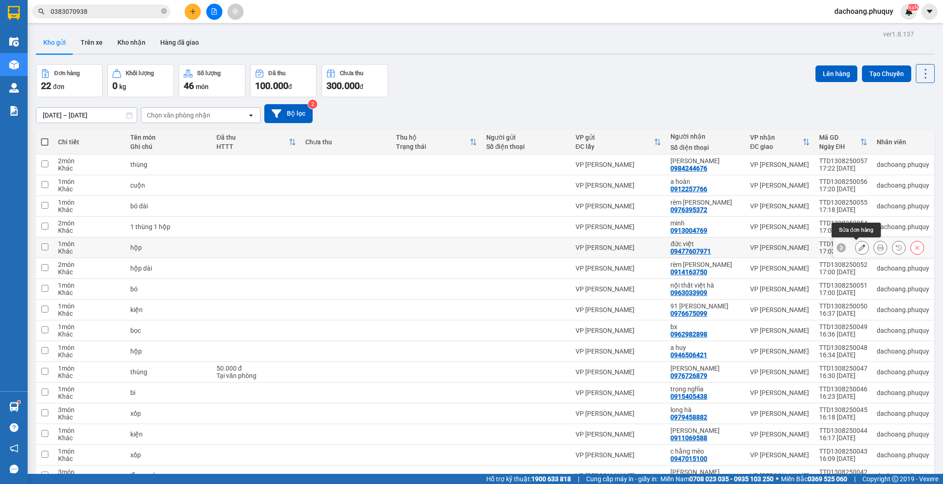
click at [859, 248] on icon at bounding box center [862, 247] width 6 height 6
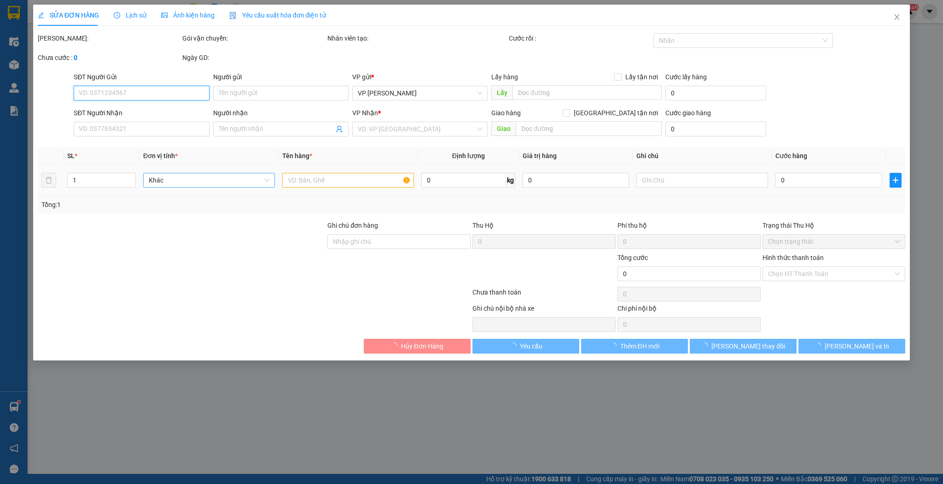
type input "09477607971"
type input "đức việt"
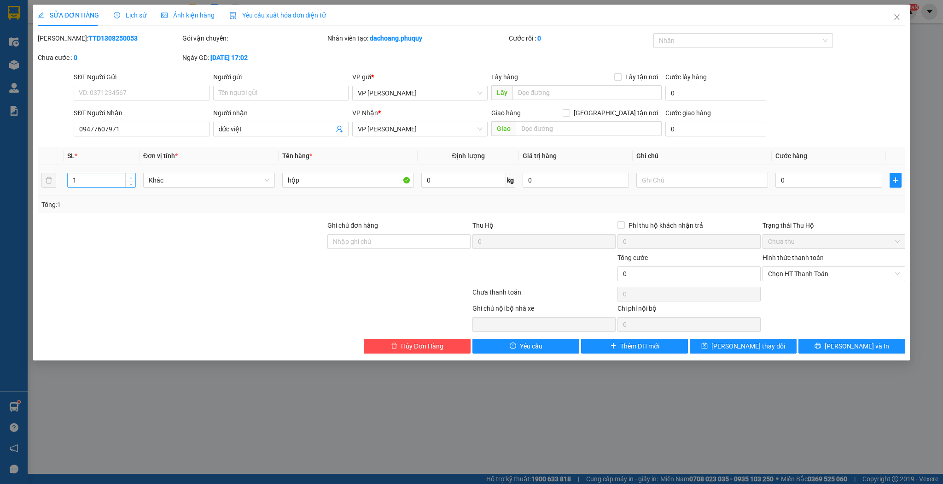
type input "2"
click at [130, 177] on icon "up" at bounding box center [130, 177] width 3 height 3
click at [708, 348] on icon "save" at bounding box center [704, 345] width 6 height 6
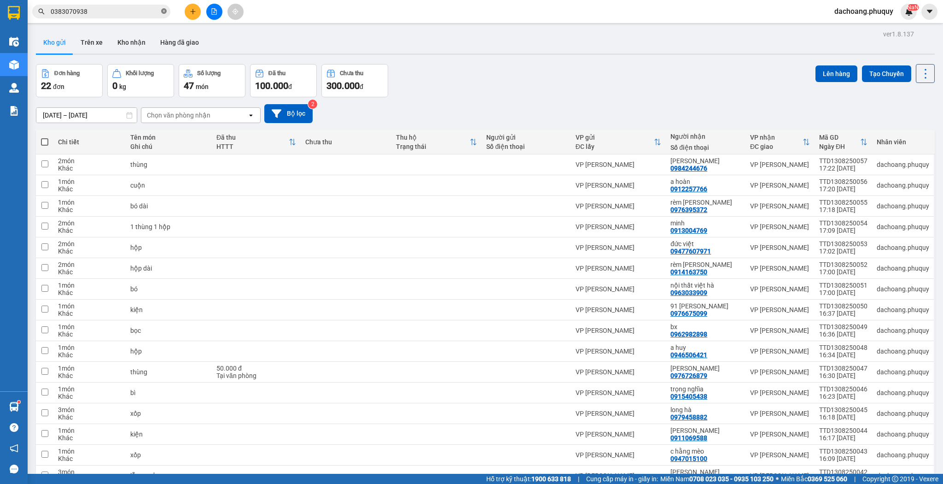
click at [163, 11] on icon "close-circle" at bounding box center [164, 11] width 6 height 6
click at [193, 10] on icon "plus" at bounding box center [193, 11] width 6 height 6
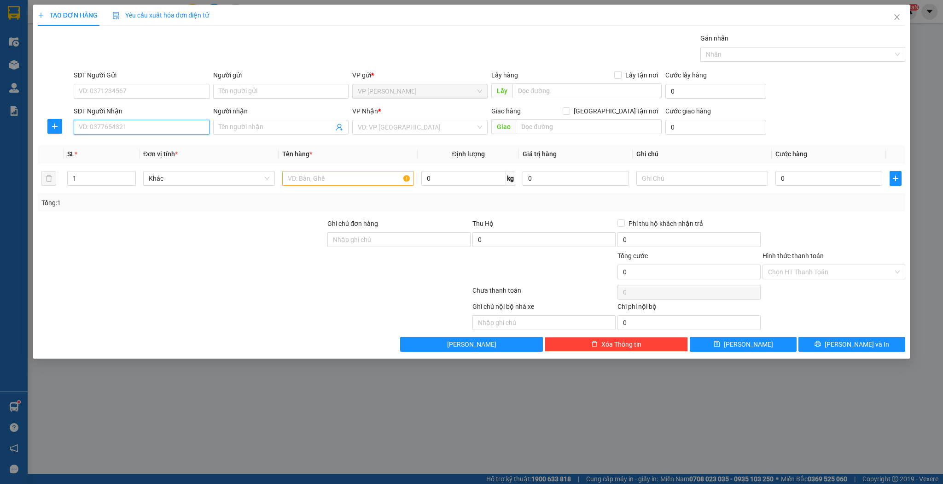
click at [183, 129] on input "SĐT Người Nhận" at bounding box center [141, 127] width 135 height 15
click at [154, 149] on div "0977703748 - c Lập" at bounding box center [141, 145] width 124 height 10
type input "0977703748"
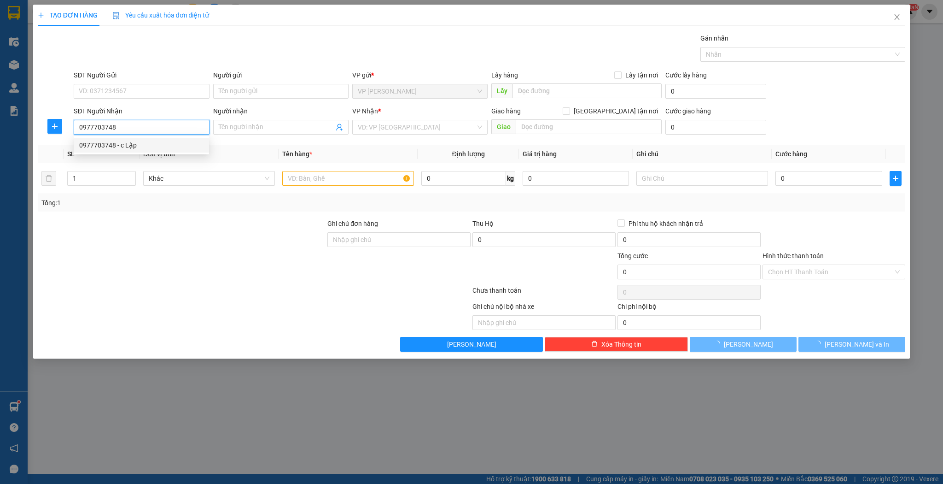
type input "c Lập"
type input "hồng lĩnh"
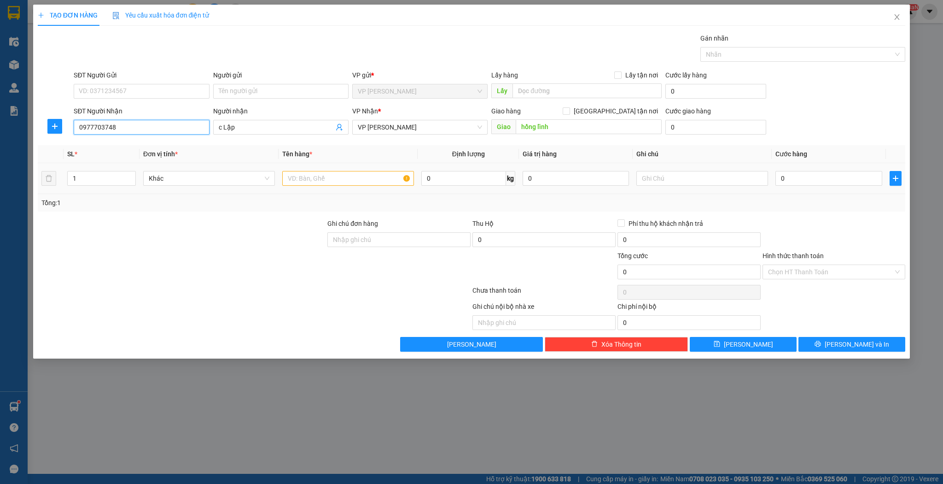
type input "0977703748"
click at [297, 178] on input "text" at bounding box center [348, 178] width 132 height 15
type input "k"
type input "xốp"
click at [720, 341] on icon "save" at bounding box center [717, 344] width 6 height 6
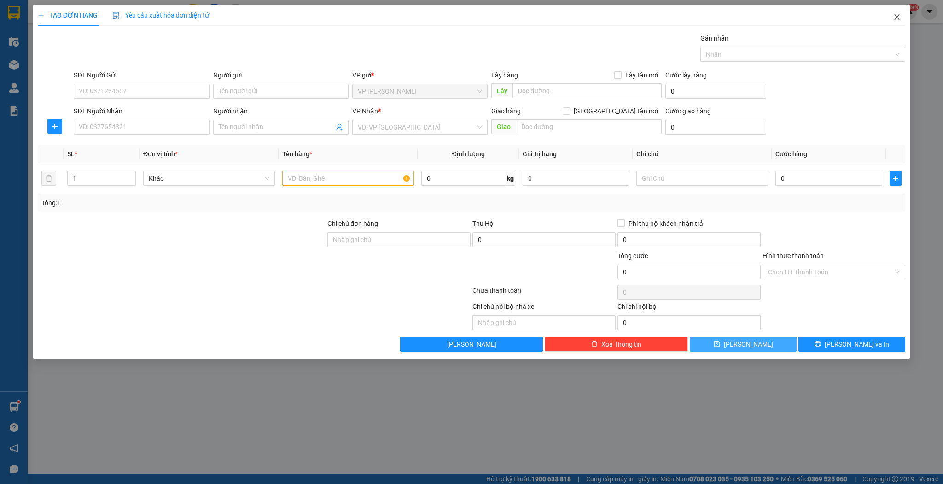
click at [897, 18] on icon "close" at bounding box center [897, 17] width 5 height 6
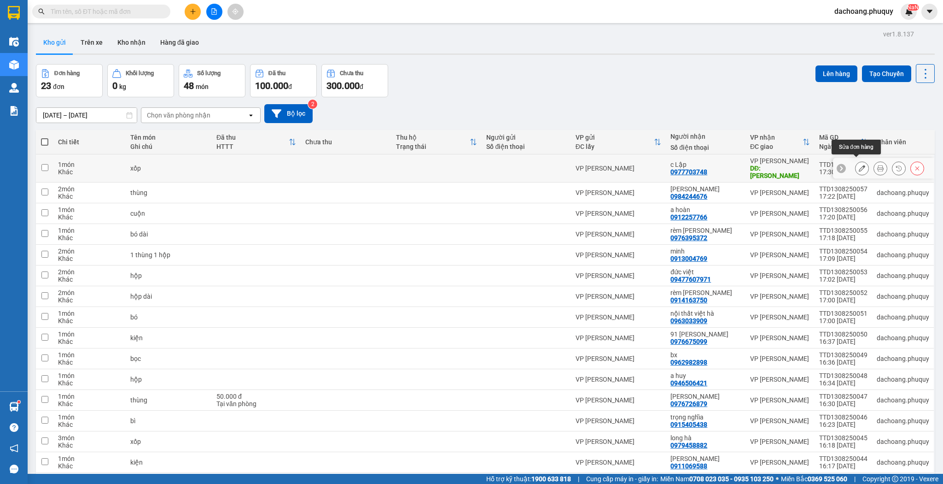
click at [859, 165] on icon at bounding box center [862, 168] width 6 height 6
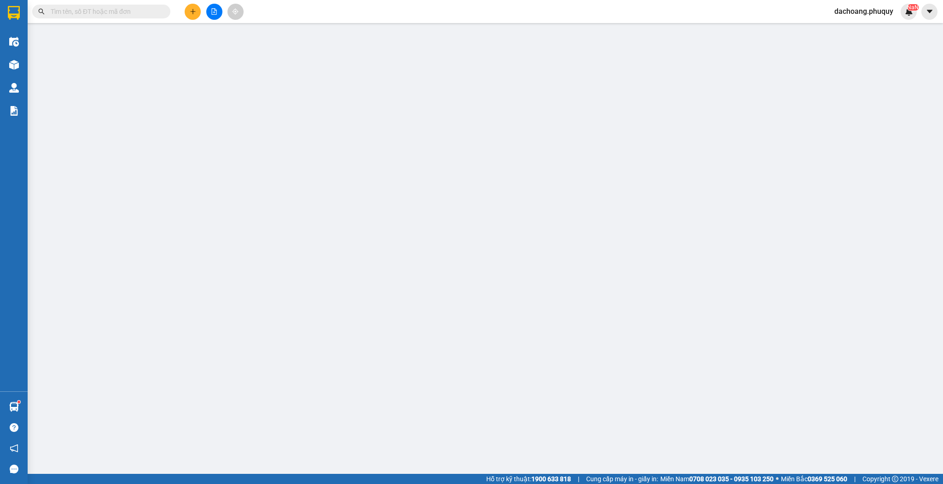
type input "0977703748"
type input "c Lập"
type input "hồng lĩnh"
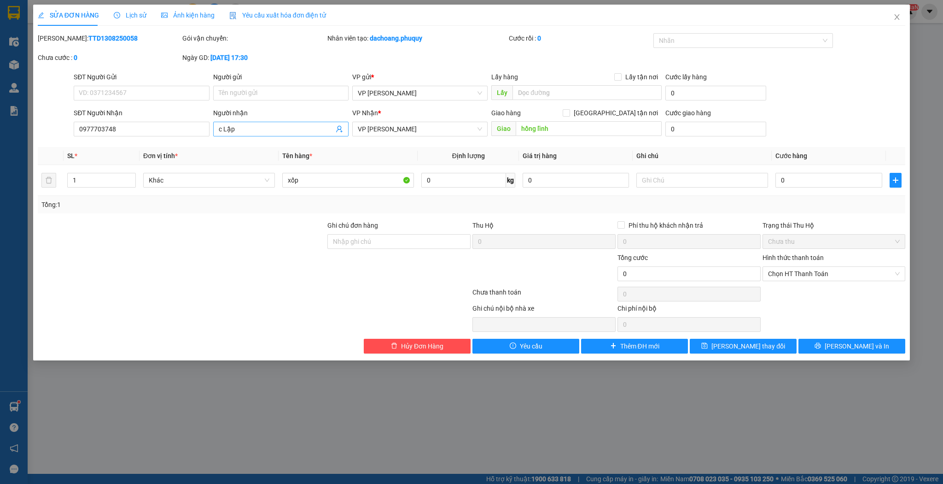
click at [256, 131] on input "c Lập" at bounding box center [276, 129] width 115 height 10
click at [216, 227] on div at bounding box center [182, 236] width 290 height 32
click at [311, 177] on input "xốp" at bounding box center [348, 180] width 132 height 15
click at [285, 182] on input "xốp 1 kiện" at bounding box center [348, 180] width 132 height 15
type input "1 xốp 1 kiện"
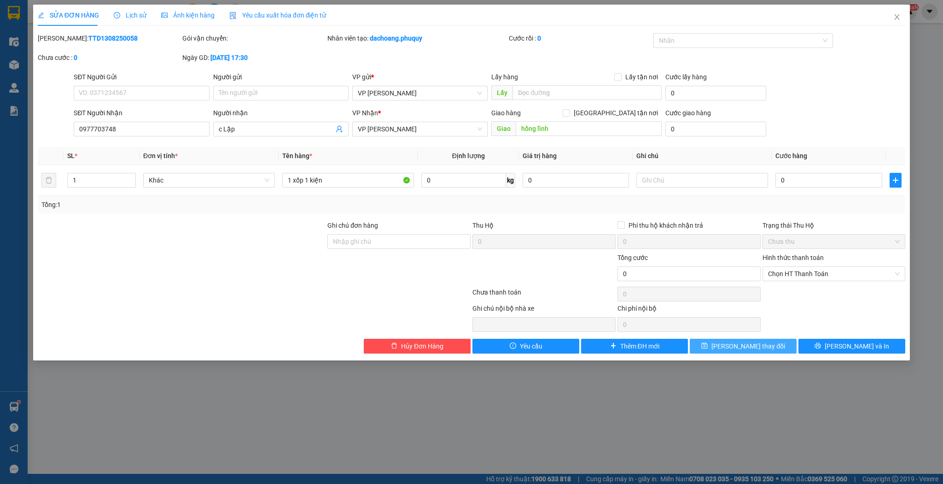
click at [735, 343] on span "[PERSON_NAME] thay đổi" at bounding box center [749, 346] width 74 height 10
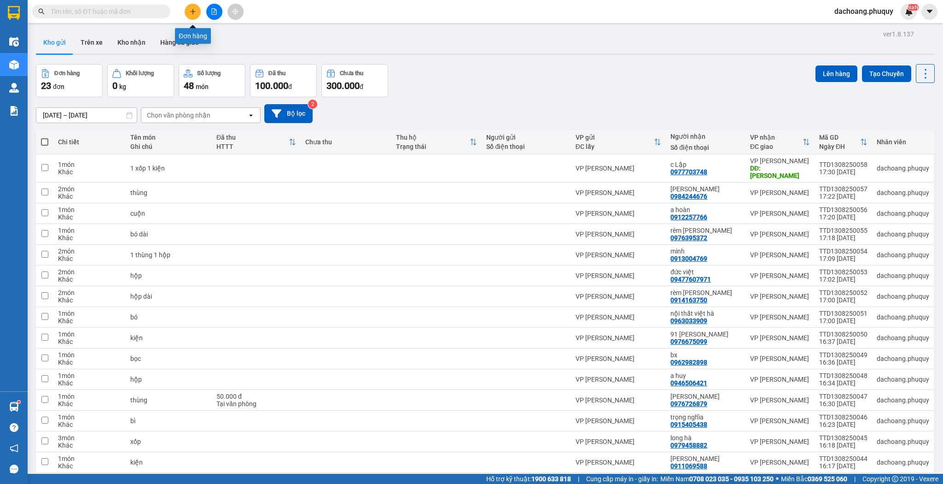
click at [191, 12] on icon "plus" at bounding box center [193, 11] width 6 height 6
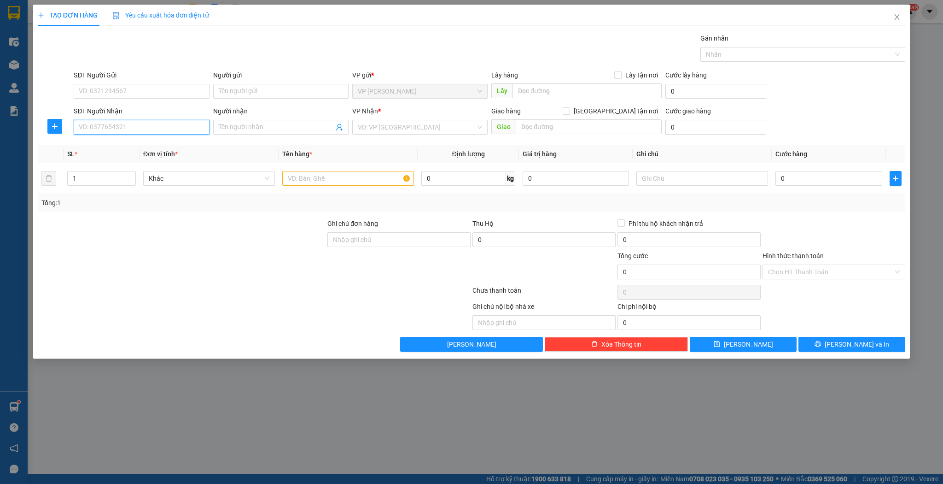
click at [199, 129] on input "SĐT Người Nhận" at bounding box center [141, 127] width 135 height 15
click at [180, 142] on div "0983264357 - [PERSON_NAME]" at bounding box center [141, 145] width 124 height 10
type input "0983264357"
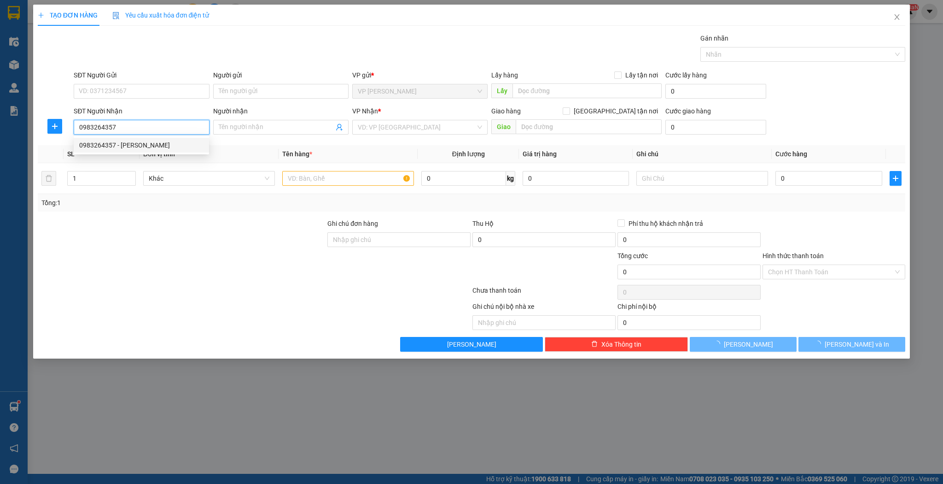
type input "[PERSON_NAME]"
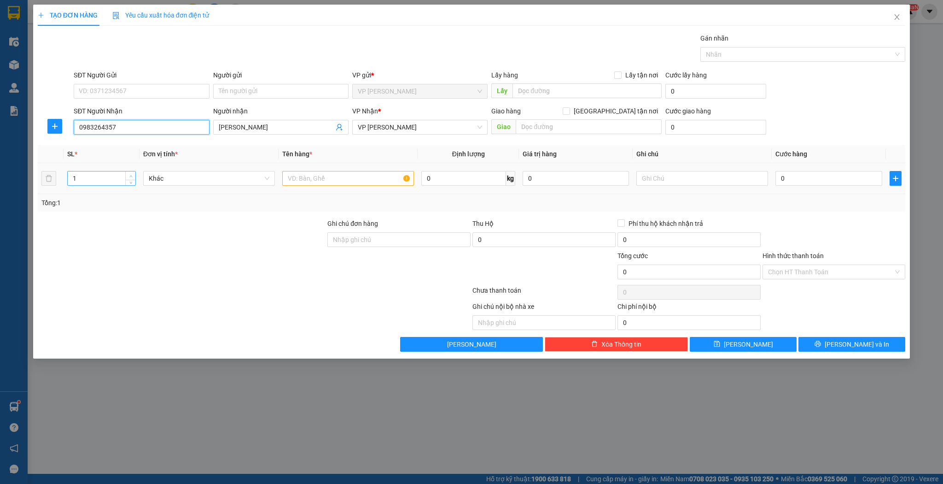
type input "0983264357"
type input "2"
click at [131, 175] on icon "up" at bounding box center [130, 176] width 3 height 2
click at [296, 177] on input "text" at bounding box center [348, 178] width 132 height 15
type input "thùng"
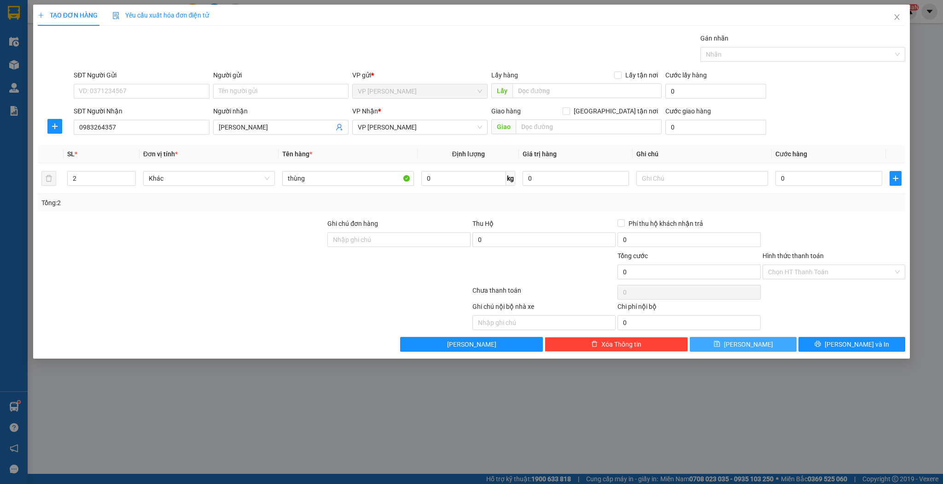
click at [714, 342] on button "[PERSON_NAME]" at bounding box center [743, 344] width 107 height 15
type input "1"
click at [690, 337] on button "[PERSON_NAME]" at bounding box center [743, 344] width 107 height 15
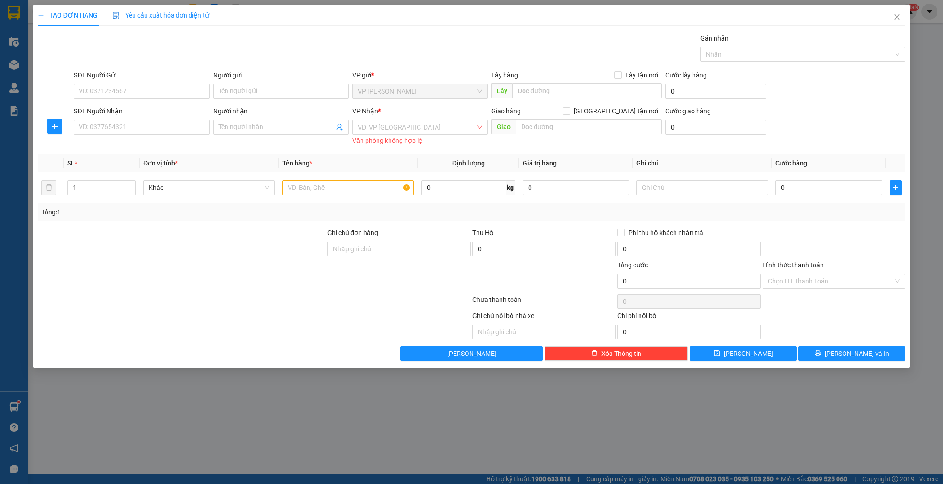
click at [265, 274] on div at bounding box center [182, 276] width 290 height 32
click at [899, 16] on icon "close" at bounding box center [897, 17] width 5 height 6
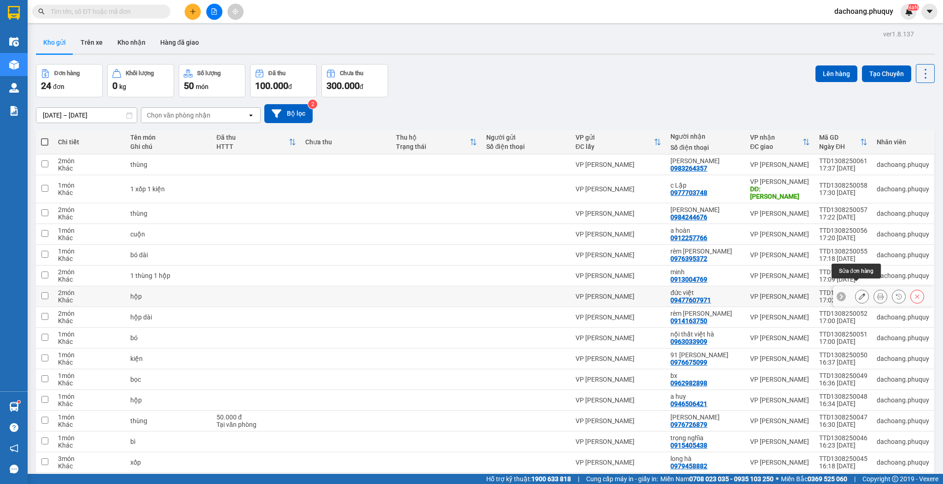
click at [859, 293] on icon at bounding box center [862, 296] width 6 height 6
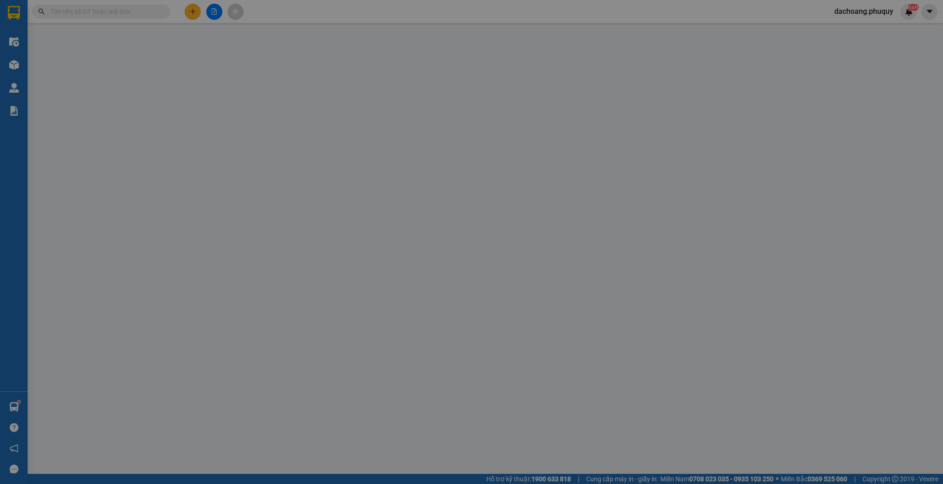
type input "09477607971"
type input "đức việt"
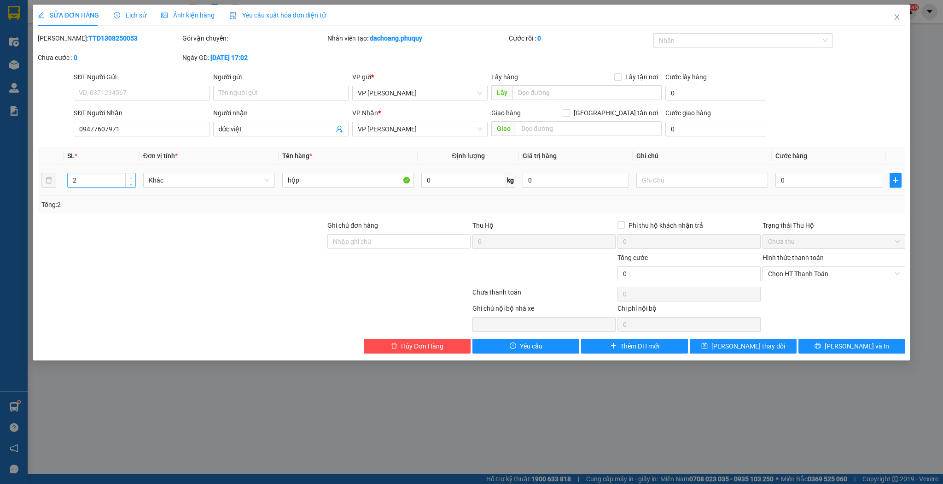
type input "3"
click at [130, 177] on icon "up" at bounding box center [130, 177] width 3 height 3
click at [287, 180] on input "hộp" at bounding box center [348, 180] width 132 height 15
click at [315, 177] on input "2 hộp" at bounding box center [348, 180] width 132 height 15
type input "2 hộp 1 lò xo"
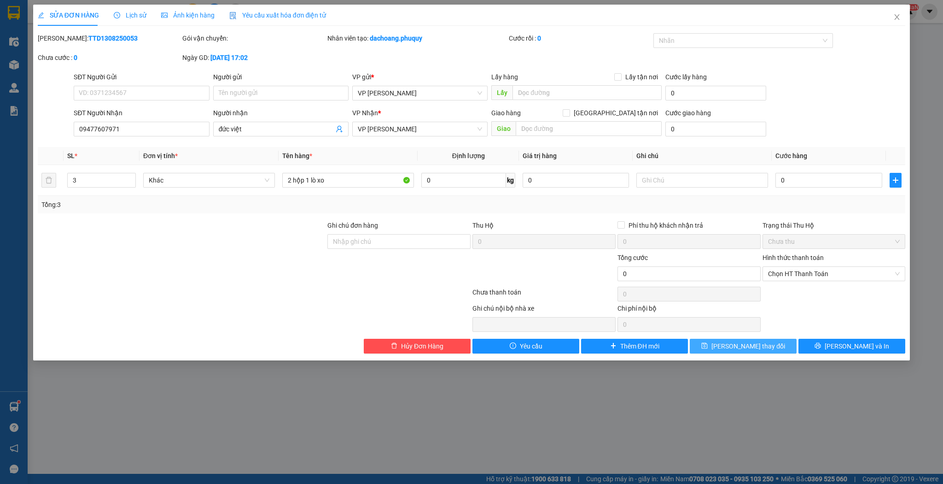
click at [739, 342] on span "[PERSON_NAME] thay đổi" at bounding box center [749, 346] width 74 height 10
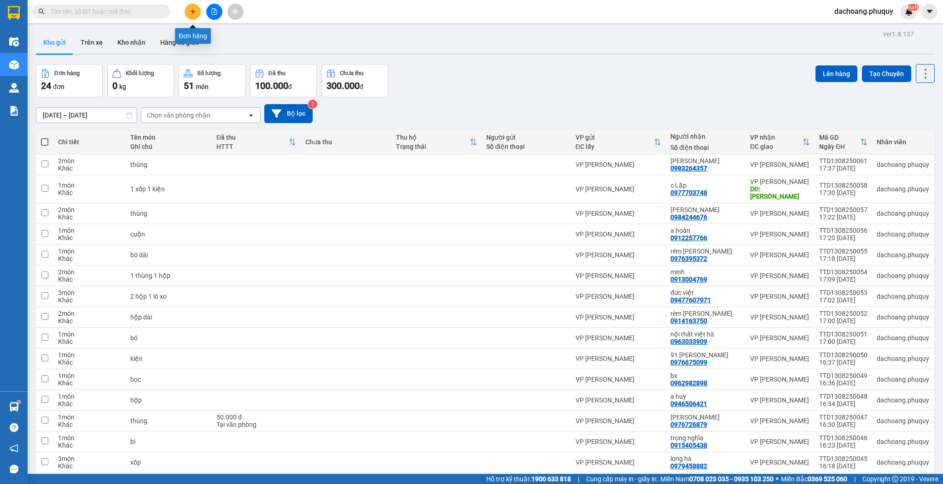
click at [190, 11] on icon "plus" at bounding box center [193, 11] width 6 height 6
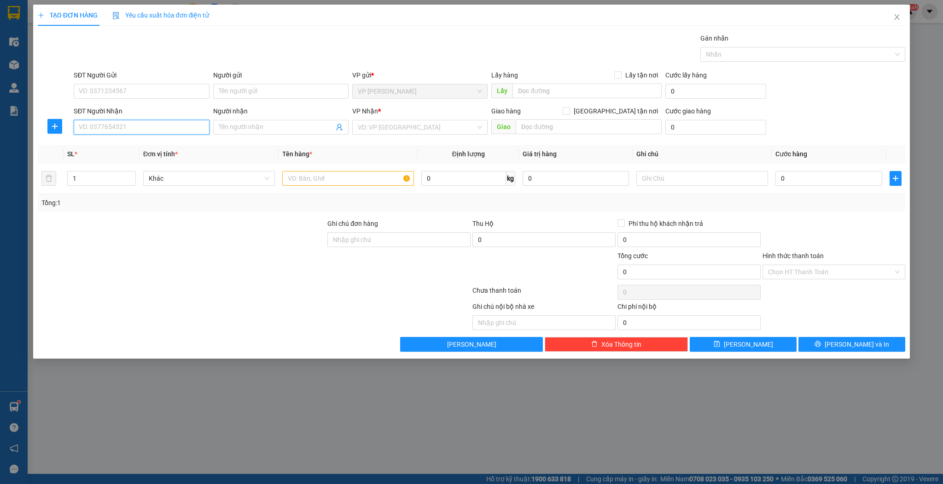
click at [172, 125] on input "SĐT Người Nhận" at bounding box center [141, 127] width 135 height 15
click at [166, 144] on div "0911488906 - anh nam phong" at bounding box center [141, 145] width 124 height 10
type input "0911488906"
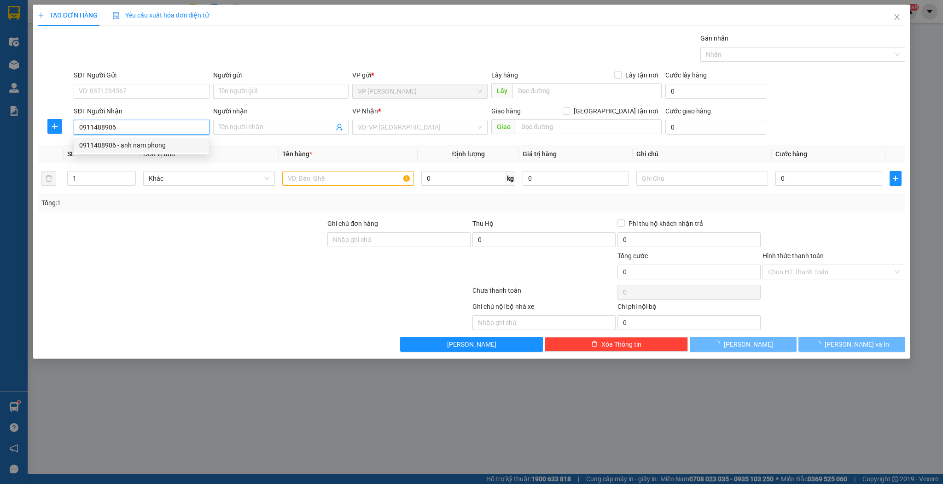
type input "anh nam phong"
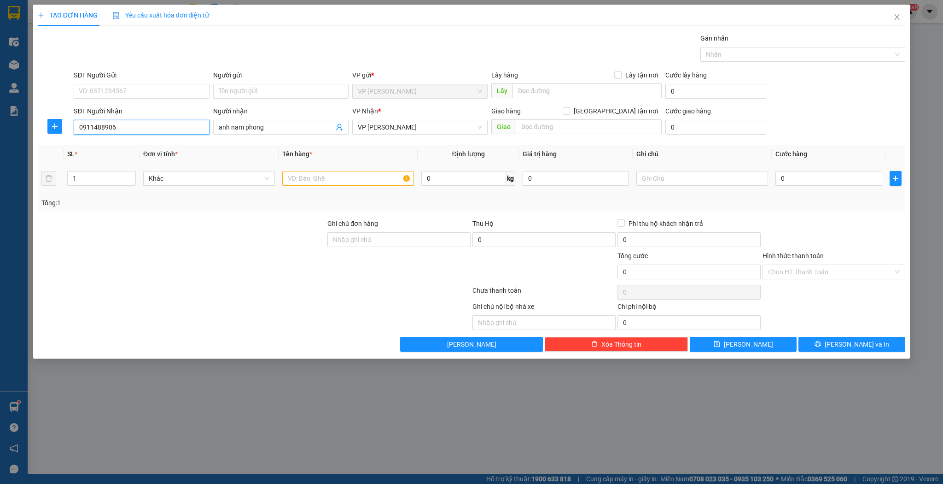
type input "0911488906"
click at [309, 178] on input "text" at bounding box center [348, 178] width 132 height 15
type input "hộp"
click at [701, 341] on button "[PERSON_NAME]" at bounding box center [743, 344] width 107 height 15
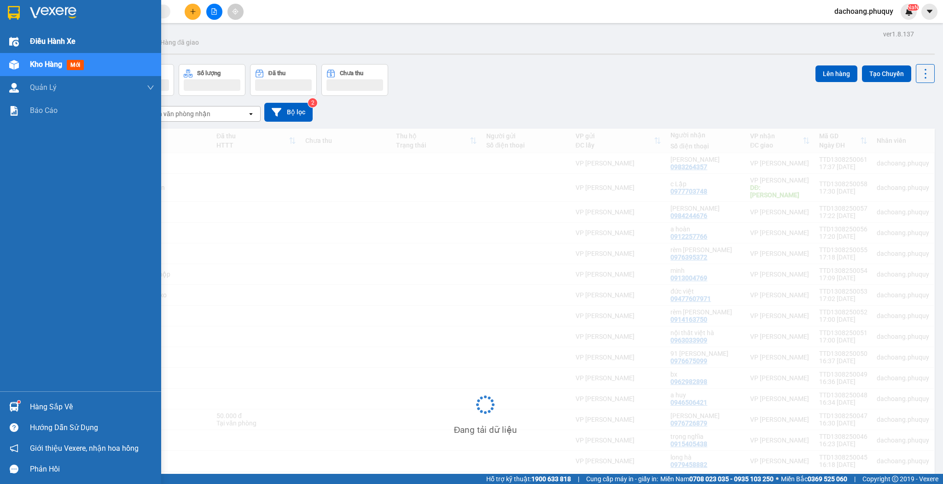
click at [20, 44] on div at bounding box center [14, 42] width 16 height 16
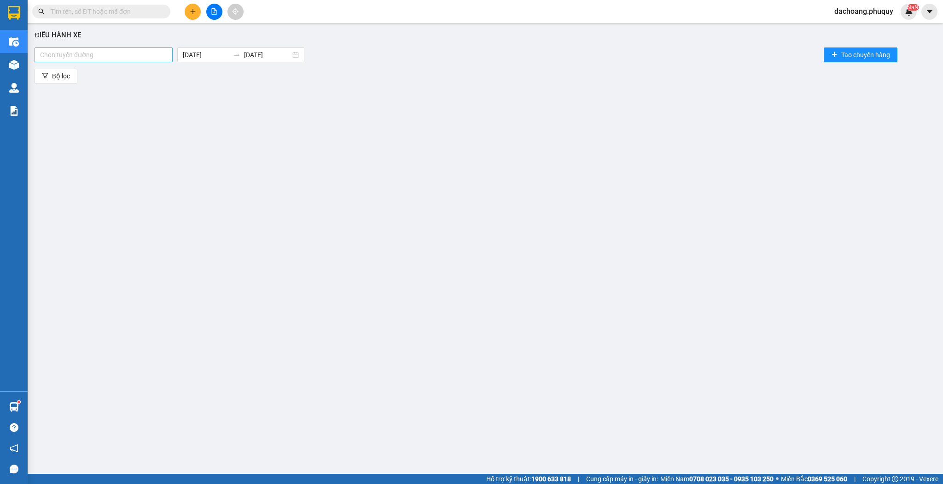
click at [151, 57] on div at bounding box center [104, 54] width 134 height 11
click at [70, 74] on div "[GEOGRAPHIC_DATA] - [GEOGRAPHIC_DATA]" at bounding box center [104, 73] width 129 height 10
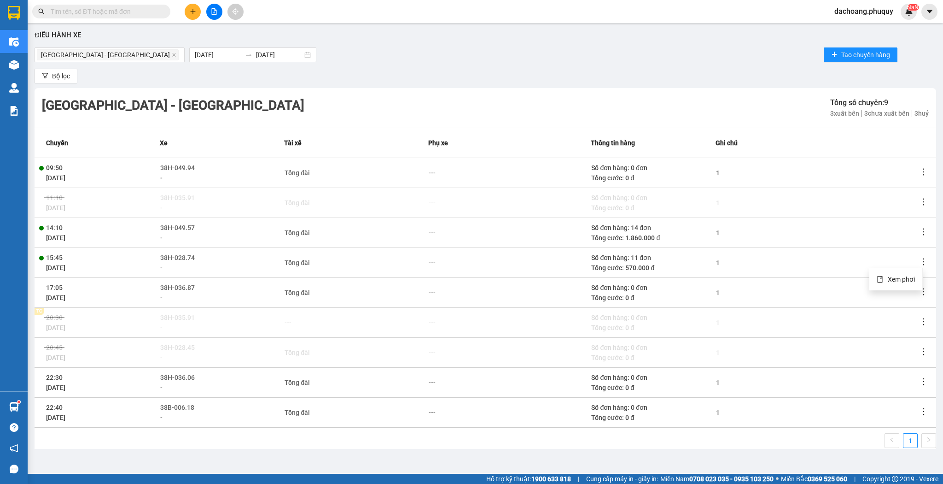
click at [919, 261] on icon "more" at bounding box center [923, 261] width 9 height 9
click at [899, 278] on span "Xem phơi" at bounding box center [901, 278] width 27 height 7
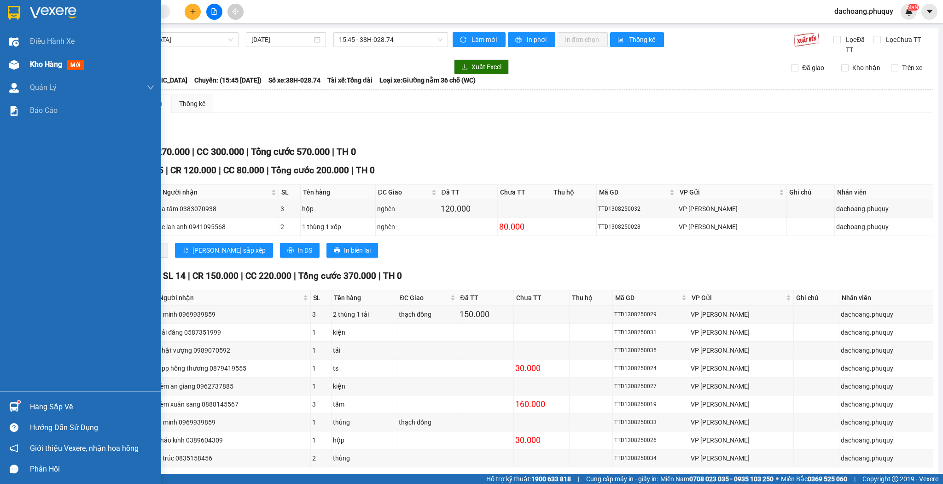
click at [9, 61] on img at bounding box center [14, 65] width 10 height 10
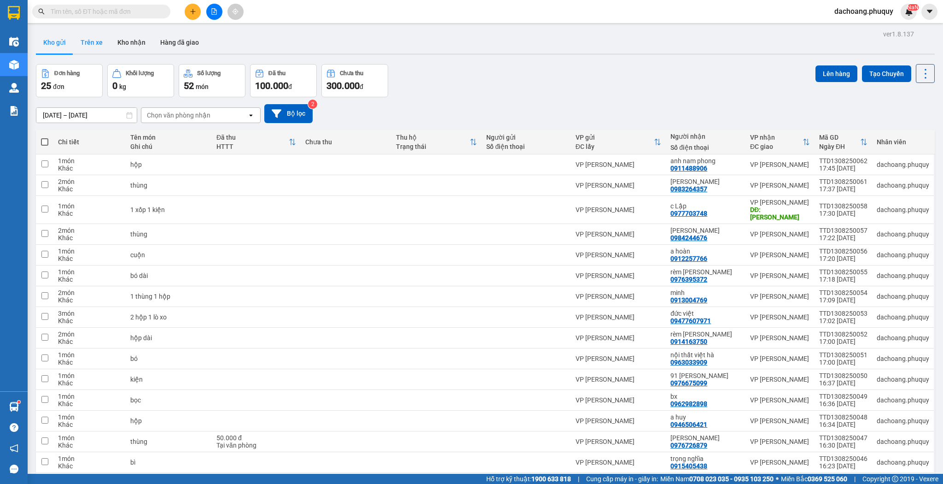
click at [97, 48] on button "Trên xe" at bounding box center [91, 42] width 37 height 22
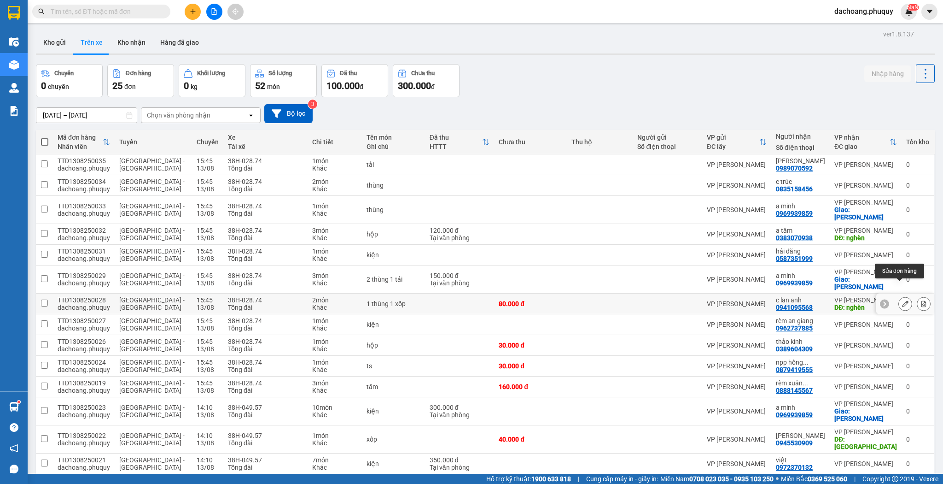
click at [905, 296] on button at bounding box center [905, 304] width 13 height 16
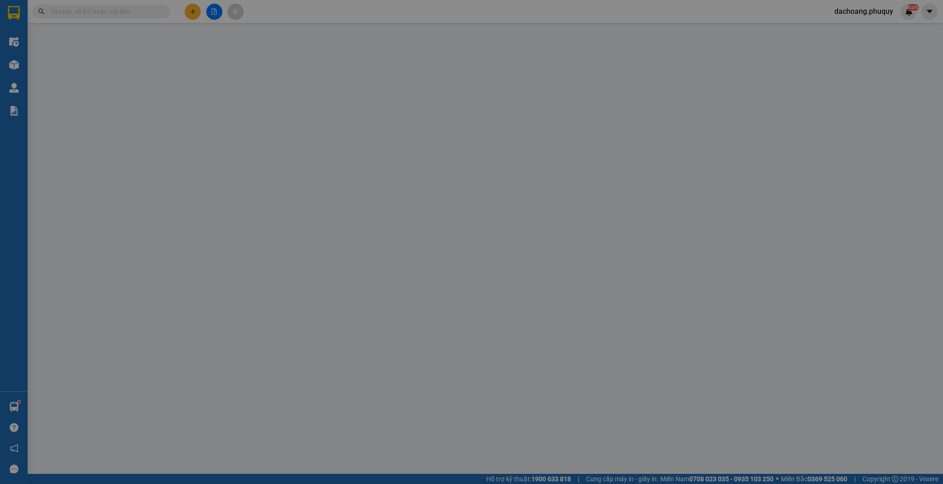
type input "0941095568"
type input "c lan anh"
type input "nghèn"
type input "80.000"
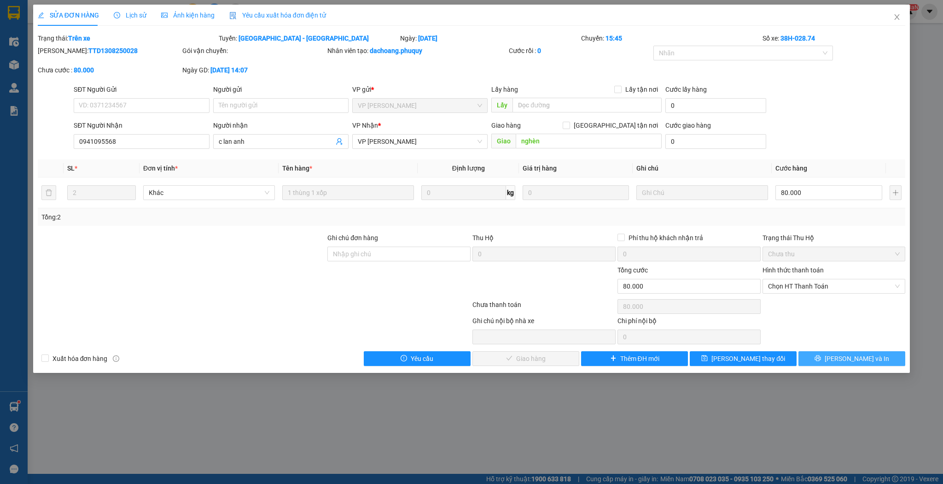
click at [876, 356] on button "[PERSON_NAME] và In" at bounding box center [852, 358] width 107 height 15
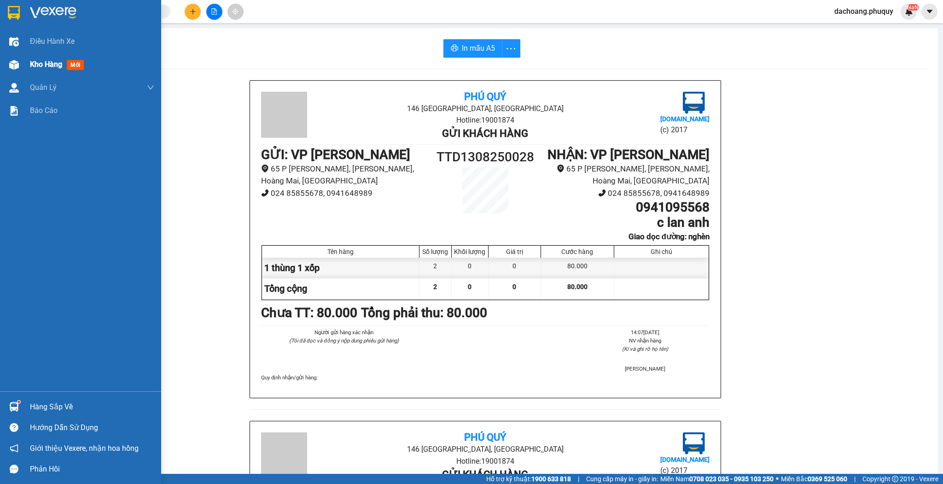
click at [23, 59] on div "Kho hàng mới" at bounding box center [80, 64] width 161 height 23
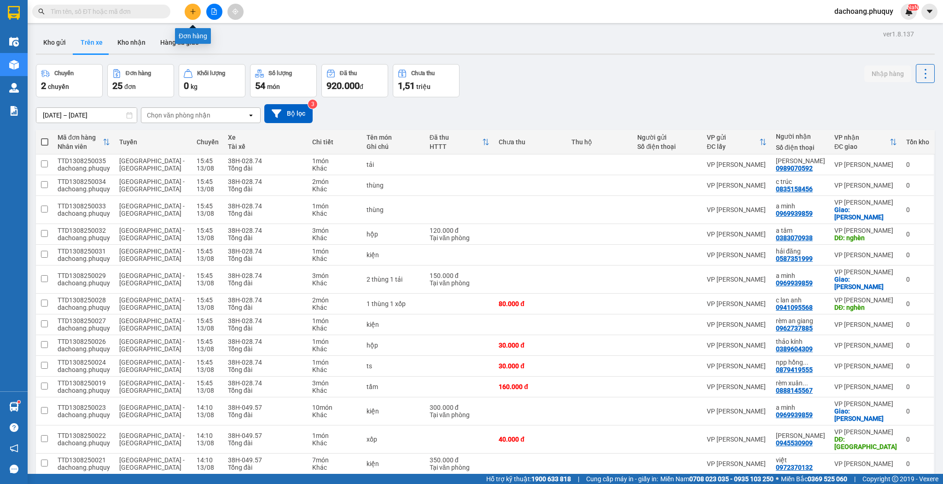
click at [192, 12] on icon "plus" at bounding box center [193, 11] width 6 height 6
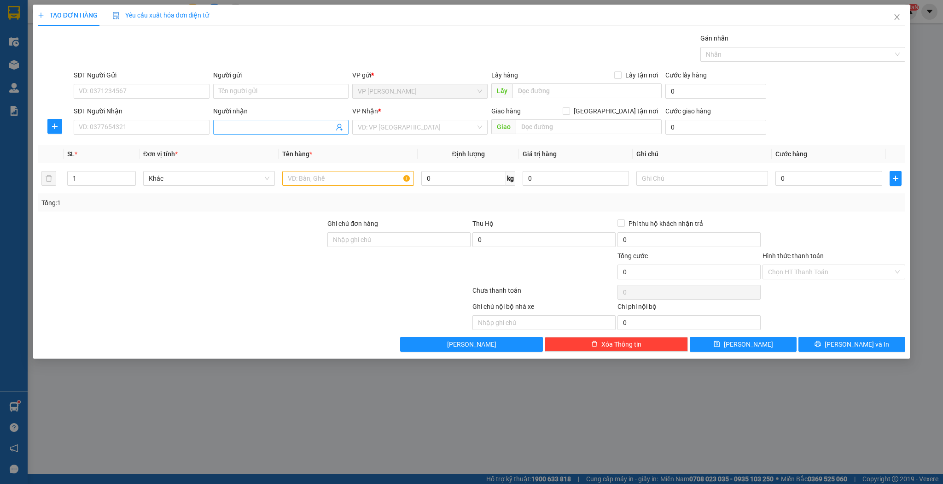
click at [263, 128] on input "Người nhận" at bounding box center [276, 127] width 115 height 10
type input "[PERSON_NAME]"
click at [289, 162] on div "[PERSON_NAME] - 0919170568" at bounding box center [281, 160] width 124 height 10
type input "0919170568"
type input "[PERSON_NAME]"
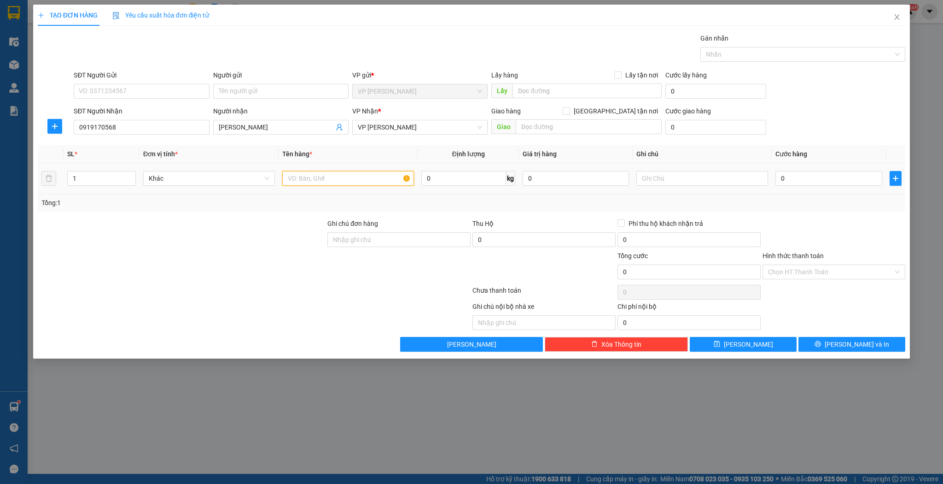
click at [303, 177] on input "text" at bounding box center [348, 178] width 132 height 15
type input "bì"
click at [748, 345] on span "[PERSON_NAME]" at bounding box center [748, 344] width 49 height 10
click at [97, 128] on input "SĐT Người Nhận" at bounding box center [141, 127] width 135 height 15
click at [114, 143] on div "0983840419 - [PERSON_NAME]" at bounding box center [141, 145] width 124 height 10
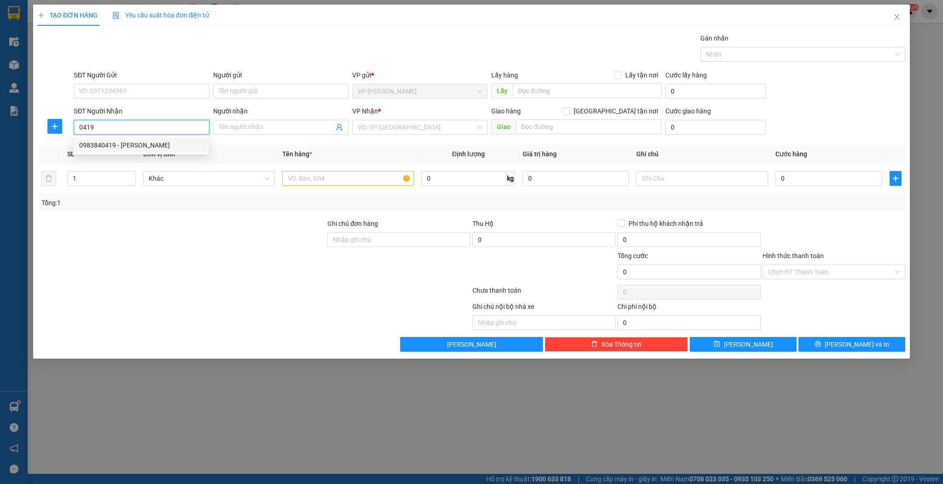
type input "0983840419"
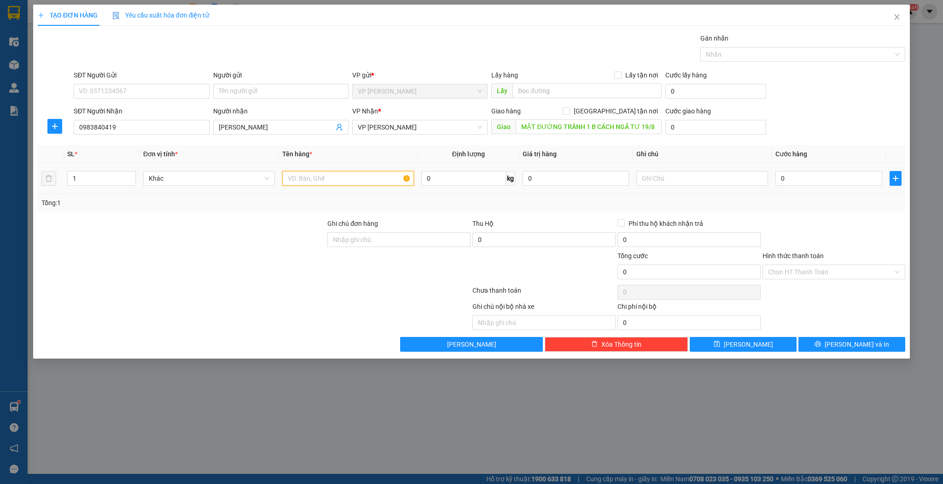
click at [304, 178] on input "text" at bounding box center [348, 178] width 132 height 15
click at [748, 345] on span "[PERSON_NAME]" at bounding box center [748, 344] width 49 height 10
click at [901, 19] on span "Close" at bounding box center [897, 18] width 26 height 26
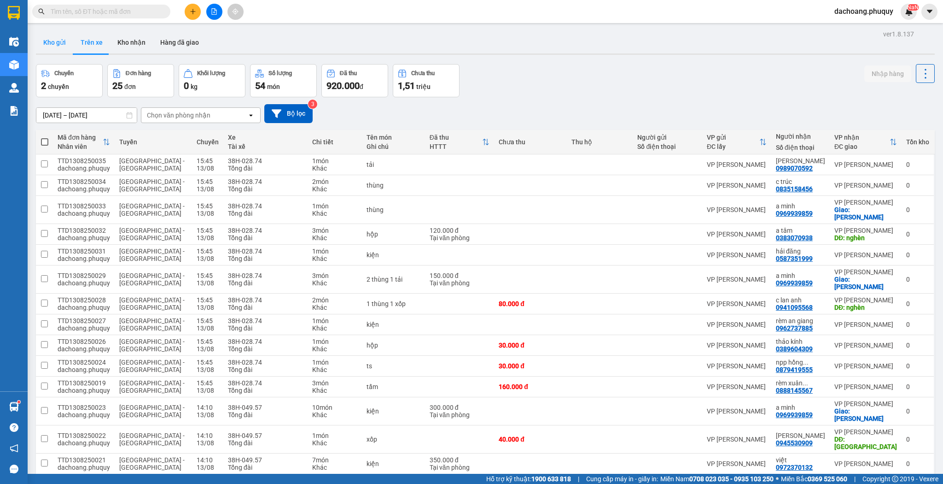
click at [61, 42] on button "Kho gửi" at bounding box center [54, 42] width 37 height 22
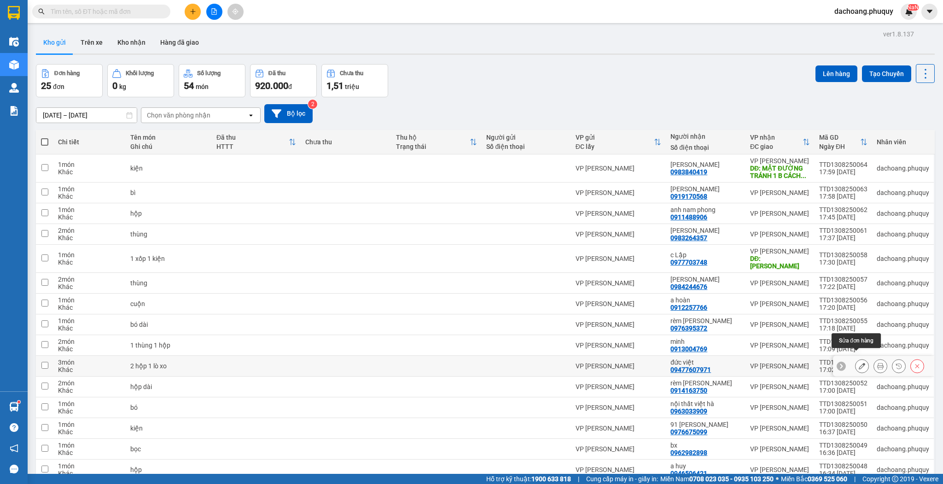
click at [859, 362] on icon at bounding box center [862, 365] width 6 height 6
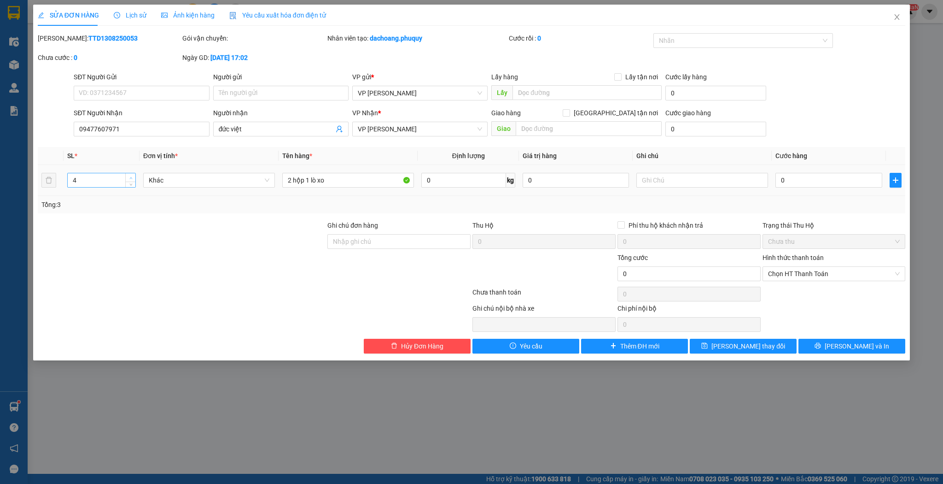
click at [130, 175] on span "up" at bounding box center [131, 178] width 6 height 6
click at [289, 179] on input "2 hộp 1 lò xo" at bounding box center [348, 180] width 132 height 15
click at [291, 179] on input "2 hộp 1 lò xo" at bounding box center [348, 180] width 132 height 15
click at [715, 346] on button "[PERSON_NAME] thay đổi" at bounding box center [743, 346] width 107 height 15
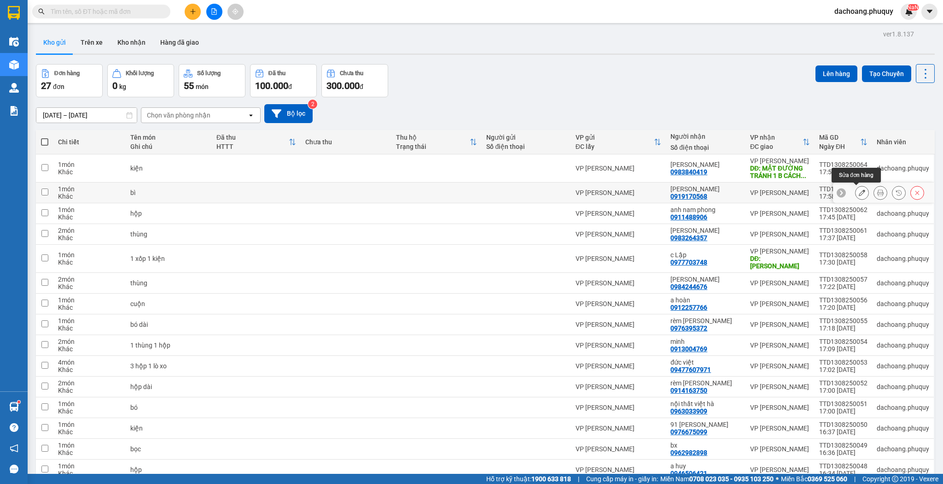
click at [859, 192] on icon at bounding box center [862, 192] width 6 height 6
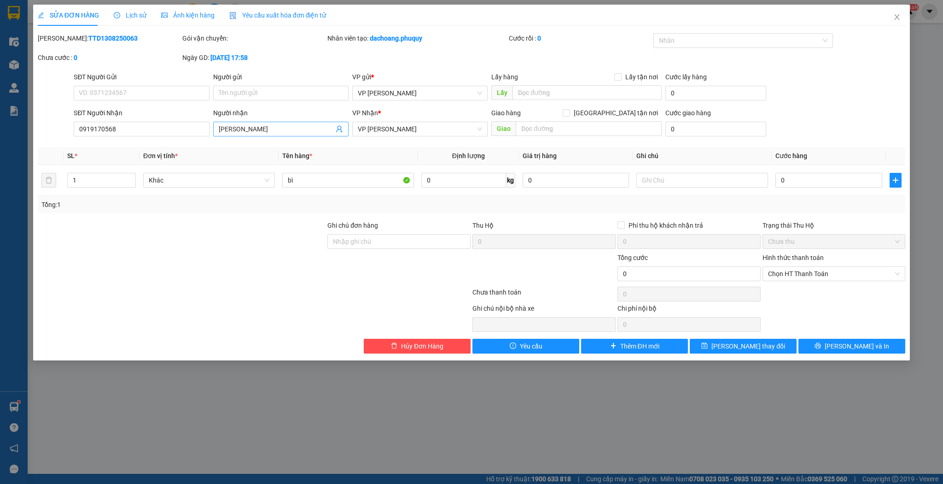
click at [260, 129] on input "[PERSON_NAME]" at bounding box center [276, 129] width 115 height 10
click at [242, 149] on div "[PERSON_NAME] - 0914624678" at bounding box center [281, 147] width 124 height 10
click at [897, 18] on icon "close" at bounding box center [897, 17] width 5 height 6
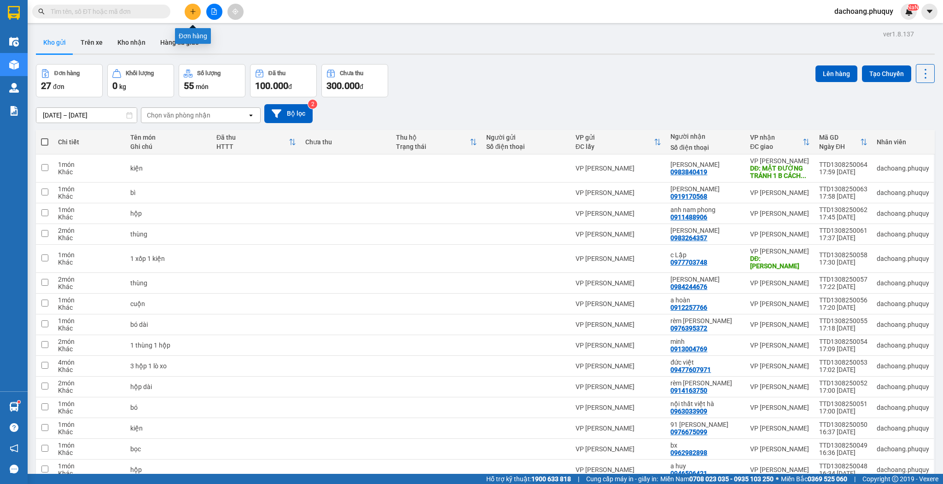
click at [195, 13] on icon "plus" at bounding box center [193, 11] width 6 height 6
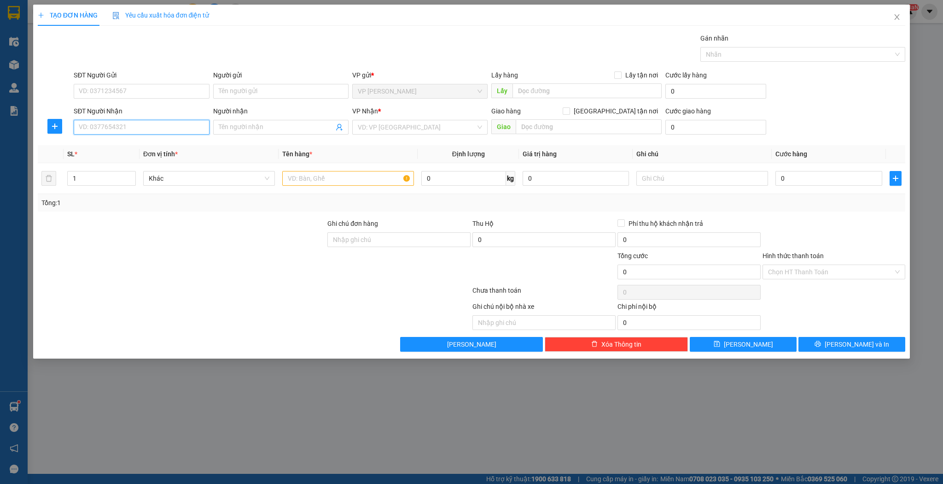
click at [180, 122] on input "SĐT Người Nhận" at bounding box center [141, 127] width 135 height 15
click at [76, 126] on input "2445" at bounding box center [141, 127] width 135 height 15
click at [128, 126] on input "0332152445" at bounding box center [141, 127] width 135 height 15
click at [250, 125] on input "Người nhận" at bounding box center [276, 127] width 115 height 10
click at [479, 127] on div "VD: VP [GEOGRAPHIC_DATA]" at bounding box center [419, 127] width 135 height 15
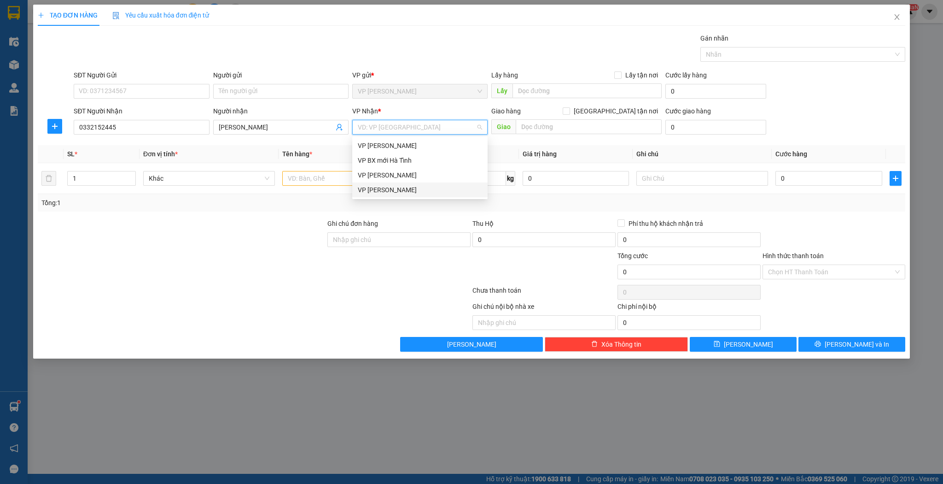
click at [407, 187] on div "VP [PERSON_NAME]" at bounding box center [420, 190] width 124 height 10
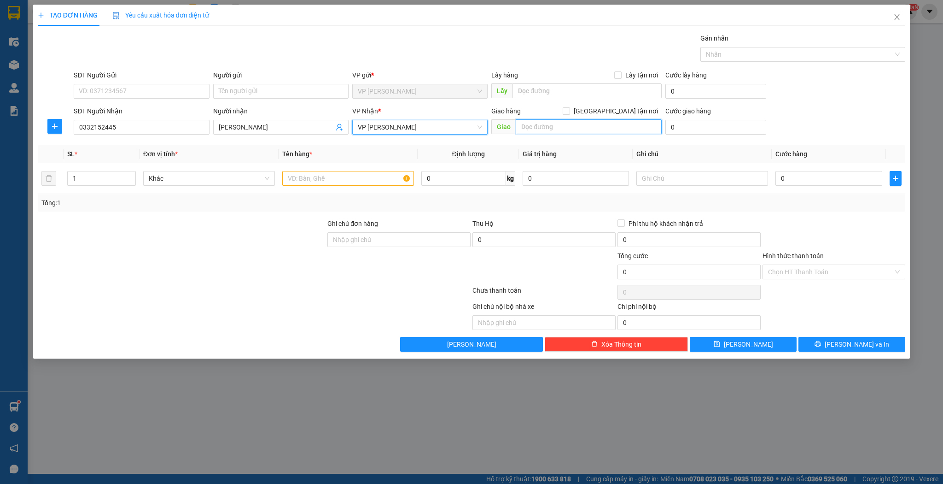
click at [523, 126] on input "text" at bounding box center [589, 126] width 146 height 15
click at [132, 175] on icon "up" at bounding box center [130, 176] width 3 height 3
click at [130, 175] on icon "up" at bounding box center [130, 176] width 3 height 3
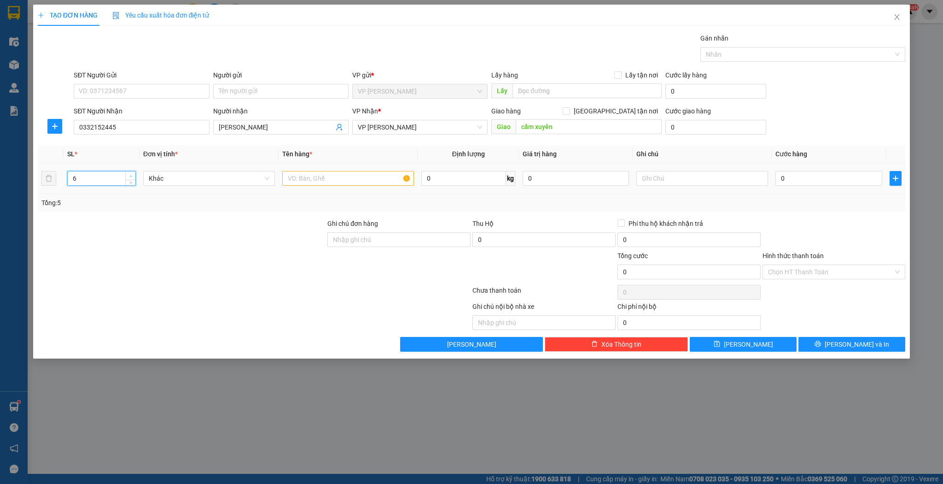
click at [130, 175] on icon "up" at bounding box center [130, 176] width 3 height 3
click at [305, 181] on input "text" at bounding box center [348, 178] width 132 height 15
click at [710, 343] on button "[PERSON_NAME]" at bounding box center [743, 344] width 107 height 15
click at [895, 15] on icon "close" at bounding box center [897, 17] width 5 height 6
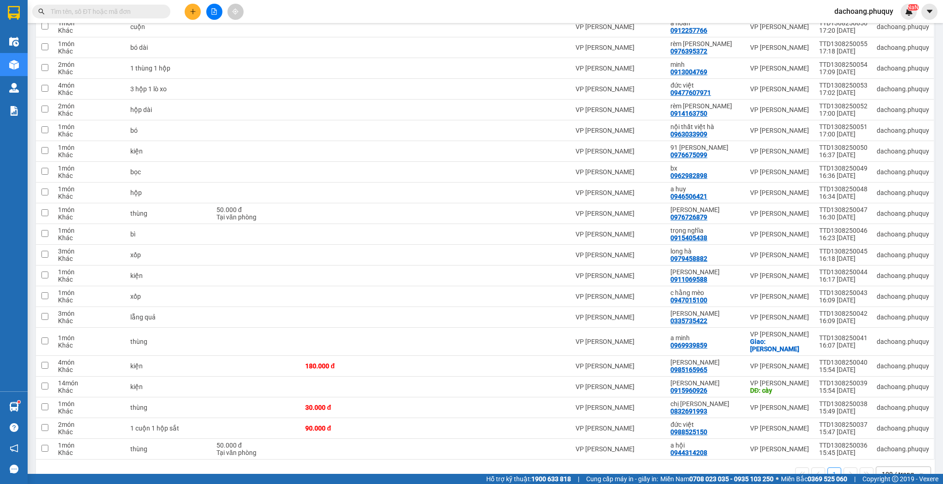
scroll to position [303, 0]
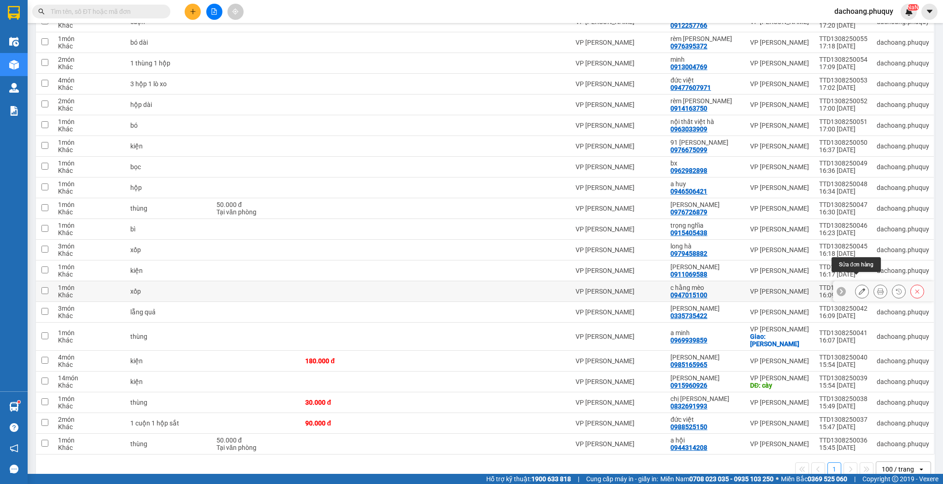
click at [859, 288] on icon at bounding box center [862, 291] width 6 height 6
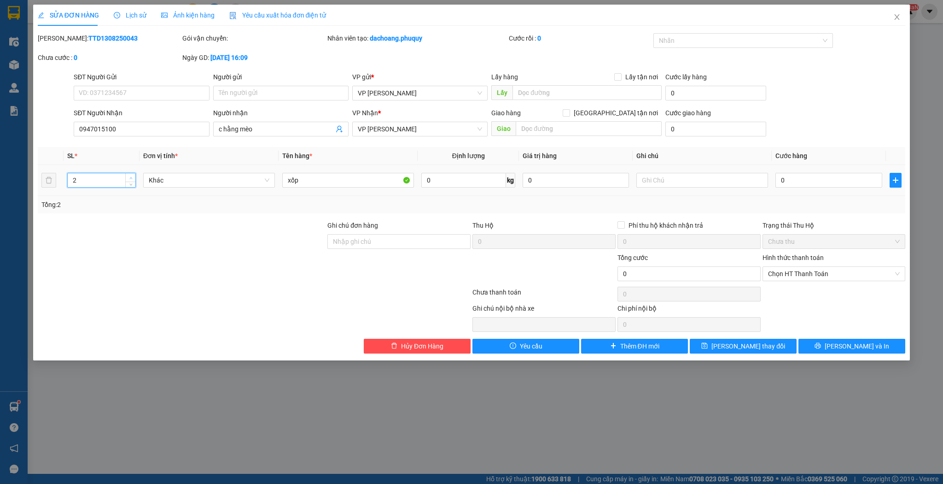
click at [129, 176] on span "up" at bounding box center [131, 178] width 6 height 6
click at [284, 177] on input "xốp" at bounding box center [348, 180] width 132 height 15
click at [316, 183] on input "1 xốp" at bounding box center [348, 180] width 132 height 15
click at [703, 343] on button "[PERSON_NAME] thay đổi" at bounding box center [743, 346] width 107 height 15
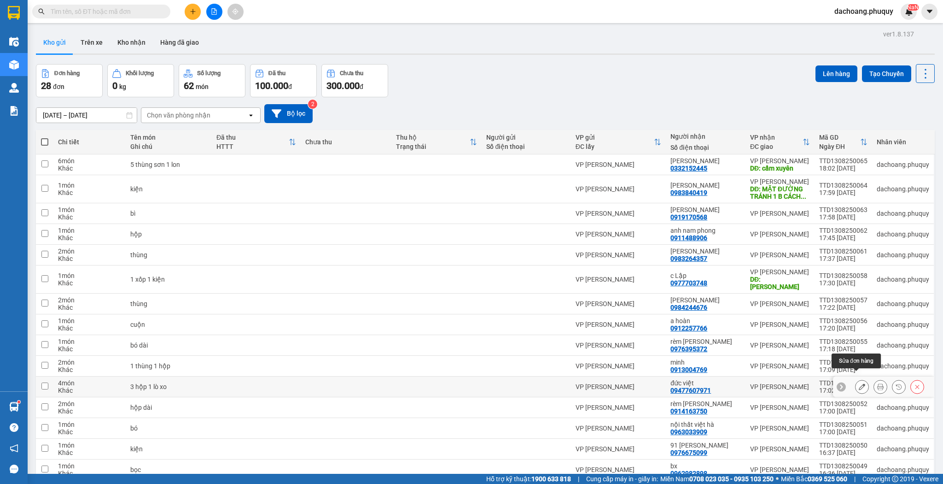
click at [859, 383] on icon at bounding box center [862, 386] width 6 height 6
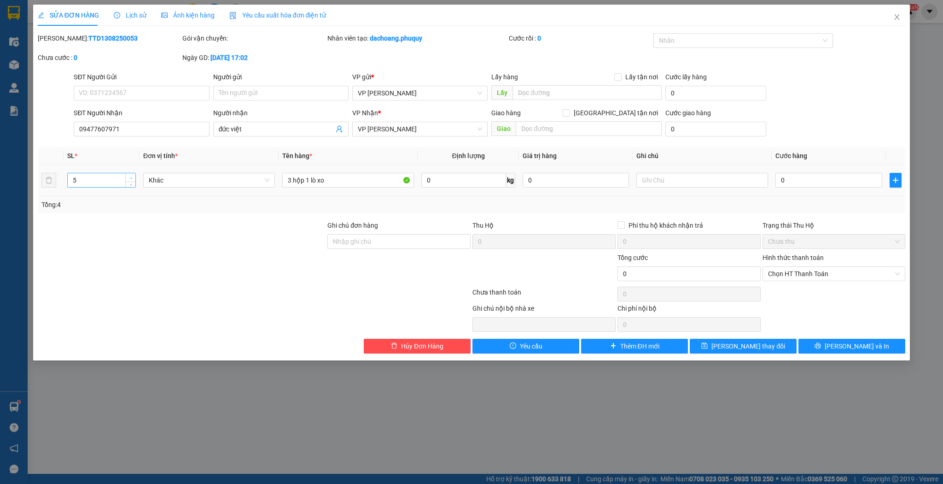
click at [130, 179] on icon "up" at bounding box center [130, 177] width 3 height 3
click at [290, 182] on input "3 hộp 1 lò xo" at bounding box center [348, 180] width 132 height 15
click at [739, 343] on span "[PERSON_NAME] thay đổi" at bounding box center [749, 346] width 74 height 10
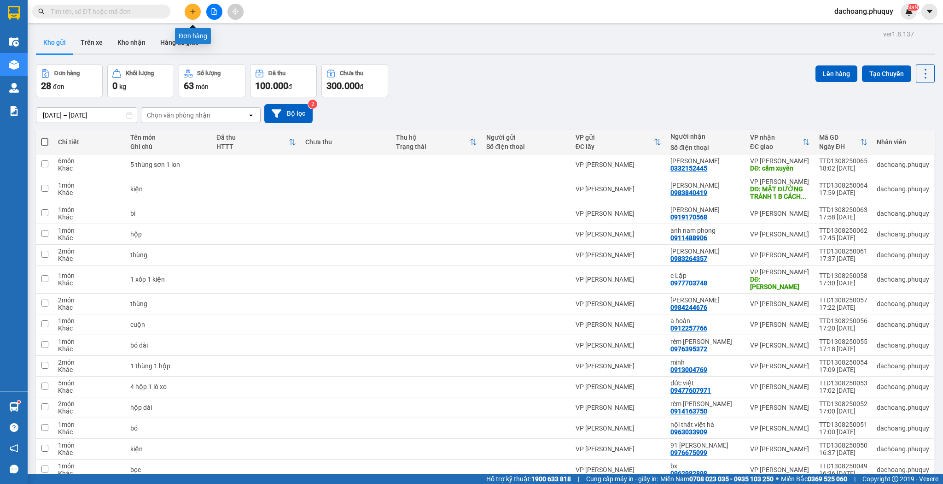
click at [194, 16] on button at bounding box center [193, 12] width 16 height 16
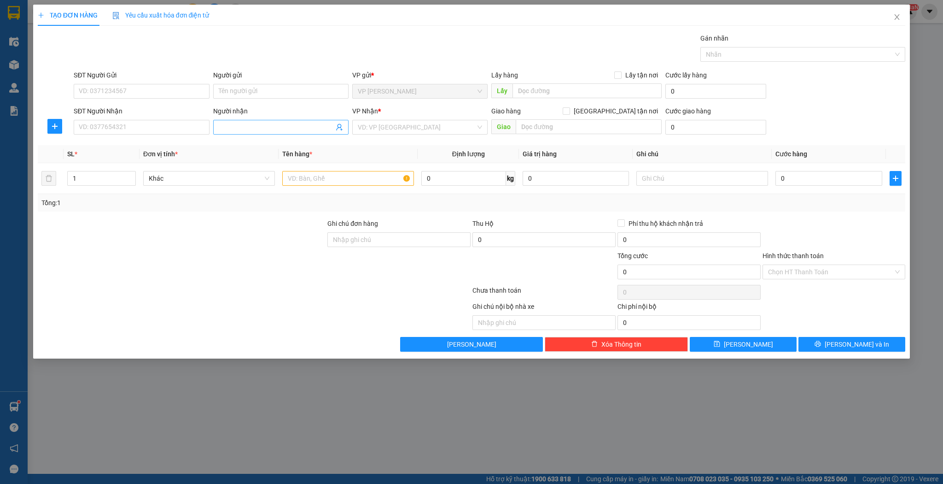
click at [227, 127] on input "Người nhận" at bounding box center [276, 127] width 115 height 10
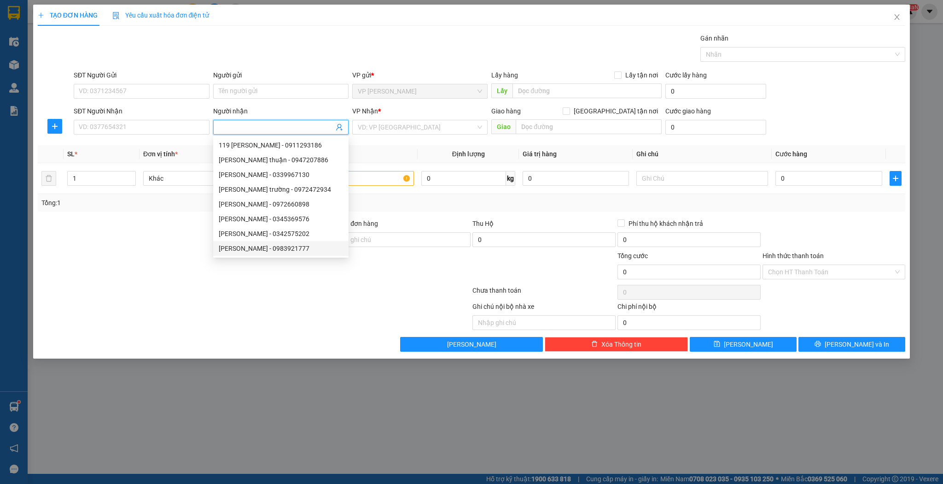
click at [327, 378] on div "TẠO ĐƠN HÀNG Yêu cầu xuất hóa đơn điện tử Transit Pickup Surcharge Ids Transit …" at bounding box center [471, 242] width 943 height 484
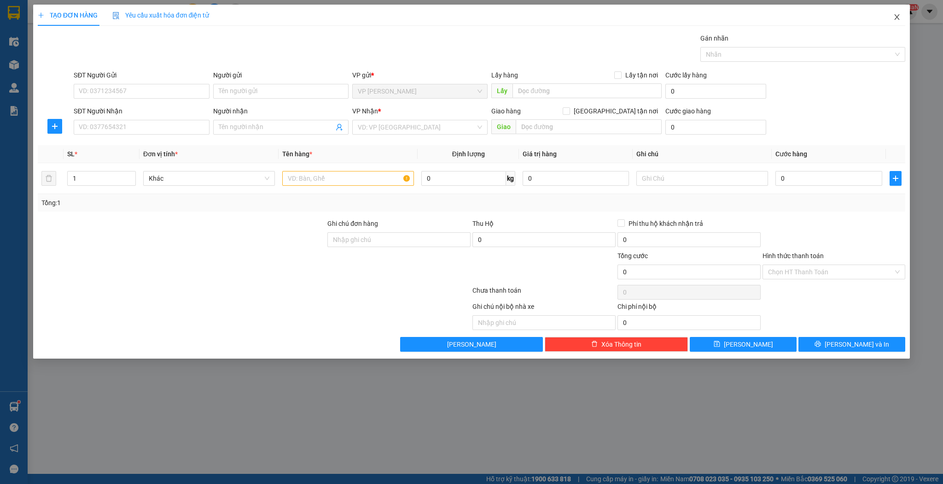
click at [895, 19] on icon "close" at bounding box center [897, 17] width 5 height 6
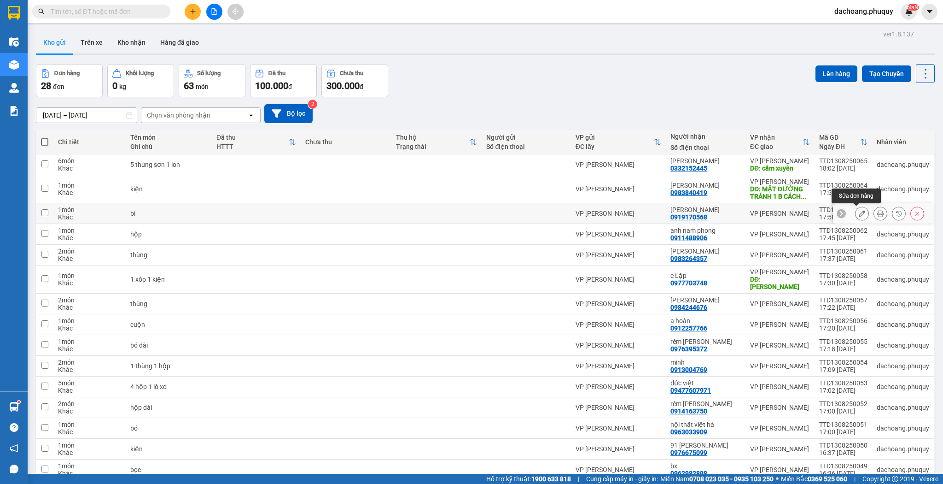
click at [859, 210] on icon at bounding box center [862, 213] width 6 height 6
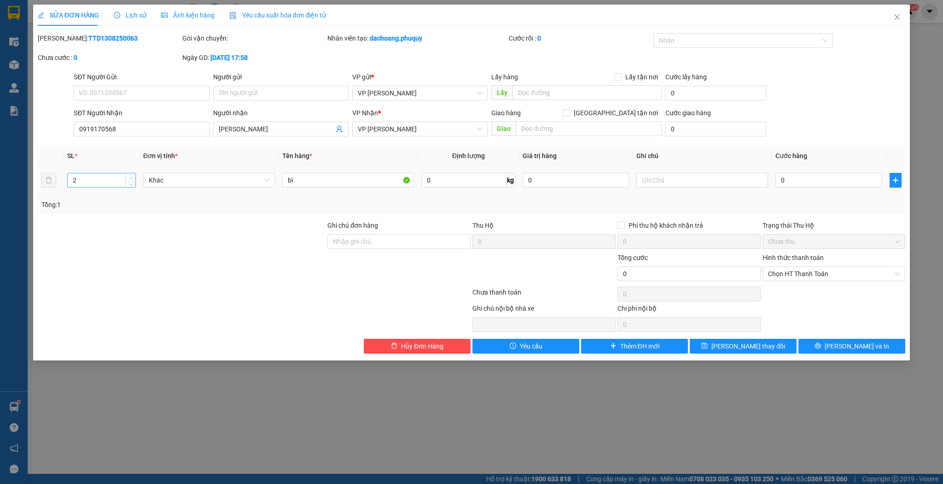
click at [130, 177] on icon "up" at bounding box center [130, 177] width 3 height 3
click at [305, 180] on input "bì" at bounding box center [348, 180] width 132 height 15
click at [286, 182] on input "bì" at bounding box center [348, 180] width 132 height 15
click at [306, 179] on input "1 bì" at bounding box center [348, 180] width 132 height 15
click at [715, 343] on button "[PERSON_NAME] thay đổi" at bounding box center [743, 346] width 107 height 15
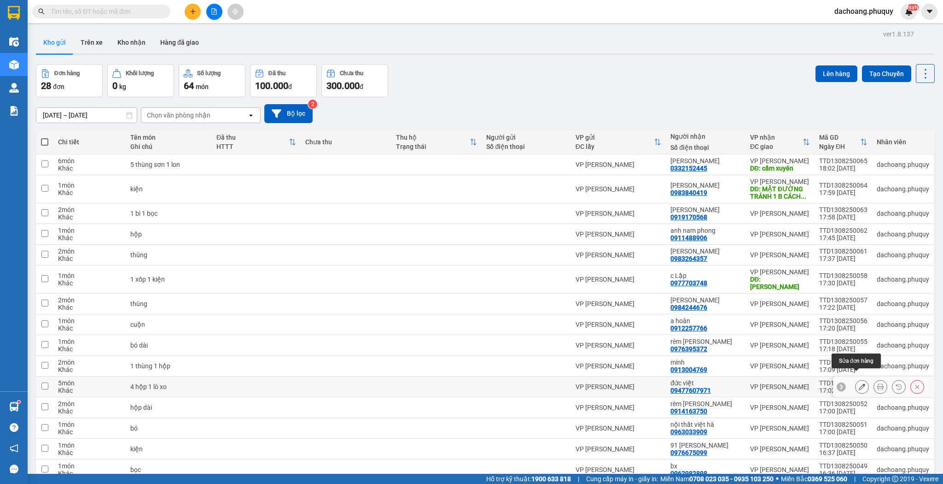
click at [859, 383] on icon at bounding box center [862, 386] width 6 height 6
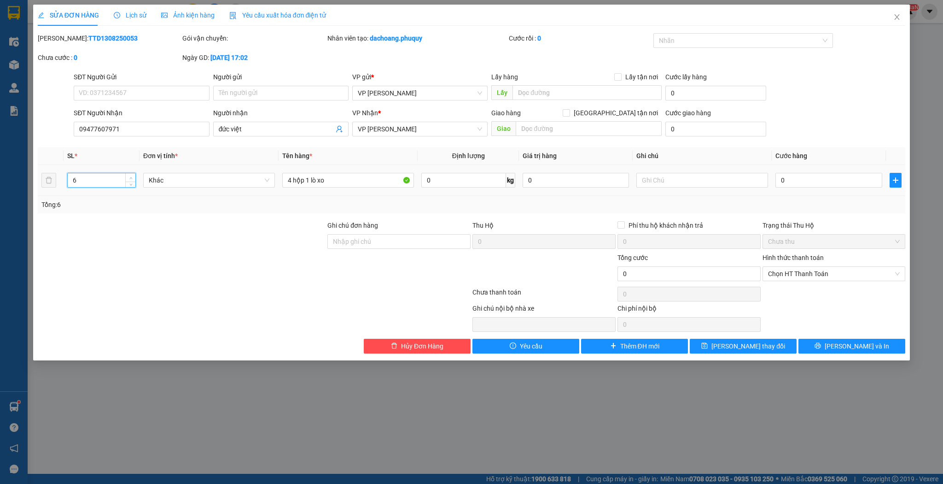
click at [131, 175] on span "up" at bounding box center [131, 178] width 6 height 6
click at [291, 179] on input "4 hộp 1 lò xo" at bounding box center [348, 180] width 132 height 15
click at [742, 341] on span "[PERSON_NAME] thay đổi" at bounding box center [749, 346] width 74 height 10
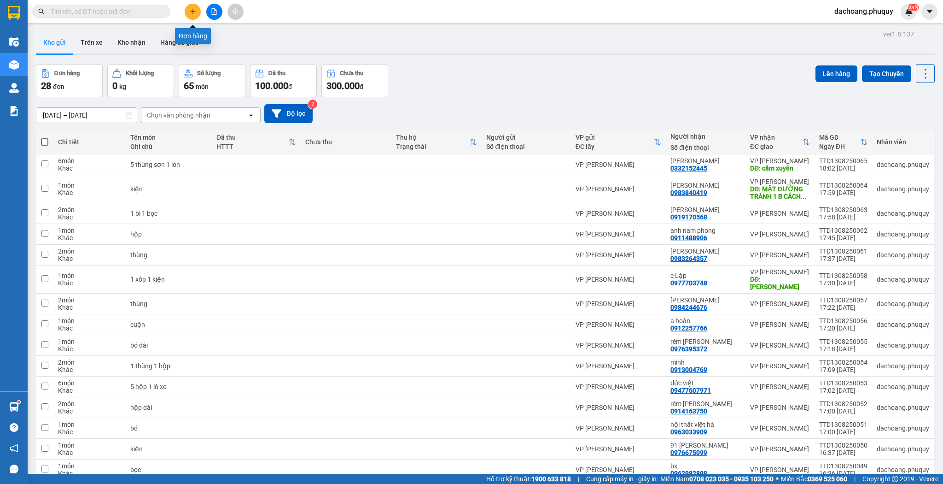
click at [191, 11] on icon "plus" at bounding box center [193, 11] width 6 height 6
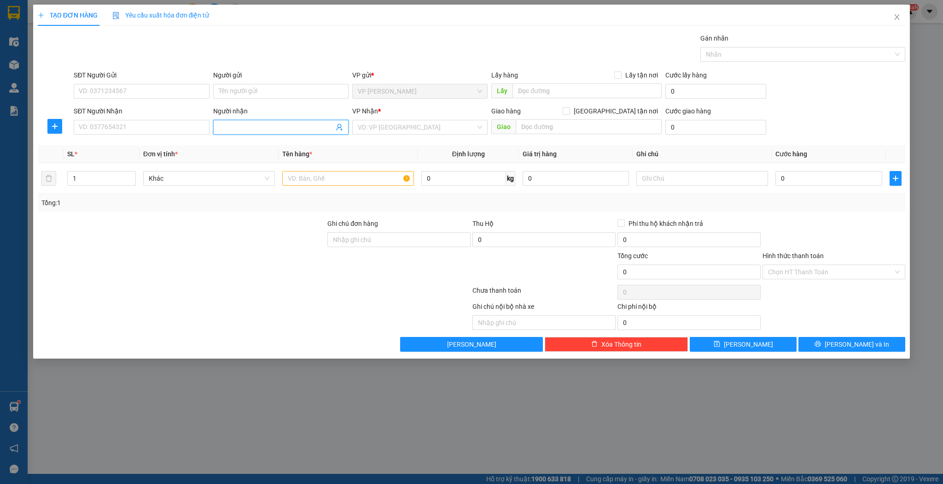
click at [232, 121] on span at bounding box center [280, 127] width 135 height 15
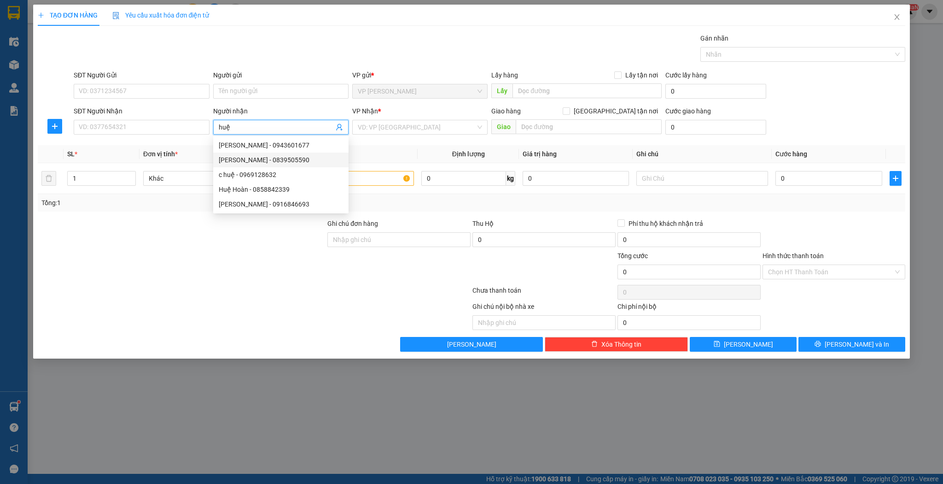
click at [261, 159] on div "[PERSON_NAME] - 0839505590" at bounding box center [281, 160] width 124 height 10
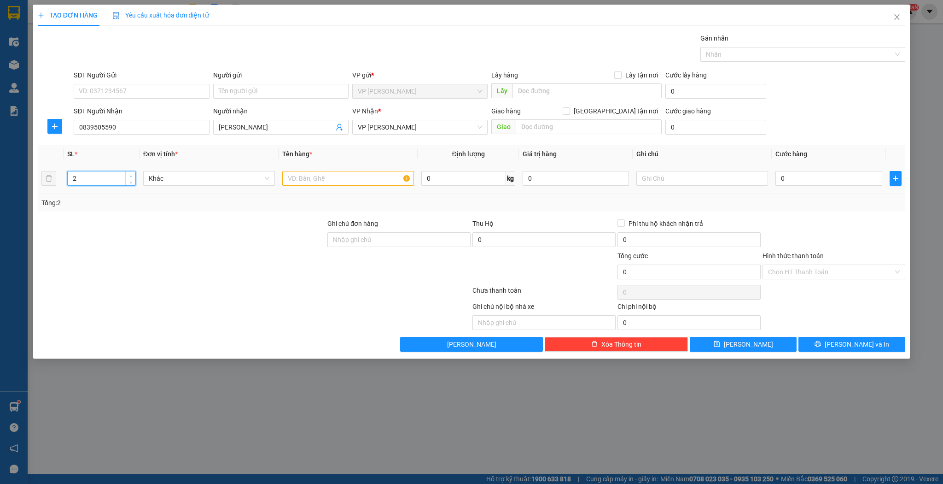
click at [130, 177] on icon "up" at bounding box center [130, 176] width 3 height 3
click at [298, 175] on input "text" at bounding box center [348, 178] width 132 height 15
click at [711, 344] on button "[PERSON_NAME]" at bounding box center [743, 344] width 107 height 15
click at [252, 124] on input "Người nhận" at bounding box center [276, 127] width 115 height 10
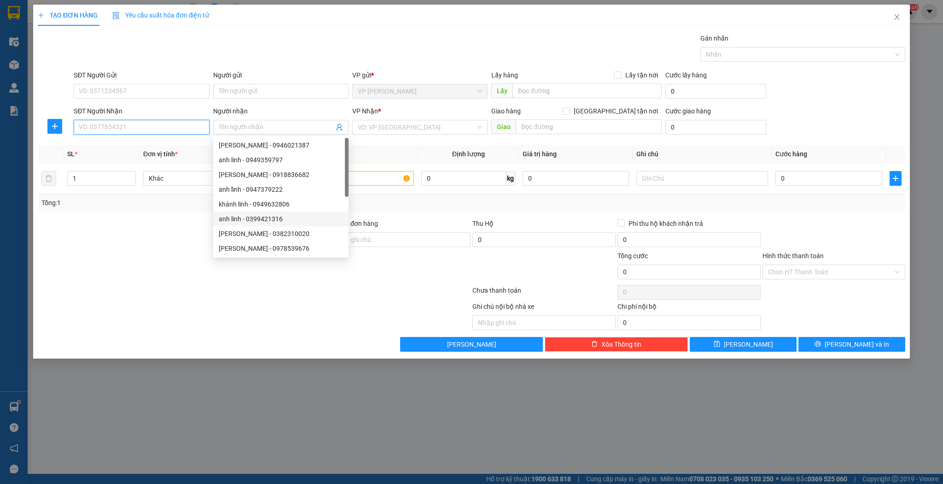
click at [160, 130] on input "SĐT Người Nhận" at bounding box center [141, 127] width 135 height 15
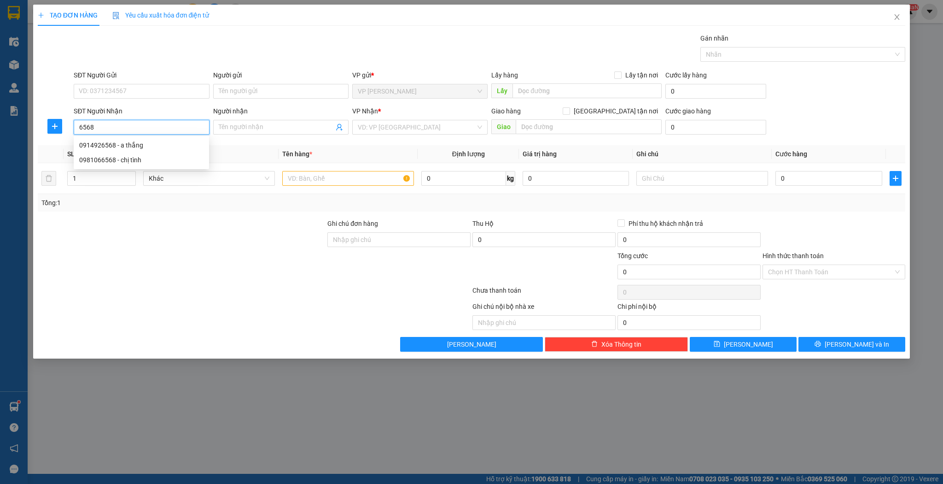
click at [77, 126] on input "6568" at bounding box center [141, 127] width 135 height 15
click at [120, 145] on div "0948876568 - [GEOGRAPHIC_DATA]" at bounding box center [141, 145] width 124 height 10
click at [481, 126] on span "VP BX mới Hà Tĩnh" at bounding box center [420, 127] width 124 height 14
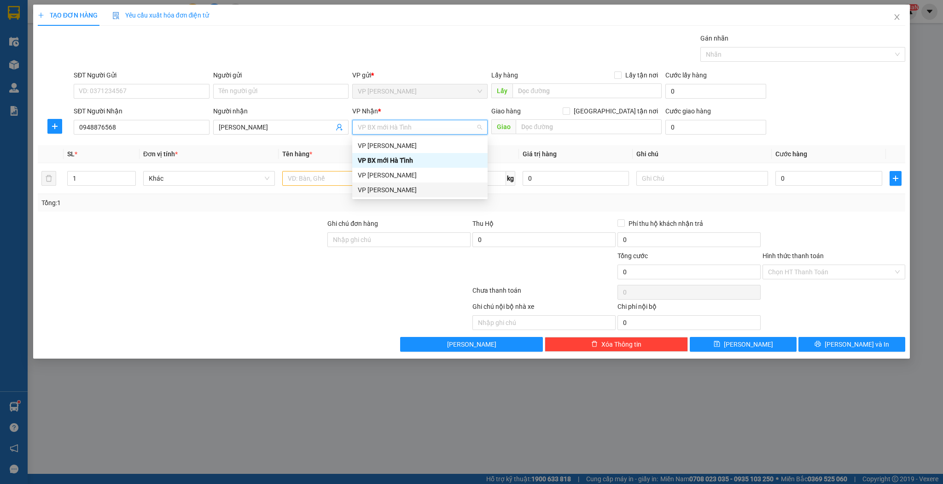
click at [416, 193] on div "VP [PERSON_NAME]" at bounding box center [420, 190] width 124 height 10
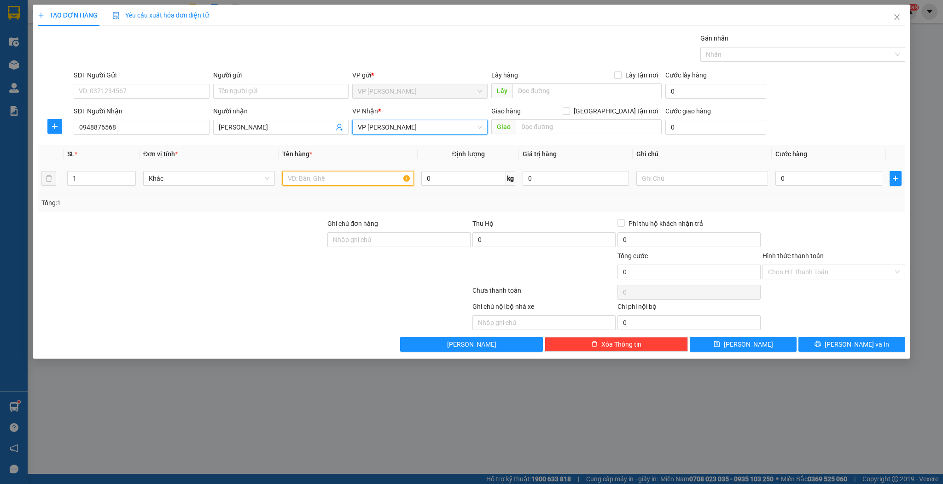
click at [345, 180] on input "text" at bounding box center [348, 178] width 132 height 15
click at [720, 343] on icon "save" at bounding box center [717, 343] width 6 height 6
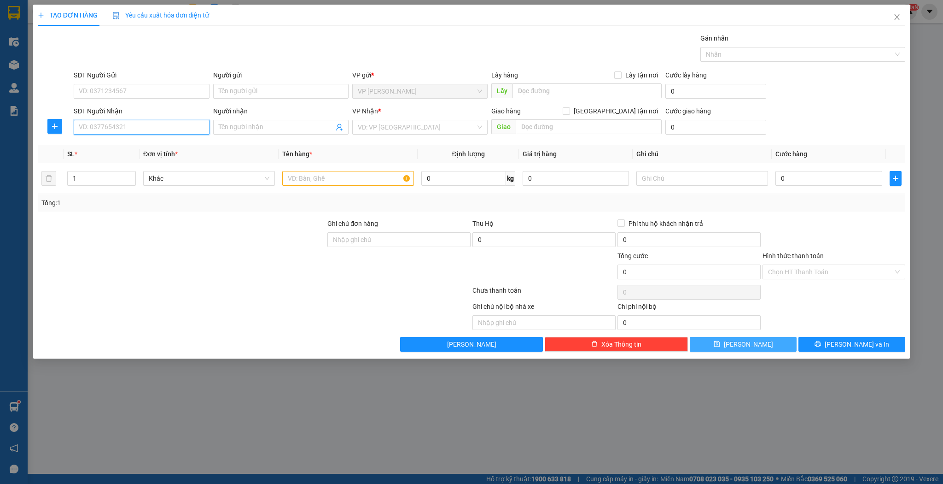
click at [126, 126] on input "SĐT Người Nhận" at bounding box center [141, 127] width 135 height 15
click at [123, 146] on div "0983733082 - [GEOGRAPHIC_DATA]" at bounding box center [141, 145] width 124 height 10
click at [129, 175] on icon "up" at bounding box center [130, 176] width 3 height 3
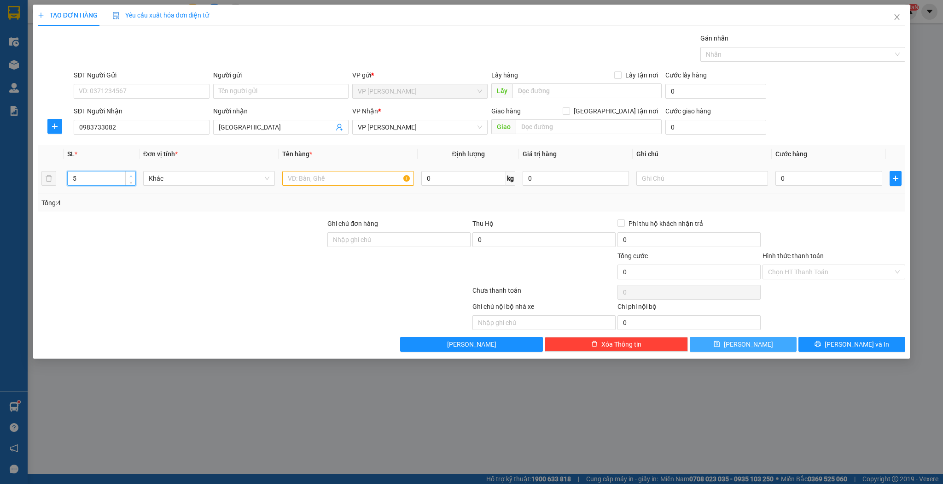
click at [129, 175] on icon "up" at bounding box center [130, 176] width 3 height 3
click at [300, 181] on input "text" at bounding box center [348, 178] width 132 height 15
click at [724, 342] on button "[PERSON_NAME]" at bounding box center [743, 344] width 107 height 15
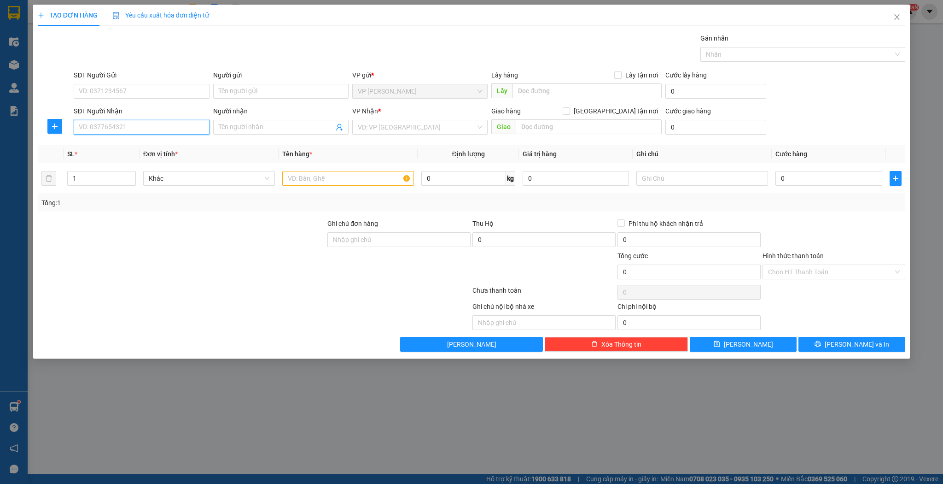
click at [146, 128] on input "SĐT Người Nhận" at bounding box center [141, 127] width 135 height 15
click at [140, 145] on div "0932296799 - [GEOGRAPHIC_DATA]" at bounding box center [141, 145] width 124 height 10
click at [128, 173] on span "up" at bounding box center [131, 176] width 6 height 6
click at [292, 178] on input "text" at bounding box center [348, 178] width 132 height 15
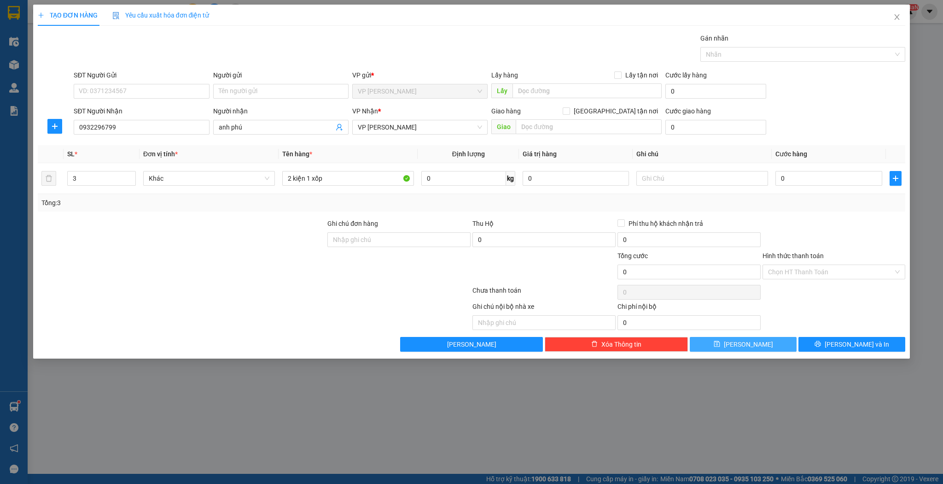
click at [722, 346] on button "[PERSON_NAME]" at bounding box center [743, 344] width 107 height 15
click at [900, 20] on icon "close" at bounding box center [896, 16] width 7 height 7
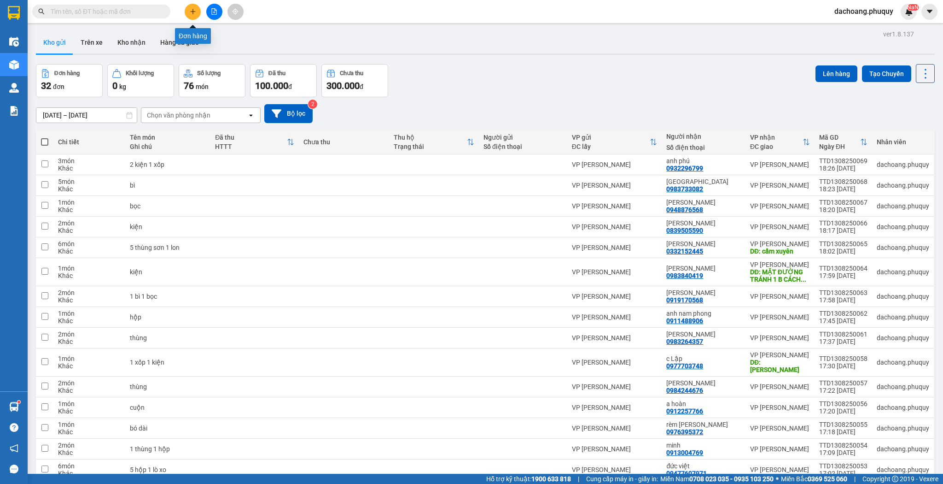
click at [192, 14] on icon "plus" at bounding box center [193, 11] width 6 height 6
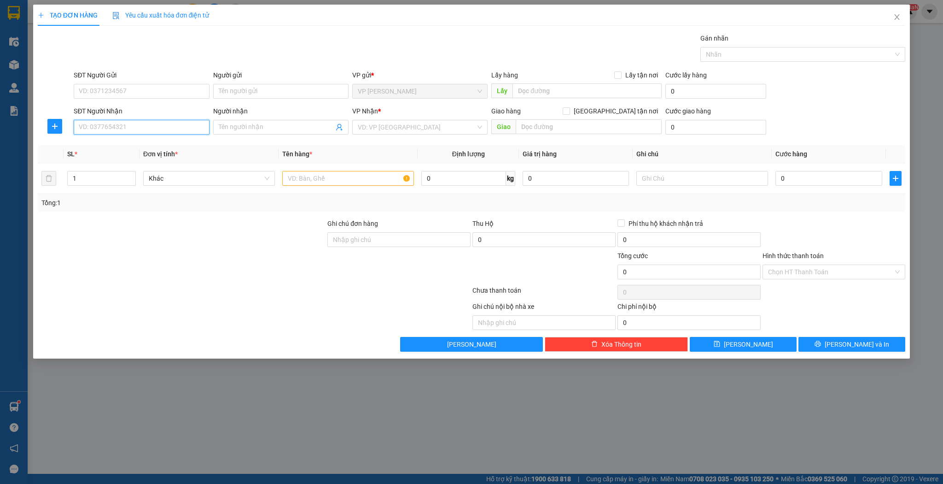
click at [183, 127] on input "SĐT Người Nhận" at bounding box center [141, 127] width 135 height 15
click at [77, 124] on input "0568" at bounding box center [141, 127] width 135 height 15
click at [125, 147] on div "0973090568 - [PERSON_NAME]" at bounding box center [141, 145] width 124 height 10
click at [292, 180] on input "text" at bounding box center [348, 178] width 132 height 15
click at [736, 339] on button "[PERSON_NAME]" at bounding box center [743, 344] width 107 height 15
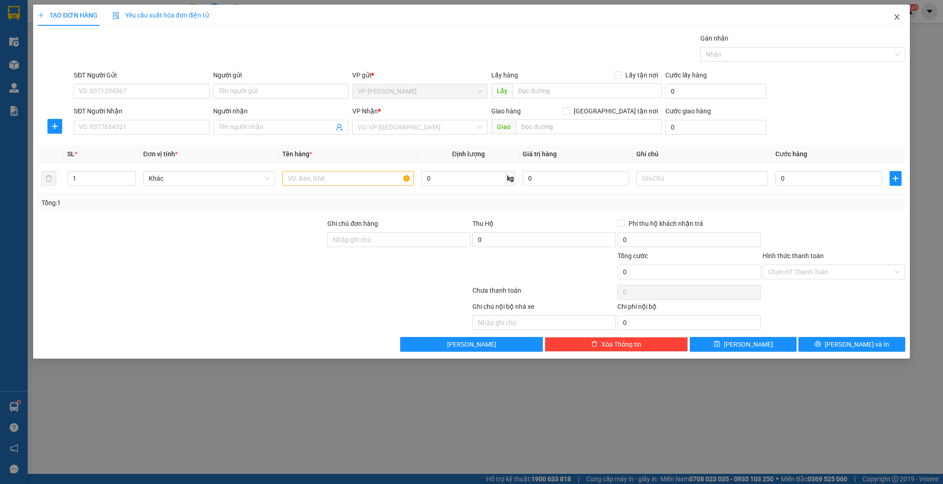
click at [896, 18] on icon "close" at bounding box center [896, 16] width 7 height 7
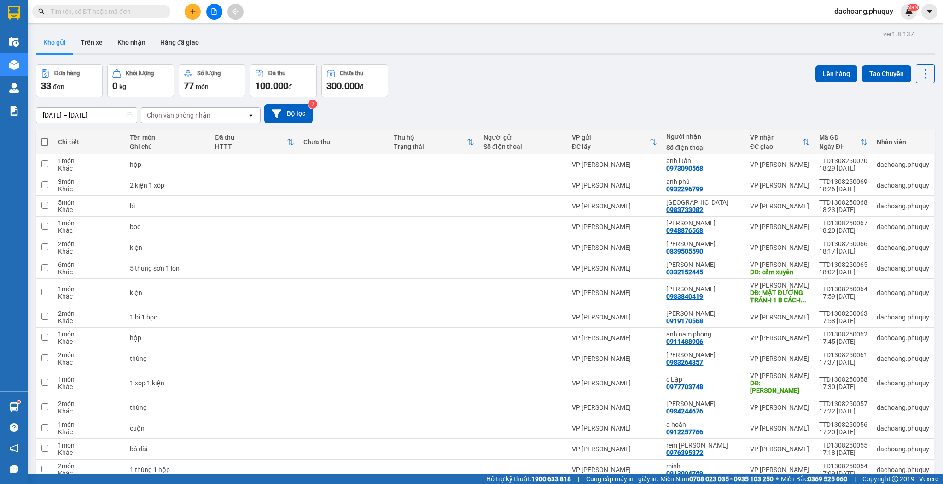
click at [111, 10] on input "text" at bounding box center [105, 11] width 109 height 10
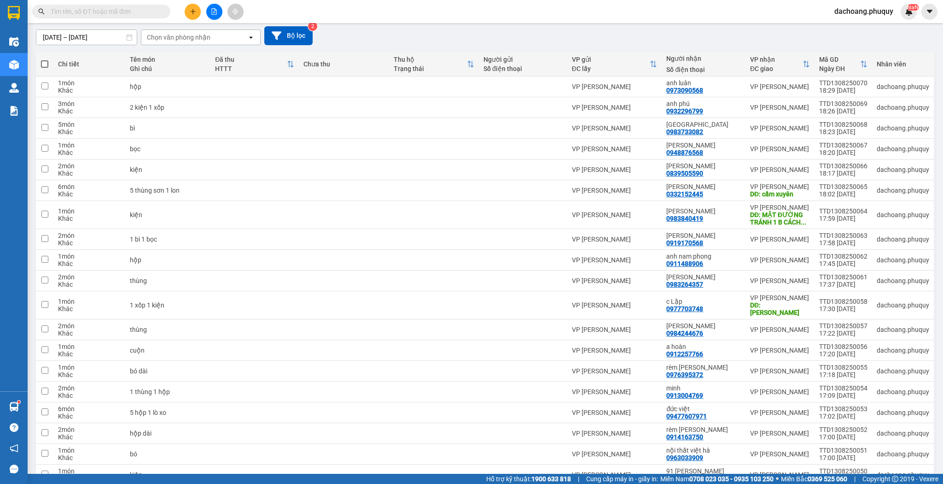
scroll to position [0, 0]
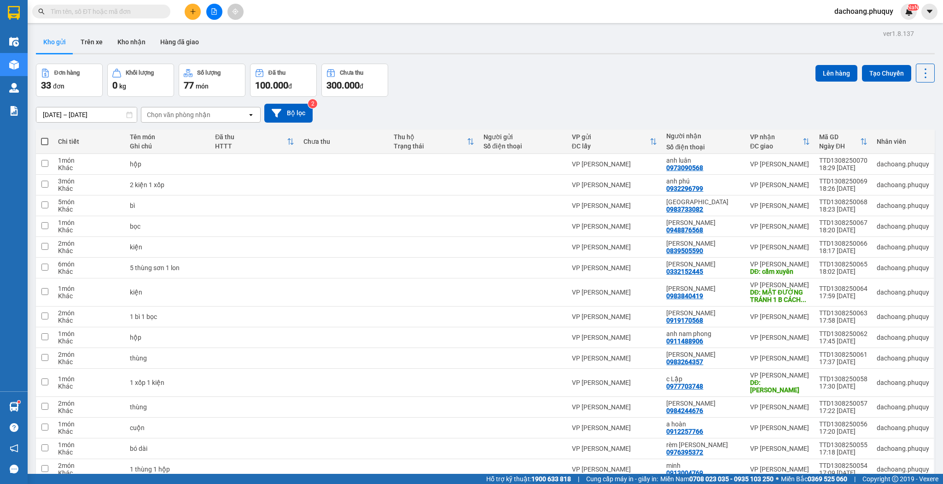
click at [192, 9] on icon "plus" at bounding box center [193, 11] width 6 height 6
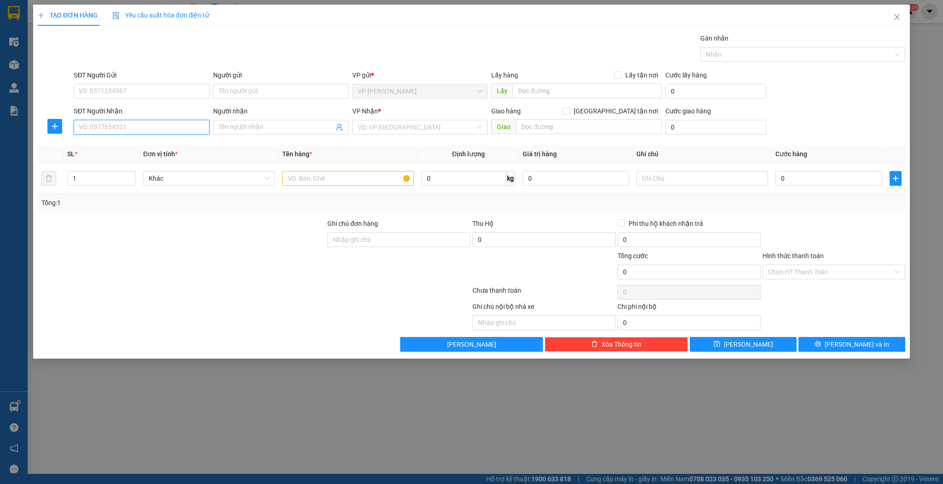
click at [136, 127] on input "SĐT Người Nhận" at bounding box center [141, 127] width 135 height 15
click at [136, 146] on div "0912732074 - a viễn" at bounding box center [141, 145] width 124 height 10
click at [136, 173] on td "1" at bounding box center [102, 178] width 76 height 31
click at [133, 174] on span "up" at bounding box center [131, 176] width 6 height 6
click at [302, 177] on input "text" at bounding box center [348, 178] width 132 height 15
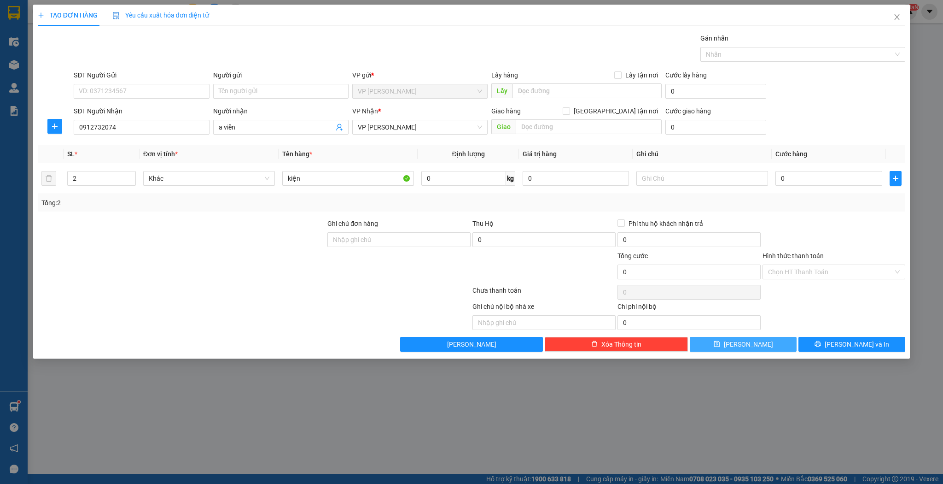
type input "kiện"
click at [720, 346] on button "[PERSON_NAME]" at bounding box center [743, 344] width 107 height 15
type input "1"
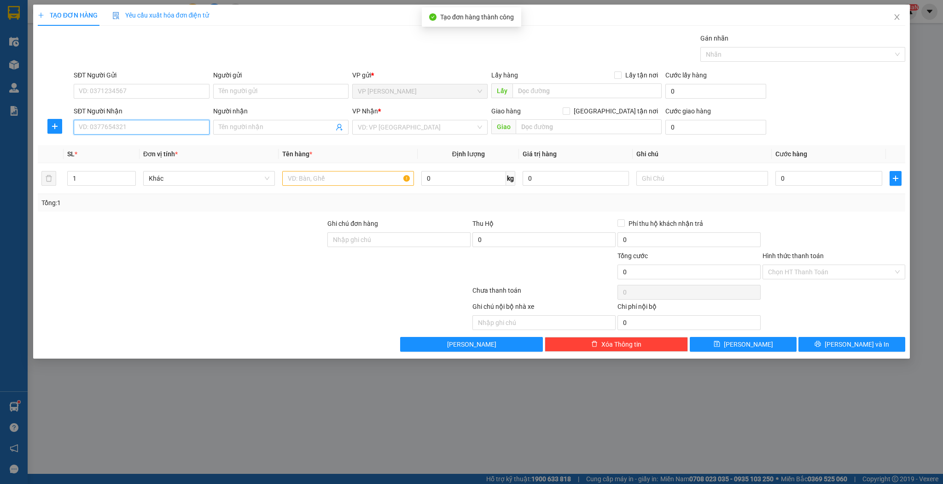
click at [170, 129] on input "SĐT Người Nhận" at bounding box center [141, 127] width 135 height 15
click at [167, 146] on div "0944883831 - sơn nguyên" at bounding box center [141, 145] width 124 height 10
type input "0944883831"
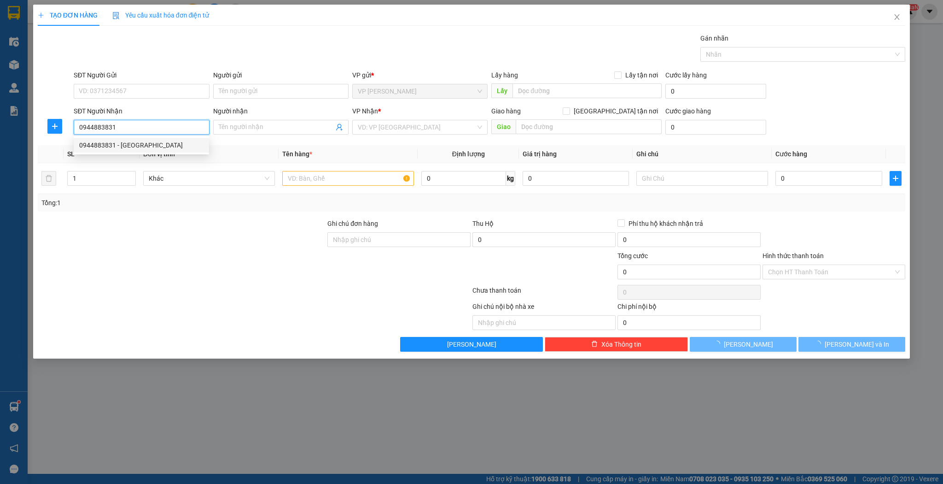
type input "sơn nguyên"
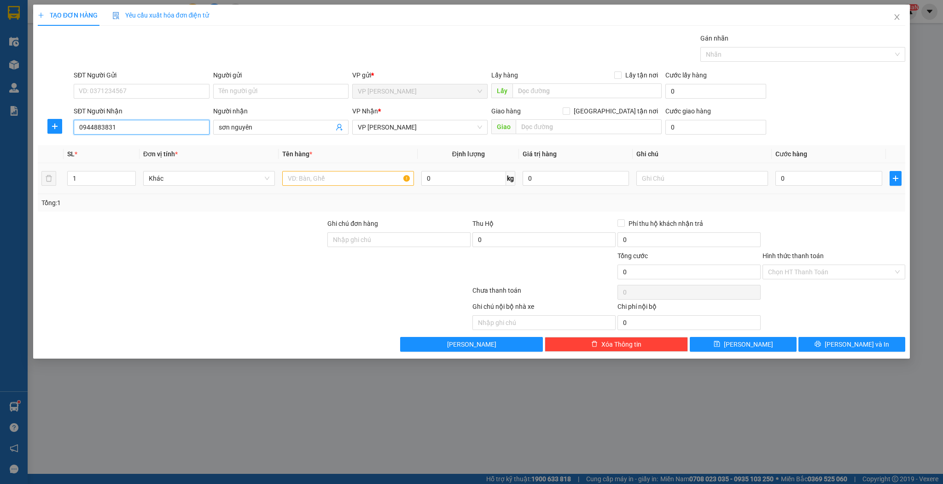
type input "0944883831"
click at [316, 179] on input "text" at bounding box center [348, 178] width 132 height 15
type input "xốp"
click at [720, 345] on button "[PERSON_NAME]" at bounding box center [743, 344] width 107 height 15
click at [177, 126] on input "SĐT Người Nhận" at bounding box center [141, 127] width 135 height 15
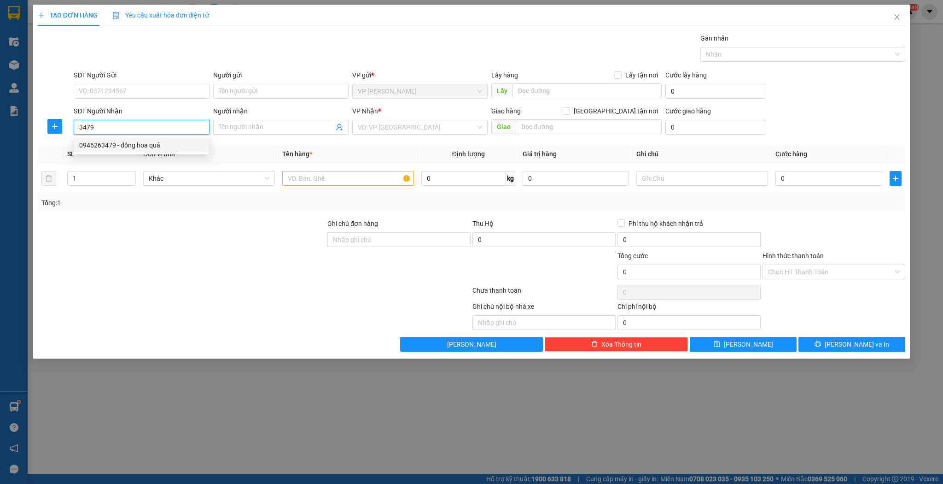
click at [153, 144] on div "0946263479 - đồng hoa quả" at bounding box center [141, 145] width 124 height 10
type input "0946263479"
type input "đồng hoa quả"
type input "0946263479"
click at [129, 175] on icon "up" at bounding box center [130, 176] width 3 height 3
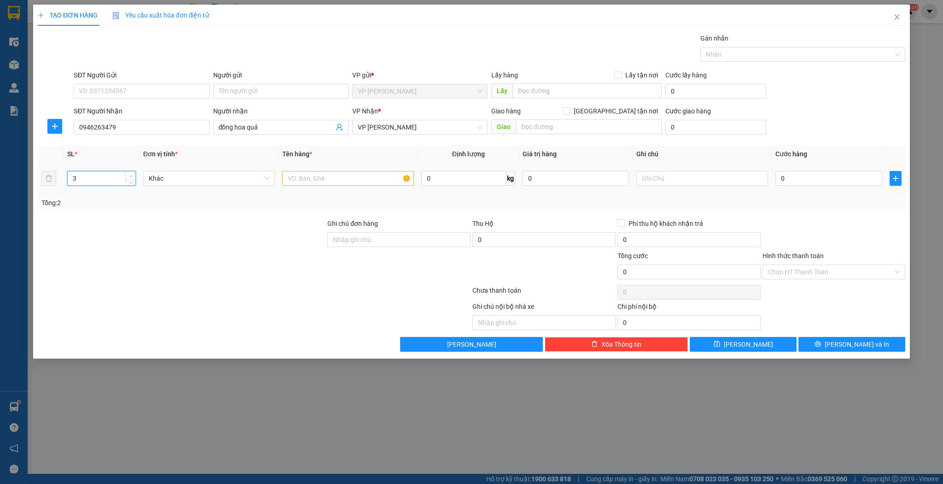
click at [129, 175] on icon "up" at bounding box center [130, 176] width 3 height 3
type input "5"
click at [129, 175] on icon "up" at bounding box center [130, 176] width 3 height 3
click at [294, 179] on input "text" at bounding box center [348, 178] width 132 height 15
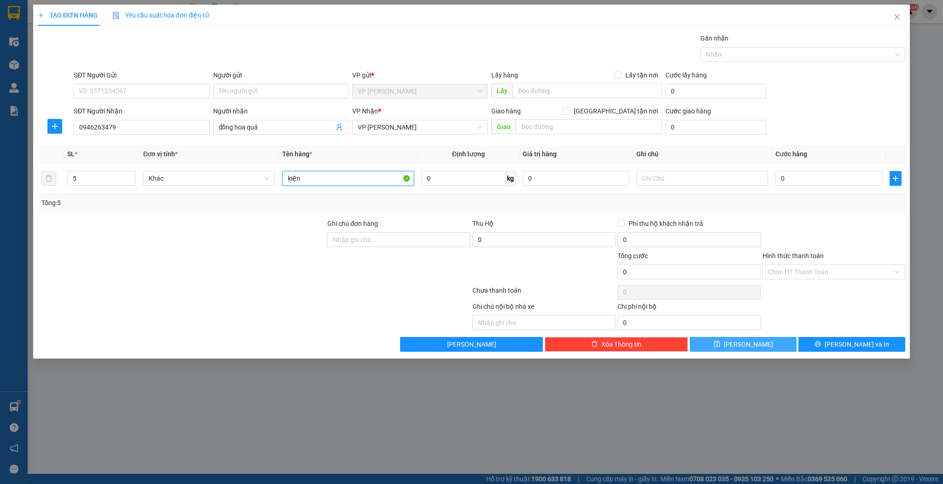
type input "kiện"
click at [740, 340] on button "[PERSON_NAME]" at bounding box center [743, 344] width 107 height 15
type input "1"
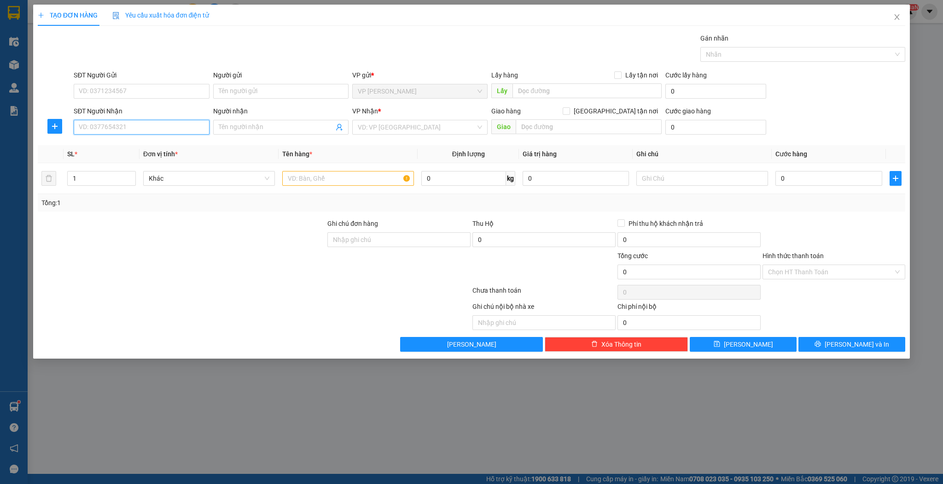
click at [123, 123] on input "SĐT Người Nhận" at bounding box center [141, 127] width 135 height 15
type input "0913054272"
click at [241, 131] on input "Người nhận" at bounding box center [276, 127] width 115 height 10
type input "anh giáp"
click at [300, 175] on input "text" at bounding box center [348, 178] width 132 height 15
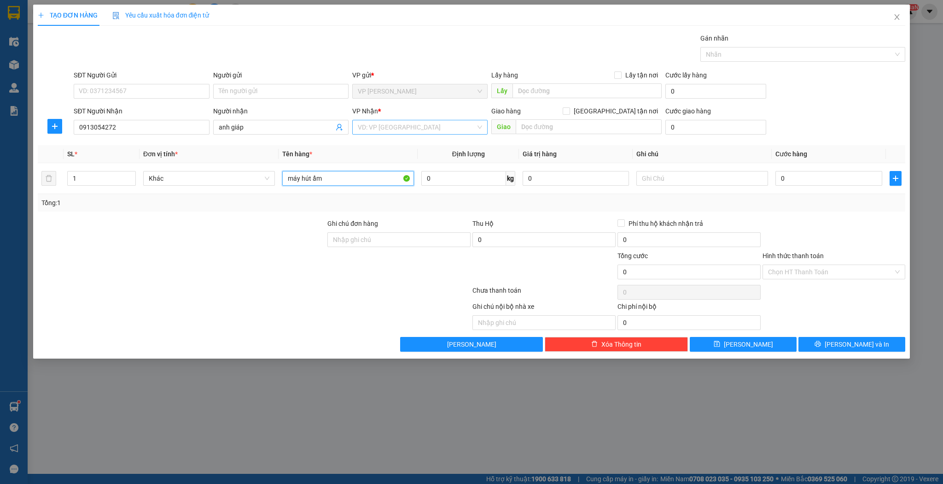
click at [479, 129] on div "VD: VP [GEOGRAPHIC_DATA]" at bounding box center [419, 127] width 135 height 15
type input "máy hút ẩm"
click at [446, 187] on div "VP [PERSON_NAME]" at bounding box center [420, 190] width 124 height 10
click at [537, 129] on input "text" at bounding box center [589, 126] width 146 height 15
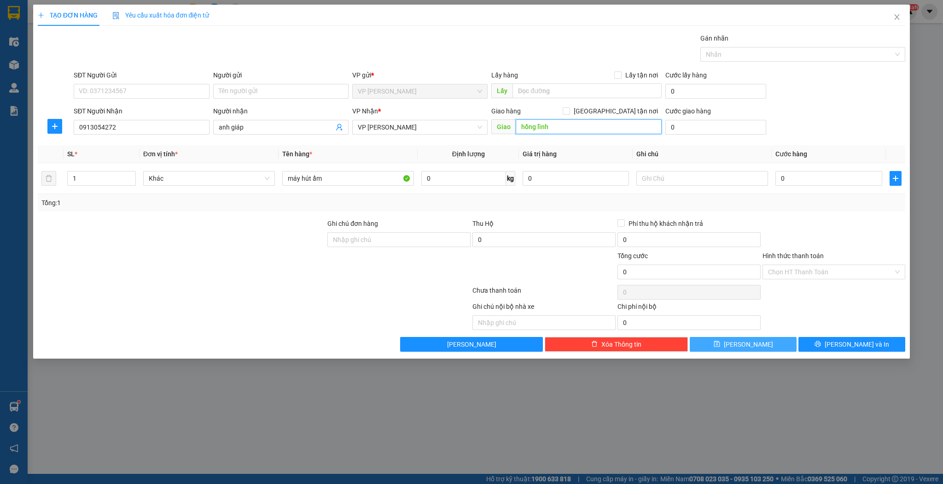
type input "hồng lĩnh"
click at [753, 341] on span "[PERSON_NAME]" at bounding box center [748, 344] width 49 height 10
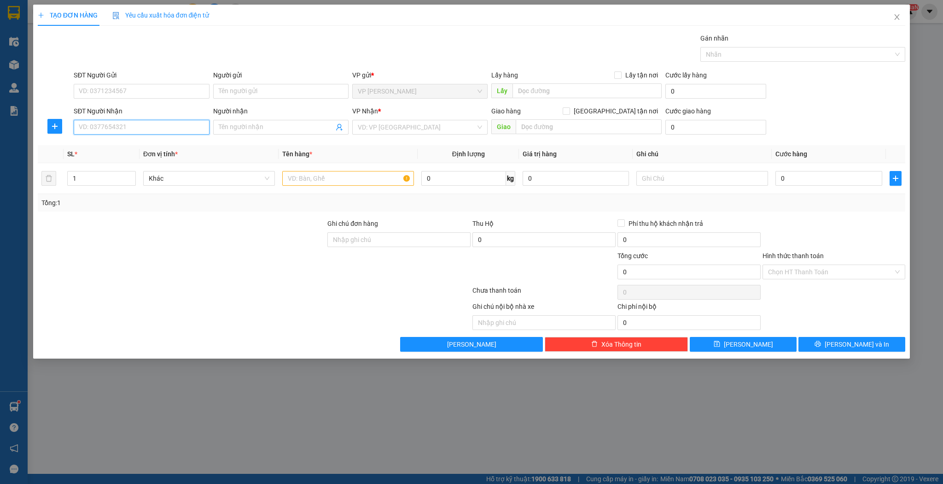
click at [170, 131] on input "SĐT Người Nhận" at bounding box center [141, 127] width 135 height 15
click at [175, 159] on div "0916095678 - a hoàng sport" at bounding box center [141, 160] width 124 height 10
type input "0916095678"
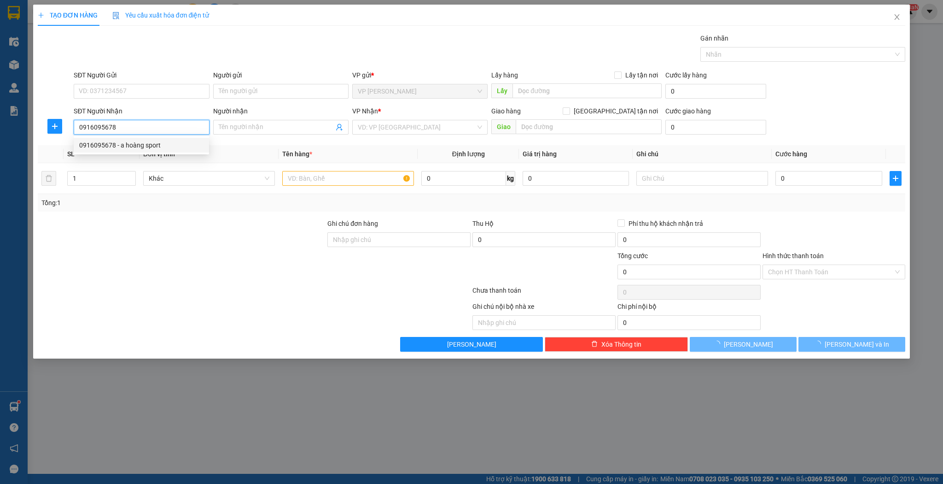
type input "a hoàng sport"
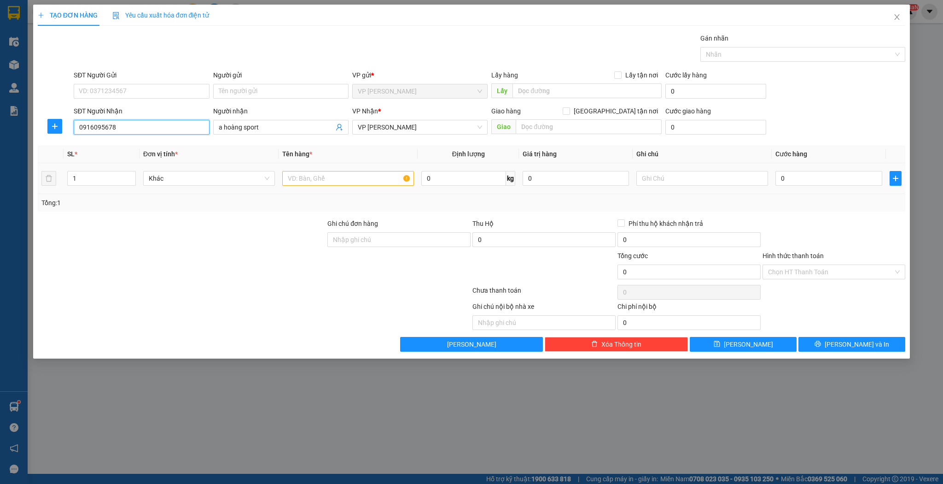
type input "0916095678"
click at [357, 179] on input "text" at bounding box center [348, 178] width 132 height 15
type input "thùng"
click at [822, 177] on input "0" at bounding box center [829, 178] width 106 height 15
type input "5"
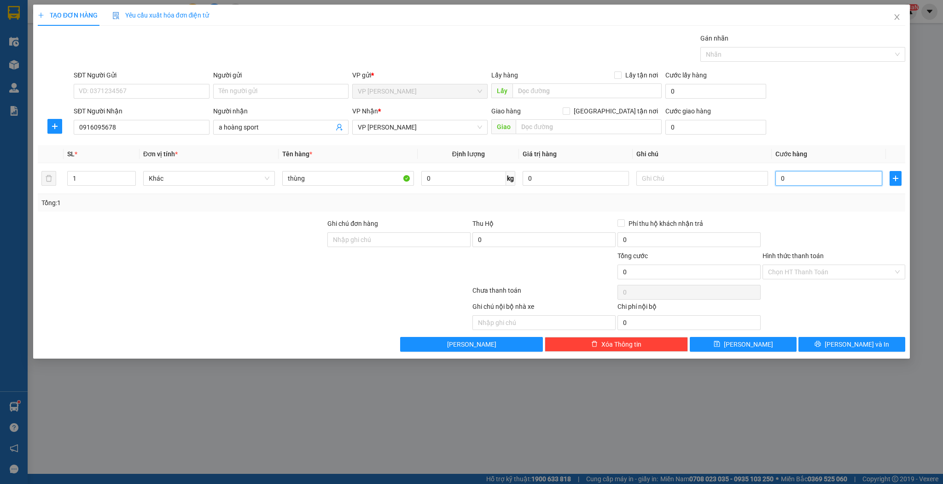
type input "5"
type input "50"
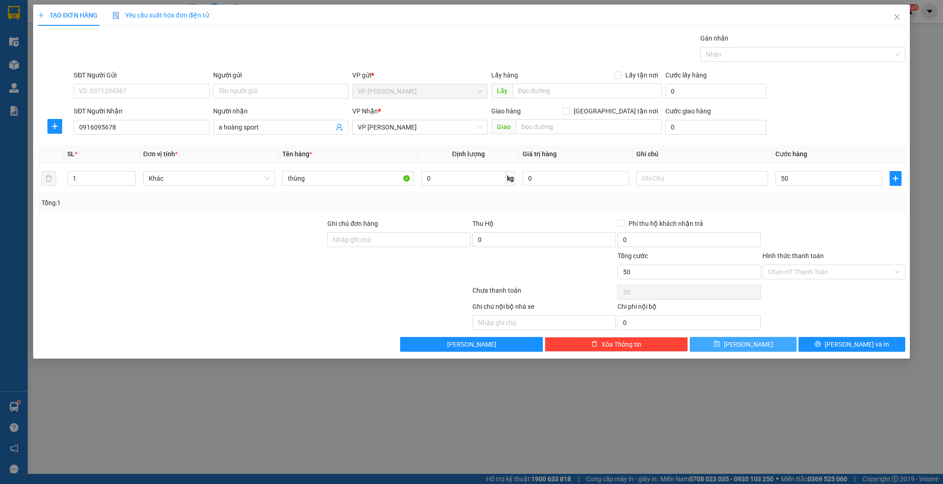
type input "50.000"
click at [757, 341] on button "[PERSON_NAME]" at bounding box center [743, 344] width 107 height 15
type input "0"
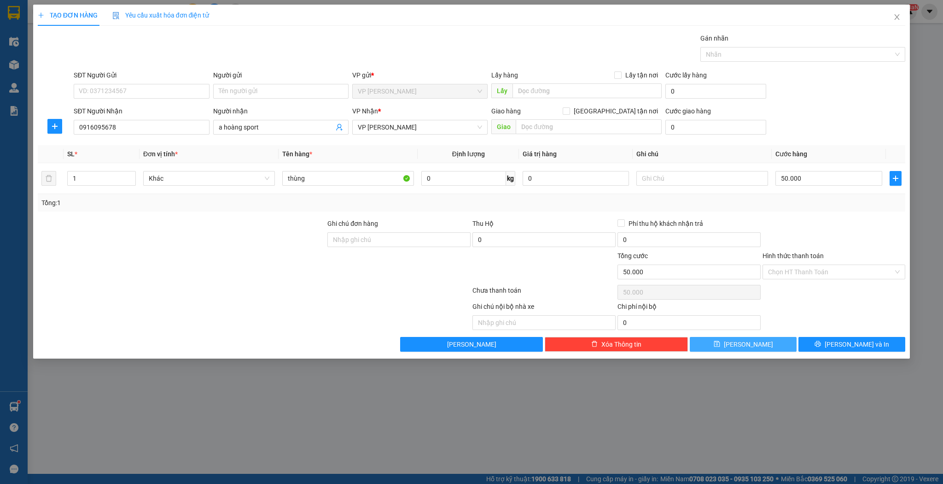
type input "0"
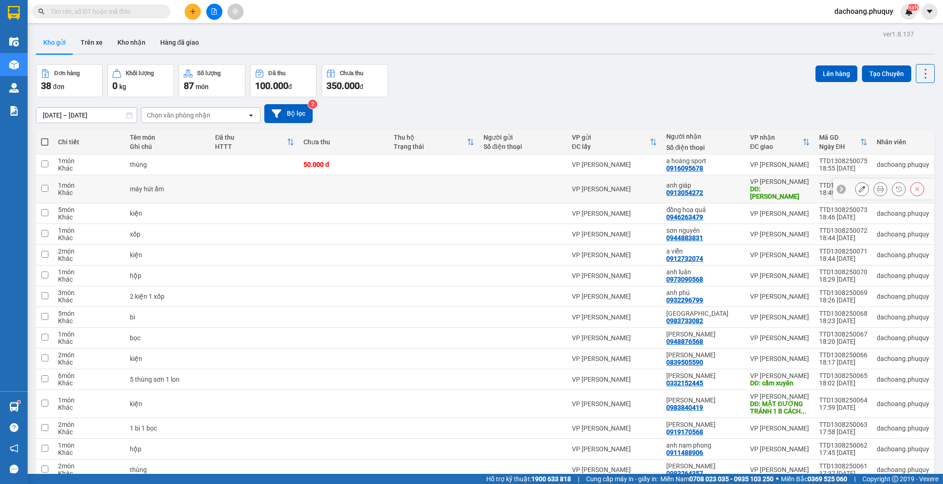
click at [857, 188] on button at bounding box center [862, 189] width 13 height 16
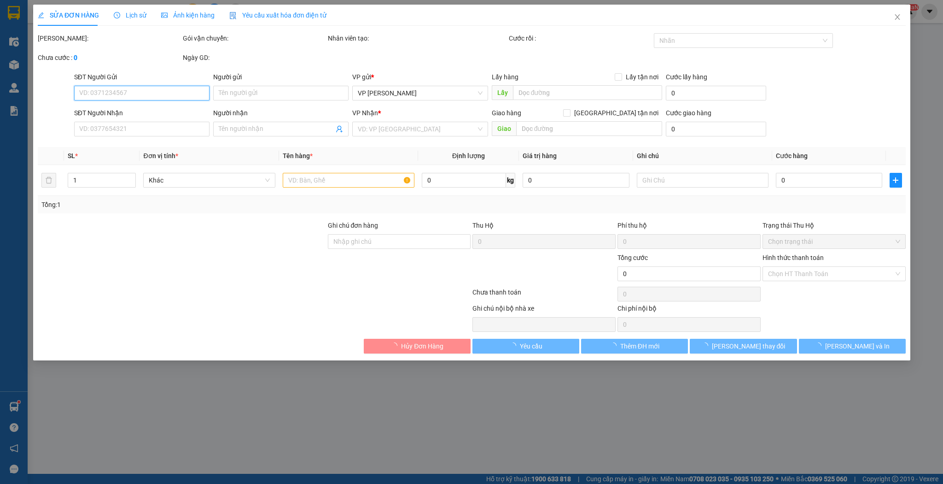
type input "0913054272"
type input "anh giáp"
type input "hồng lĩnh"
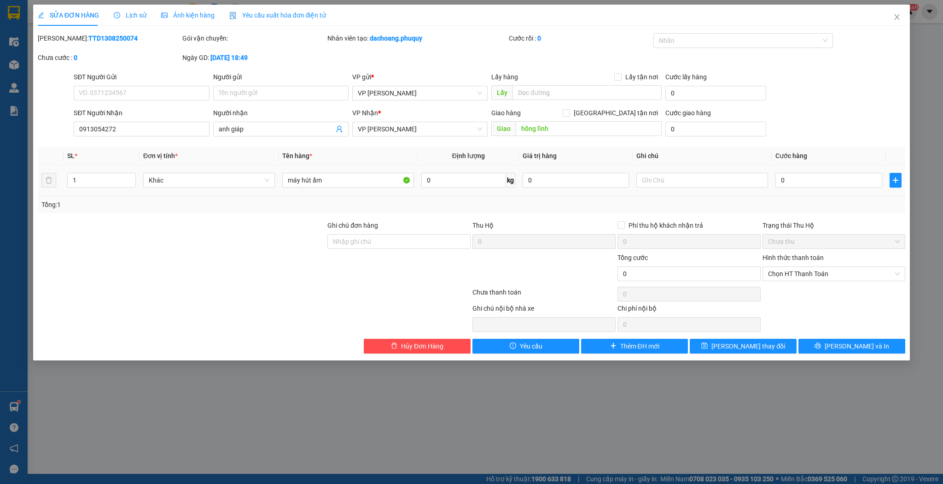
click at [812, 171] on div "0" at bounding box center [829, 180] width 106 height 18
click at [810, 181] on input "0" at bounding box center [829, 180] width 106 height 15
type input "85"
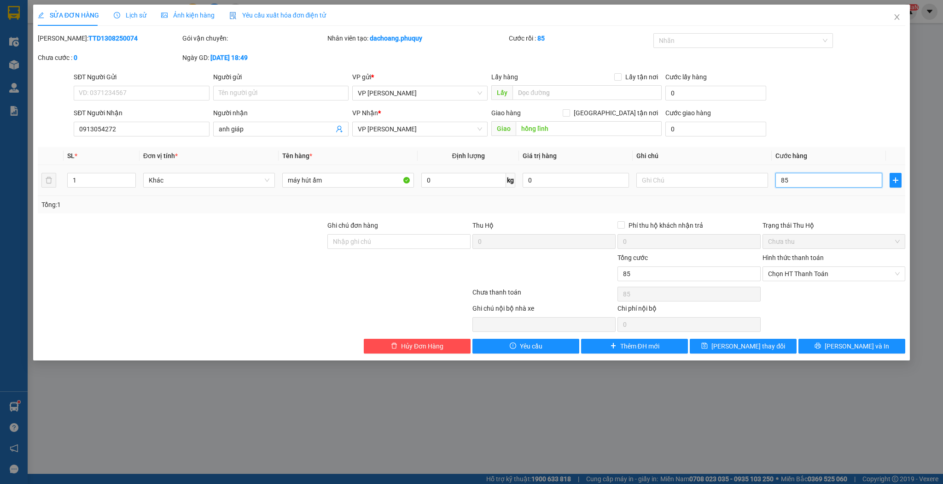
type input "8"
type input "0"
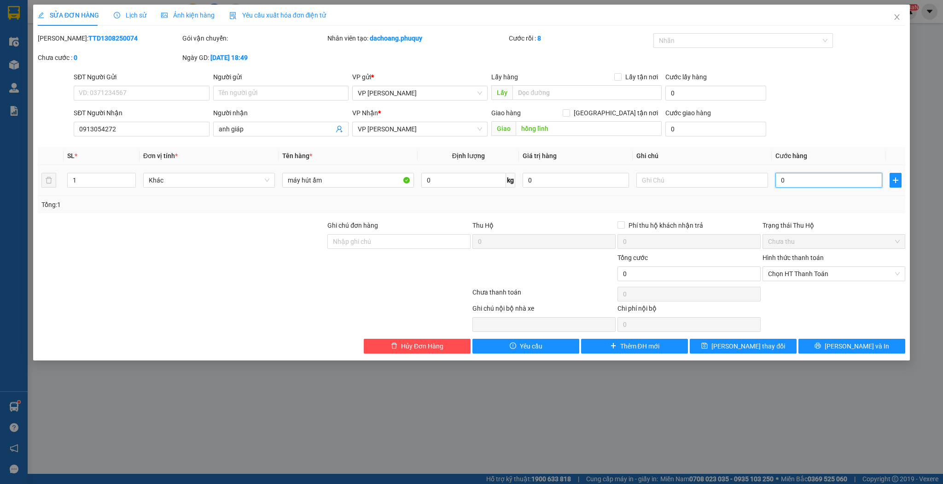
type input "0"
type input "5"
type input "05"
type input "50"
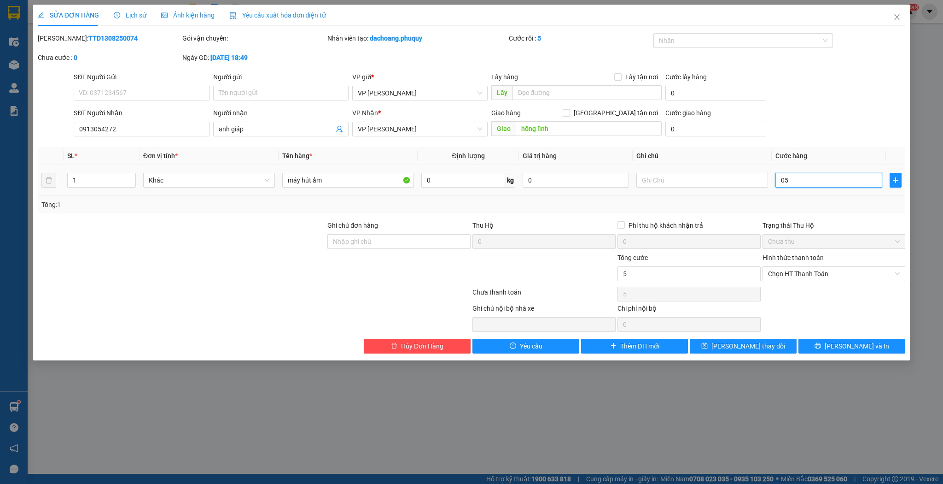
type input "50"
type input "050"
type input "50.000"
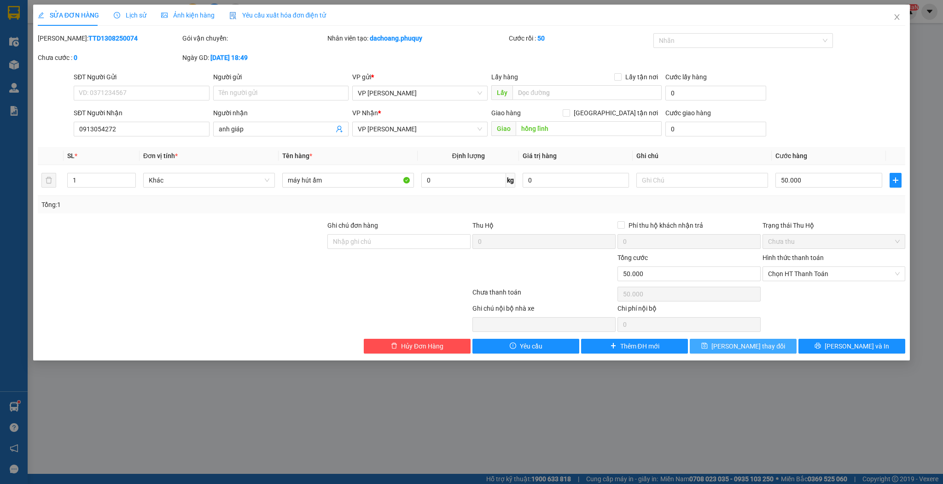
click at [728, 344] on button "[PERSON_NAME] thay đổi" at bounding box center [743, 346] width 107 height 15
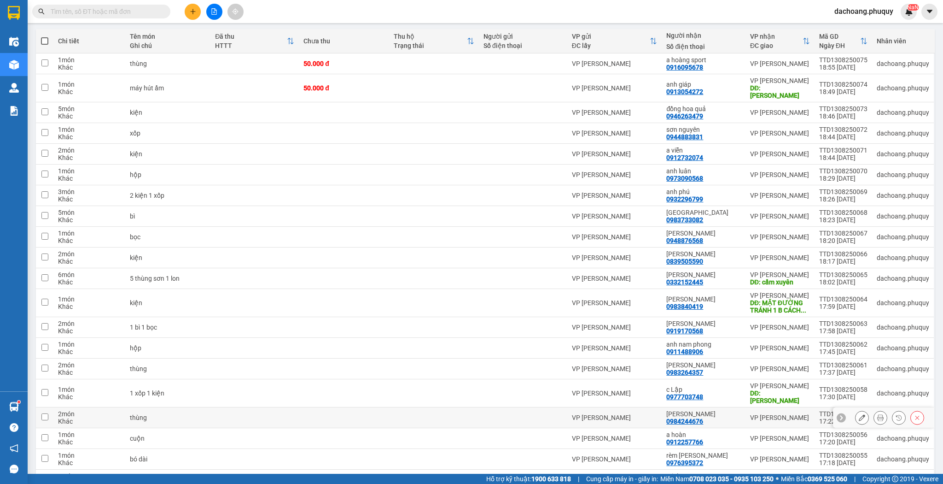
scroll to position [111, 0]
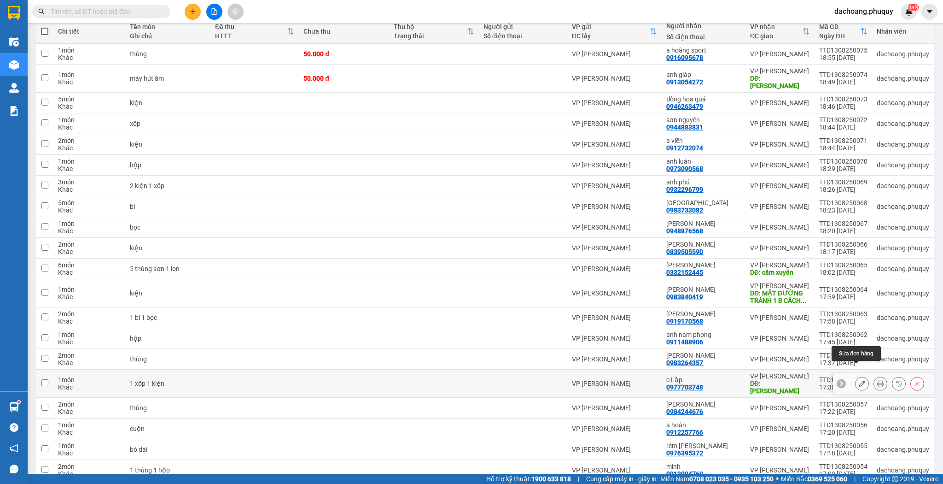
click at [859, 380] on icon at bounding box center [862, 383] width 6 height 6
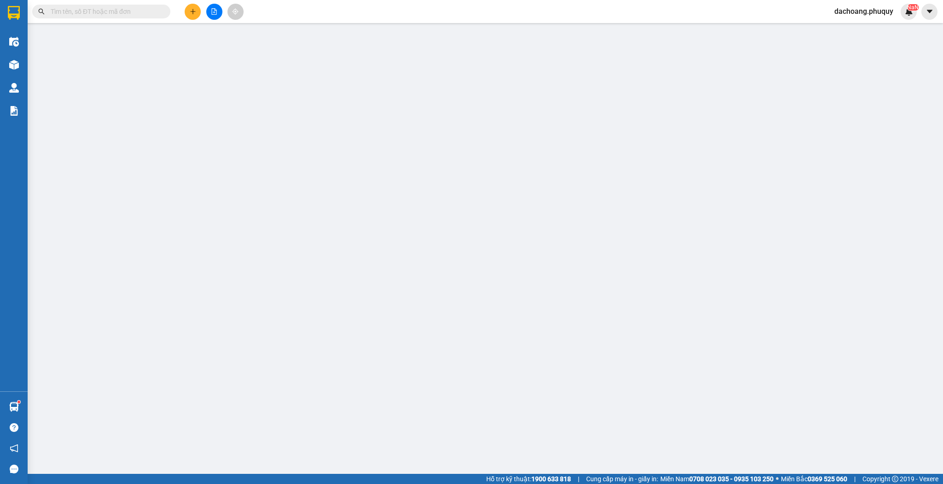
type input "0977703748"
type input "c Lập"
type input "hồng lĩnh"
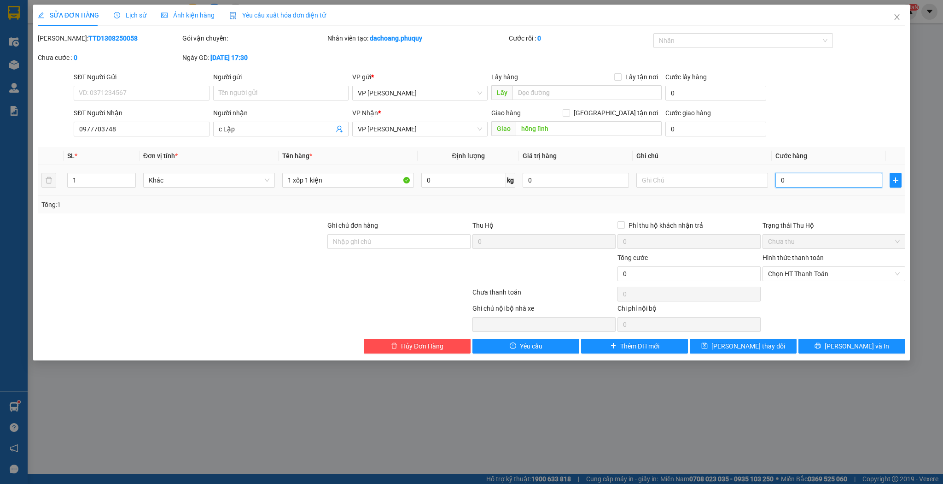
click at [809, 183] on input "0" at bounding box center [829, 180] width 106 height 15
type input "6"
type input "60"
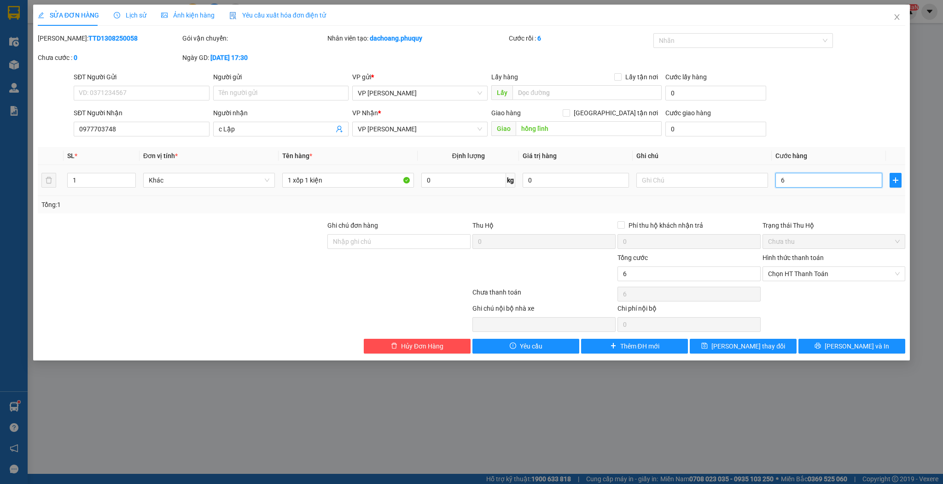
type input "60"
type input "60.000"
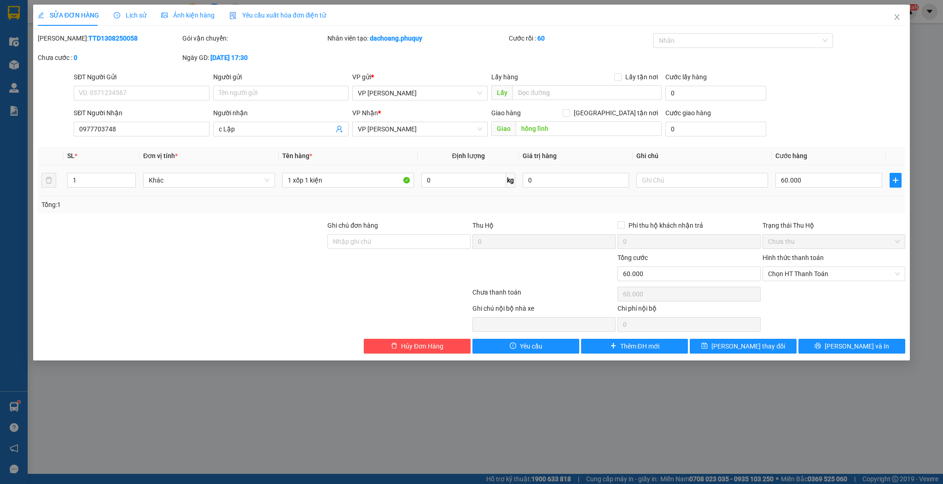
click at [337, 187] on div "1 xốp 1 kiện" at bounding box center [348, 180] width 132 height 18
click at [338, 182] on input "1 xốp 1 kiện" at bounding box center [348, 180] width 132 height 15
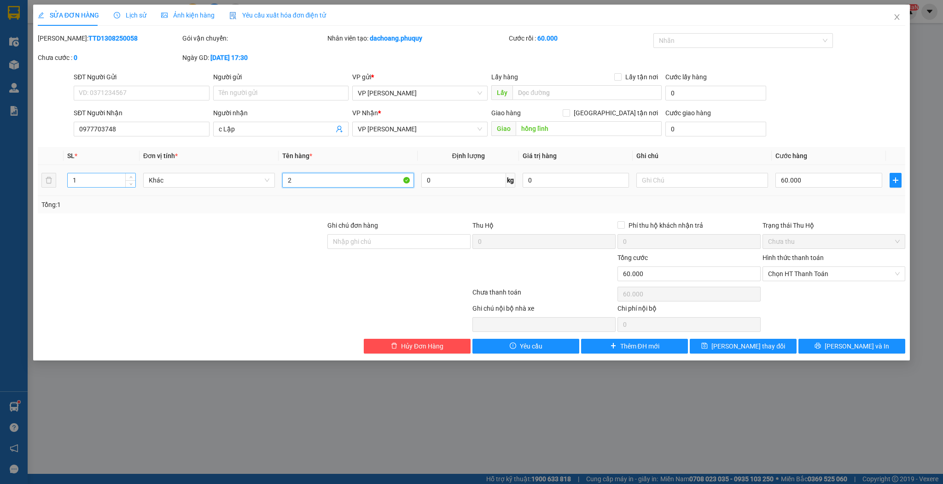
type input "2"
click at [97, 179] on input "1" at bounding box center [102, 180] width 68 height 14
type input "2"
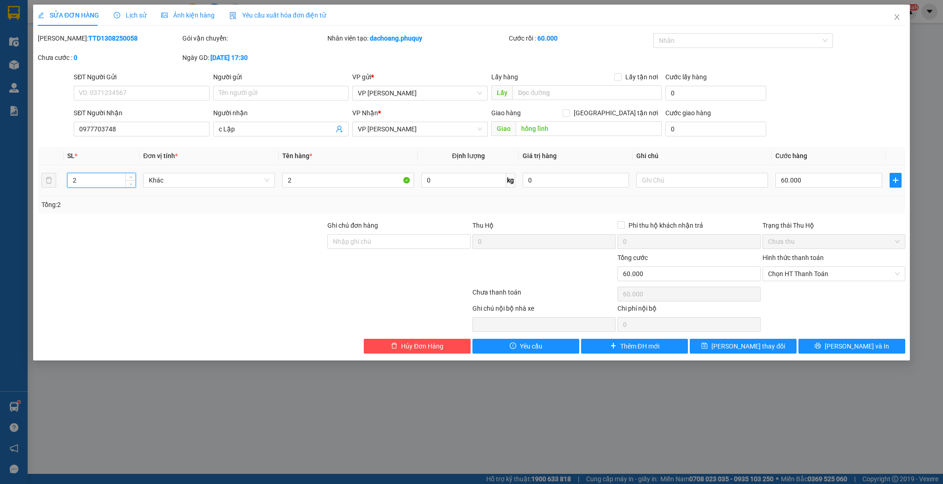
click at [355, 194] on td "2" at bounding box center [348, 180] width 139 height 31
click at [356, 189] on div "2" at bounding box center [348, 180] width 132 height 18
click at [356, 188] on div "2" at bounding box center [348, 180] width 132 height 18
click at [354, 185] on input "2" at bounding box center [348, 180] width 132 height 15
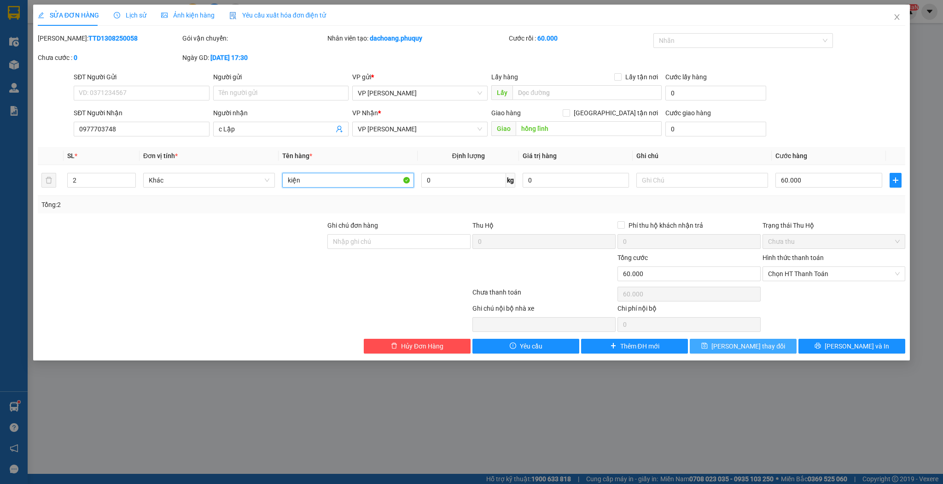
type input "kiện"
drag, startPoint x: 727, startPoint y: 345, endPoint x: 798, endPoint y: 265, distance: 106.0
click at [727, 344] on button "[PERSON_NAME] thay đổi" at bounding box center [743, 346] width 107 height 15
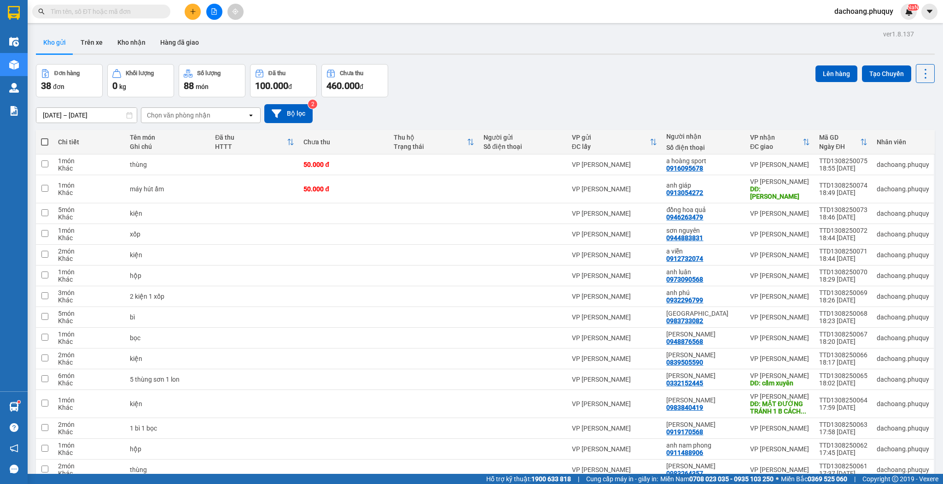
click at [41, 140] on span at bounding box center [44, 141] width 7 height 7
click at [45, 137] on input "checkbox" at bounding box center [45, 137] width 0 height 0
checkbox input "true"
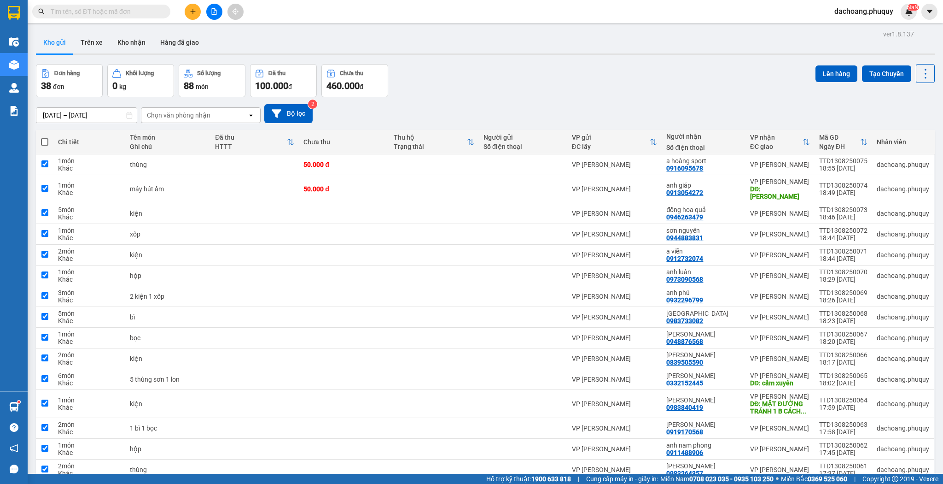
checkbox input "true"
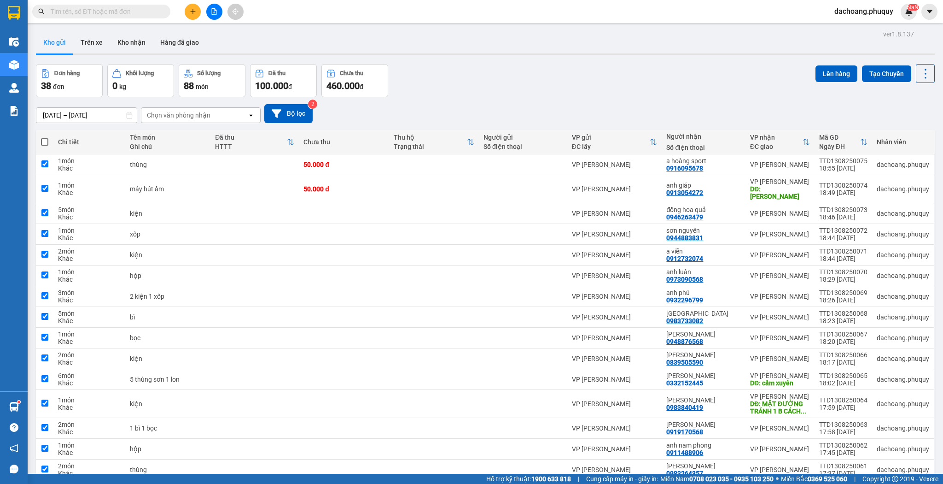
checkbox input "true"
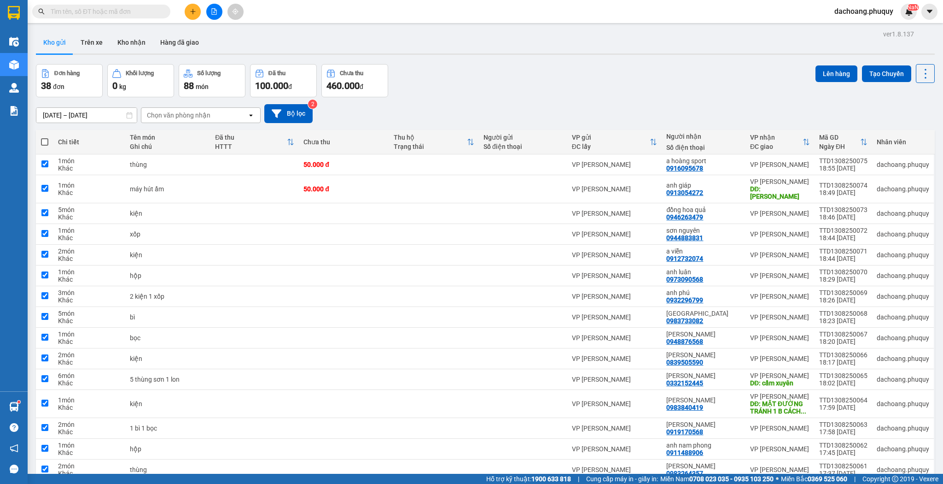
checkbox input "true"
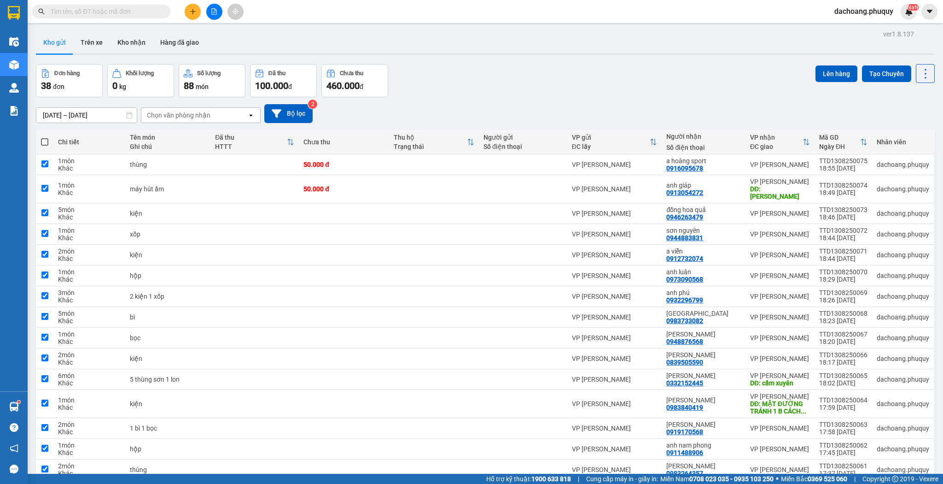
checkbox input "true"
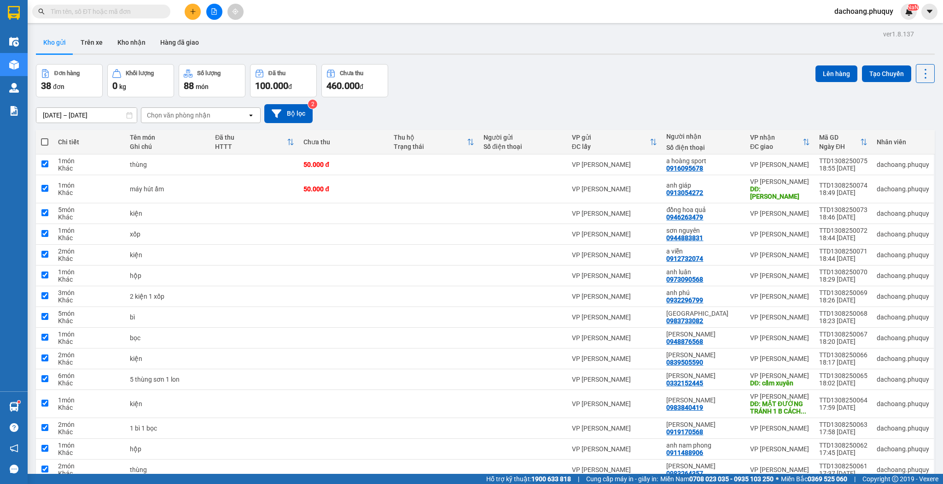
checkbox input "true"
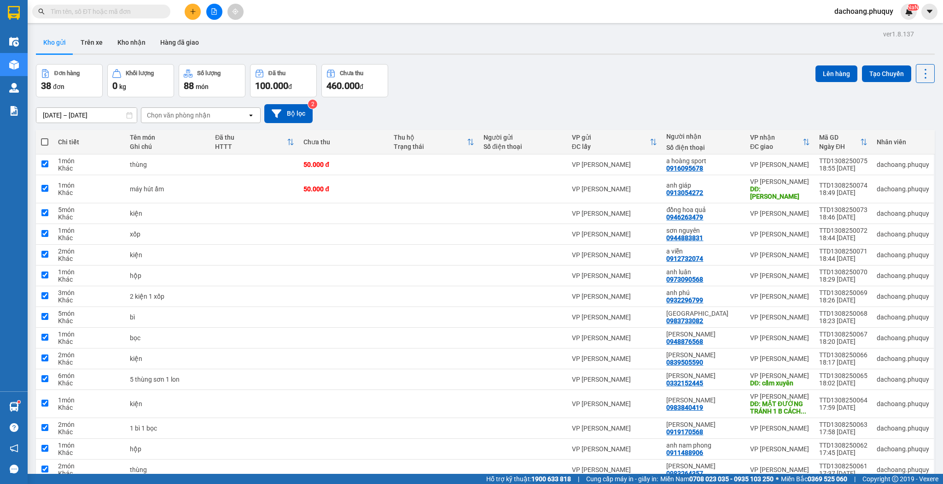
checkbox input "true"
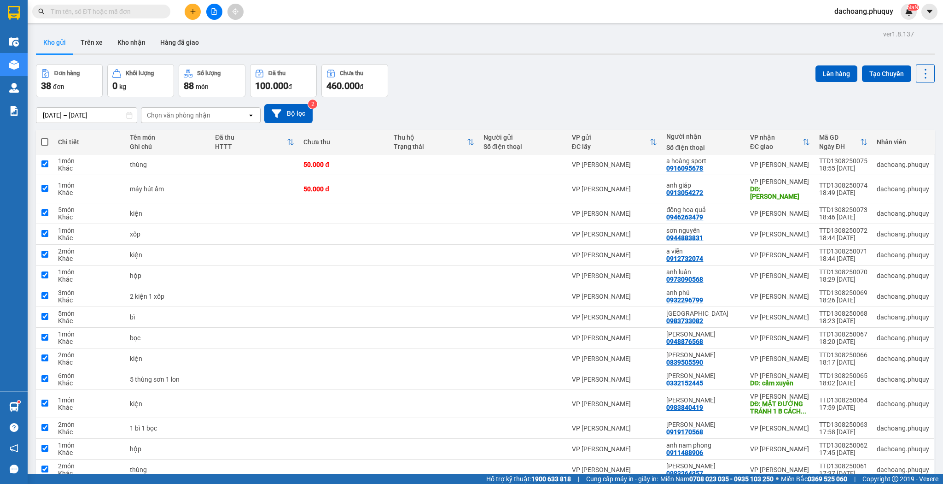
checkbox input "true"
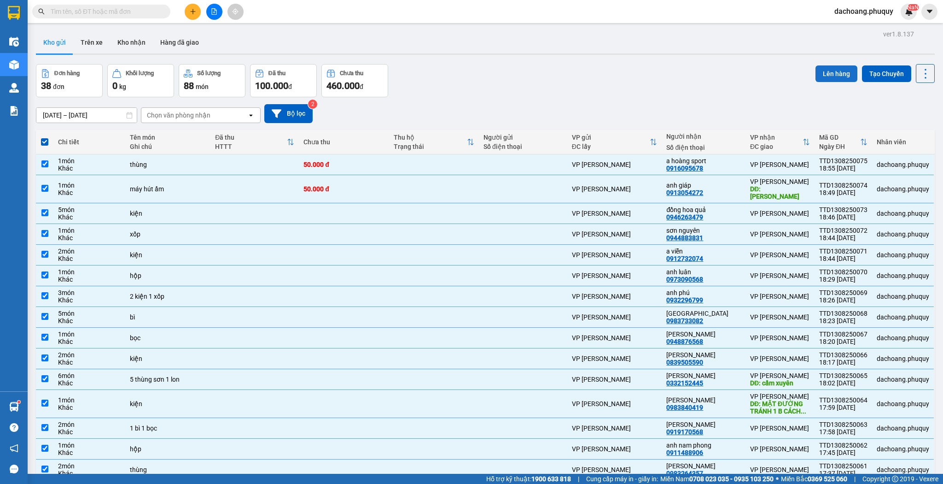
click at [835, 70] on button "Lên hàng" at bounding box center [837, 73] width 42 height 17
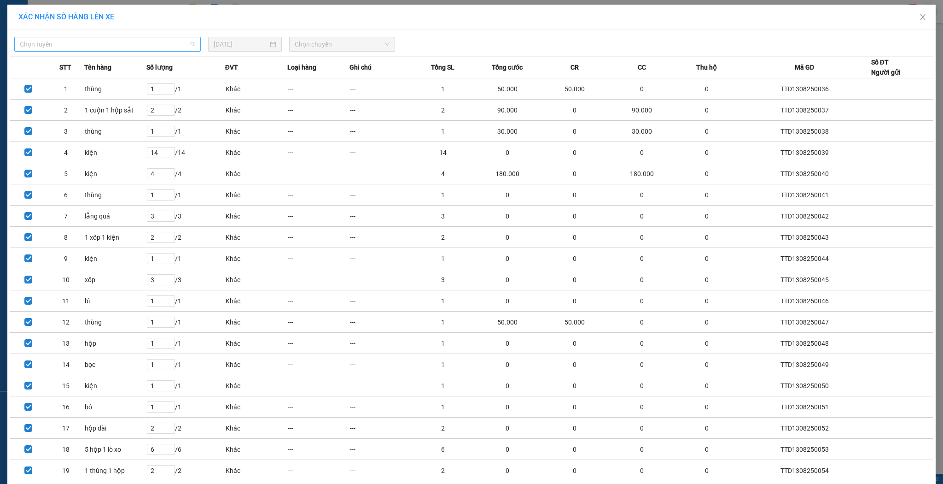
click at [111, 47] on span "Chọn tuyến" at bounding box center [107, 44] width 175 height 14
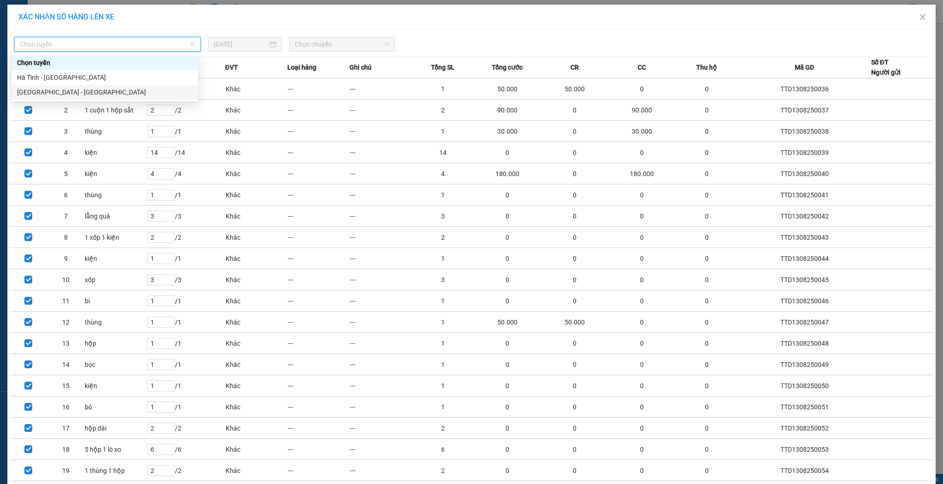
click at [71, 98] on div "[GEOGRAPHIC_DATA] - [GEOGRAPHIC_DATA]" at bounding box center [105, 92] width 187 height 15
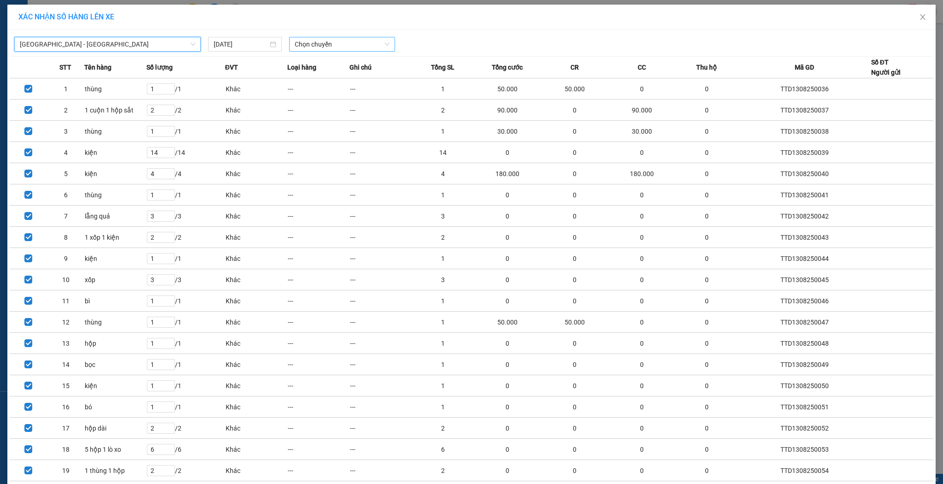
click at [335, 44] on span "Chọn chuyến" at bounding box center [342, 44] width 95 height 14
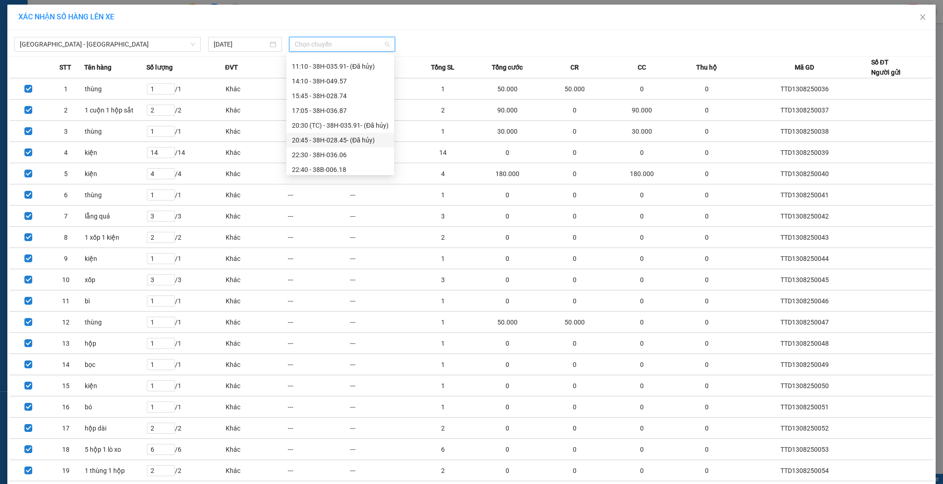
scroll to position [29, 0]
click at [352, 156] on div "22:30 - 38H-036.06" at bounding box center [340, 151] width 108 height 15
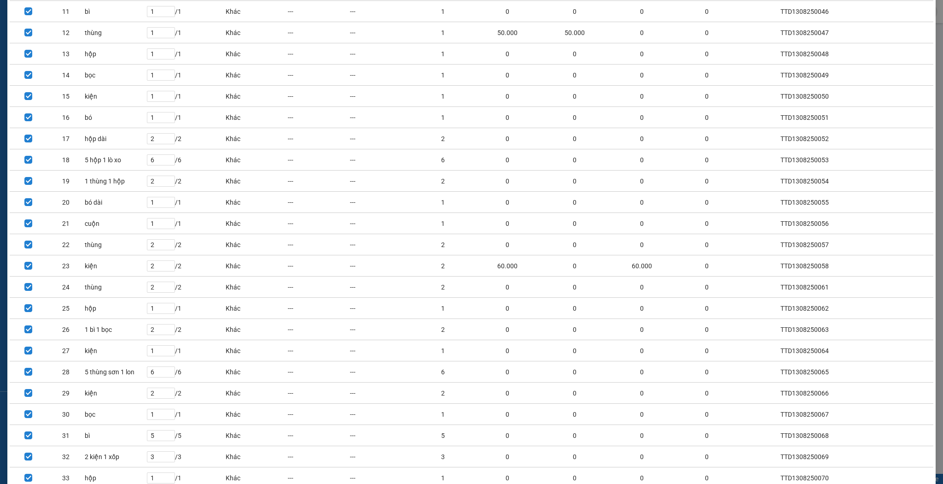
scroll to position [464, 0]
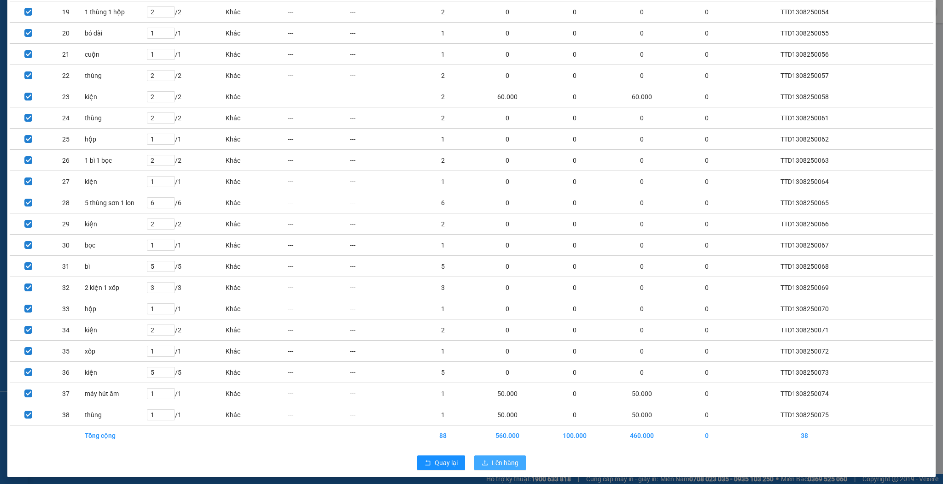
click at [504, 457] on span "Lên hàng" at bounding box center [505, 462] width 27 height 10
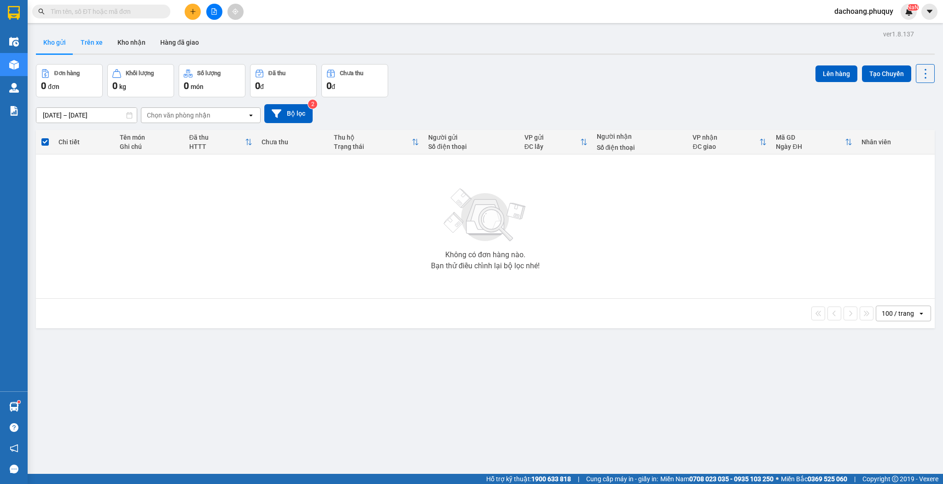
click at [101, 44] on button "Trên xe" at bounding box center [91, 42] width 37 height 22
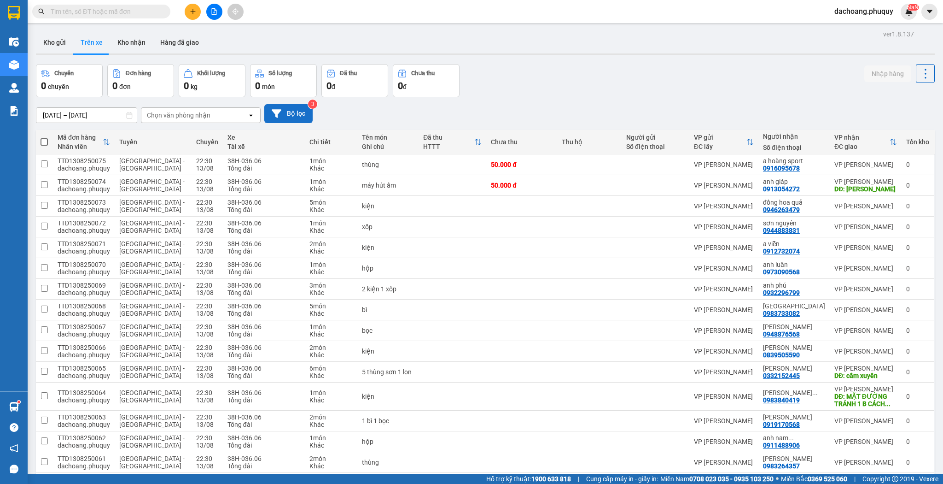
click at [300, 121] on button "Bộ lọc" at bounding box center [288, 113] width 48 height 19
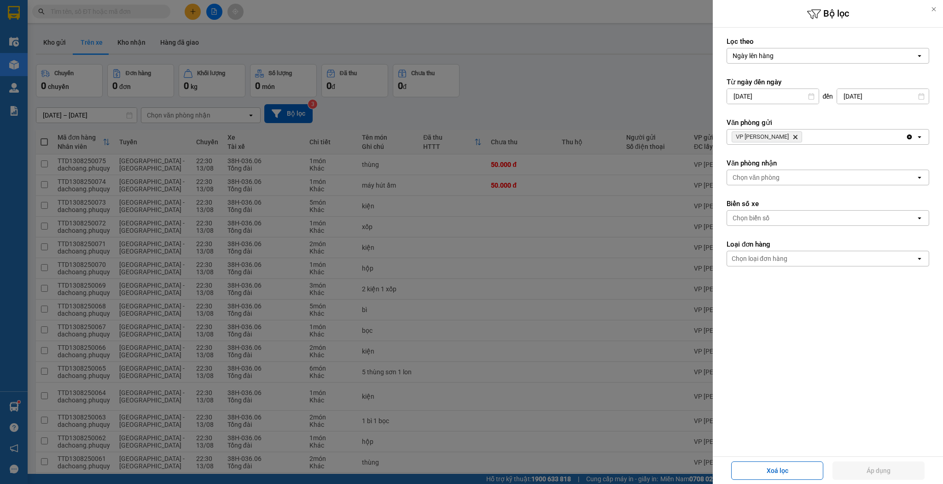
click at [788, 137] on span "VP Trần Thủ Độ Delete" at bounding box center [767, 136] width 70 height 11
click at [794, 137] on icon "VP Trần Thủ Độ, close by backspace" at bounding box center [796, 137] width 4 height 4
click at [784, 137] on div "Chọn văn phòng" at bounding box center [821, 136] width 189 height 15
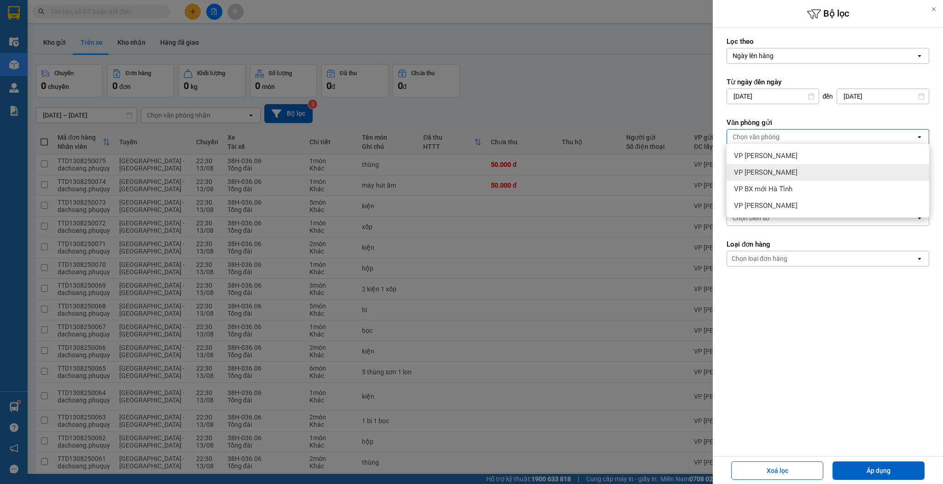
click at [779, 172] on span "VP [PERSON_NAME]" at bounding box center [766, 172] width 64 height 9
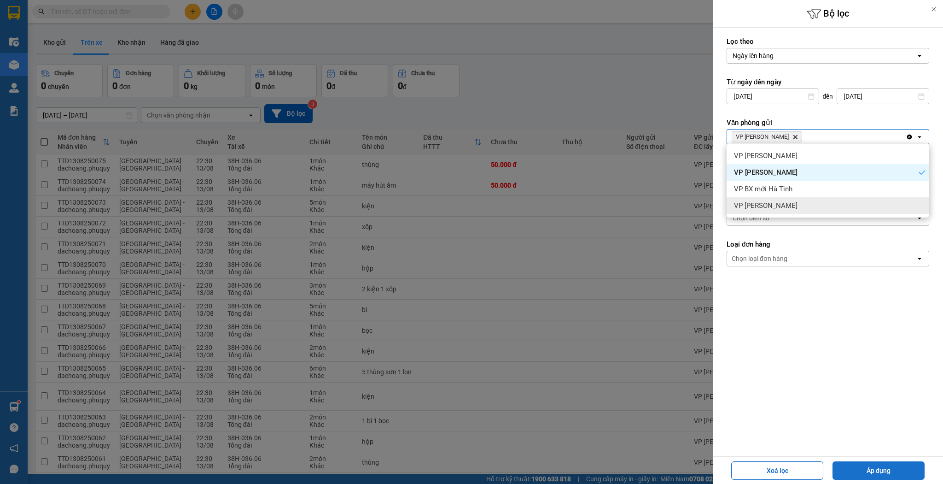
click at [875, 473] on button "Áp dụng" at bounding box center [879, 470] width 92 height 18
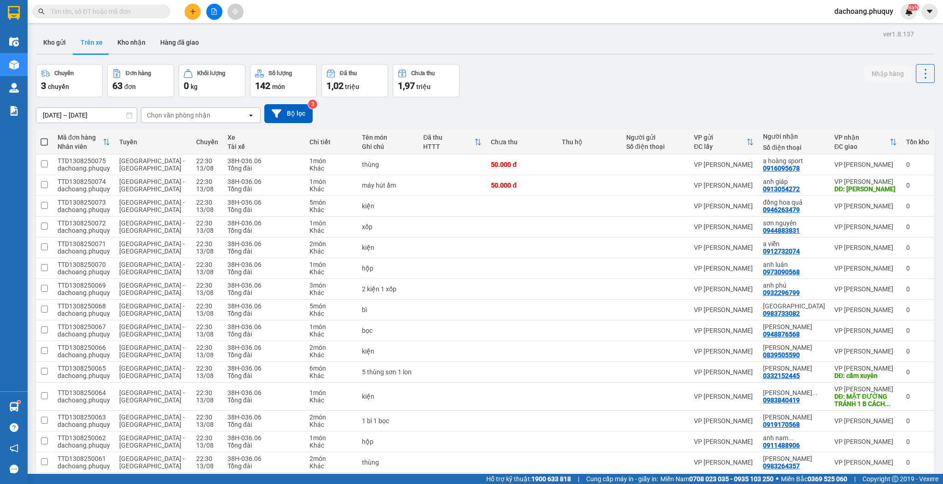
click at [193, 6] on button at bounding box center [193, 12] width 16 height 16
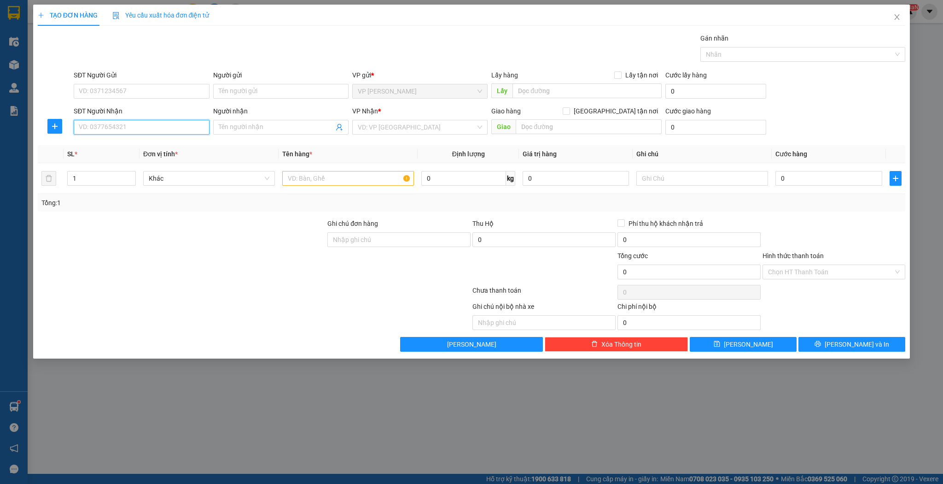
click at [173, 125] on input "SĐT Người Nhận" at bounding box center [141, 127] width 135 height 15
click at [147, 148] on div "0988985903 - nguyễn lâm" at bounding box center [141, 145] width 124 height 10
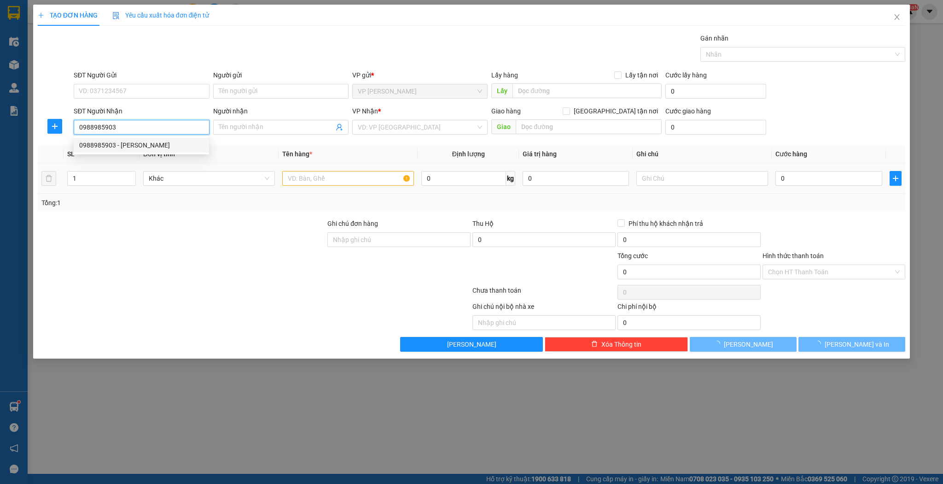
type input "0988985903"
click at [349, 181] on input "text" at bounding box center [348, 178] width 132 height 15
type input "nguyễn lâm"
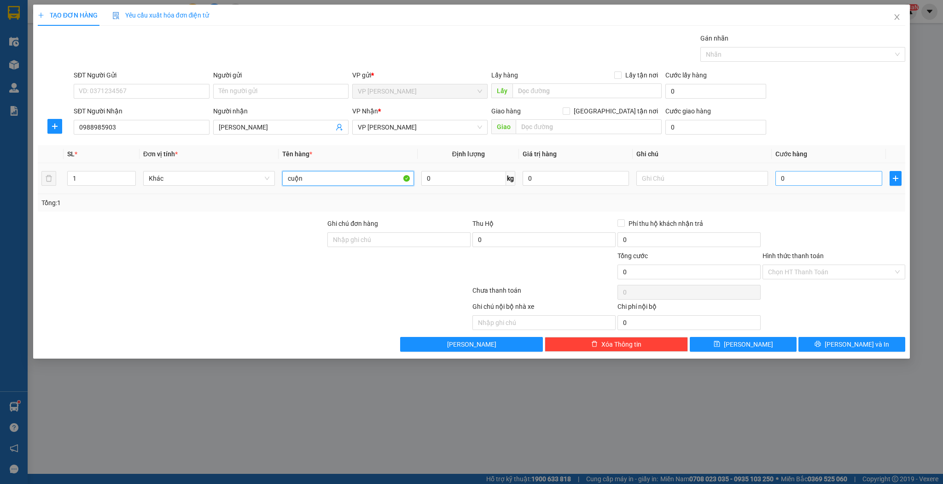
type input "cuộn"
click at [825, 184] on input "0" at bounding box center [829, 178] width 106 height 15
type input "3"
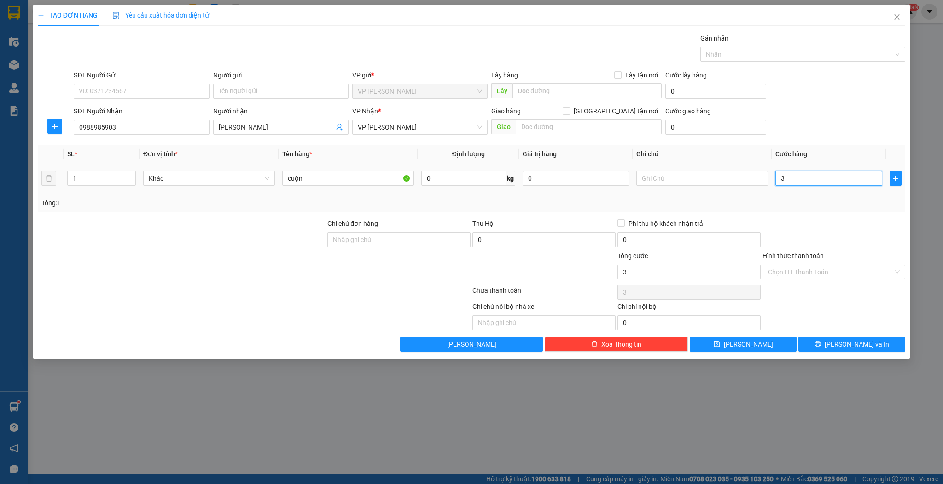
type input "30"
click at [759, 341] on button "[PERSON_NAME]" at bounding box center [743, 344] width 107 height 15
type input "30.000"
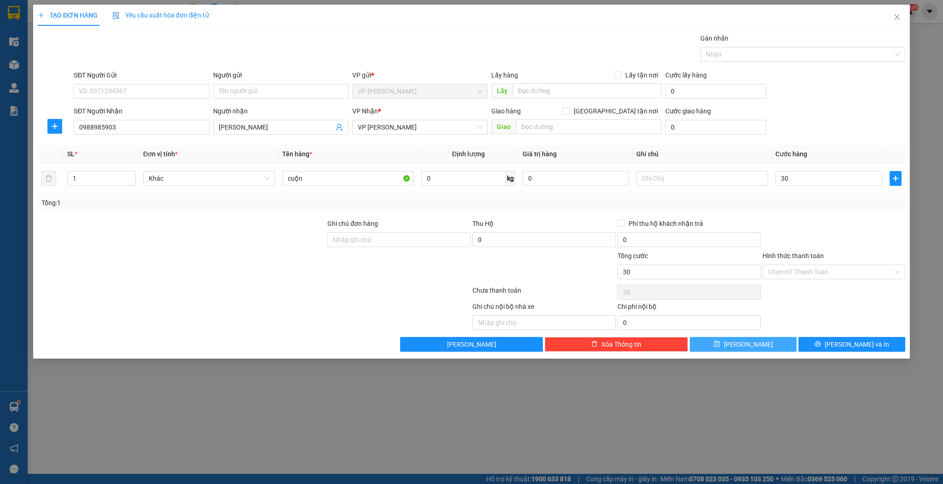
type input "30.000"
type input "0"
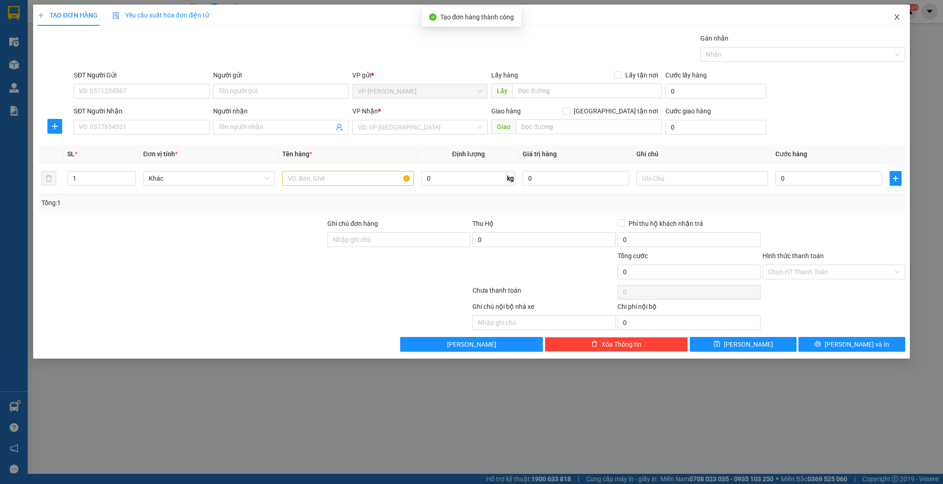
click at [891, 15] on span "Close" at bounding box center [897, 18] width 26 height 26
click at [900, 16] on span "dachoang.phuquy" at bounding box center [864, 12] width 74 height 12
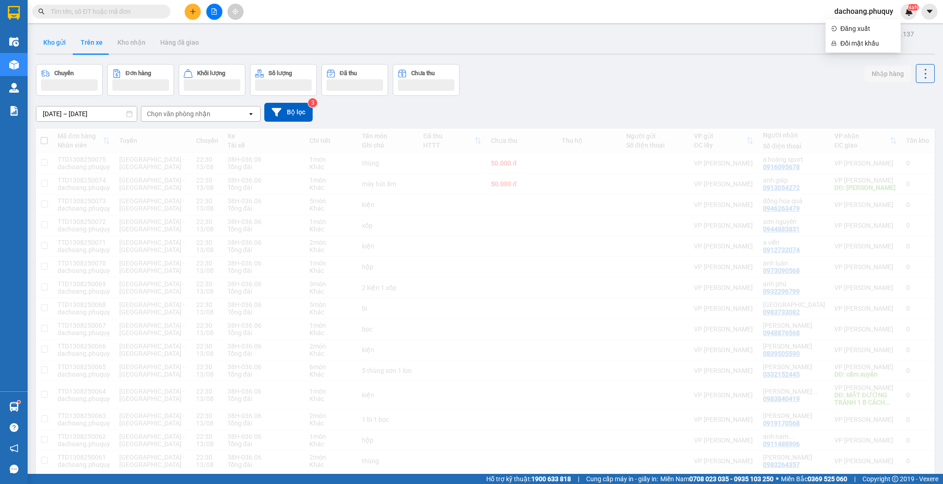
click at [67, 41] on button "Kho gửi" at bounding box center [54, 42] width 37 height 22
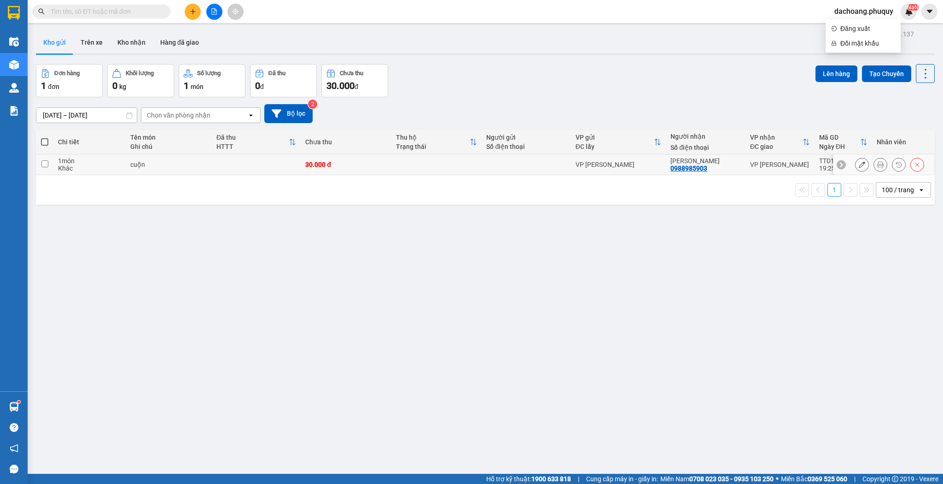
click at [339, 165] on div "30.000 đ" at bounding box center [346, 164] width 82 height 7
checkbox input "true"
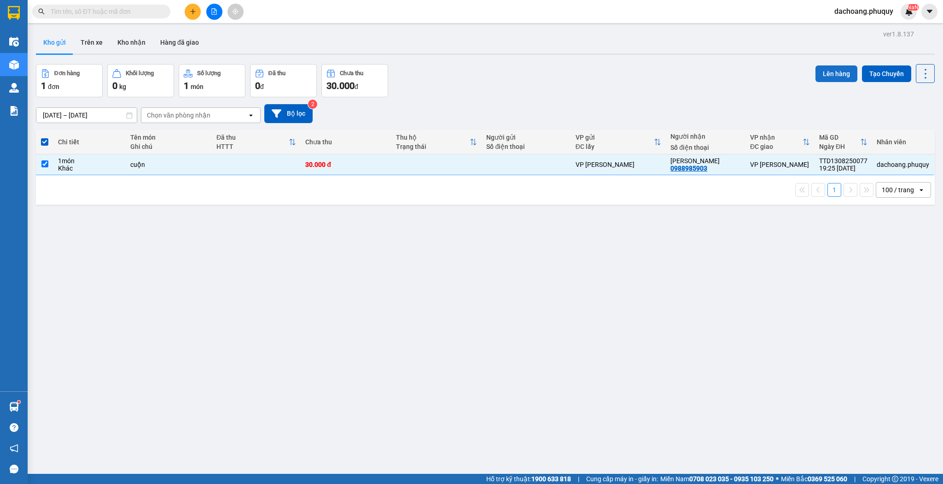
drag, startPoint x: 839, startPoint y: 64, endPoint x: 822, endPoint y: 76, distance: 20.7
click at [839, 64] on div "Lên hàng Tạo Chuyến" at bounding box center [875, 73] width 119 height 19
click at [822, 76] on button "Lên hàng" at bounding box center [837, 73] width 42 height 17
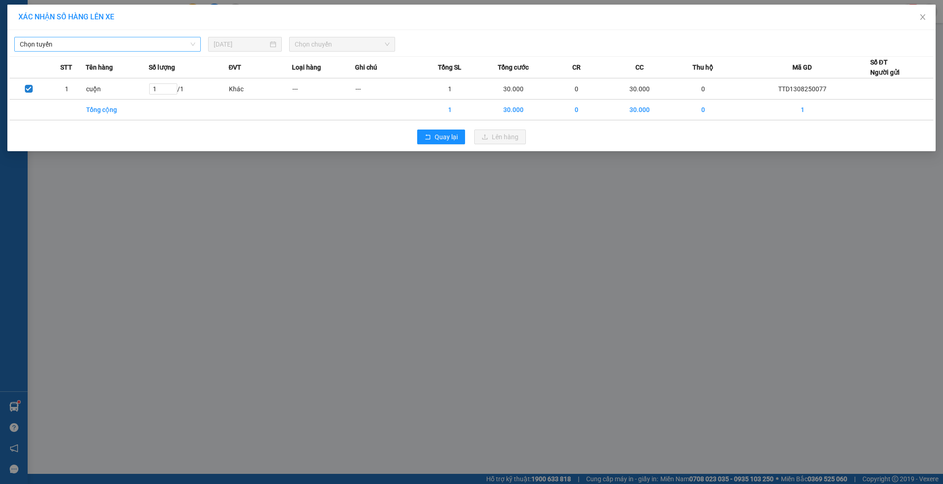
click at [169, 44] on span "Chọn tuyến" at bounding box center [107, 44] width 175 height 14
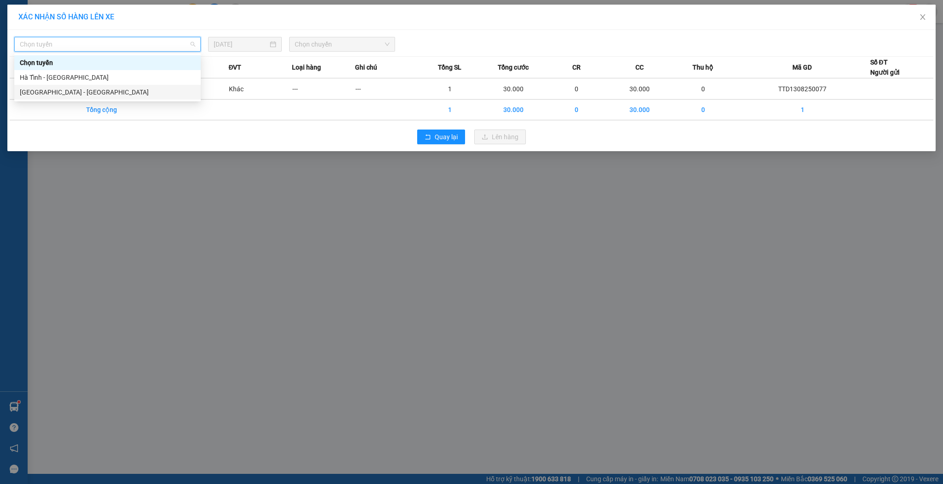
click at [95, 86] on div "[GEOGRAPHIC_DATA] - [GEOGRAPHIC_DATA]" at bounding box center [107, 92] width 187 height 15
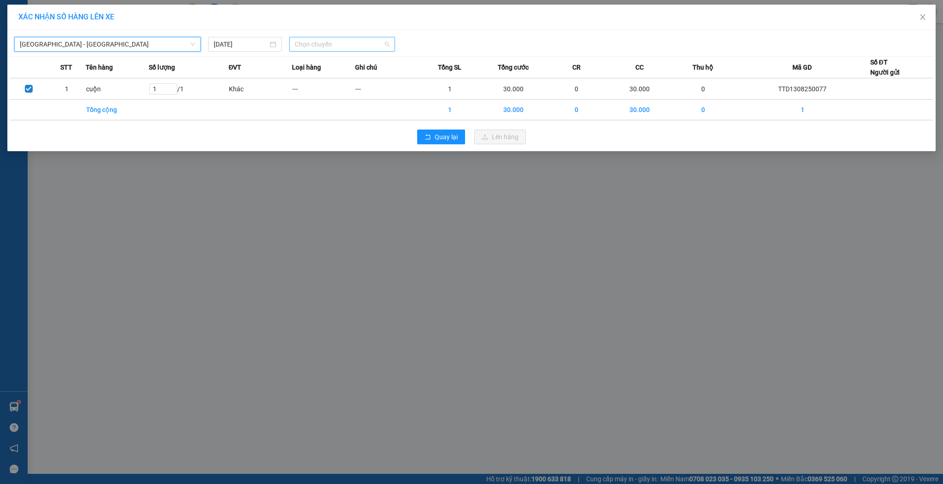
click at [316, 45] on span "Chọn chuyến" at bounding box center [342, 44] width 95 height 14
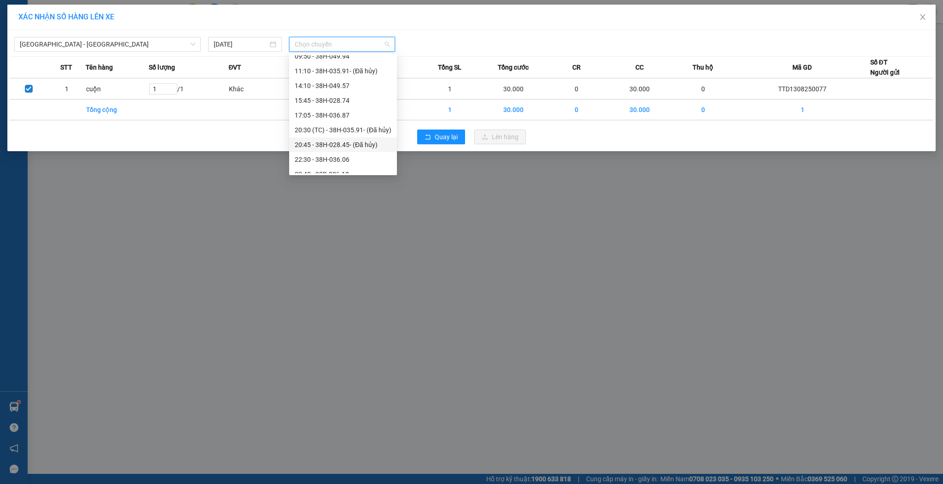
scroll to position [29, 0]
click at [355, 151] on div "22:30 - 38H-036.06" at bounding box center [343, 151] width 97 height 10
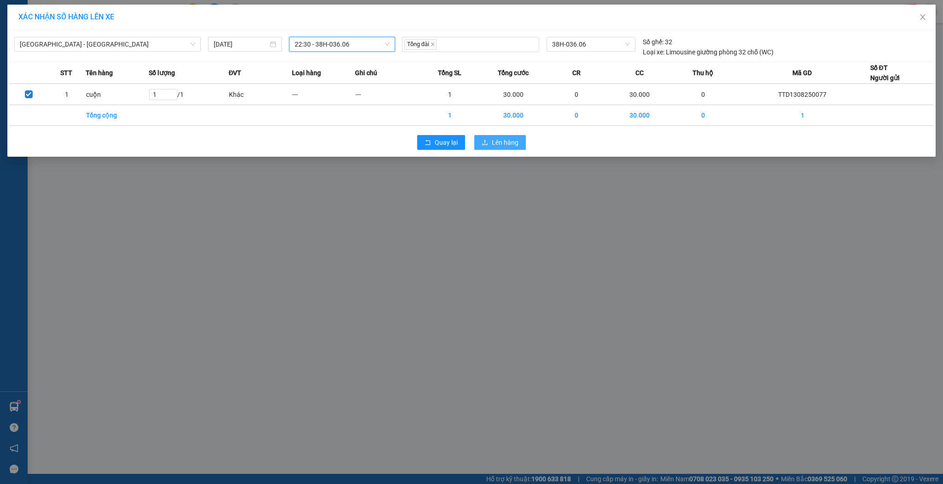
click at [506, 149] on button "Lên hàng" at bounding box center [500, 142] width 52 height 15
